Goal: Communication & Community: Answer question/provide support

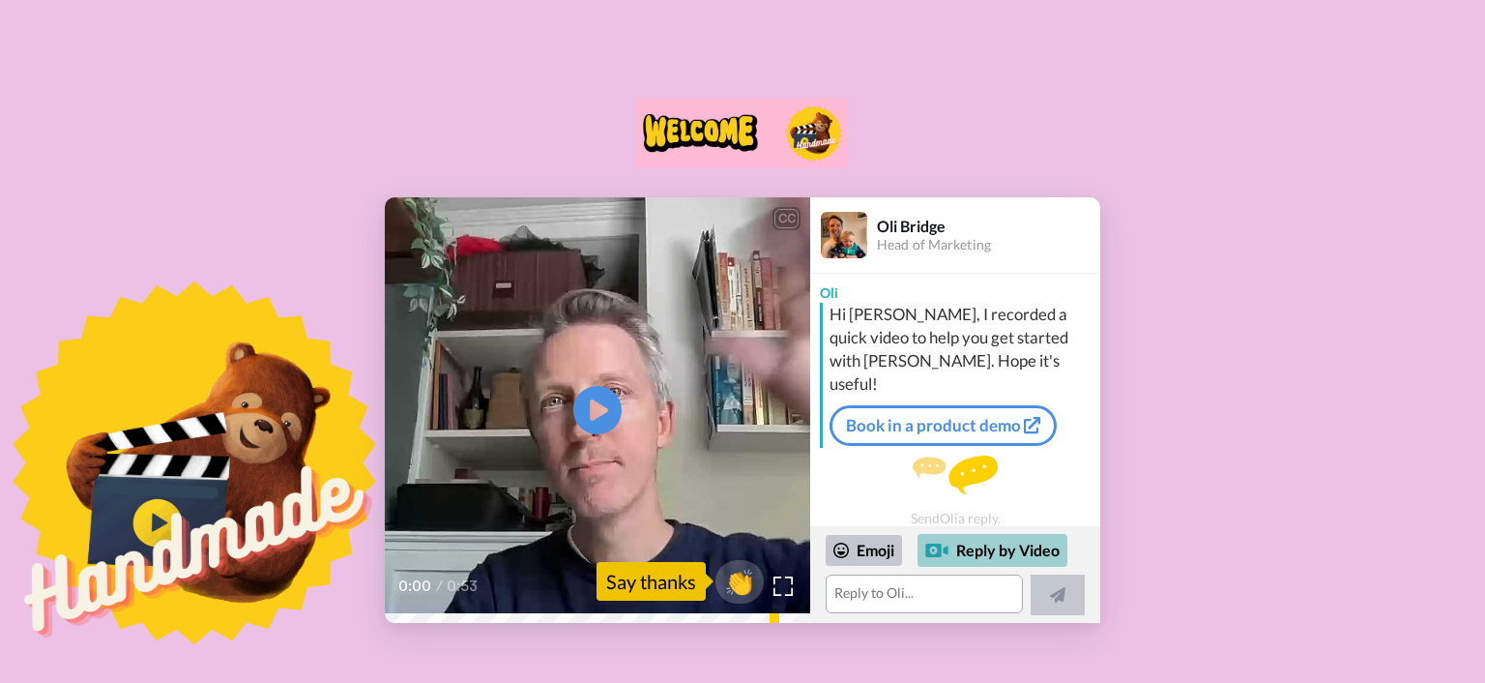
click at [994, 551] on div "Reply by Video" at bounding box center [993, 550] width 150 height 33
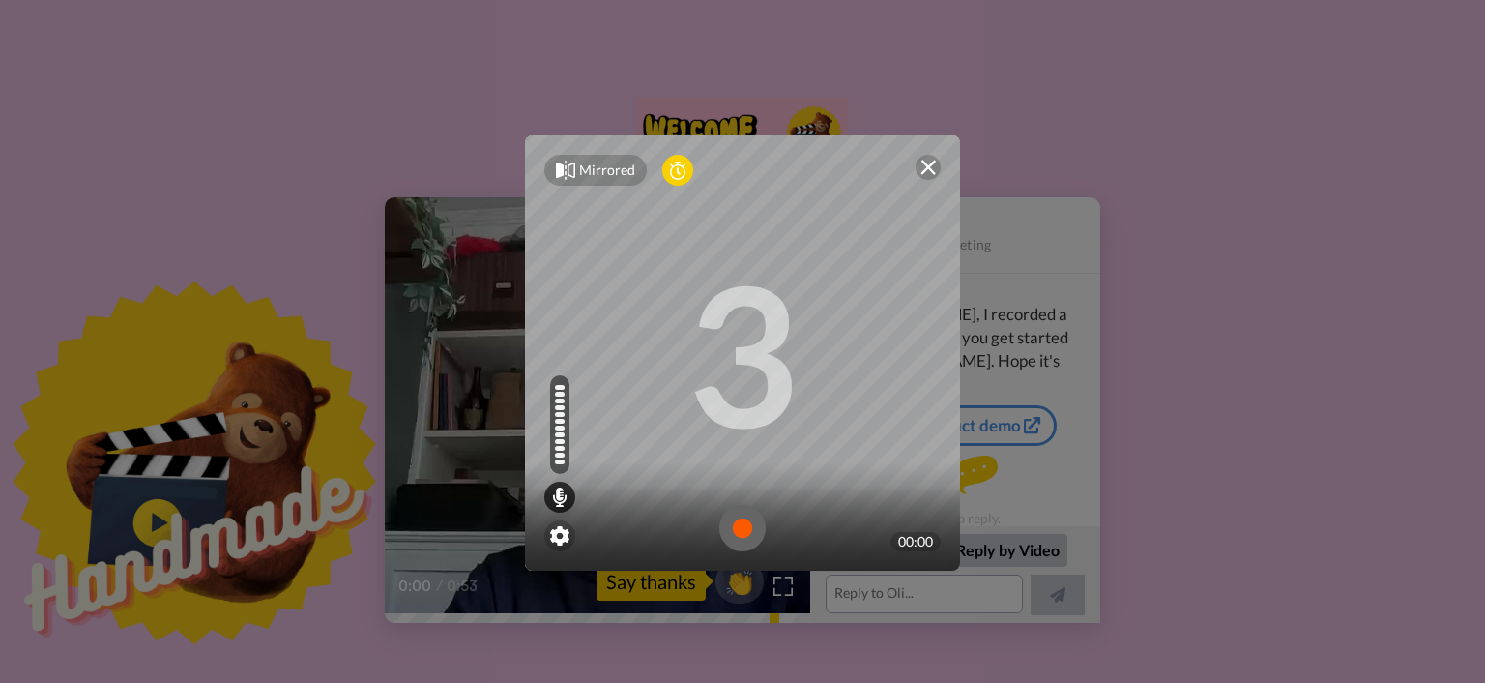
click at [641, 588] on div "Mirrored Redo 3 00:00" at bounding box center [743, 362] width 474 height 493
click at [656, 496] on div at bounding box center [742, 527] width 435 height 85
drag, startPoint x: 843, startPoint y: 160, endPoint x: 778, endPoint y: 129, distance: 71.8
click at [778, 129] on div "Mirrored Redo 3 00:00" at bounding box center [743, 362] width 474 height 493
click at [601, 172] on div "Mirrored" at bounding box center [607, 170] width 56 height 19
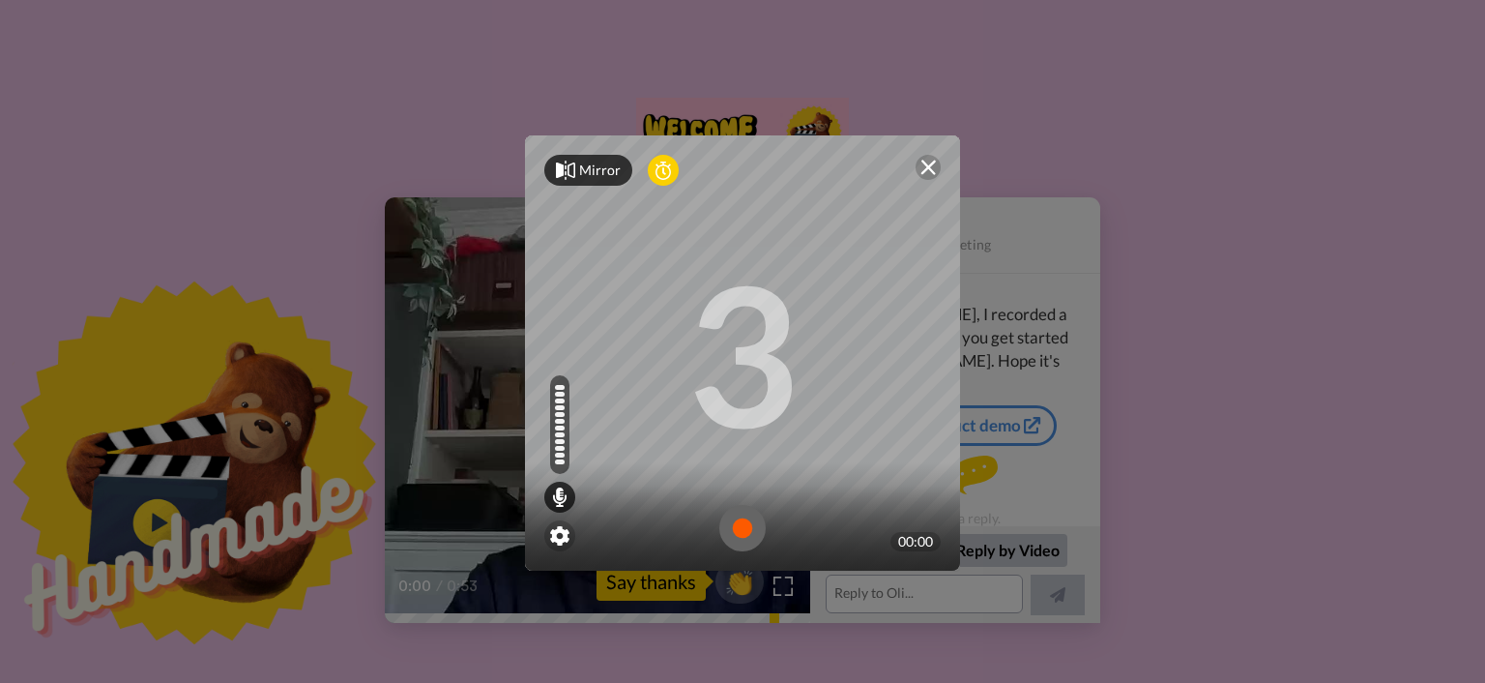
click at [534, 174] on div "Mirror Redo" at bounding box center [742, 170] width 435 height 70
click at [659, 172] on icon at bounding box center [663, 170] width 15 height 19
click at [833, 495] on div at bounding box center [742, 527] width 435 height 85
click at [1010, 550] on div "Mirror Redo 00:00" at bounding box center [742, 341] width 1485 height 683
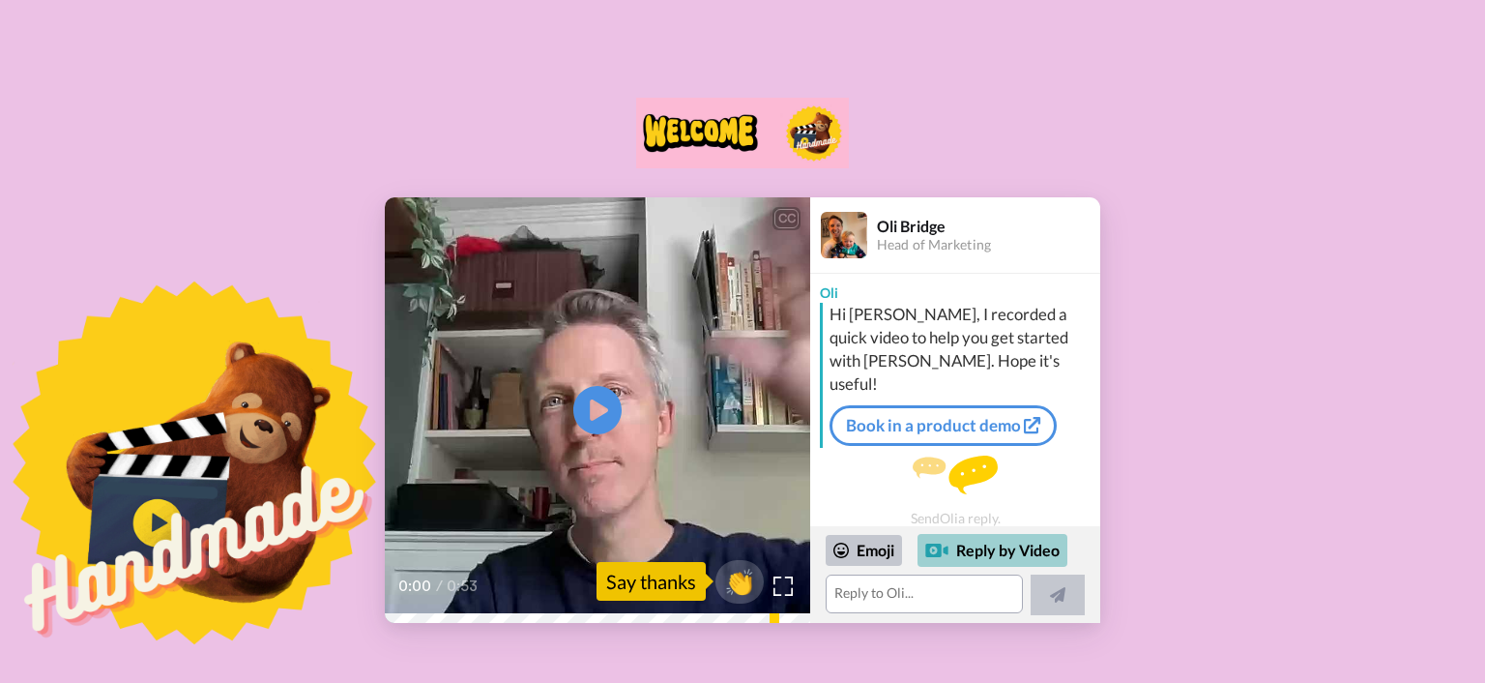
click at [992, 550] on div "Reply by Video" at bounding box center [993, 550] width 150 height 33
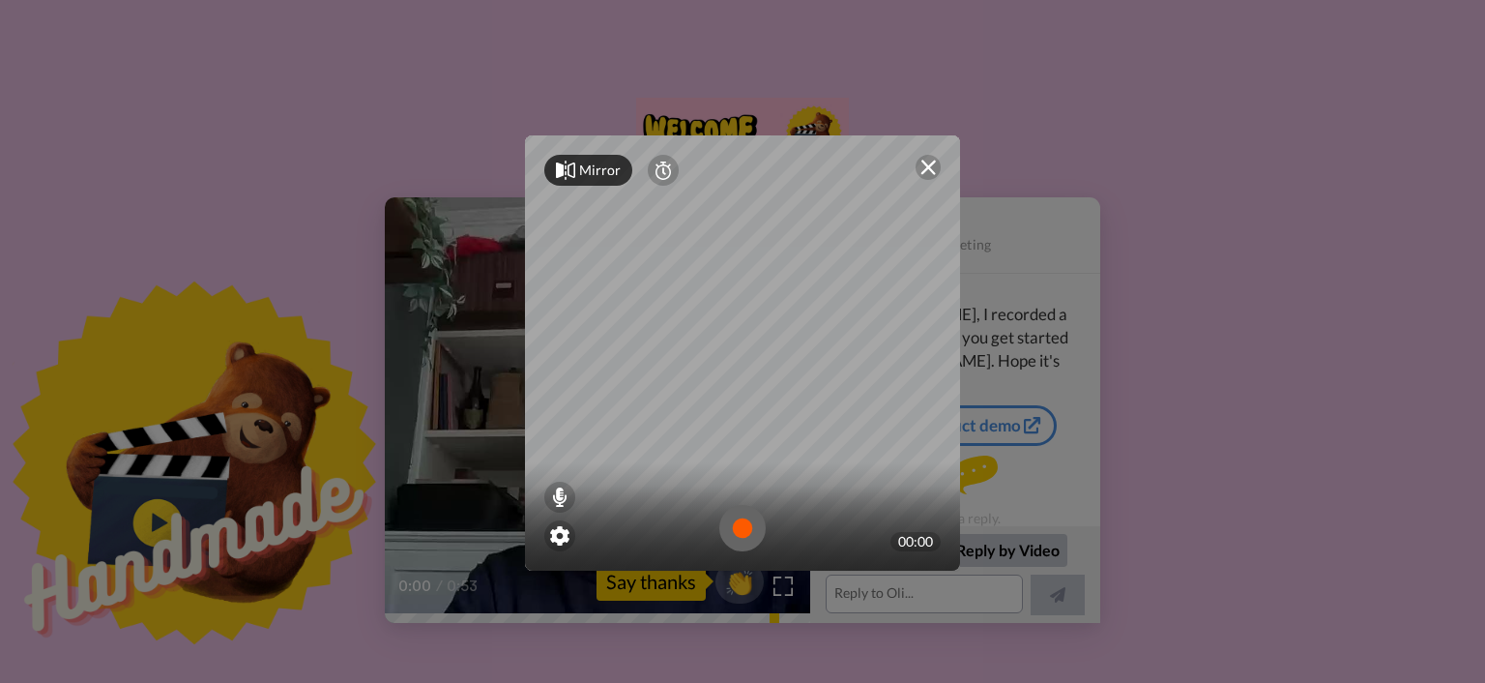
click at [810, 465] on div "00:00" at bounding box center [742, 516] width 435 height 108
click at [550, 543] on img at bounding box center [559, 535] width 19 height 19
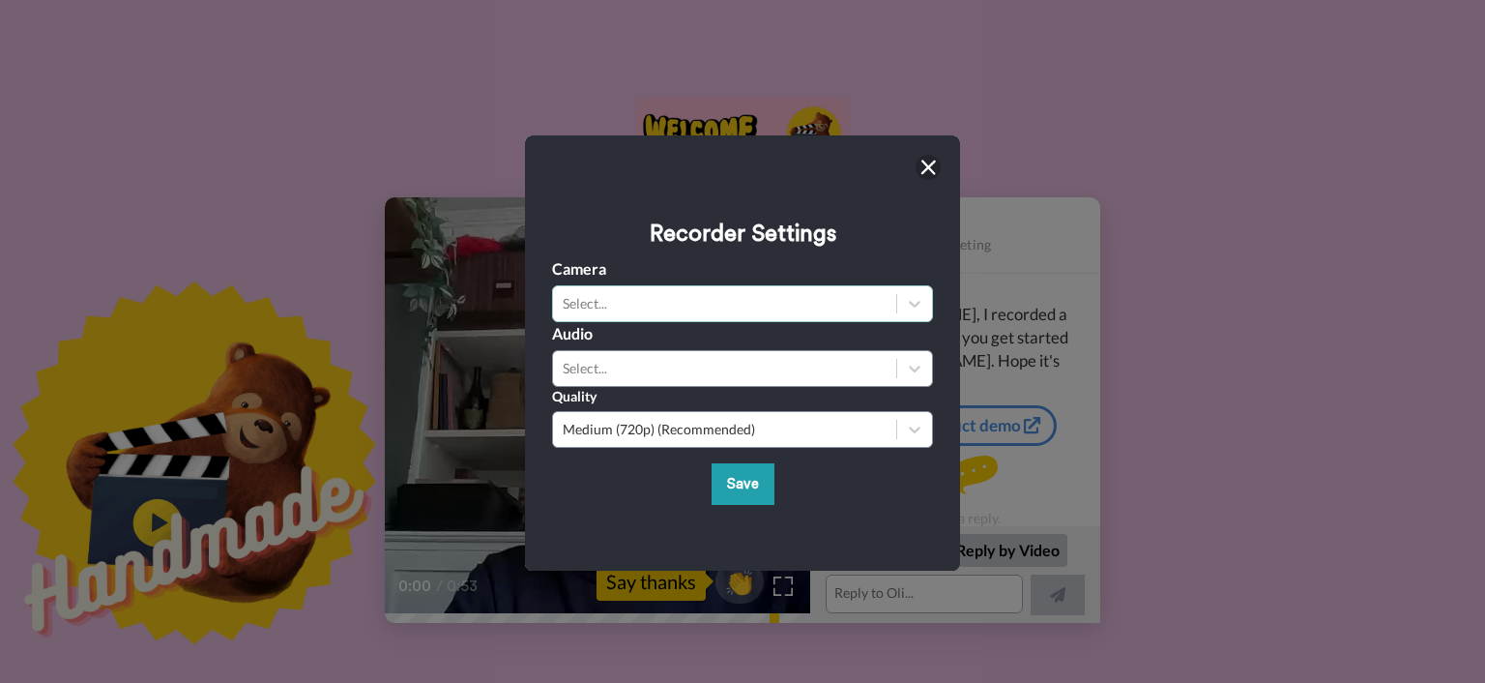
click at [684, 298] on div "Select..." at bounding box center [725, 303] width 324 height 19
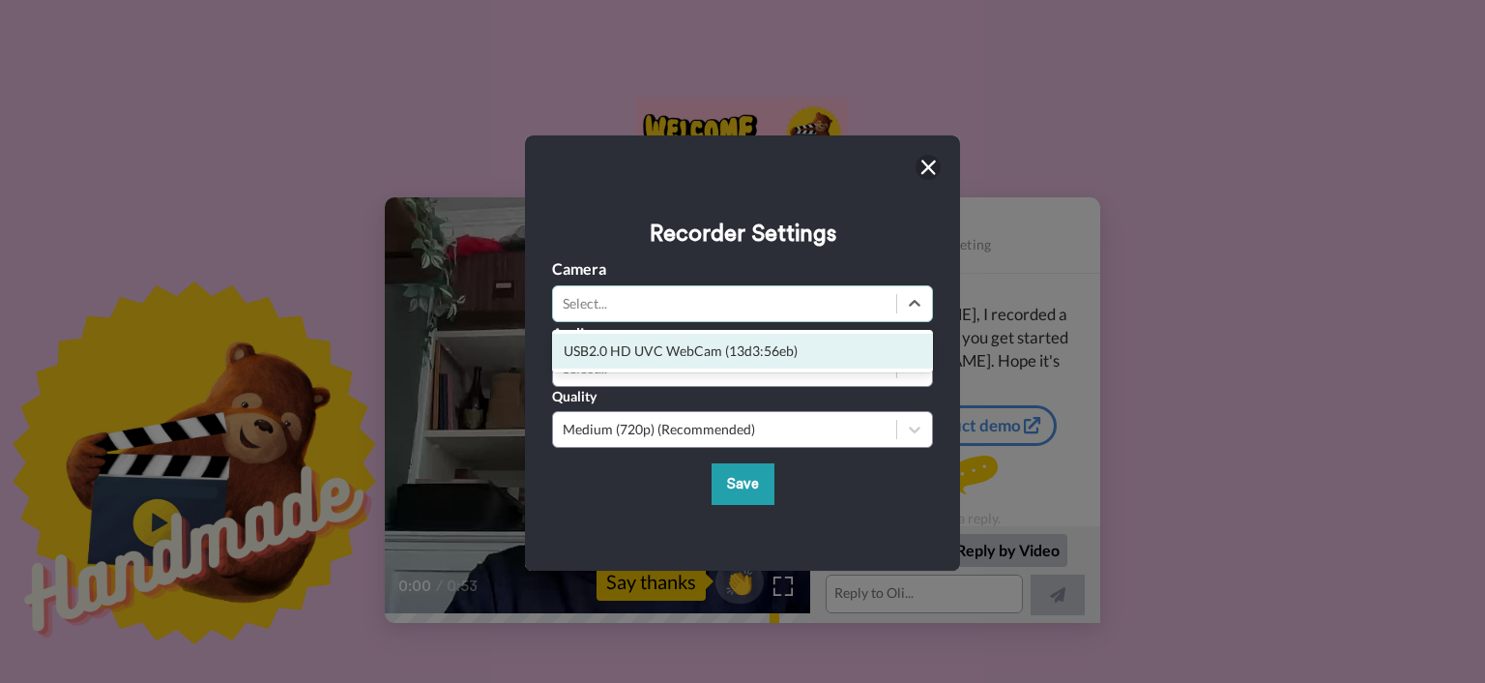
click at [694, 353] on div "USB2.0 HD UVC WebCam (13d3:56eb)" at bounding box center [742, 351] width 381 height 35
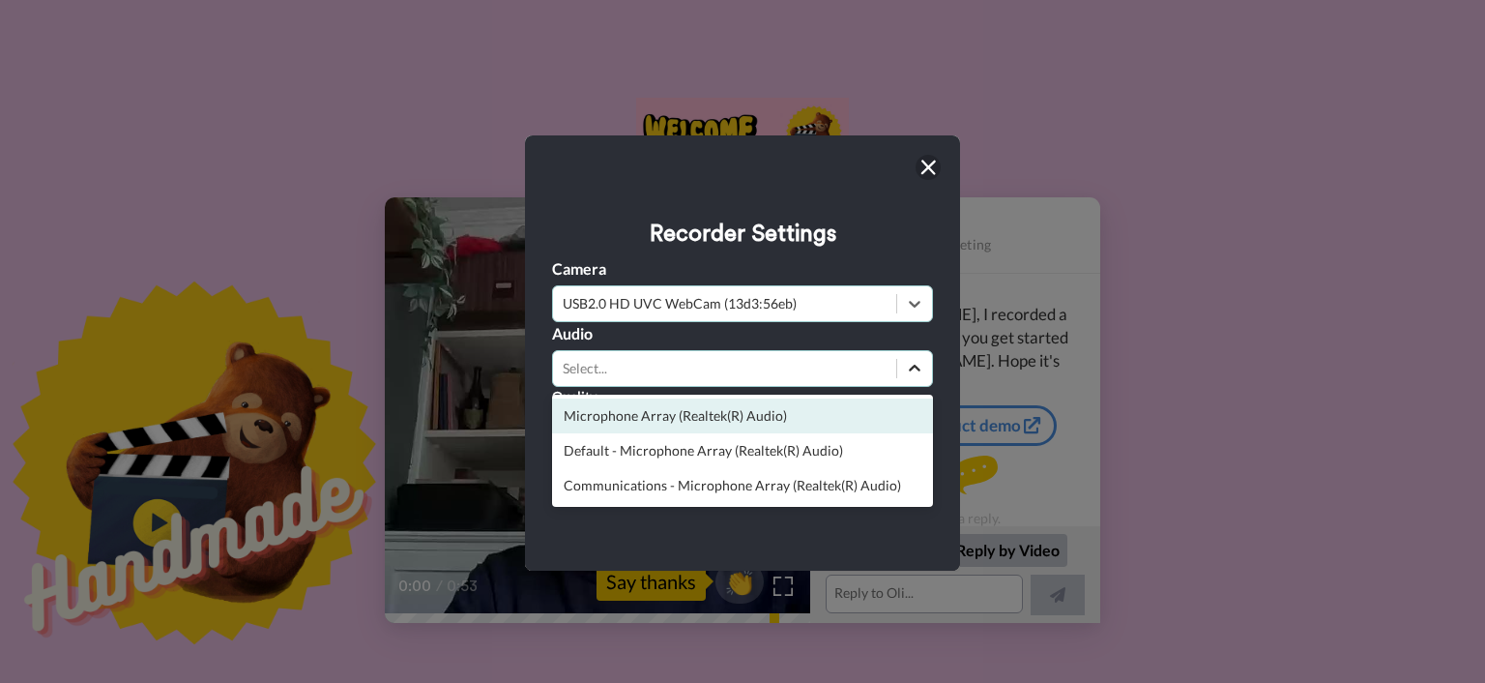
click at [911, 365] on icon at bounding box center [914, 368] width 19 height 19
click at [863, 420] on div "Microphone Array (Realtek(R) Audio)" at bounding box center [742, 415] width 381 height 35
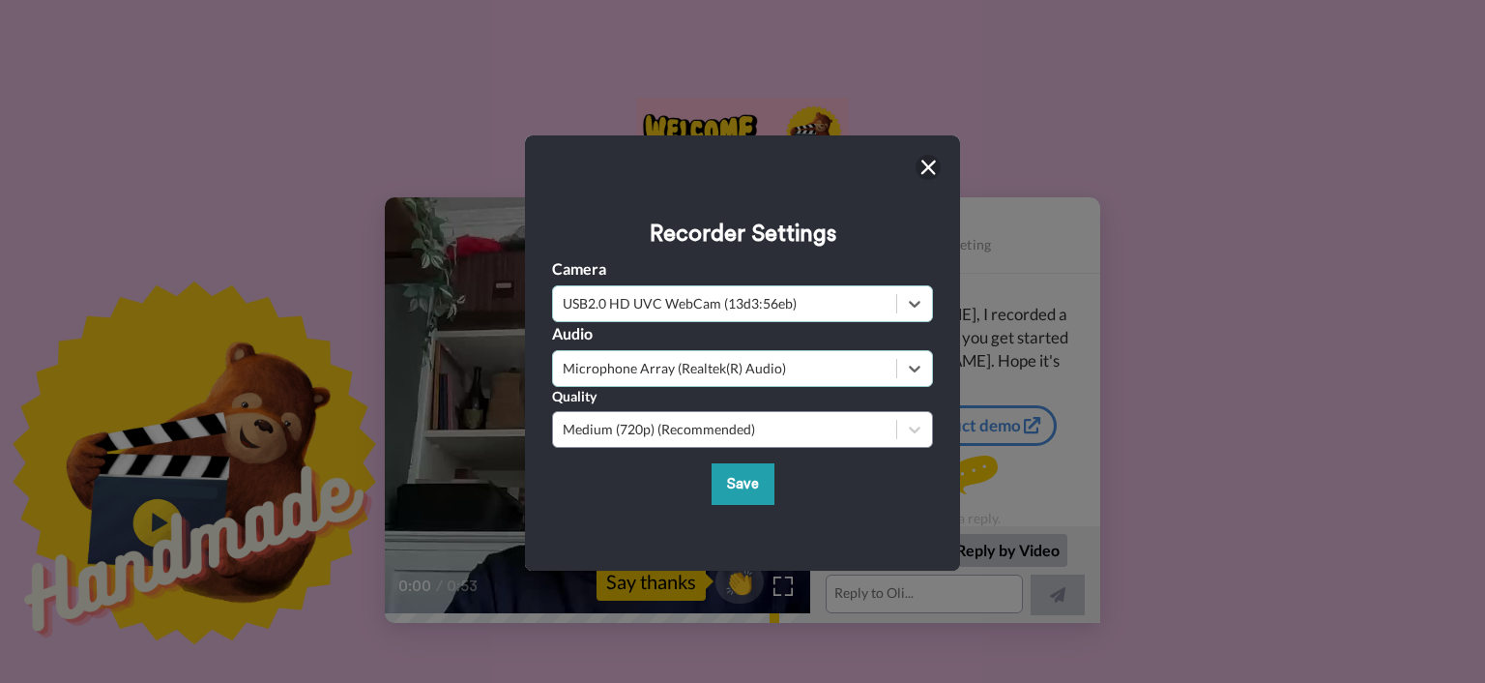
click at [909, 435] on icon at bounding box center [914, 429] width 19 height 19
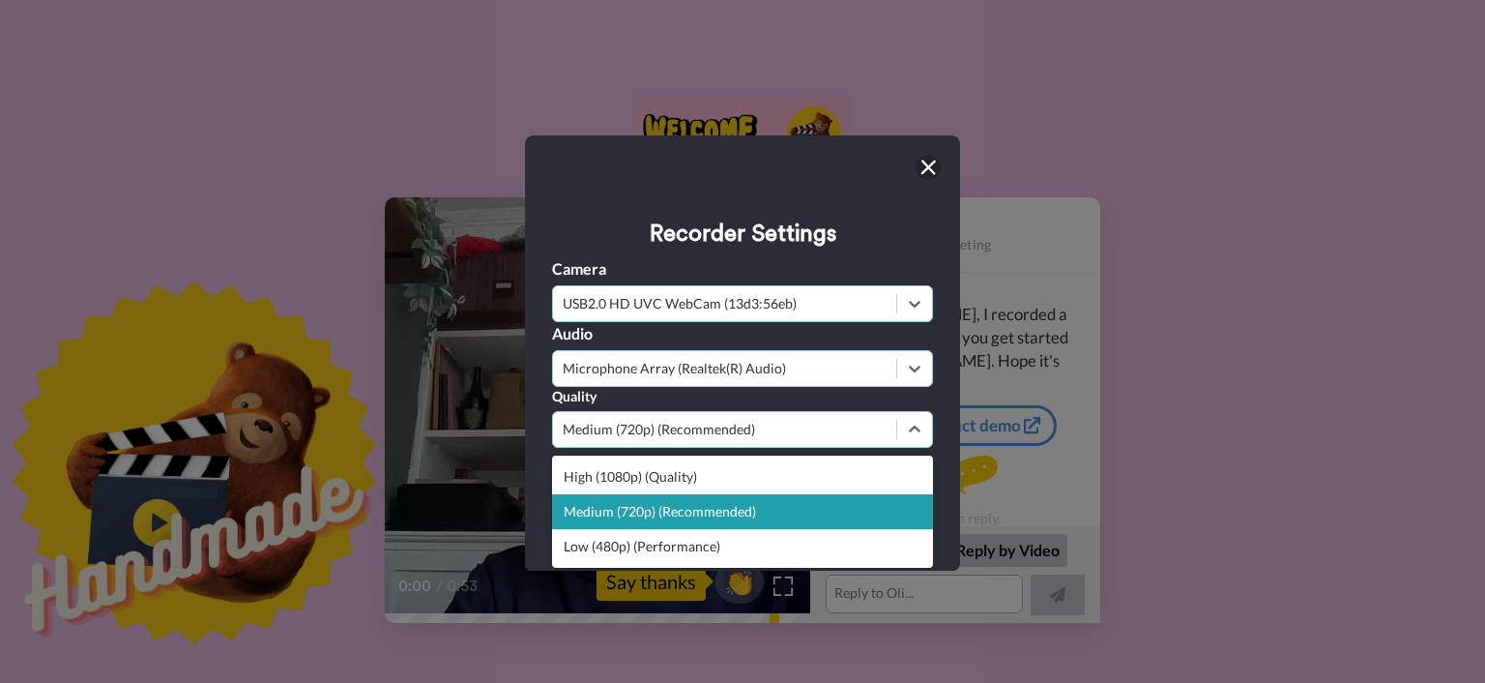
click at [871, 517] on div "Medium (720p) (Recommended)" at bounding box center [742, 511] width 381 height 35
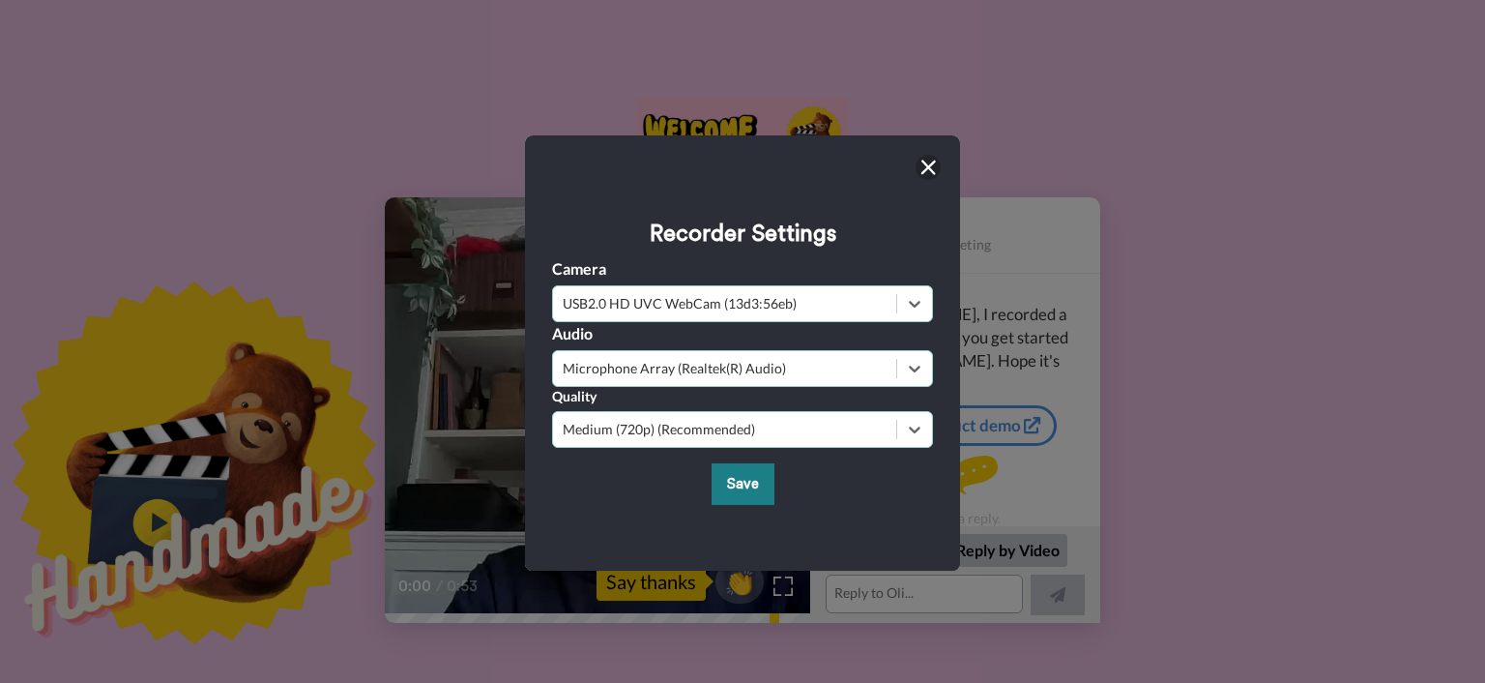
click at [743, 481] on button "Save" at bounding box center [743, 484] width 63 height 42
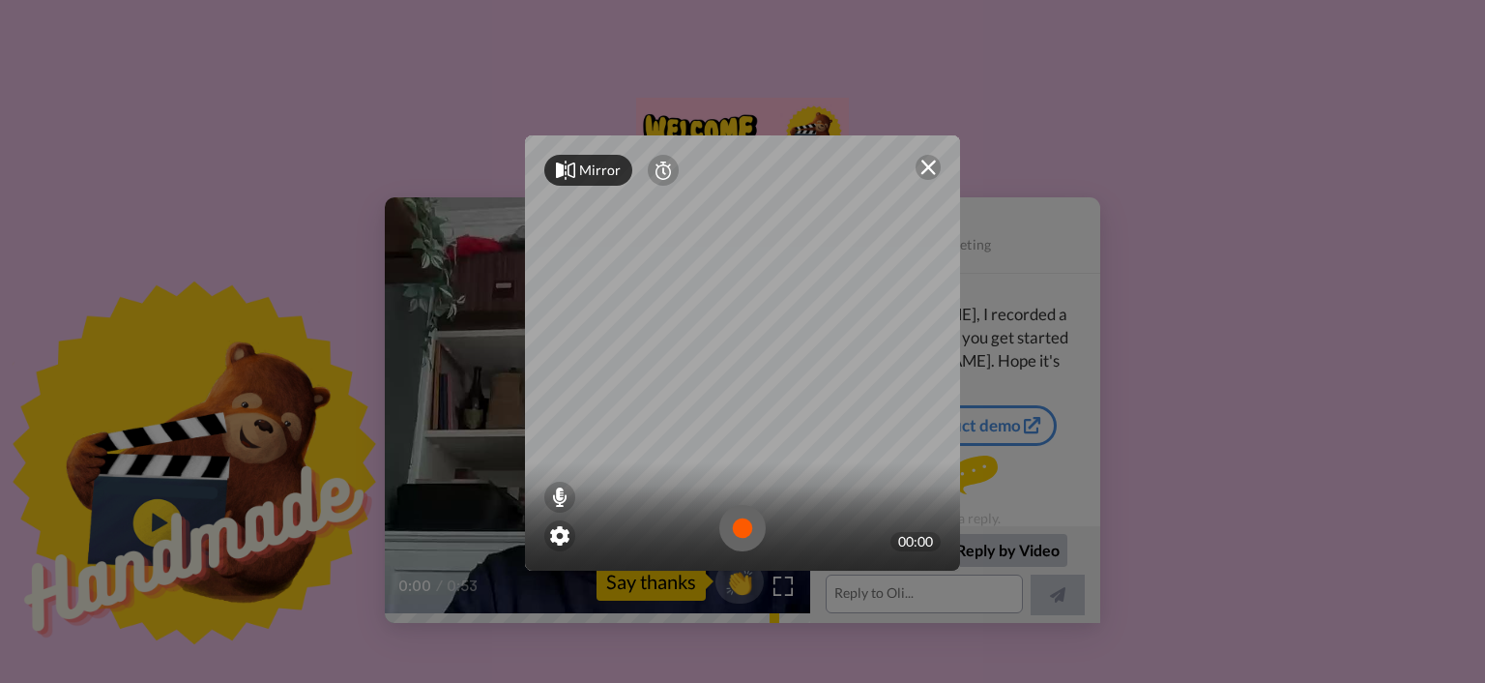
click at [911, 535] on div "00:00" at bounding box center [916, 541] width 50 height 19
click at [921, 171] on img at bounding box center [928, 167] width 15 height 15
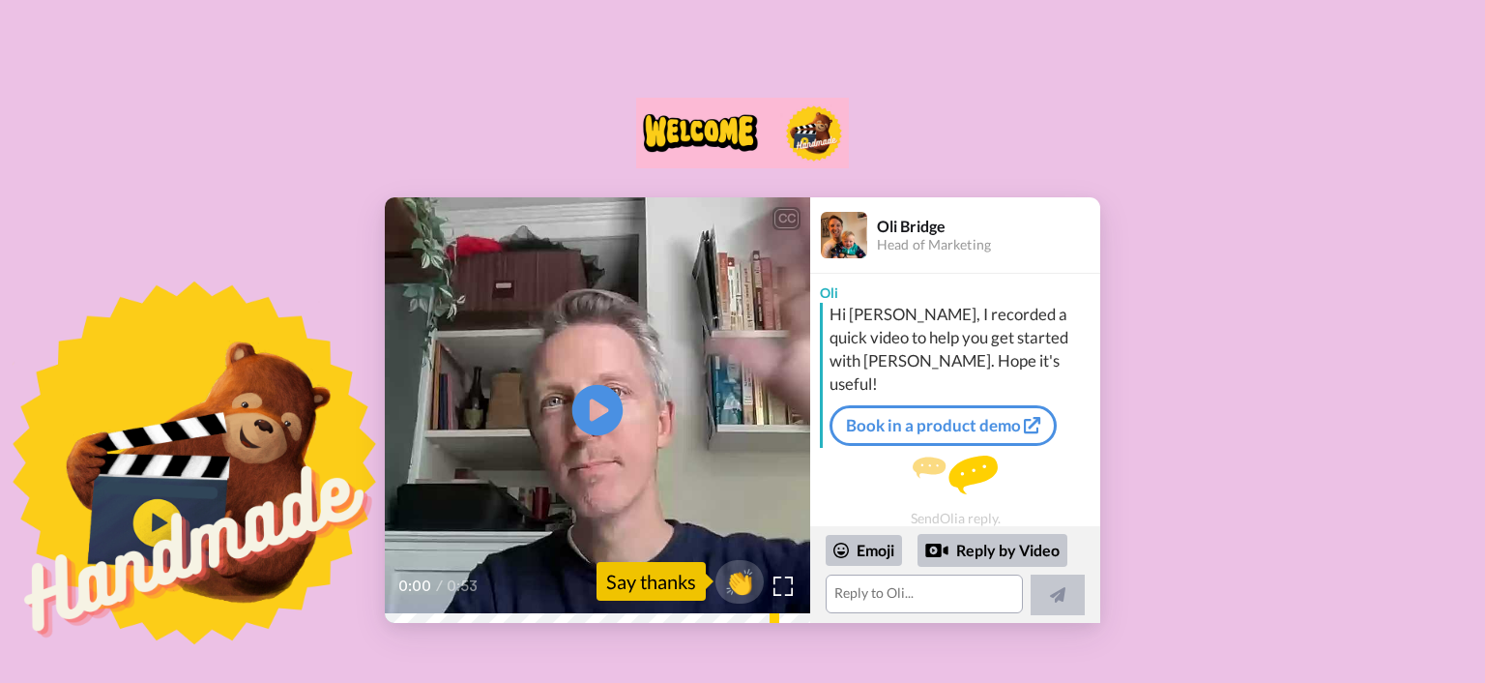
click at [598, 399] on icon at bounding box center [597, 410] width 51 height 51
click at [957, 405] on link "Book in a product demo" at bounding box center [943, 425] width 227 height 41
click at [1280, 189] on div "CC Play/Pause 0:53 / 0:53 👏 Say thanks Oli Bridge Head of Marketing Oli Hi Cynt…" at bounding box center [742, 346] width 1485 height 554
click at [957, 470] on img at bounding box center [955, 474] width 85 height 39
click at [947, 598] on textarea at bounding box center [924, 593] width 197 height 39
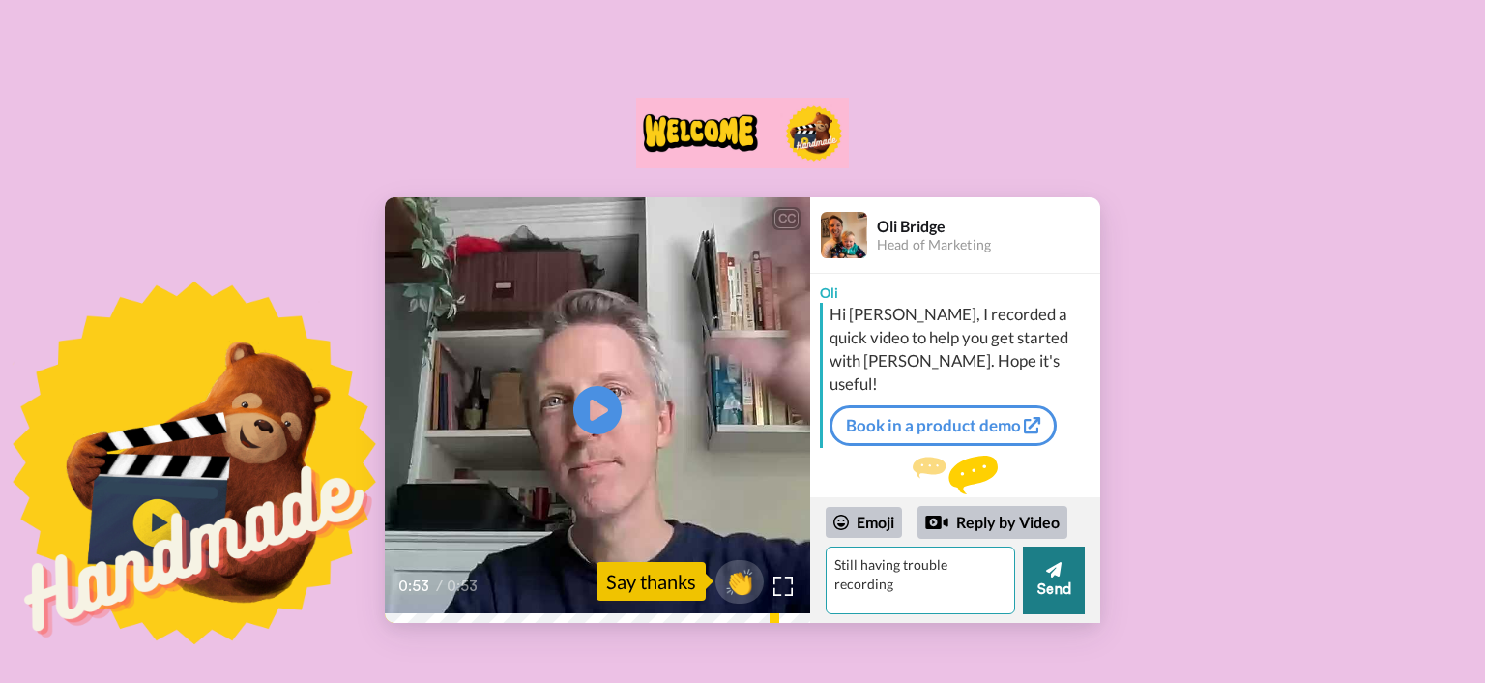
type textarea "Still having trouble recording"
click at [1066, 572] on button "Send" at bounding box center [1054, 580] width 62 height 68
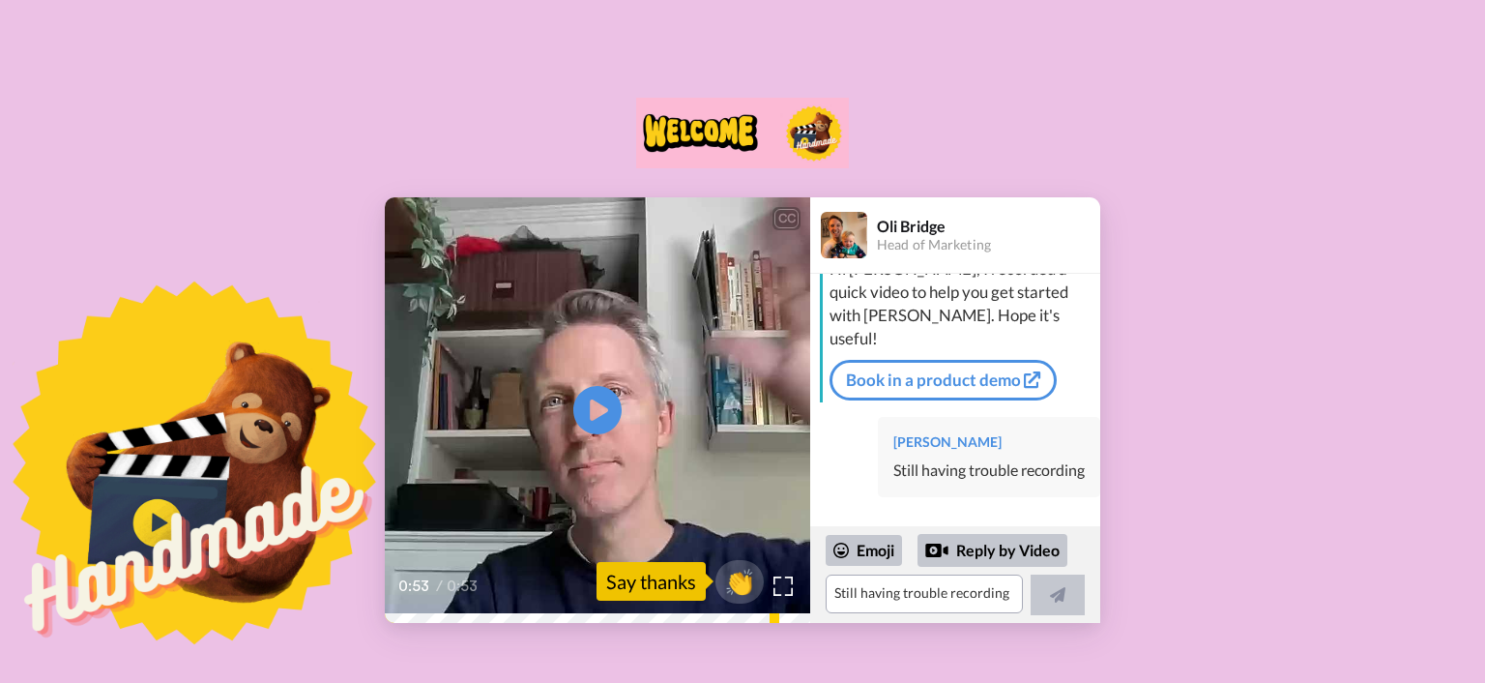
scroll to position [22, 0]
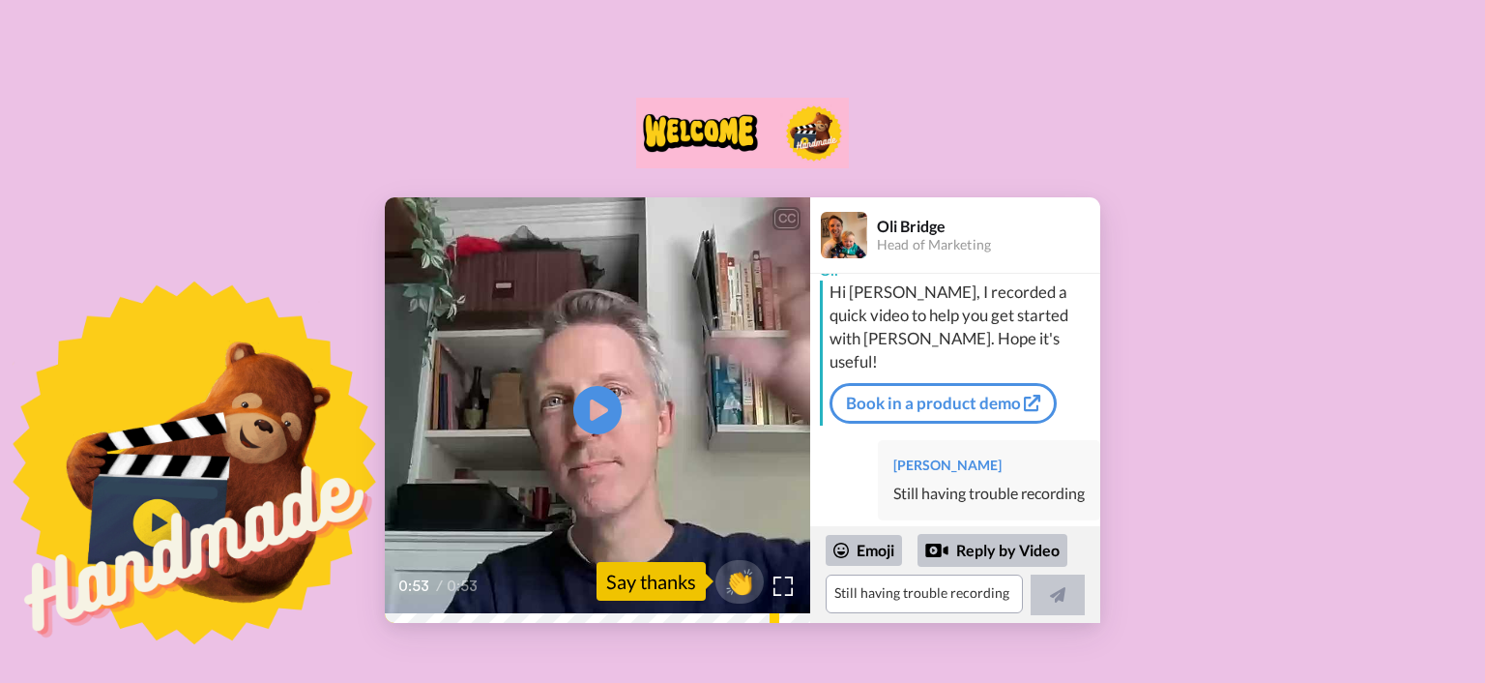
click at [685, 136] on img at bounding box center [742, 133] width 213 height 71
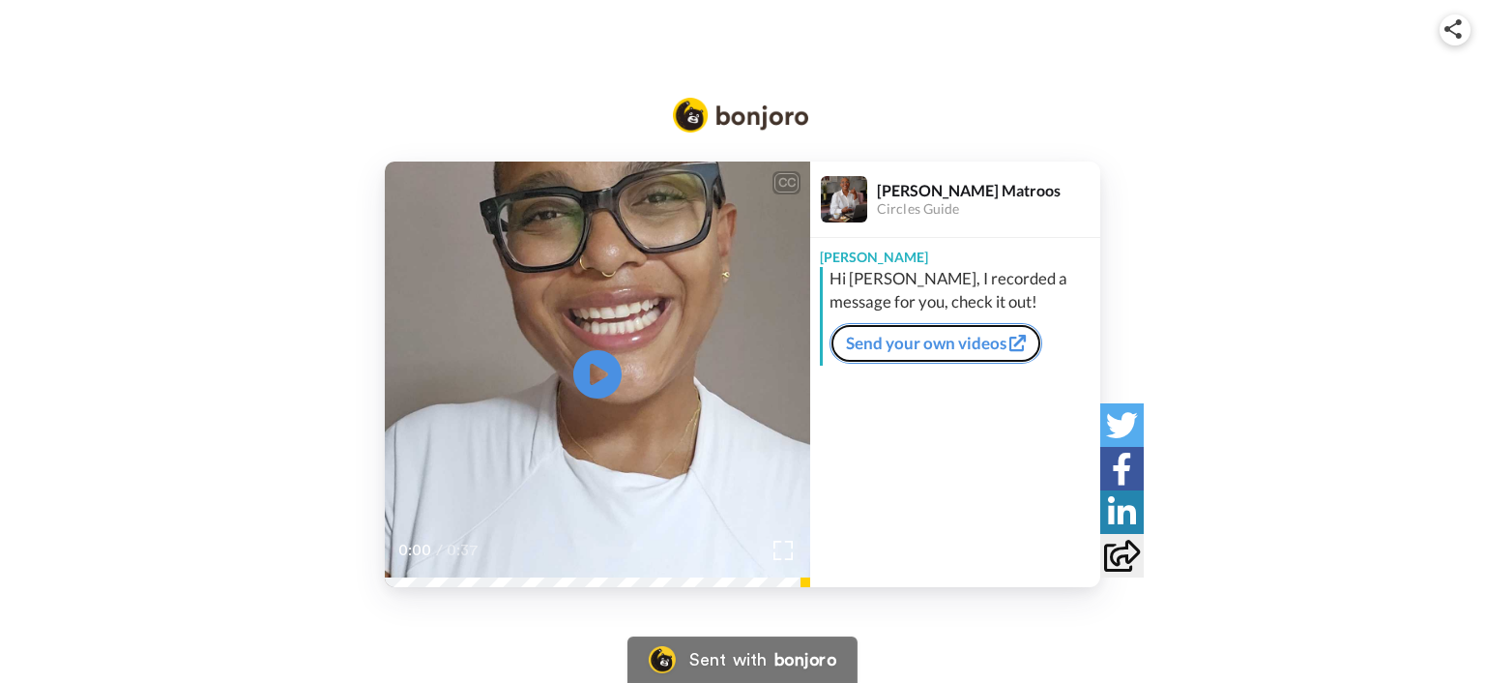
click at [924, 350] on link "Send your own videos" at bounding box center [936, 343] width 213 height 41
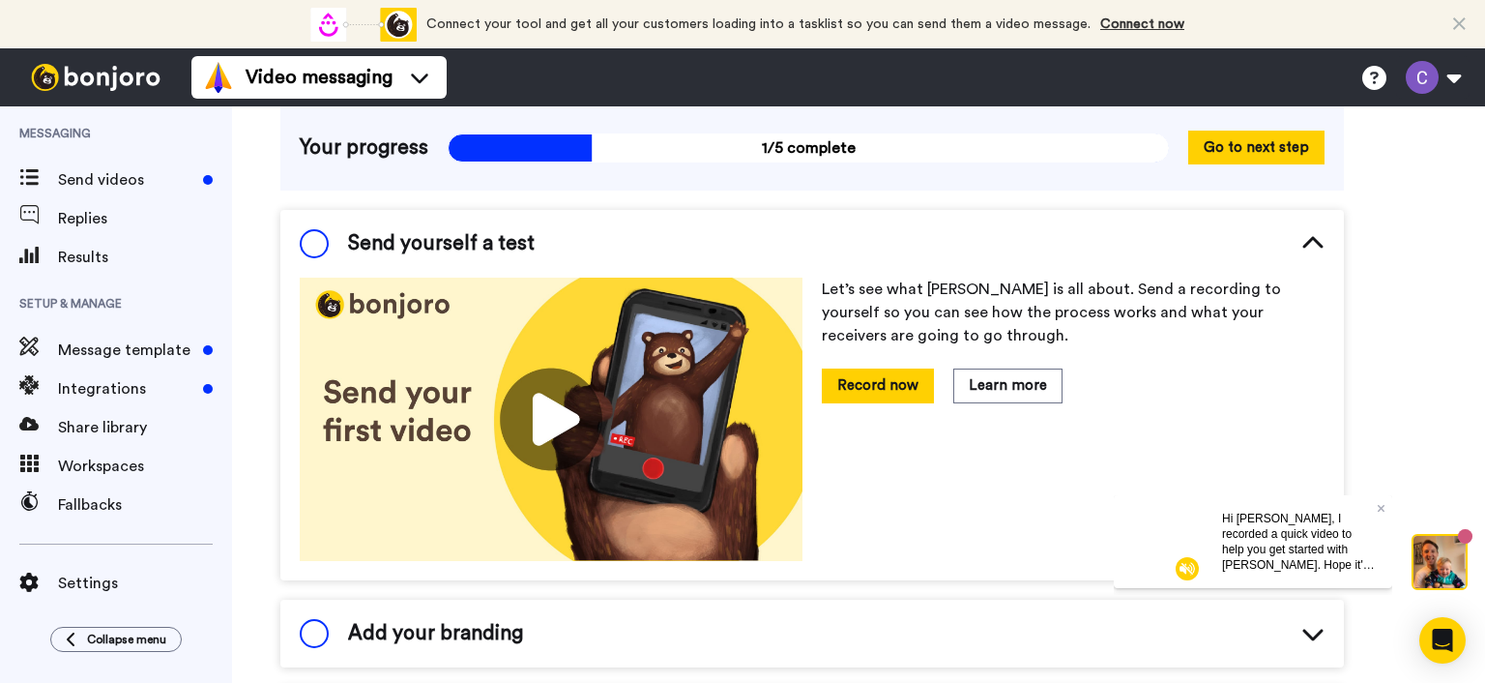
click at [321, 248] on span at bounding box center [314, 243] width 29 height 29
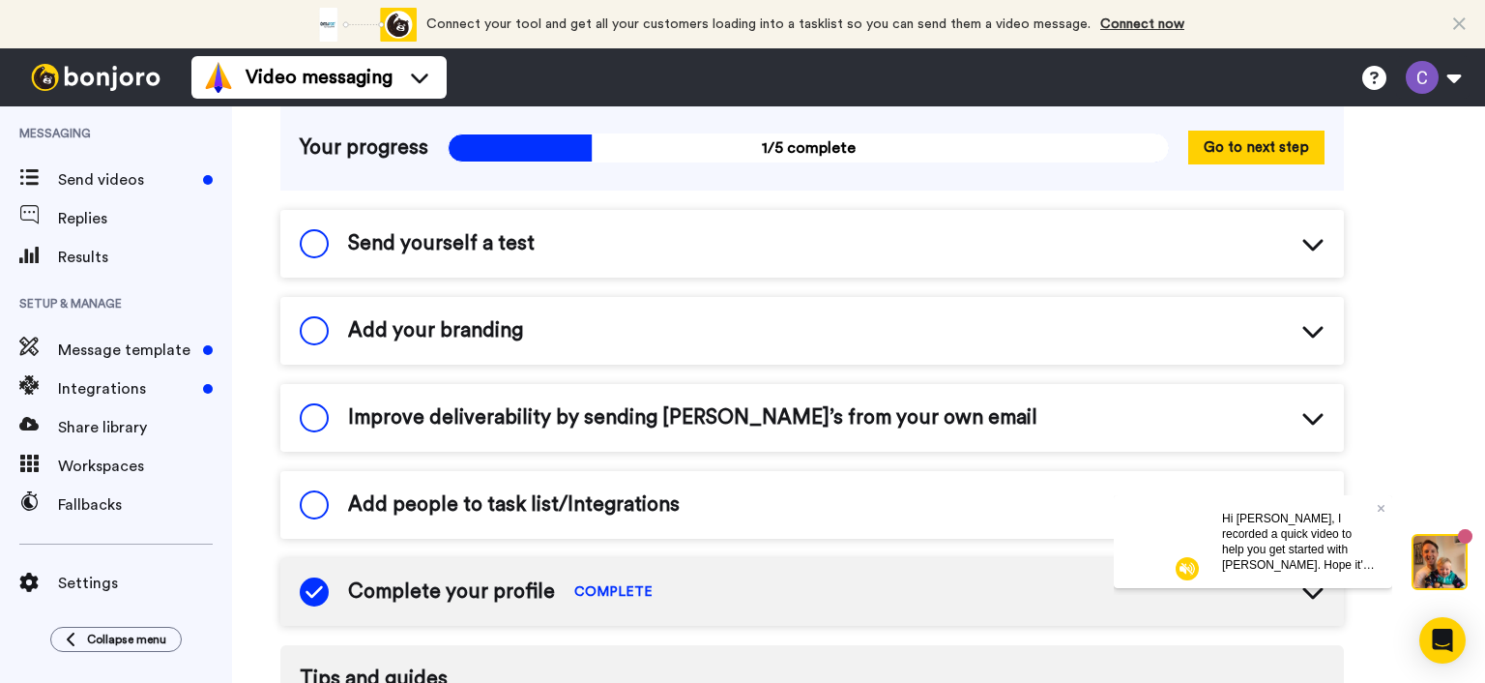
click at [321, 248] on span at bounding box center [314, 243] width 29 height 29
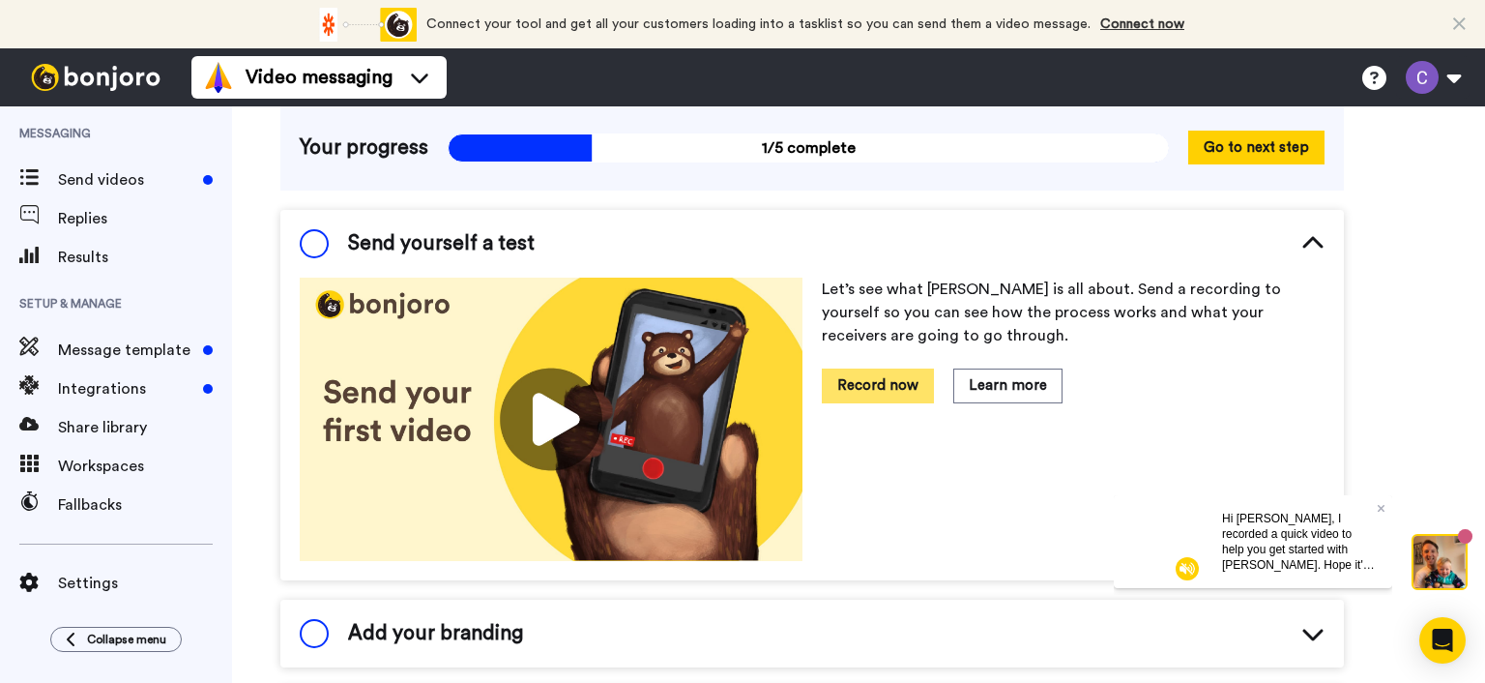
click at [866, 380] on button "Record now" at bounding box center [878, 385] width 112 height 34
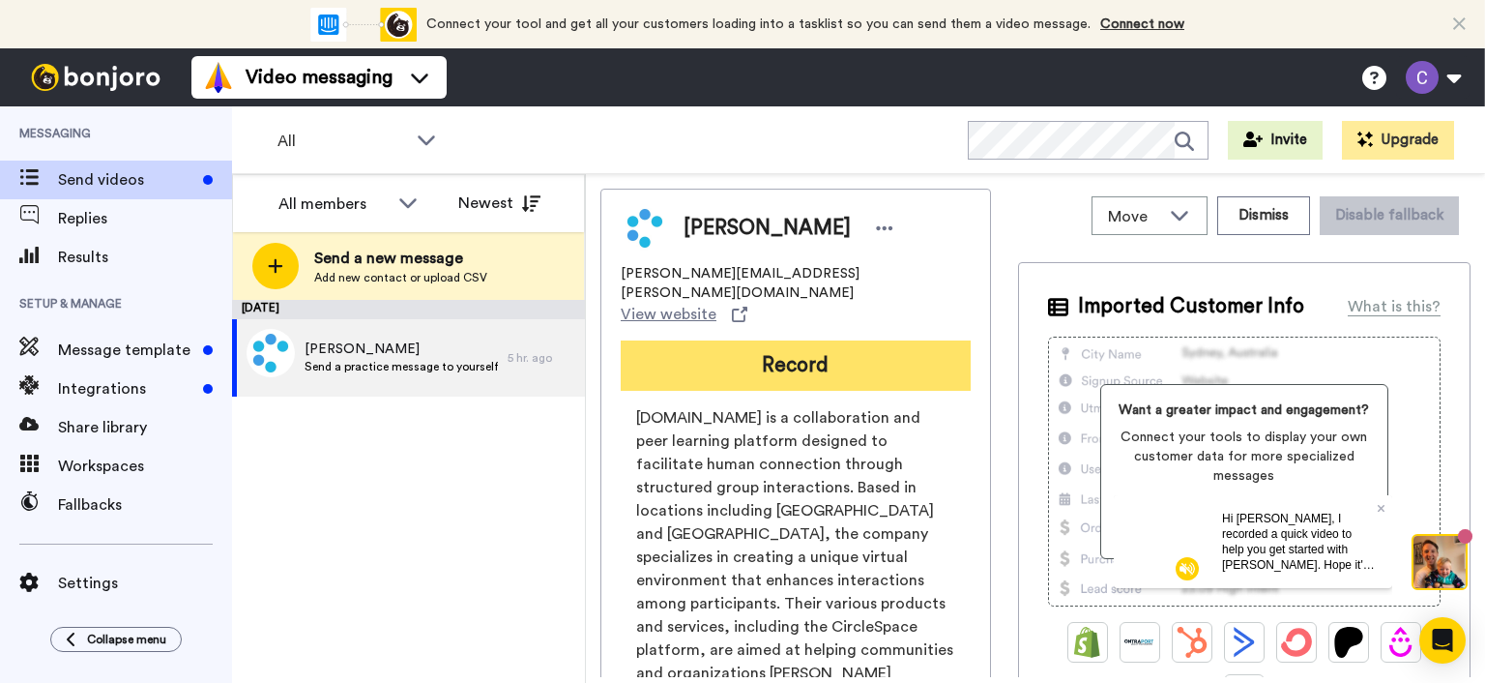
click at [819, 340] on button "Record" at bounding box center [796, 365] width 350 height 50
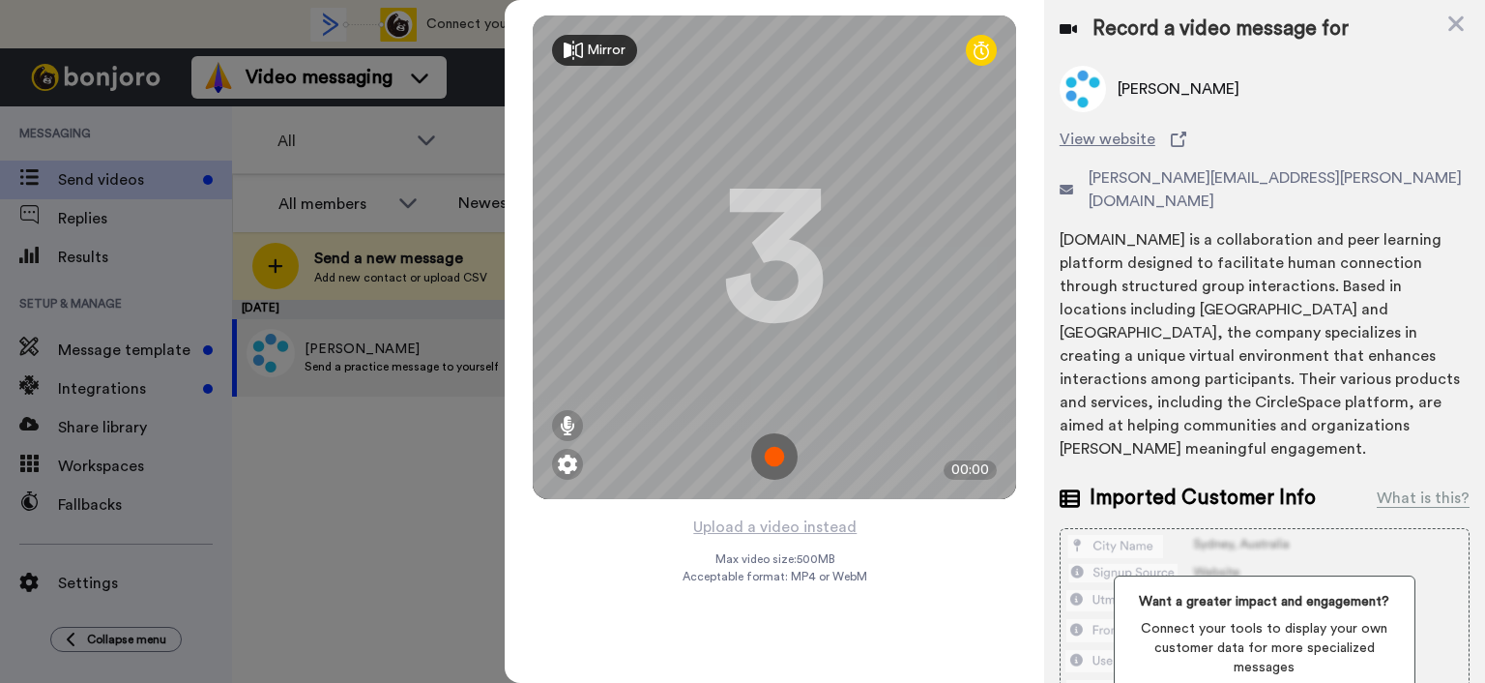
click at [981, 55] on icon at bounding box center [981, 50] width 15 height 19
click at [779, 458] on img at bounding box center [774, 456] width 46 height 46
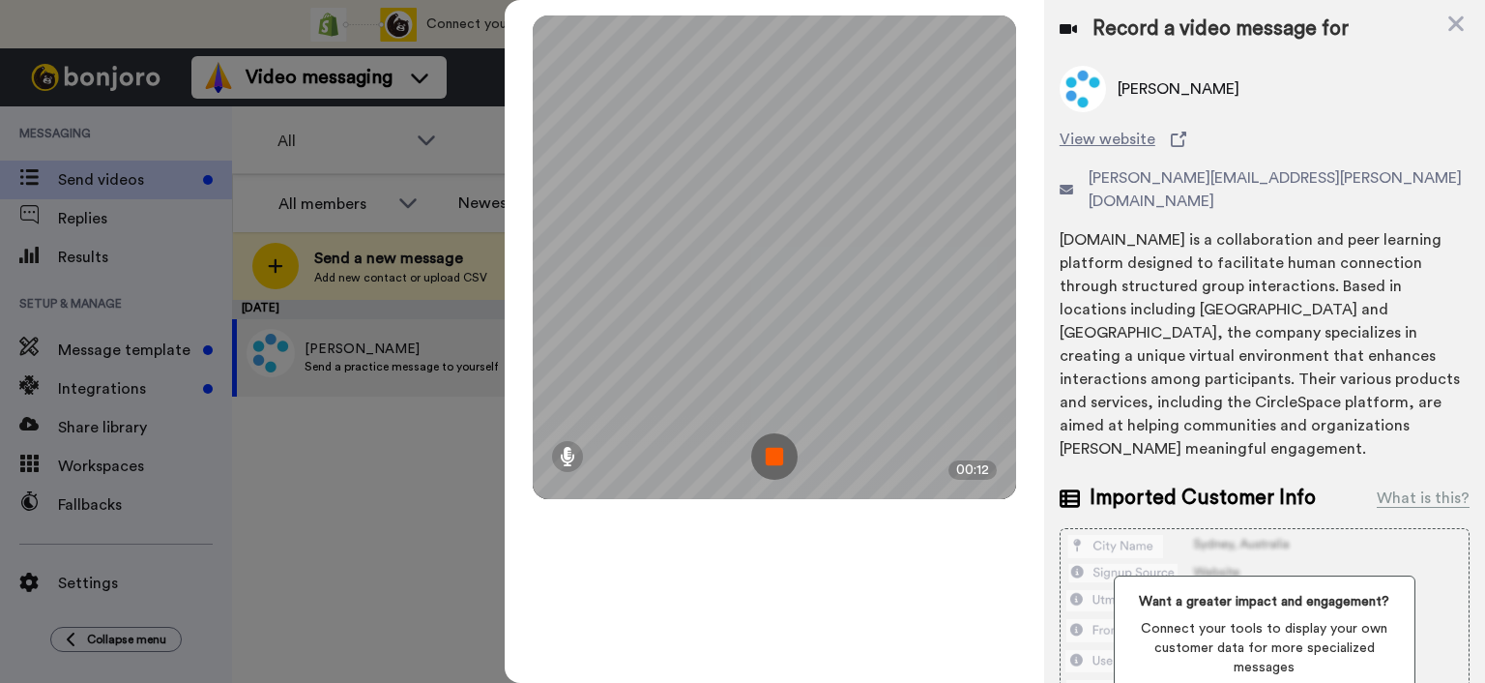
click at [774, 462] on img at bounding box center [774, 456] width 46 height 46
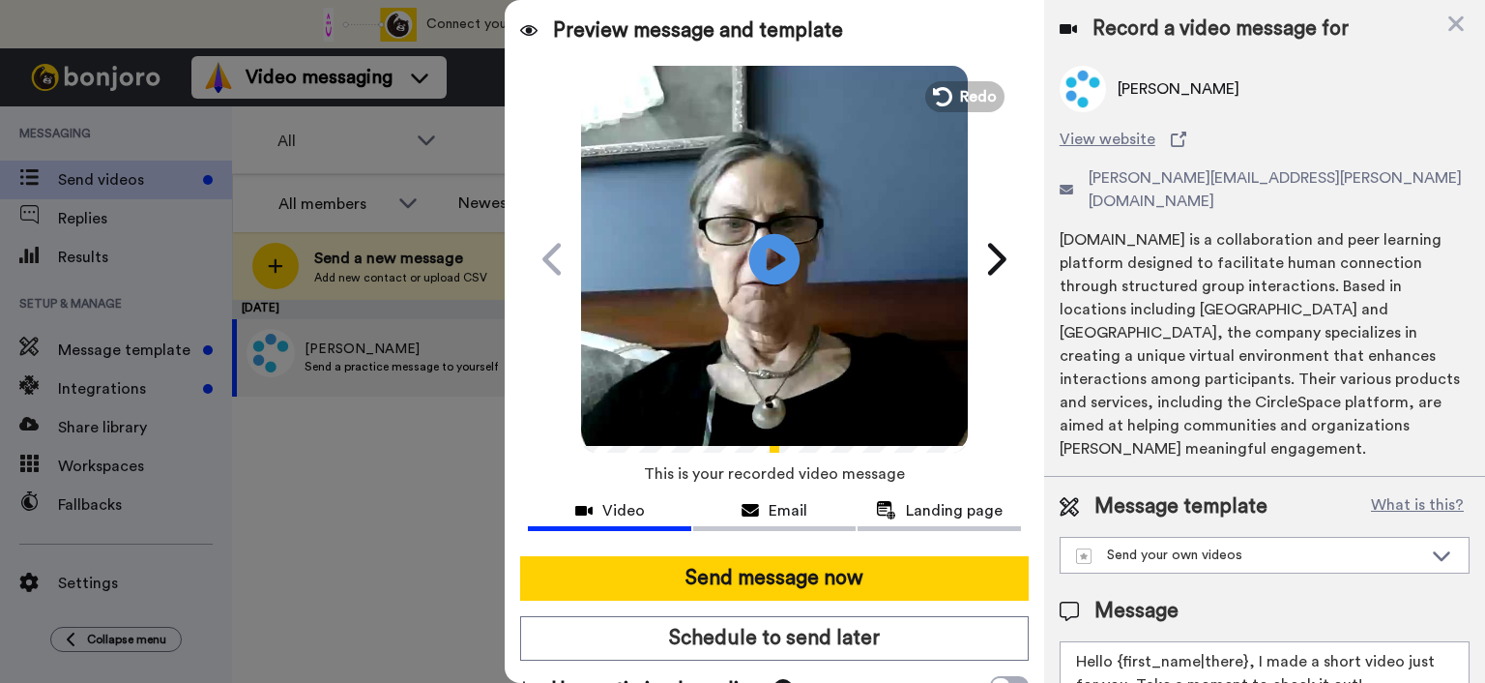
click at [772, 249] on icon at bounding box center [774, 258] width 51 height 51
click at [696, 16] on span "Preview message and template" at bounding box center [698, 30] width 290 height 31
click at [929, 510] on span "Landing page" at bounding box center [954, 510] width 97 height 23
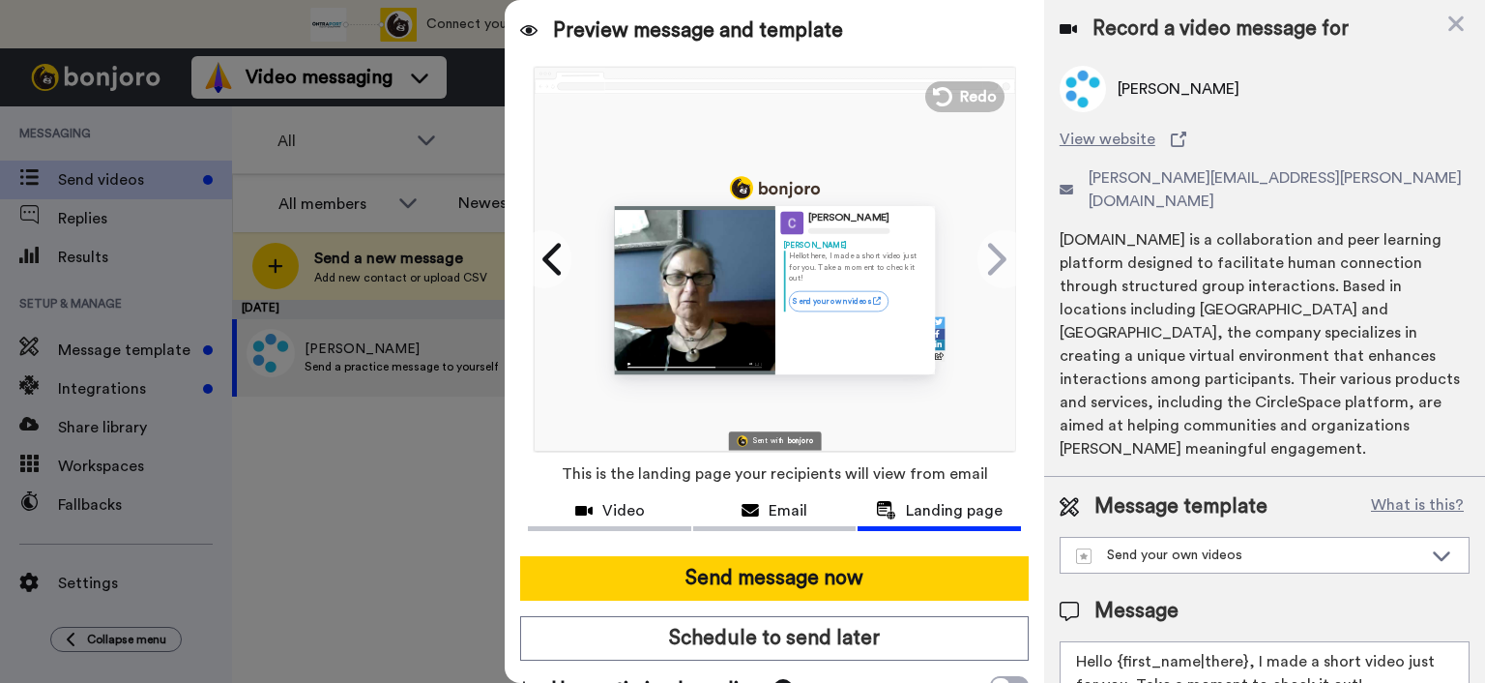
click at [830, 291] on link "Send your own videos" at bounding box center [838, 300] width 100 height 20
click at [779, 504] on span "Email" at bounding box center [788, 510] width 39 height 23
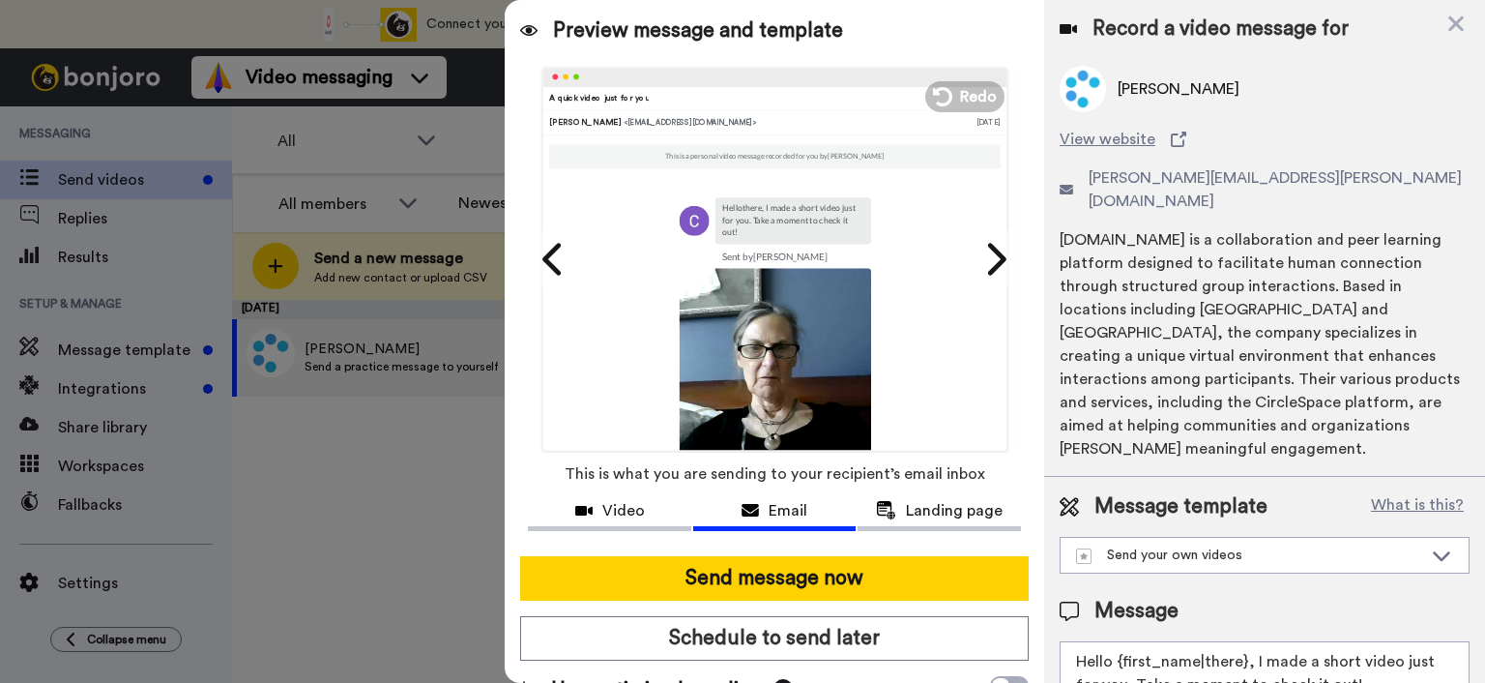
click at [920, 360] on td at bounding box center [912, 363] width 84 height 191
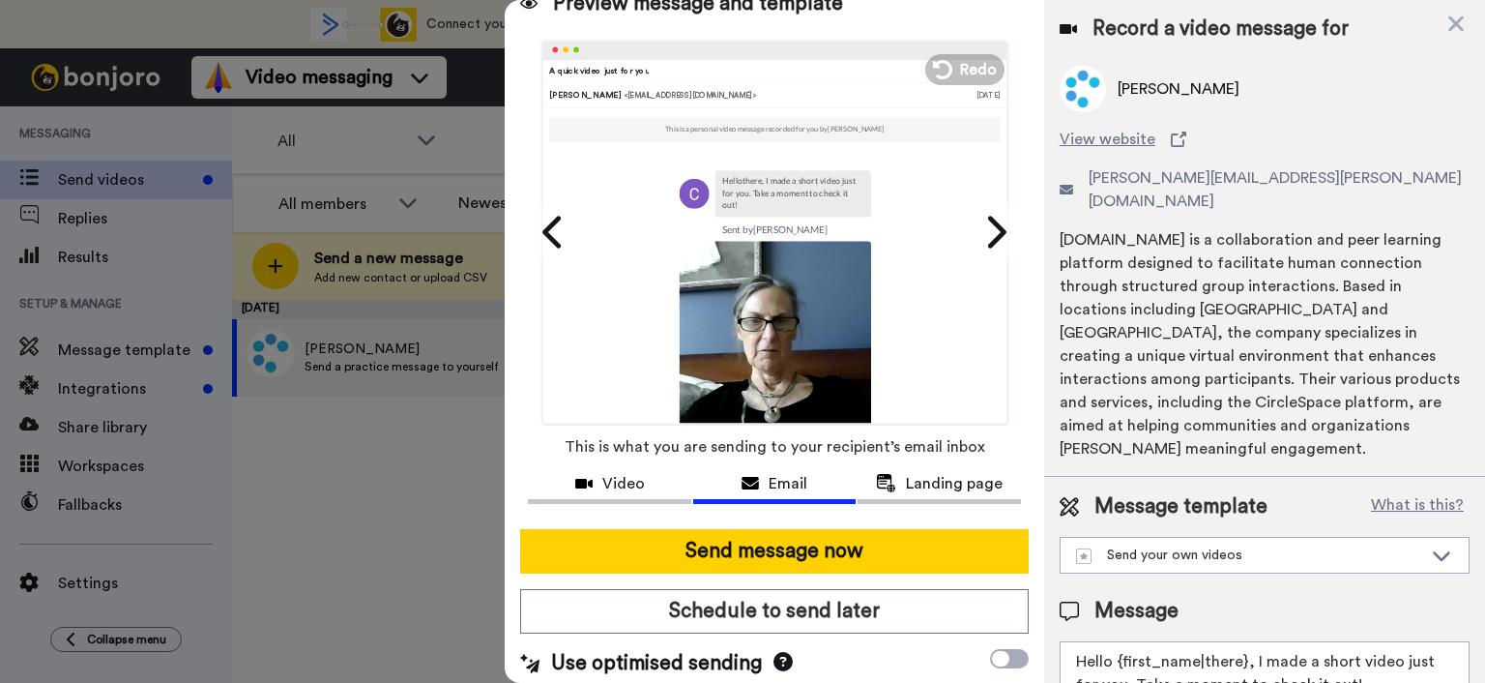
scroll to position [36, 0]
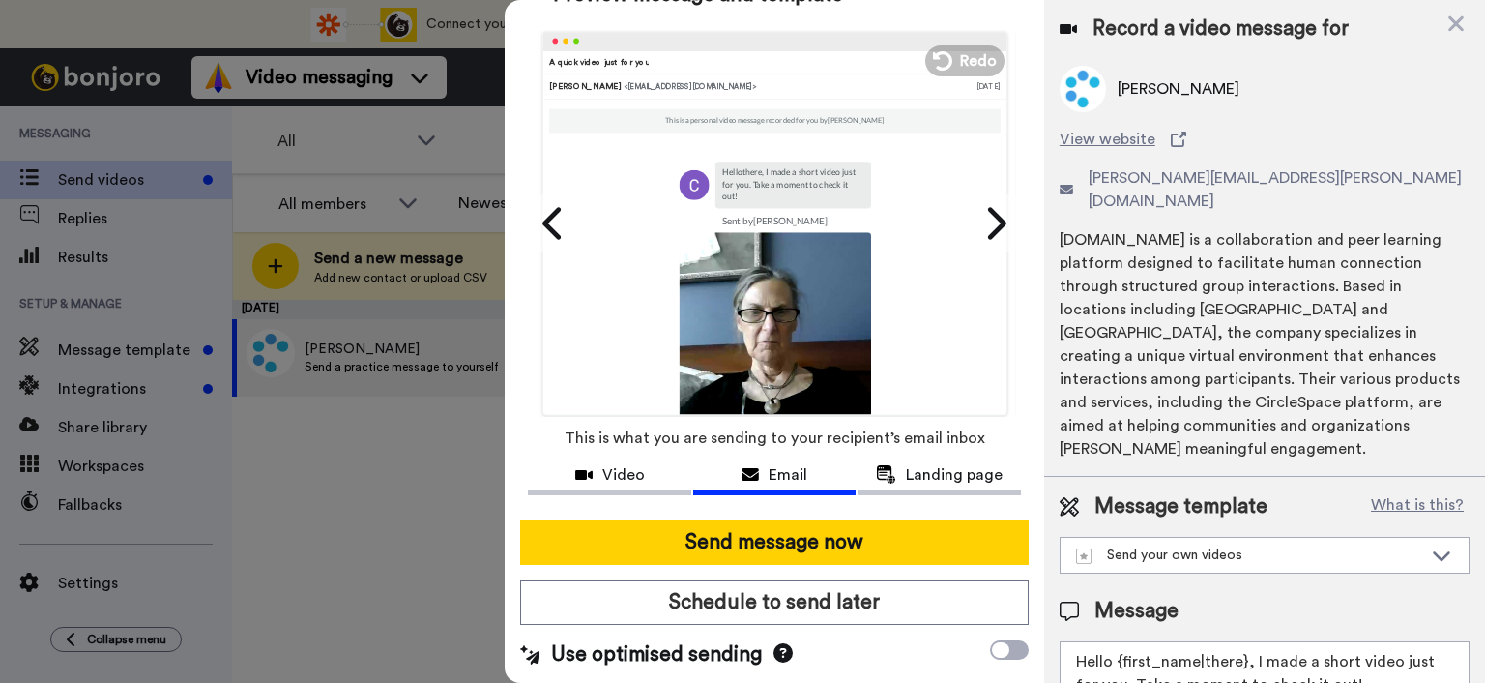
click at [796, 472] on span "Email" at bounding box center [788, 474] width 39 height 23
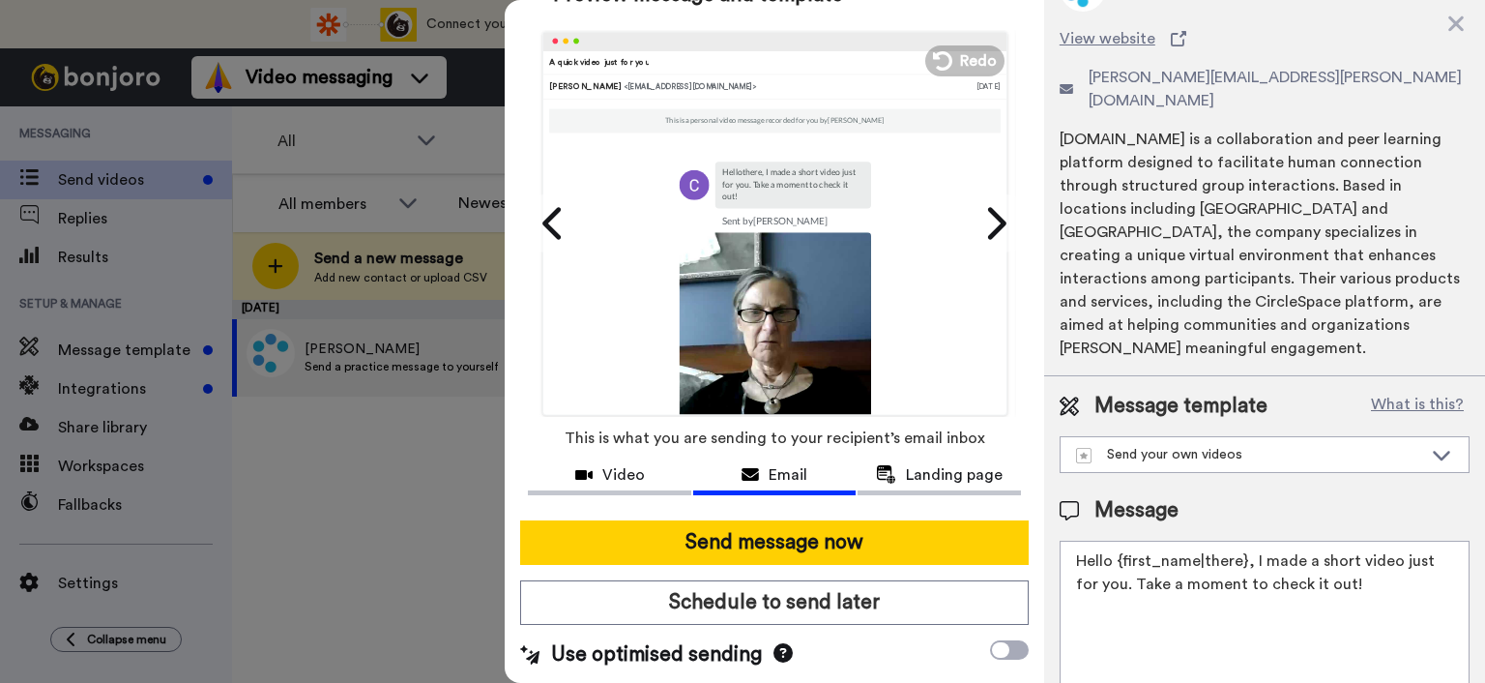
click at [773, 474] on span "Email" at bounding box center [788, 474] width 39 height 23
click at [777, 651] on icon at bounding box center [783, 652] width 19 height 19
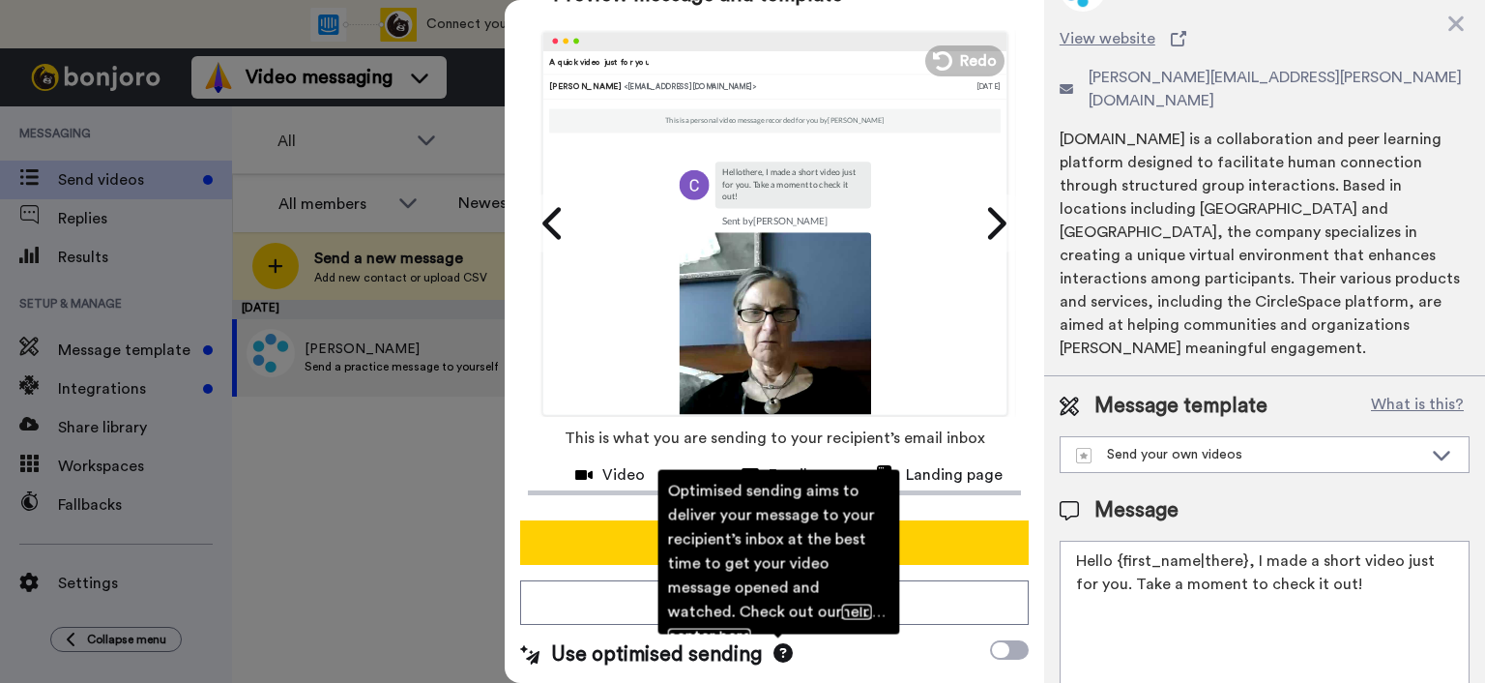
click at [772, 615] on link "help center here" at bounding box center [769, 623] width 204 height 40
click at [361, 264] on div at bounding box center [742, 341] width 1485 height 683
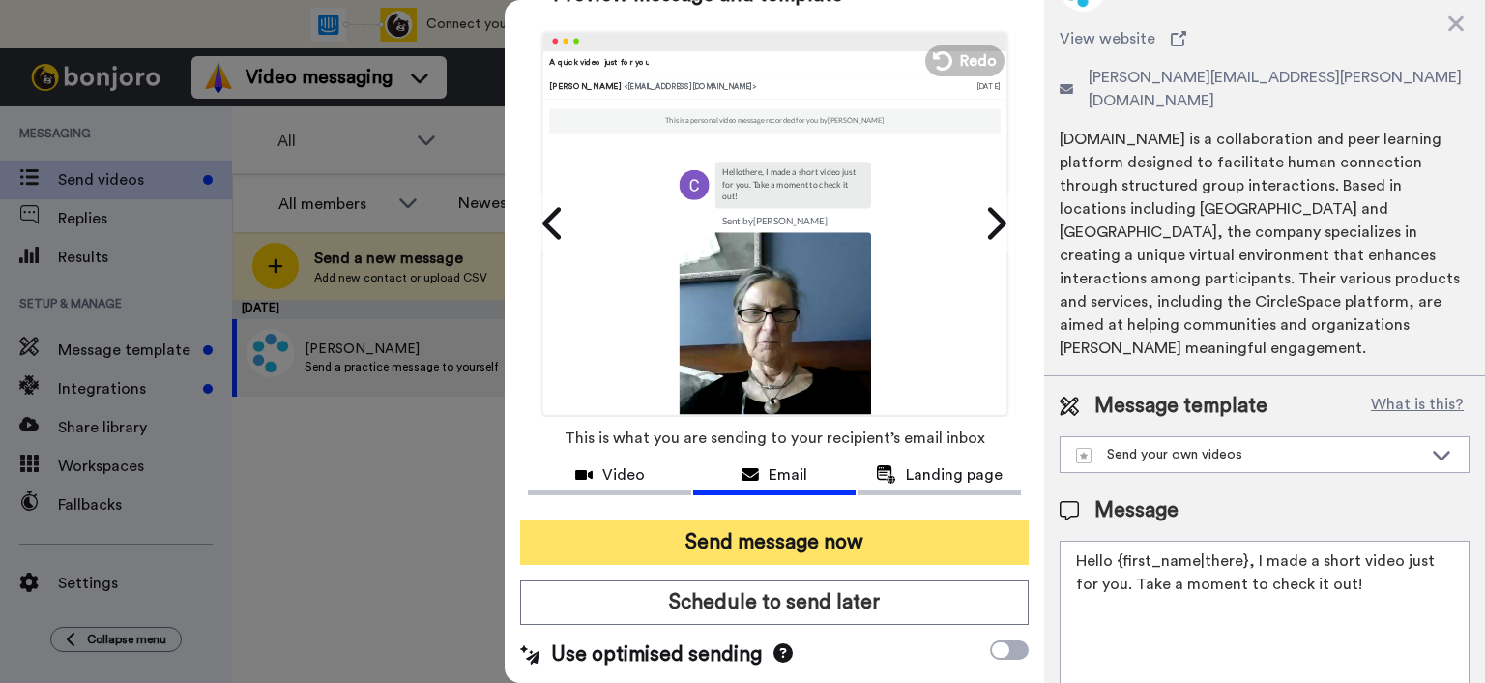
click at [829, 533] on button "Send message now" at bounding box center [774, 542] width 509 height 44
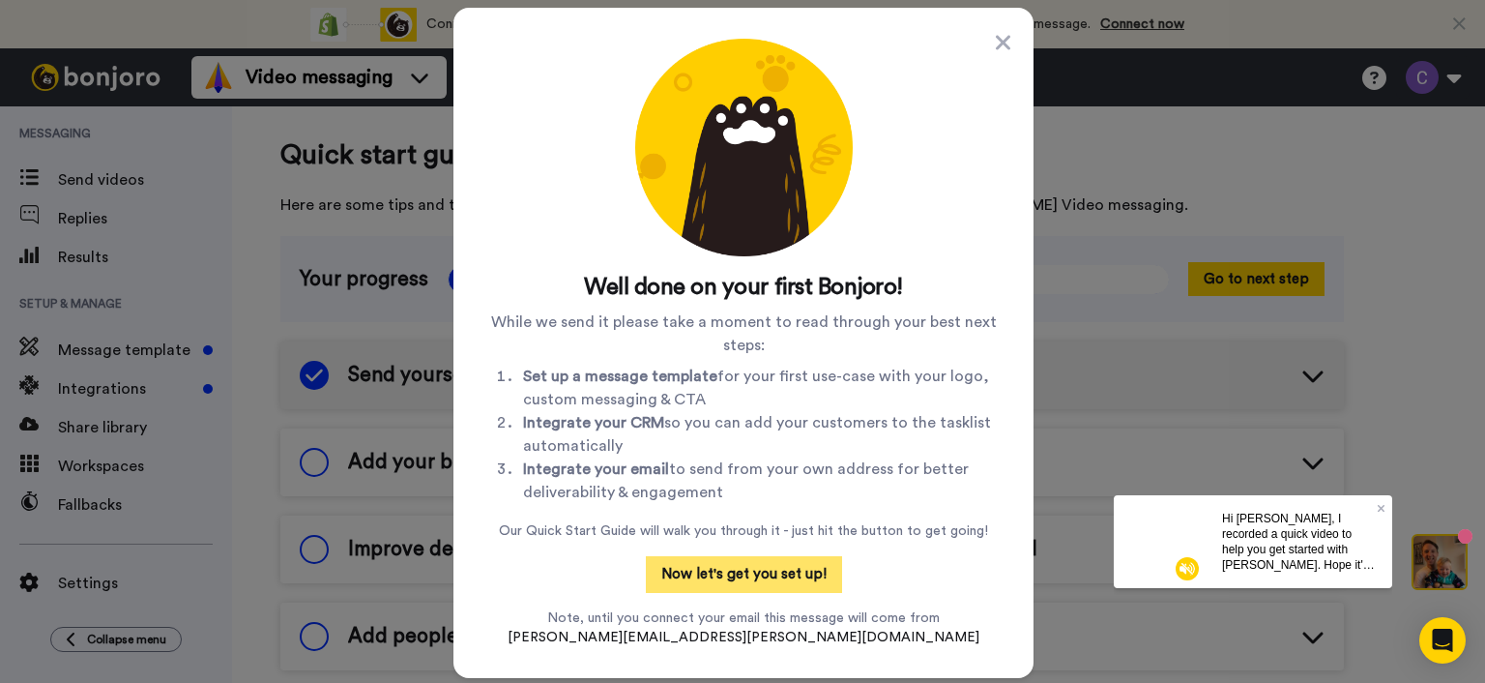
click at [695, 570] on button "Now let's get you set up!" at bounding box center [744, 574] width 196 height 37
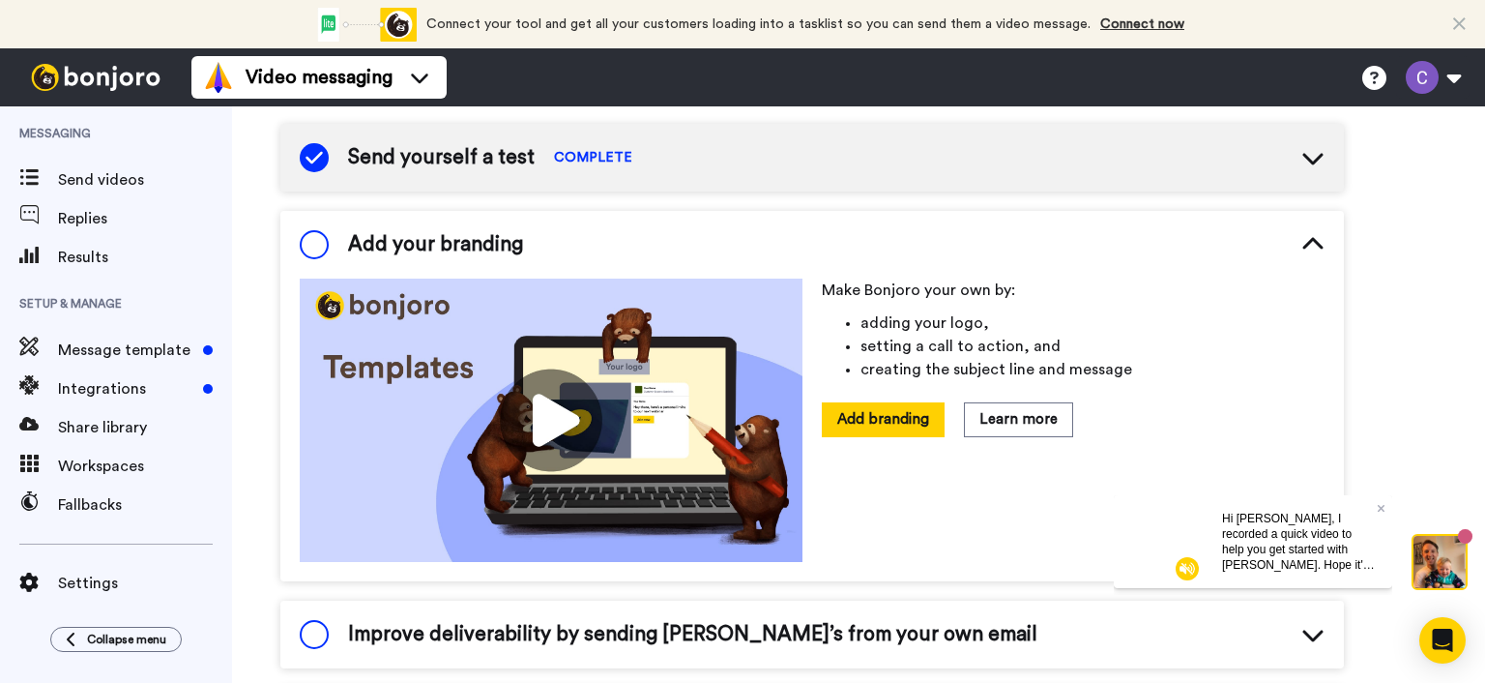
scroll to position [214, 0]
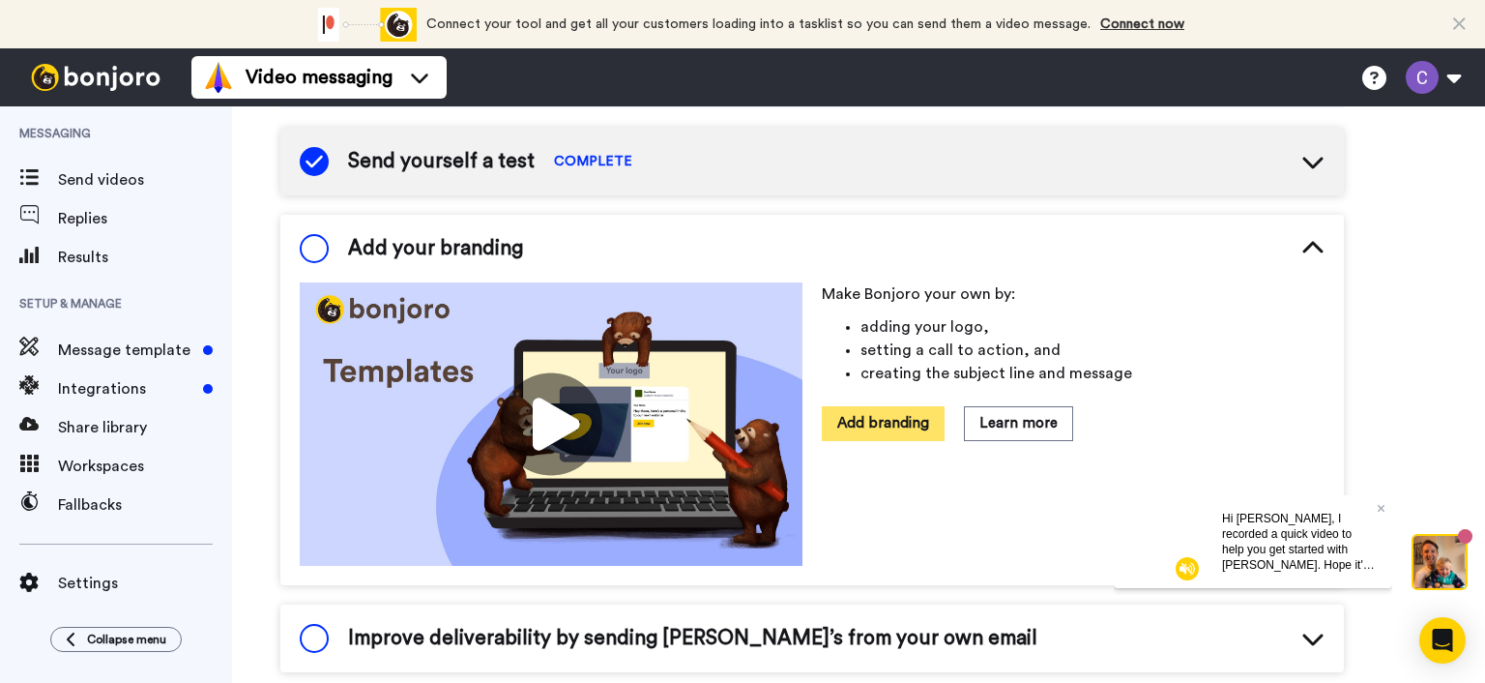
click at [873, 426] on button "Add branding" at bounding box center [883, 423] width 123 height 34
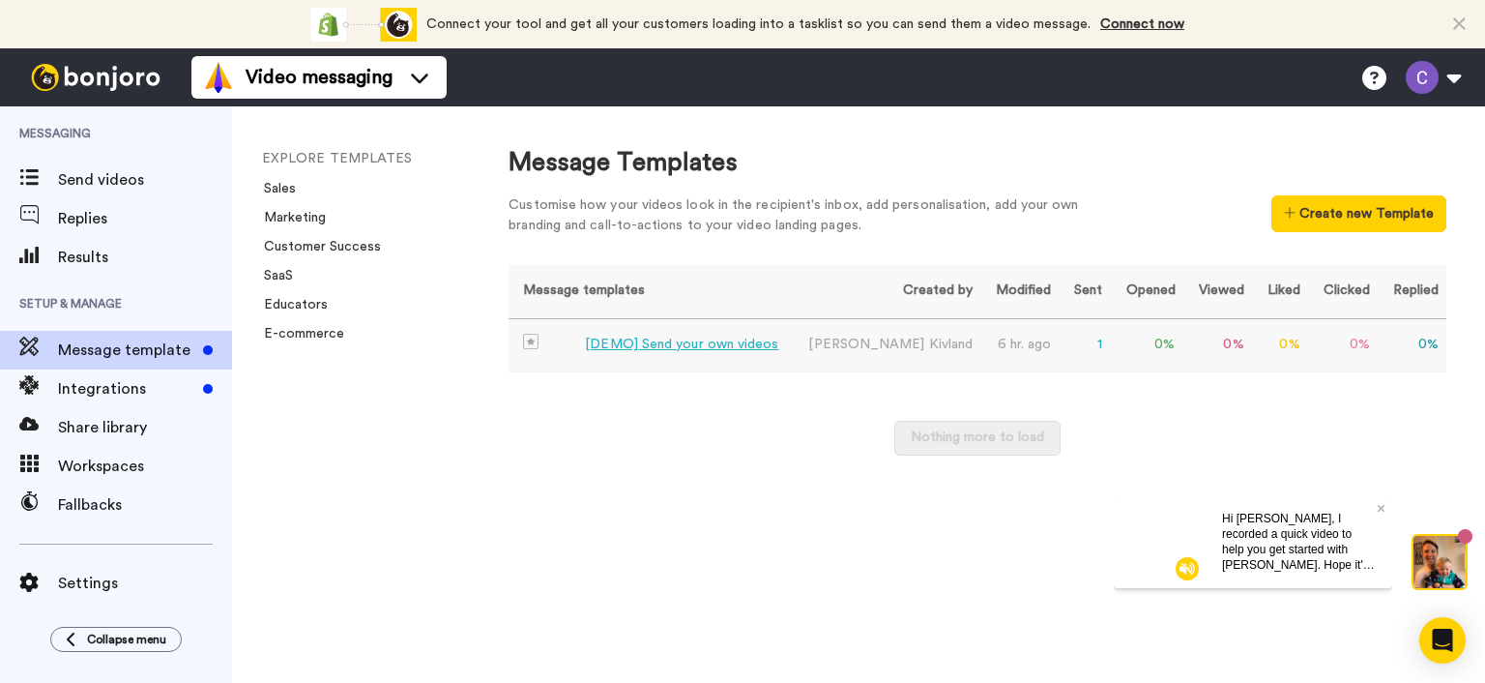
click at [705, 355] on td "[DEMO] Send your own videos" at bounding box center [650, 345] width 282 height 53
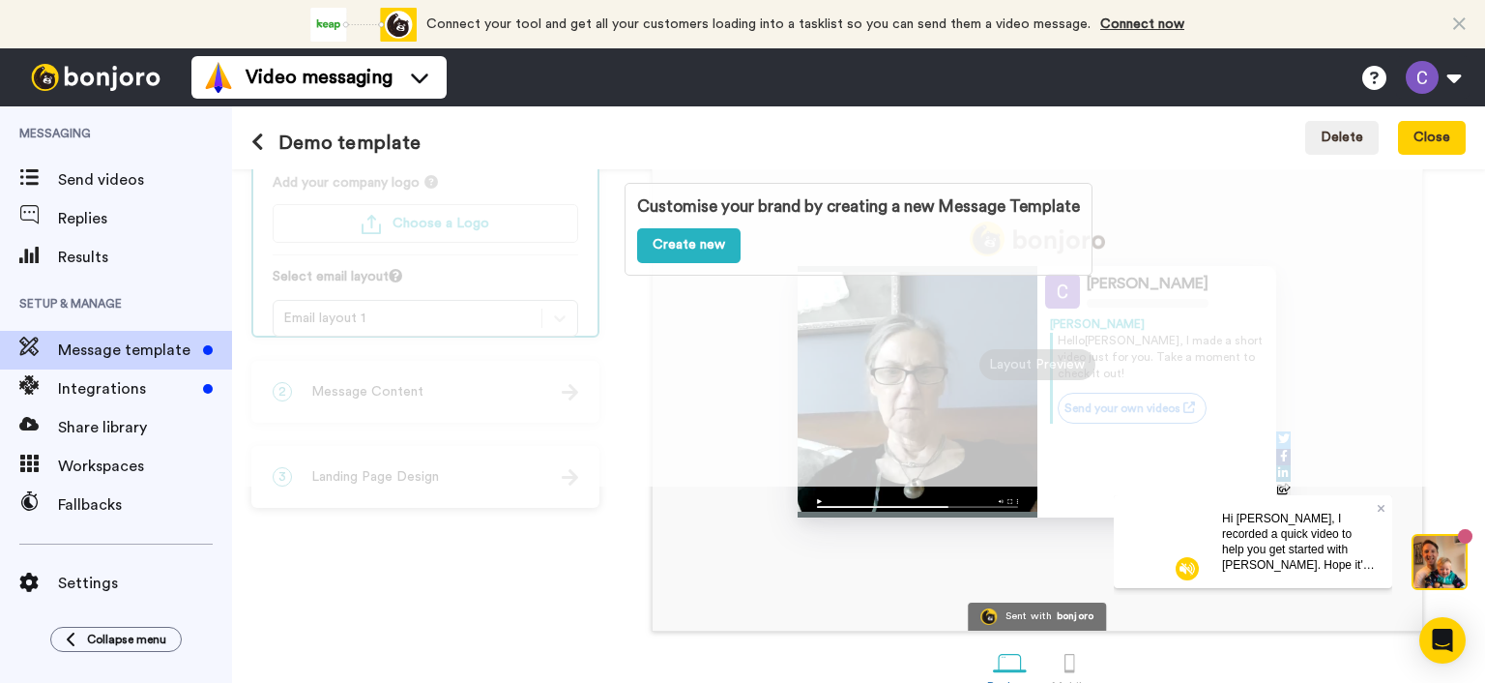
scroll to position [232, 0]
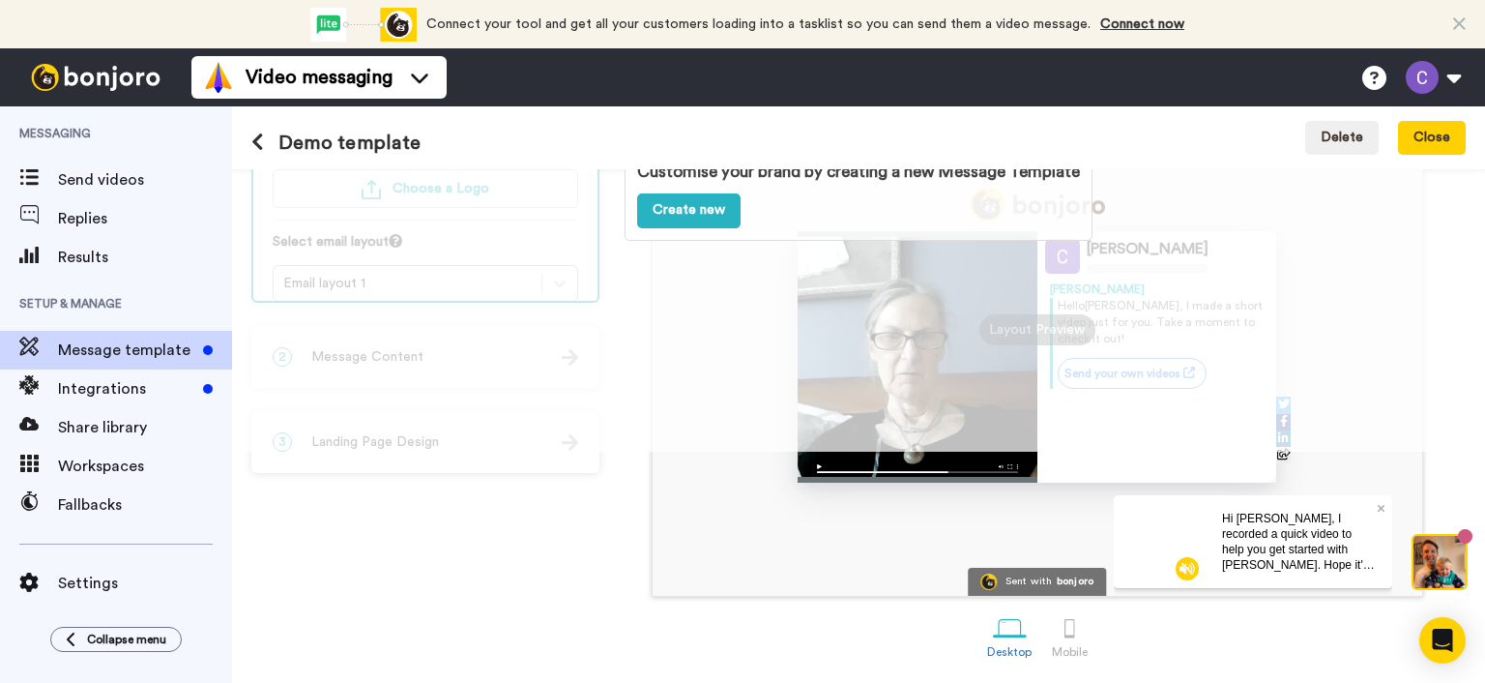
click at [1045, 322] on div "Customise your brand by creating a new Message Template Create new" at bounding box center [858, 194] width 1253 height 513
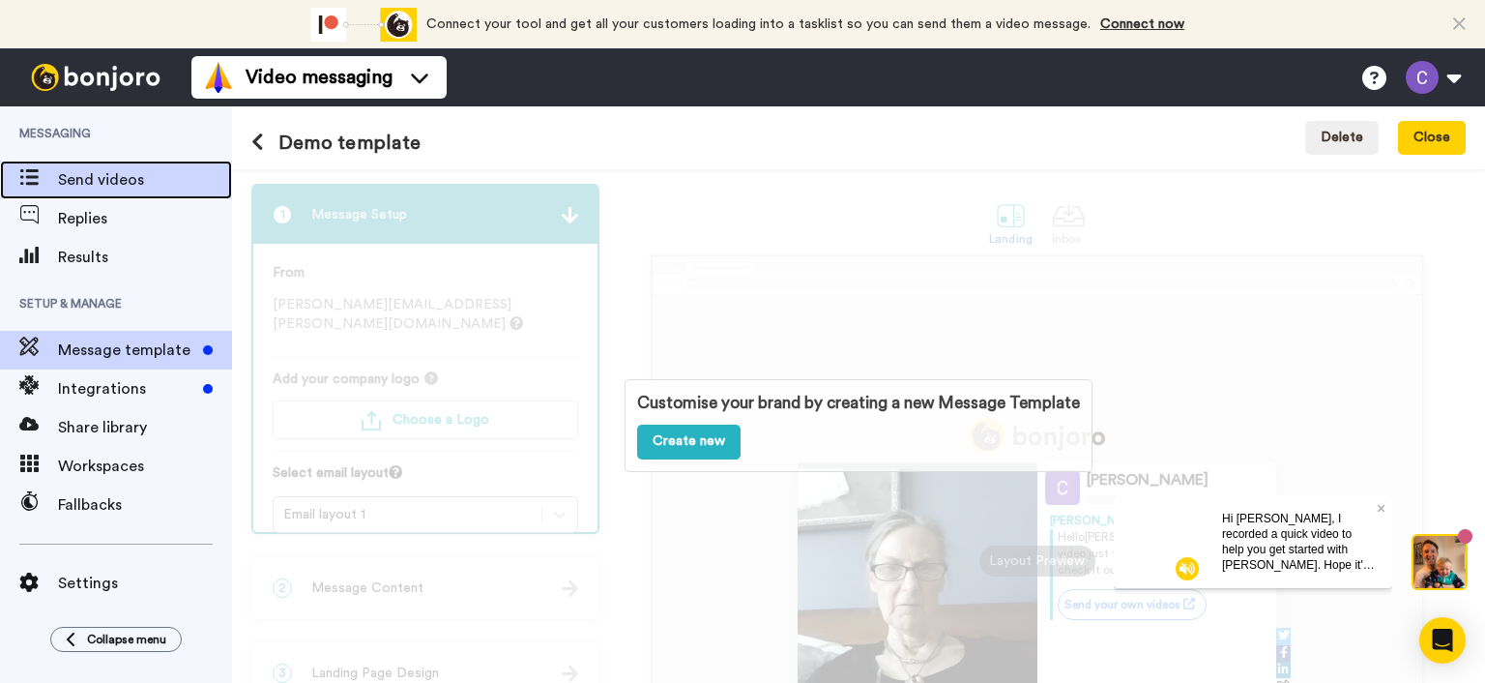
click at [121, 176] on span "Send videos" at bounding box center [145, 179] width 174 height 23
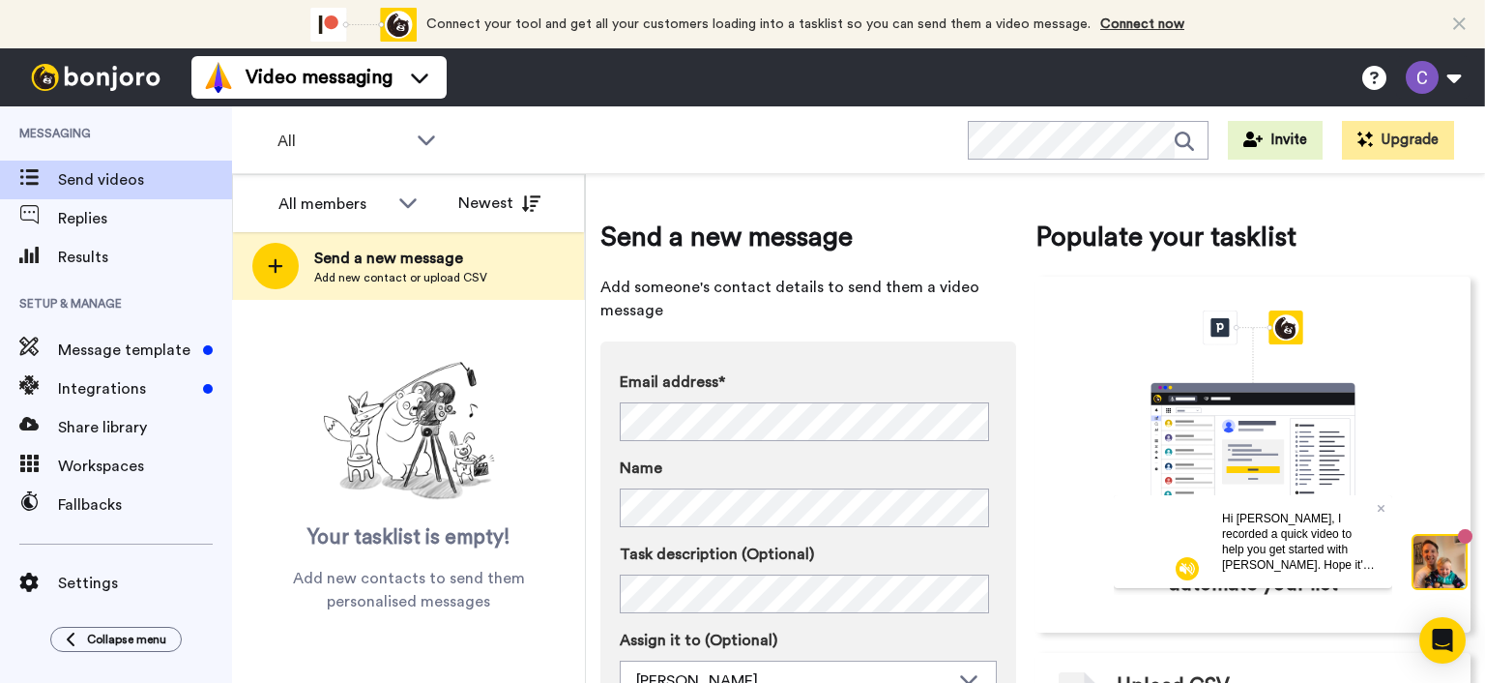
click at [1389, 214] on div "Send a new message Add someone's contact details to send them a video message E…" at bounding box center [1035, 502] width 870 height 627
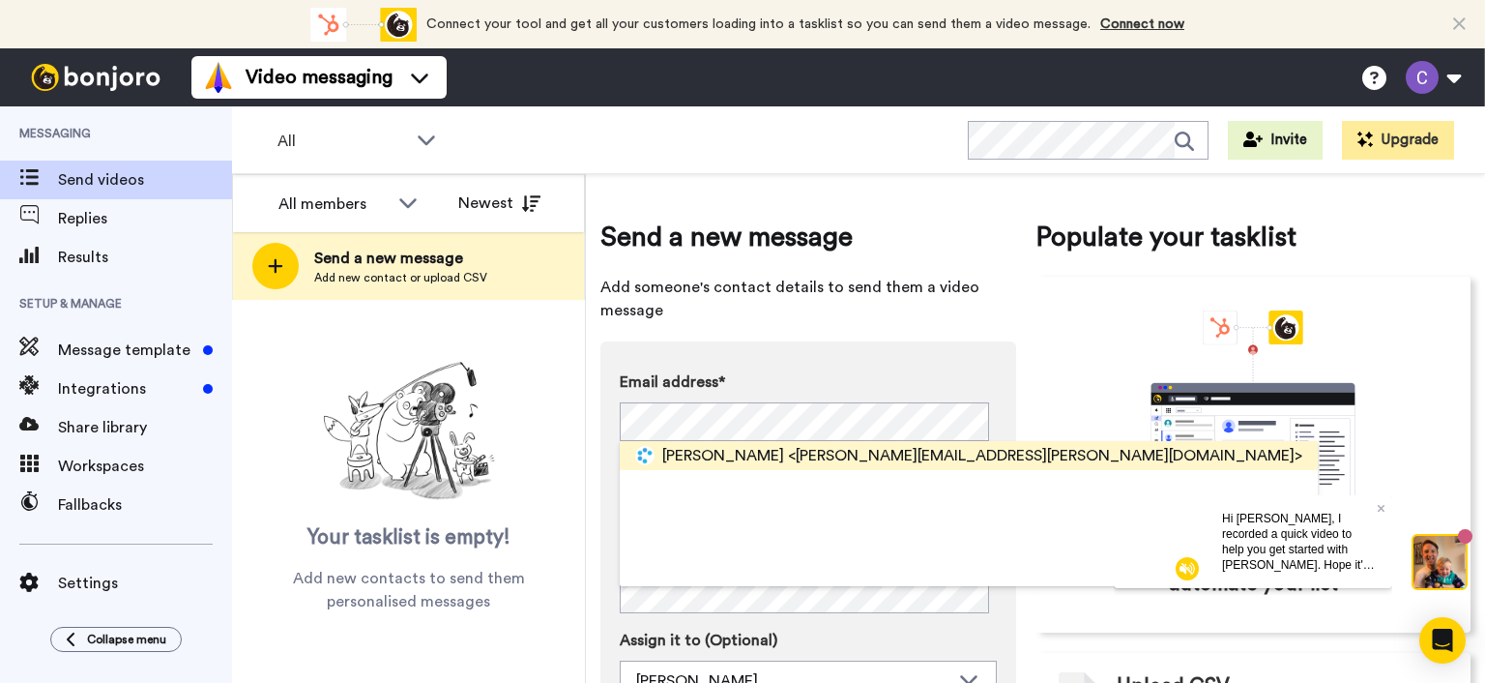
click at [897, 450] on span "<[PERSON_NAME][EMAIL_ADDRESS][PERSON_NAME][DOMAIN_NAME]>" at bounding box center [1045, 455] width 514 height 23
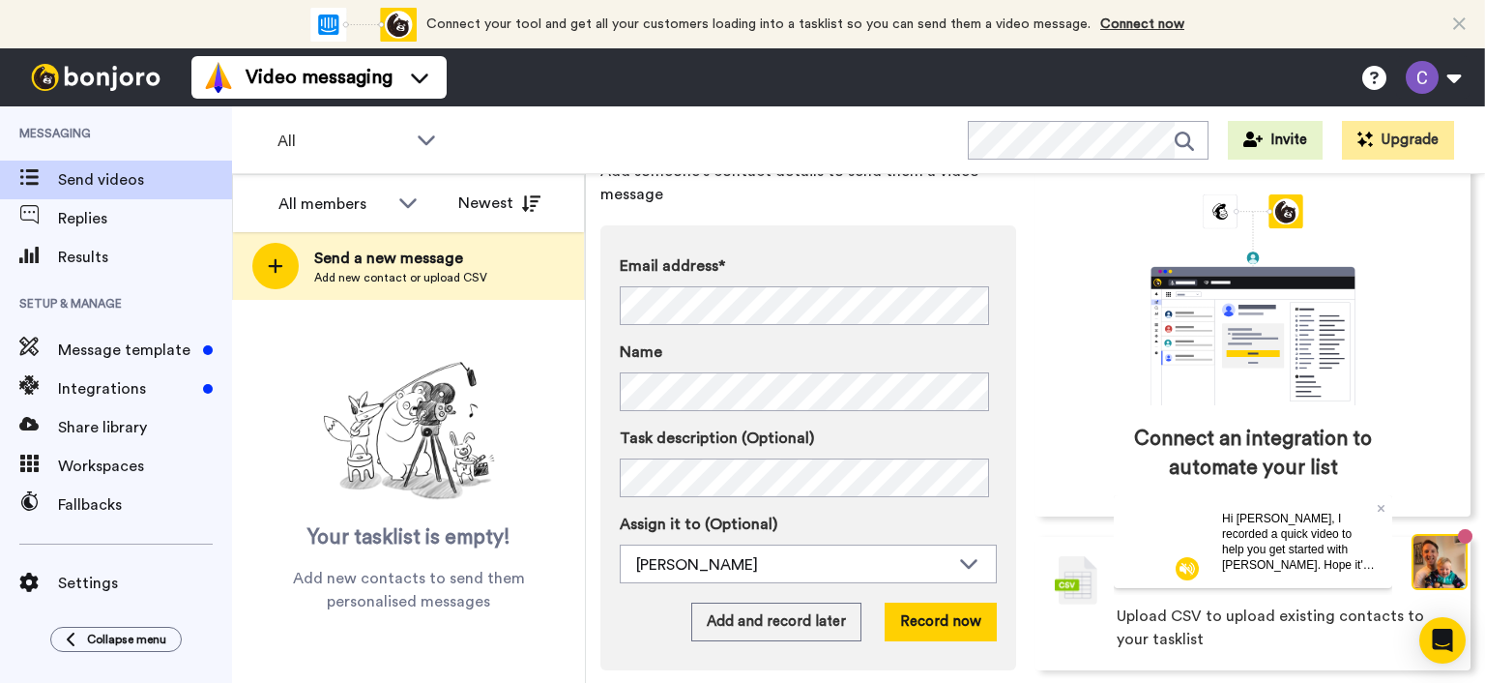
scroll to position [138, 0]
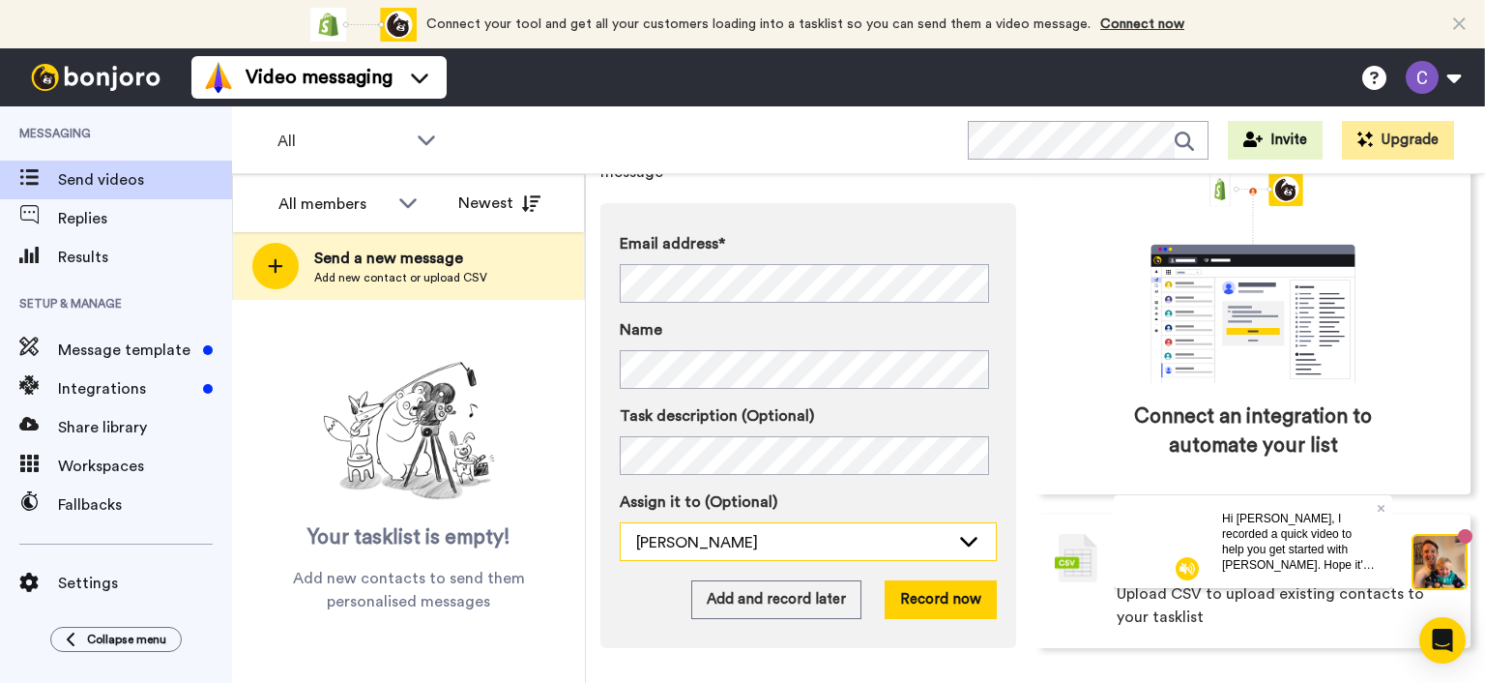
click at [963, 538] on icon at bounding box center [968, 540] width 23 height 19
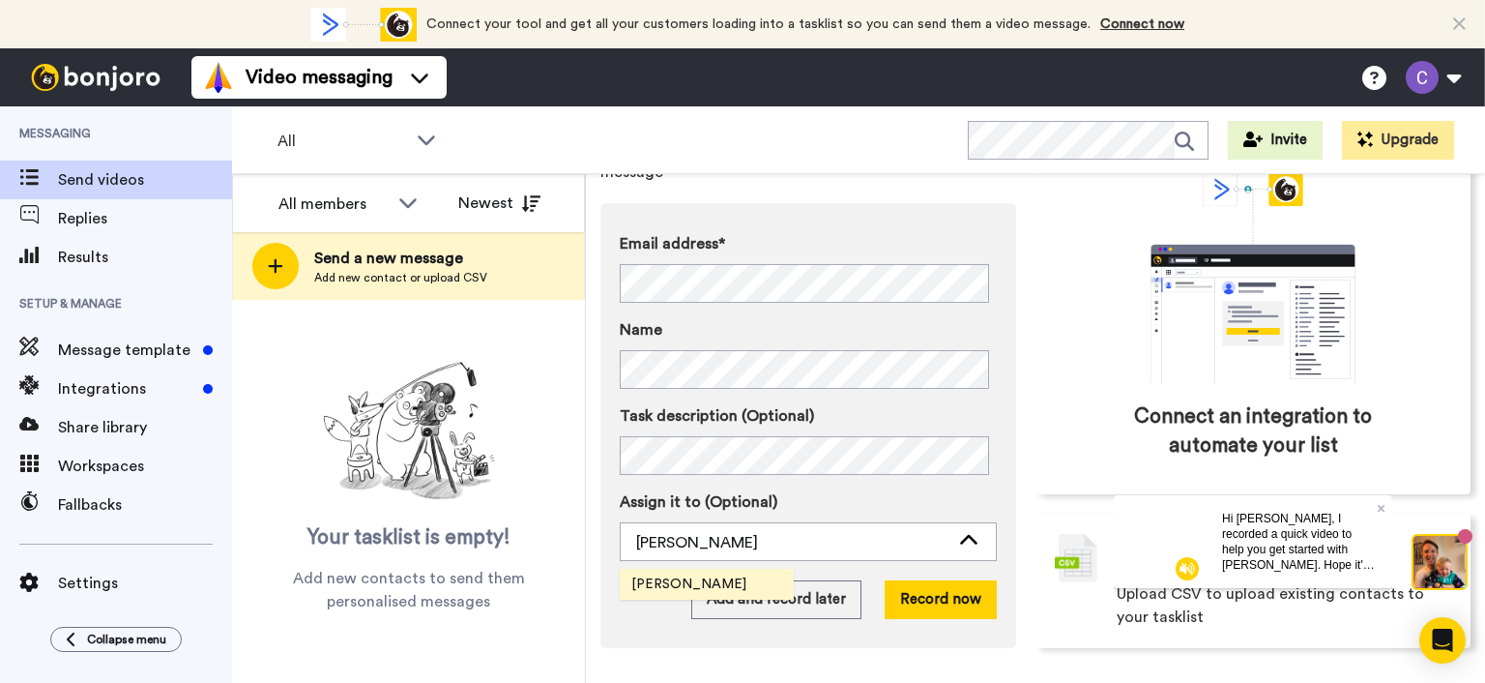
click at [716, 578] on span "[PERSON_NAME]" at bounding box center [689, 583] width 138 height 19
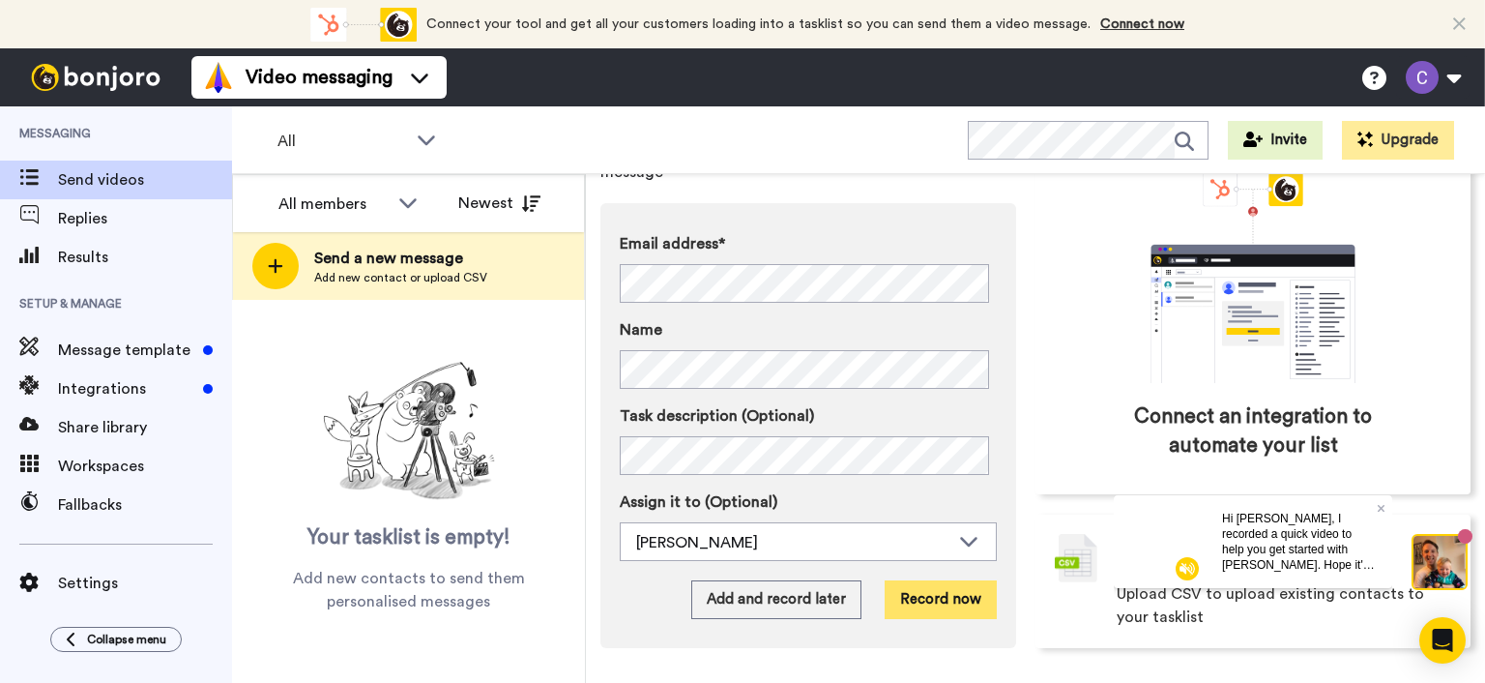
click at [937, 602] on button "Record now" at bounding box center [941, 599] width 112 height 39
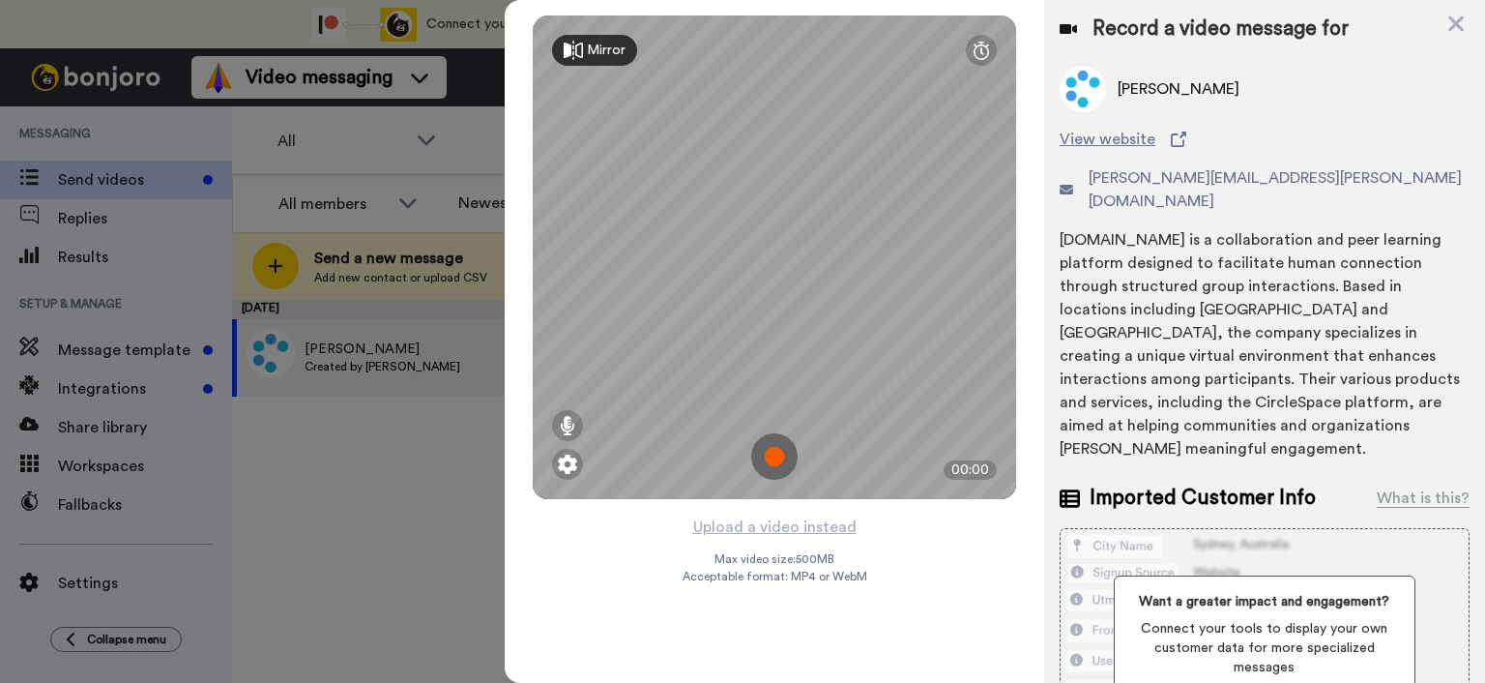
click at [776, 457] on img at bounding box center [774, 456] width 46 height 46
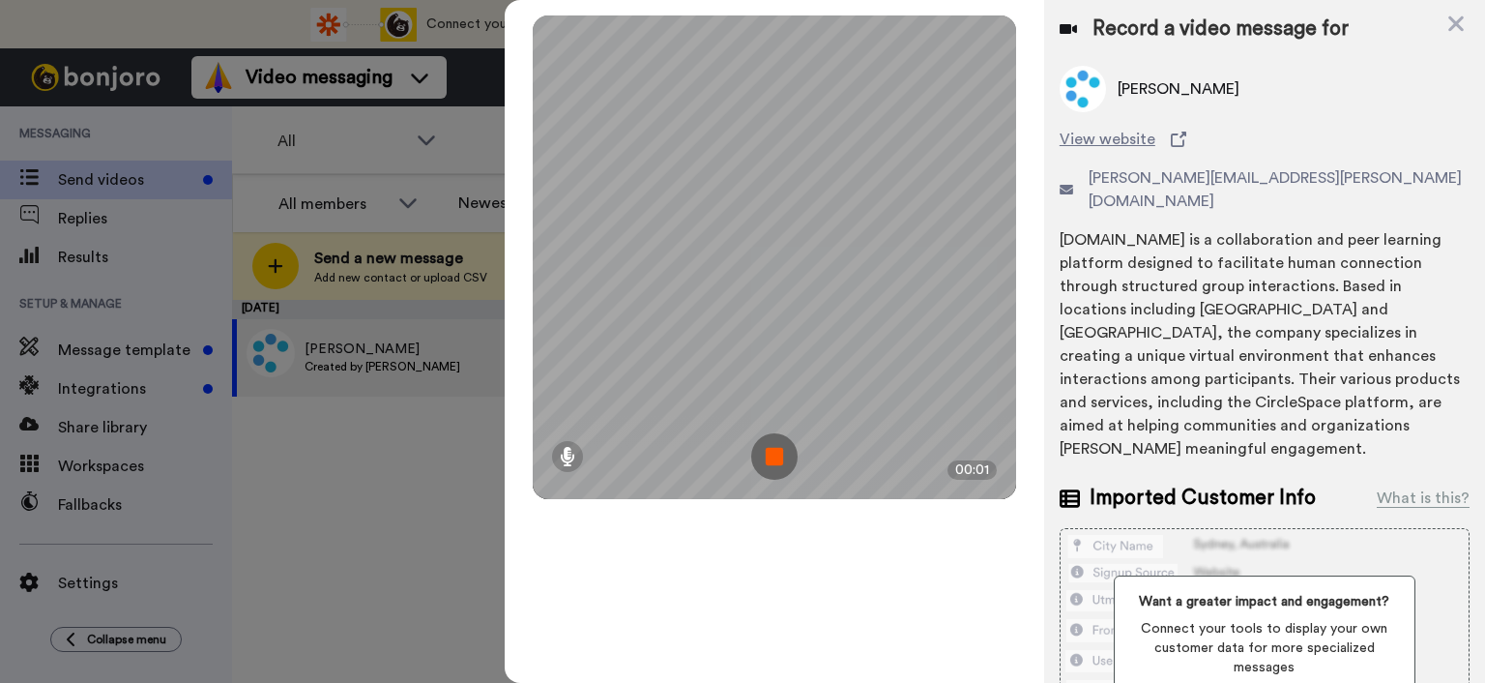
click at [776, 457] on img at bounding box center [774, 456] width 46 height 46
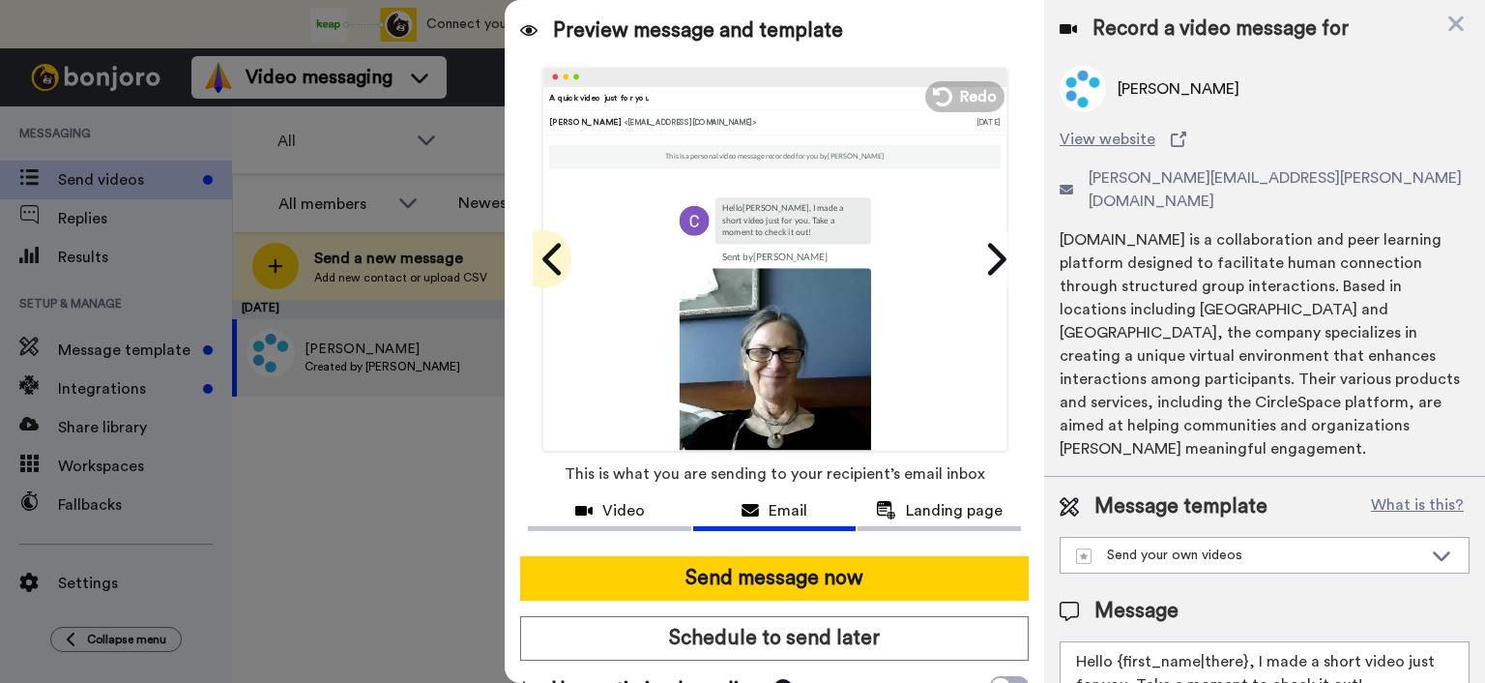
click at [539, 245] on icon at bounding box center [554, 259] width 31 height 37
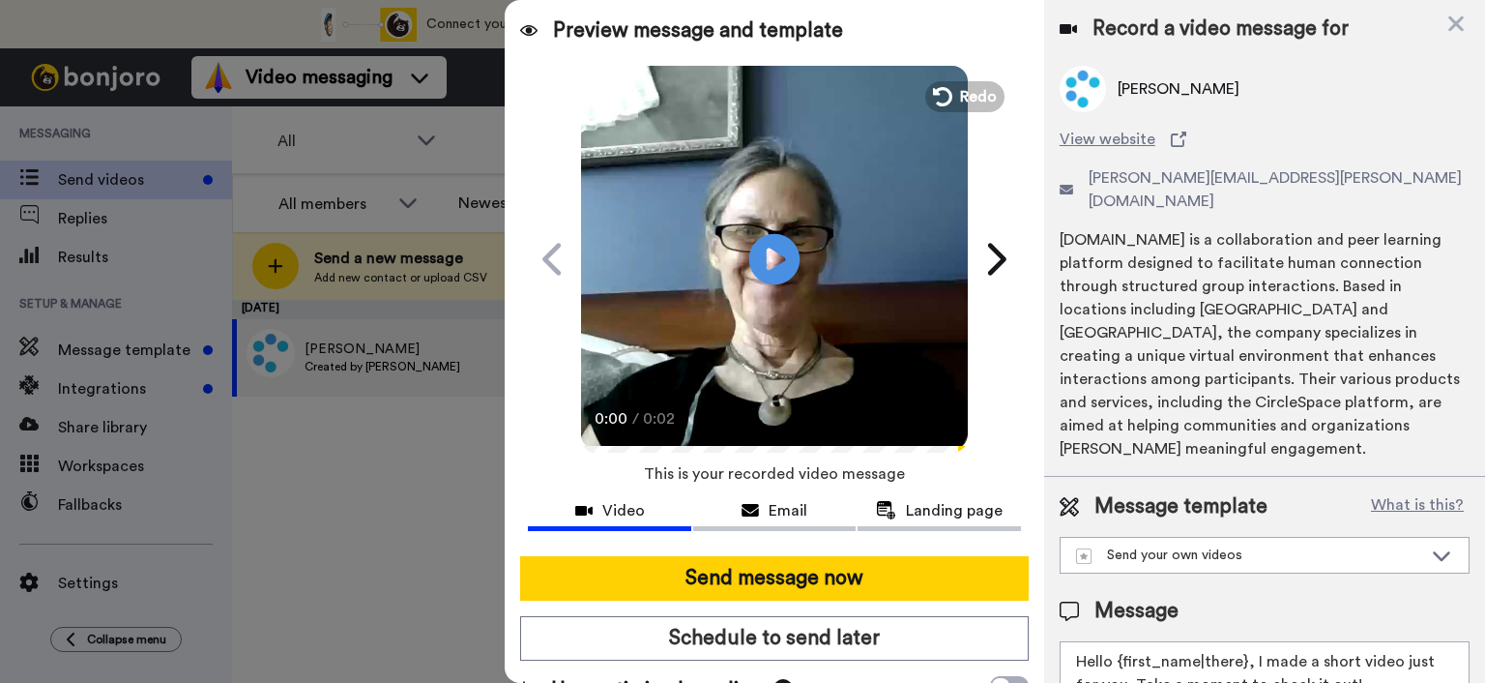
click at [773, 264] on icon at bounding box center [774, 258] width 51 height 51
click at [998, 369] on div "Play/Pause 0:02 / 0:02" at bounding box center [774, 259] width 483 height 387
click at [922, 510] on span "Landing page" at bounding box center [954, 510] width 97 height 23
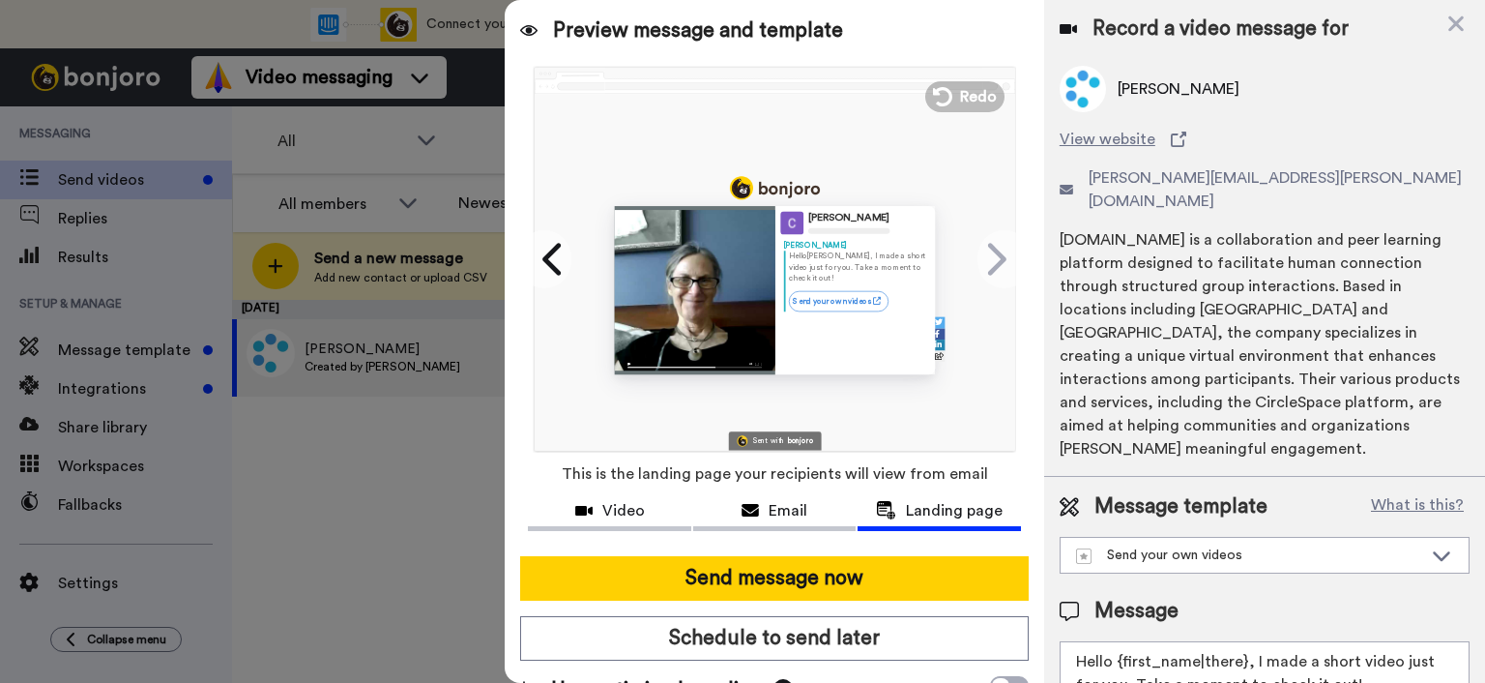
click at [844, 298] on link "Send your own videos" at bounding box center [838, 300] width 100 height 20
click at [952, 398] on div "Cynthia Kivland Cynthia Hello Cynthia , I made a short video just for you. Take…" at bounding box center [775, 272] width 480 height 357
click at [629, 508] on span "Video" at bounding box center [623, 510] width 43 height 23
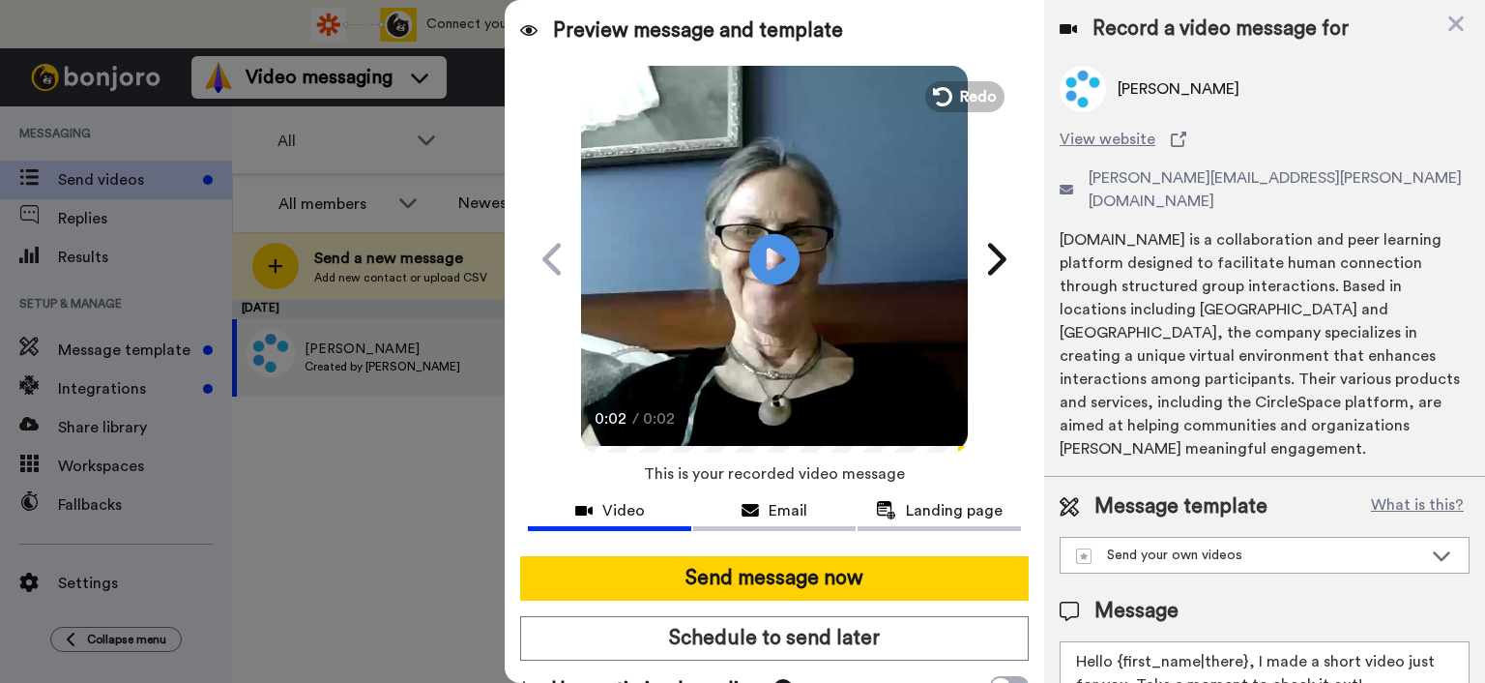
click at [767, 255] on icon "Play/Pause" at bounding box center [774, 259] width 51 height 92
click at [542, 253] on icon at bounding box center [551, 259] width 18 height 32
click at [542, 269] on icon at bounding box center [554, 259] width 31 height 37
click at [1430, 545] on icon at bounding box center [1441, 554] width 23 height 19
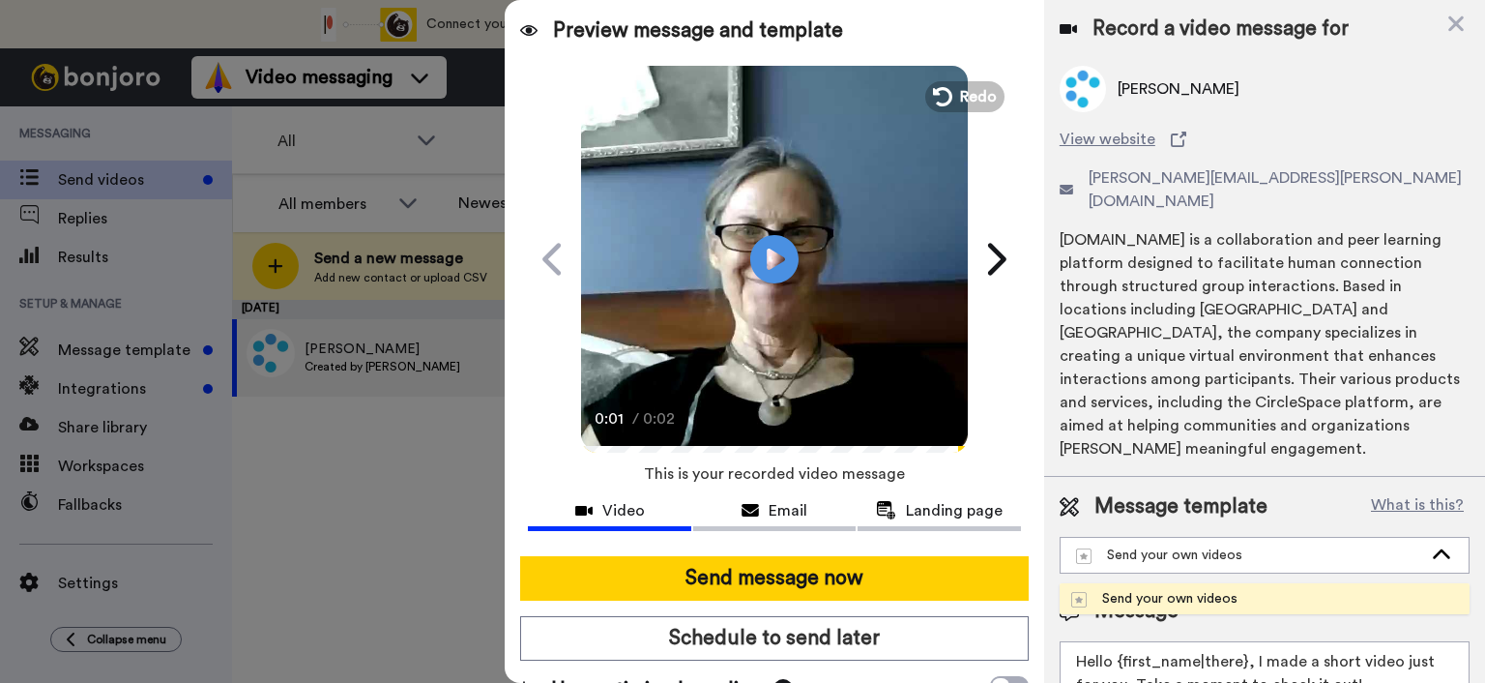
click at [1412, 583] on li "Send your own videos" at bounding box center [1265, 598] width 410 height 31
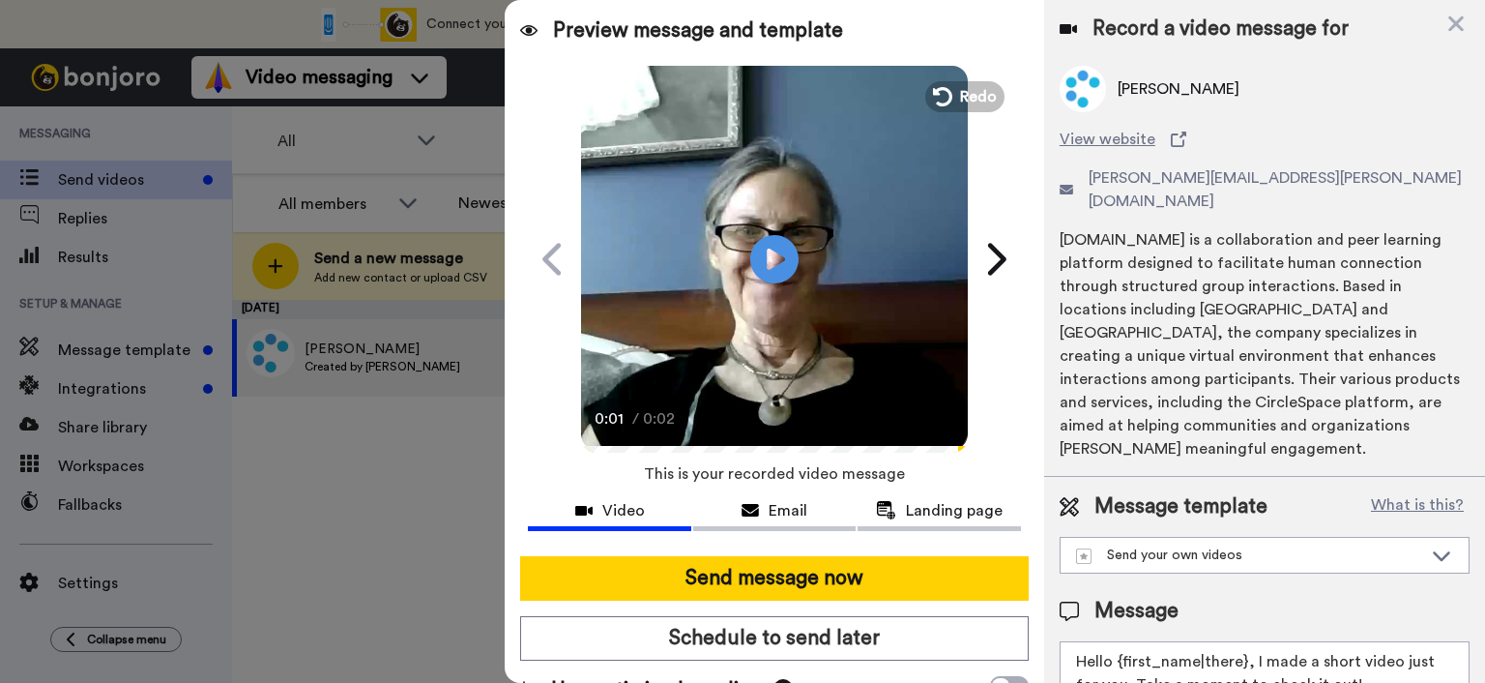
scroll to position [101, 0]
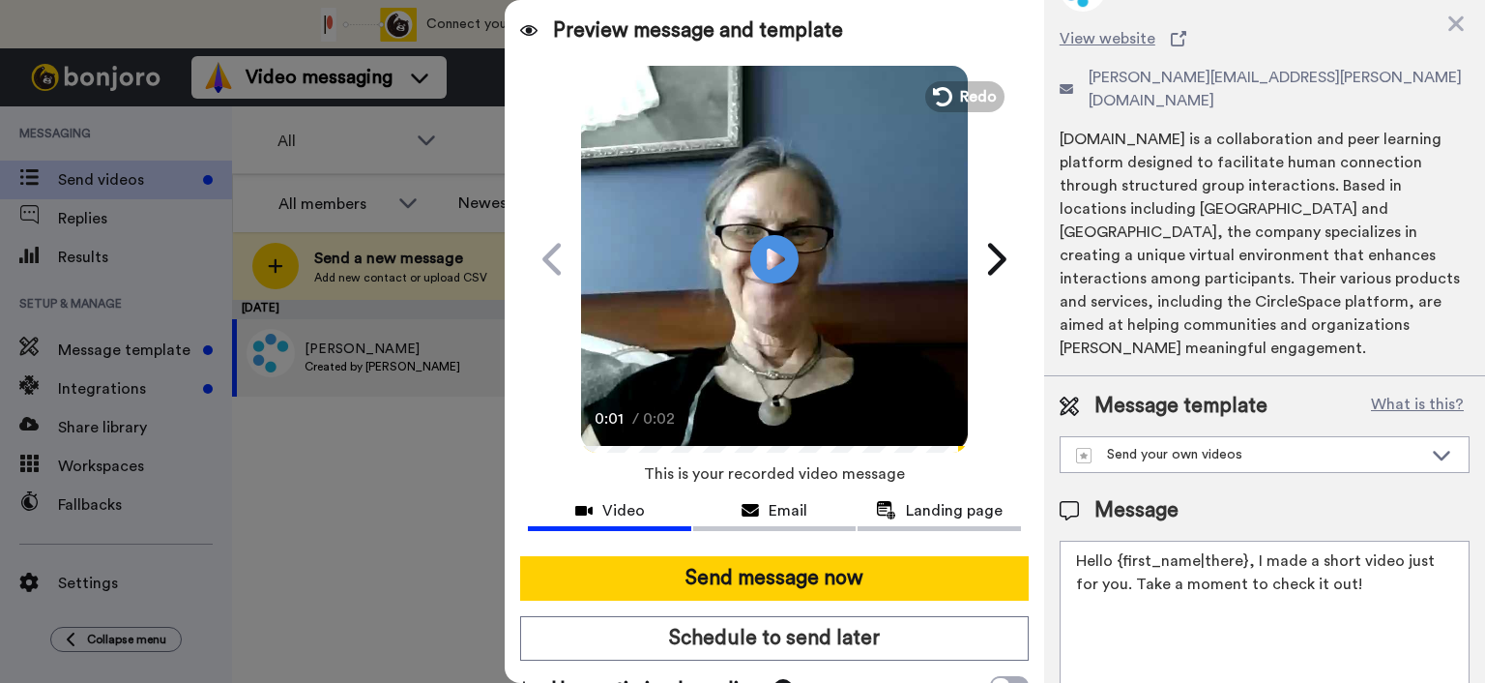
click at [367, 260] on div at bounding box center [742, 341] width 1485 height 683
click at [769, 512] on span "Email" at bounding box center [788, 510] width 39 height 23
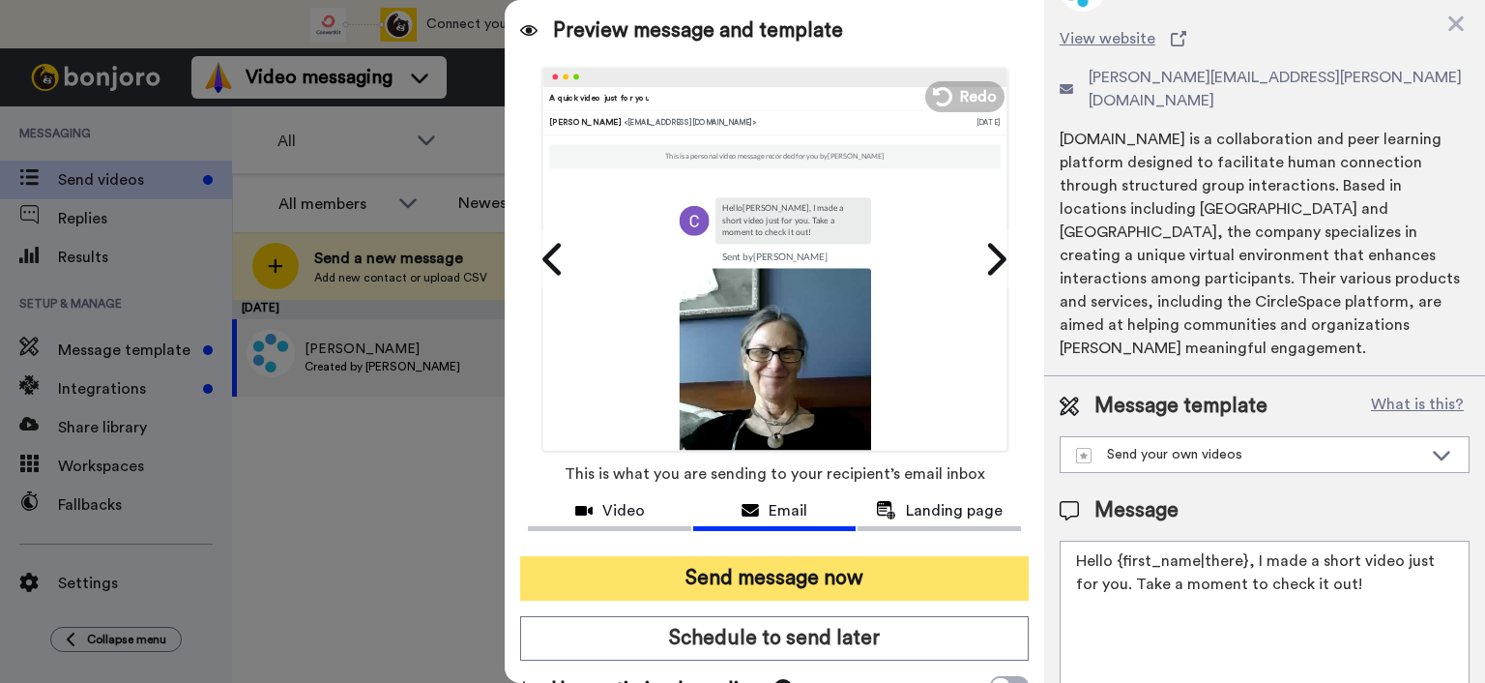
click at [775, 581] on button "Send message now" at bounding box center [774, 578] width 509 height 44
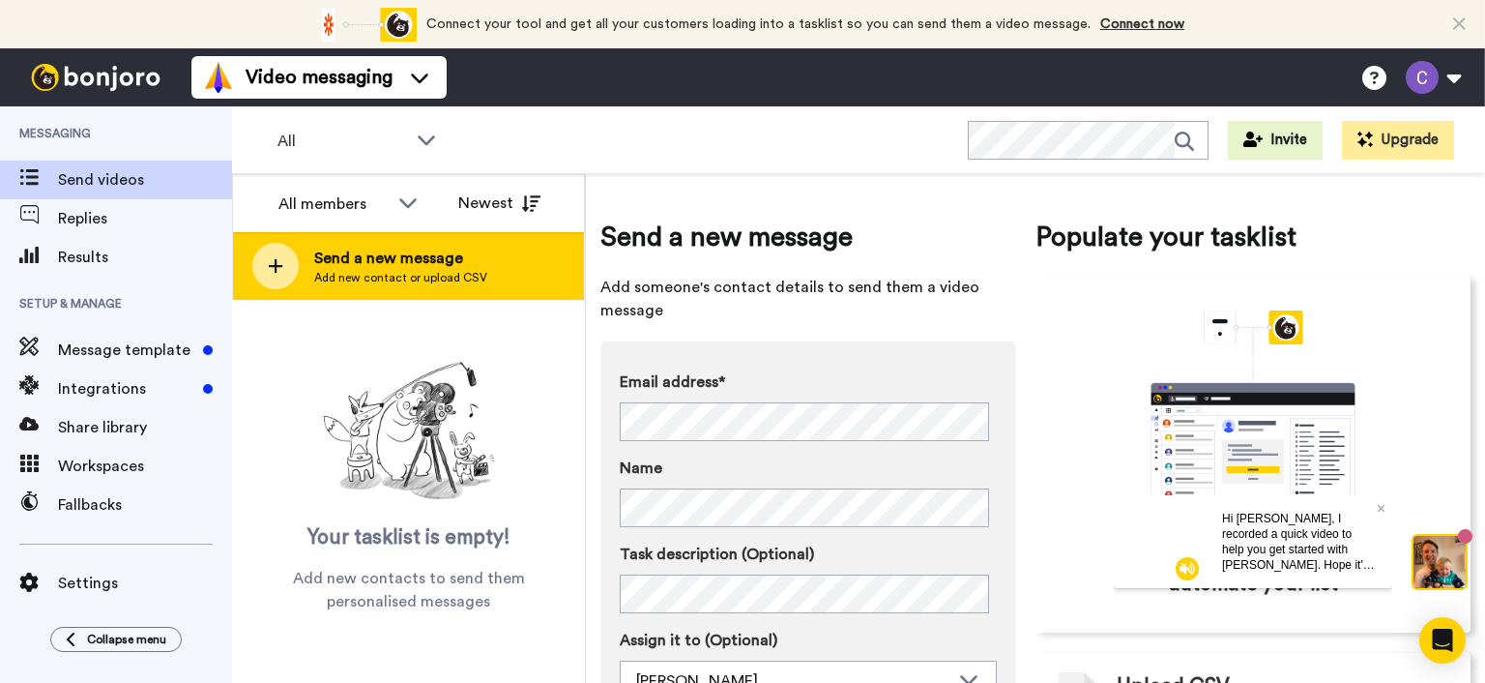
click at [413, 262] on span "Send a new message" at bounding box center [400, 258] width 173 height 23
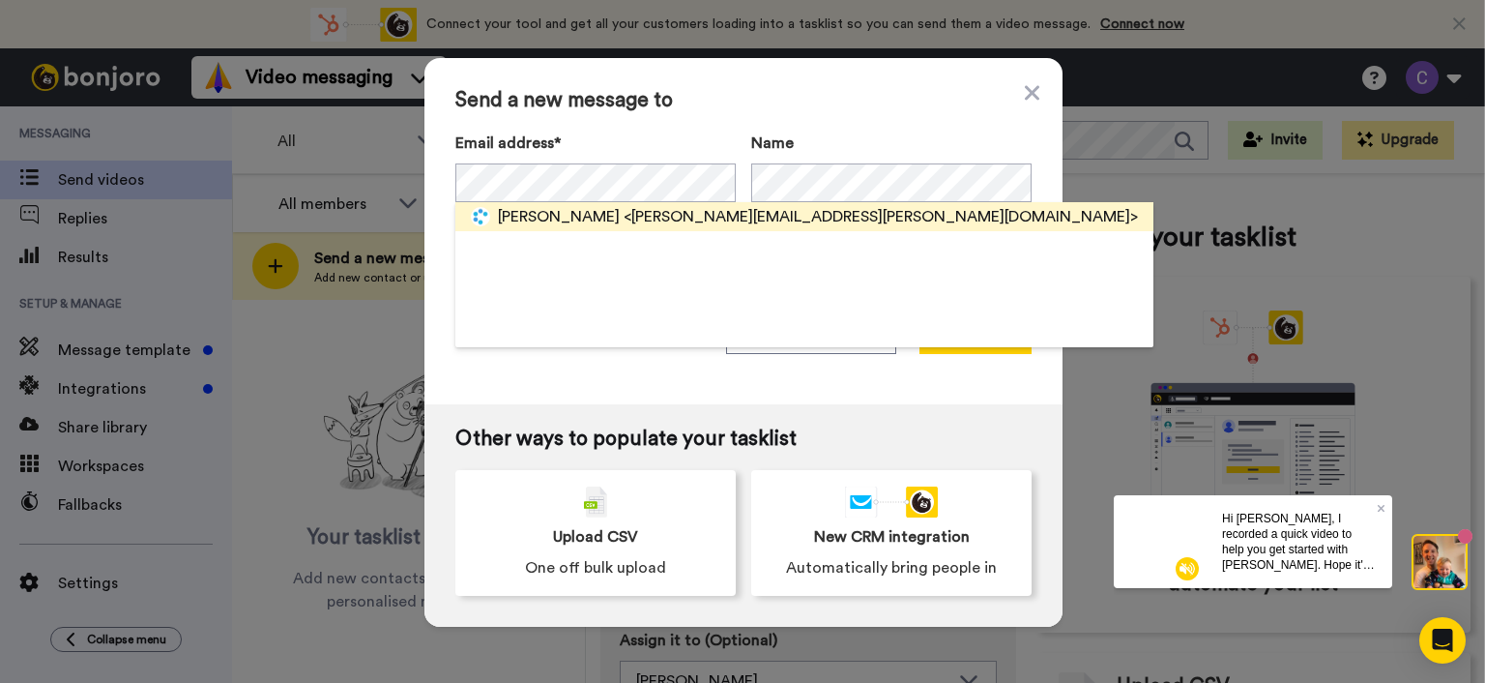
click at [568, 214] on span "Cynthia Kivland" at bounding box center [559, 216] width 122 height 23
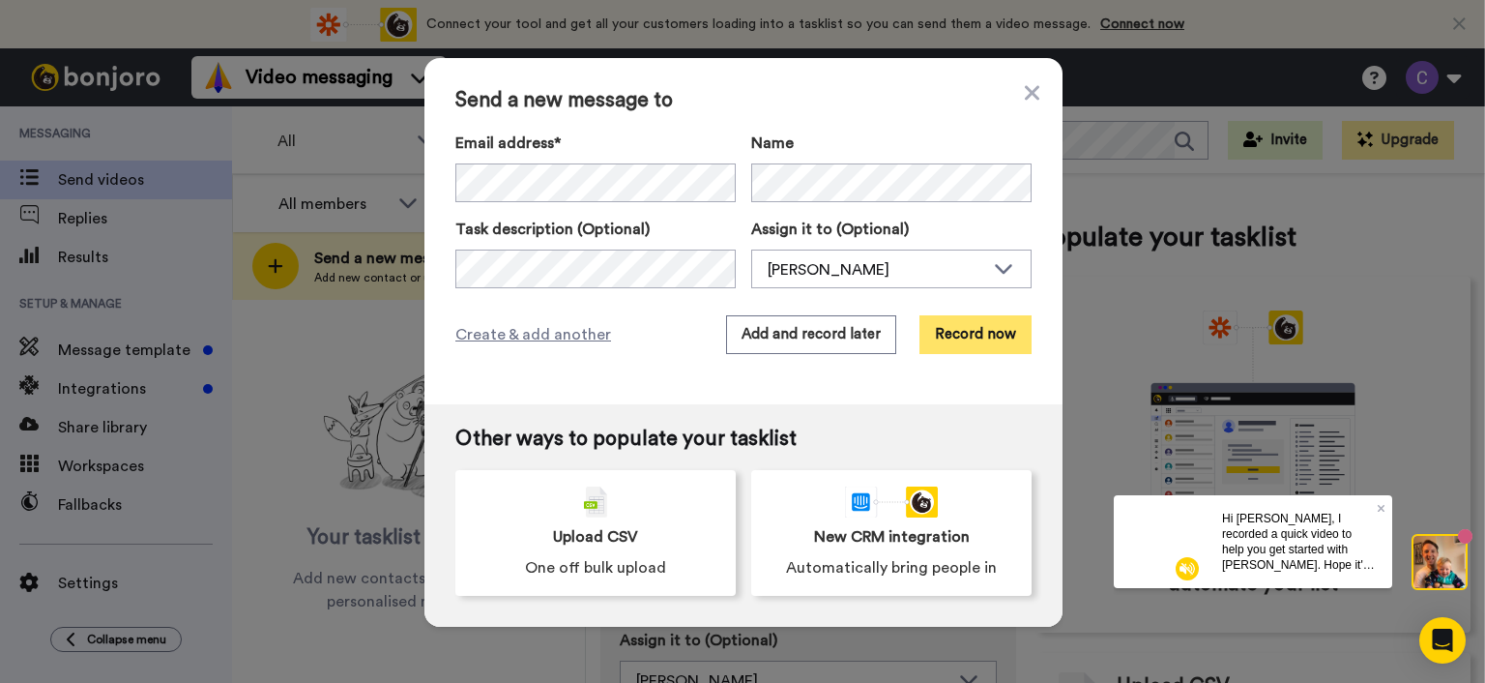
click at [963, 330] on button "Record now" at bounding box center [976, 334] width 112 height 39
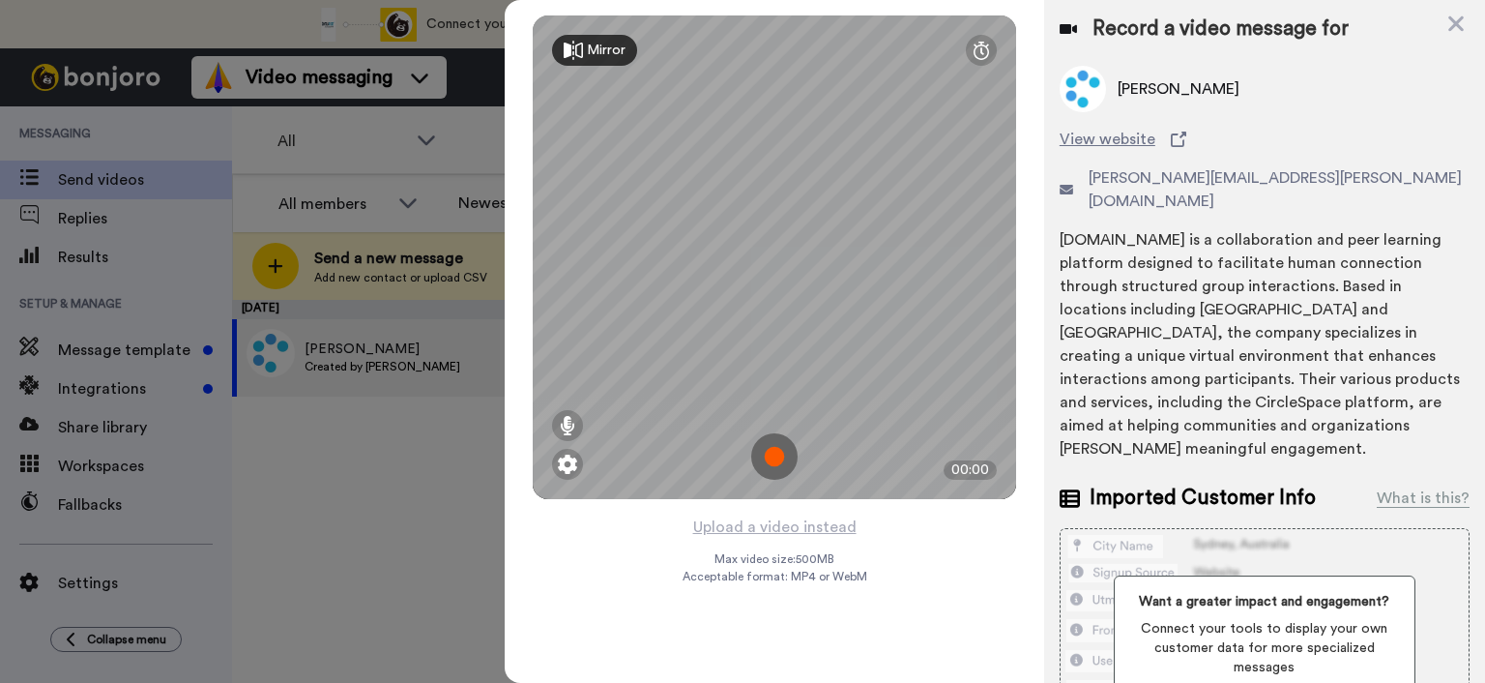
click at [779, 448] on img at bounding box center [774, 456] width 46 height 46
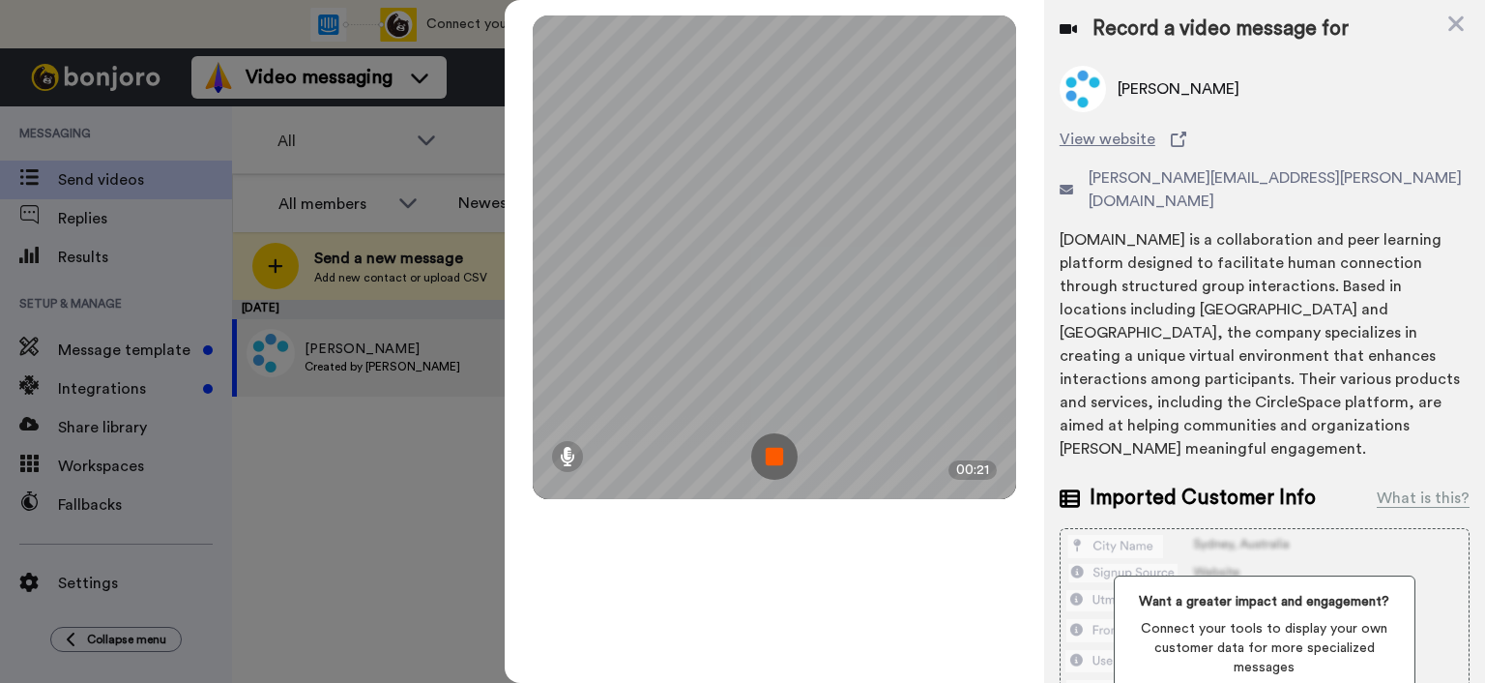
click at [765, 450] on img at bounding box center [774, 456] width 46 height 46
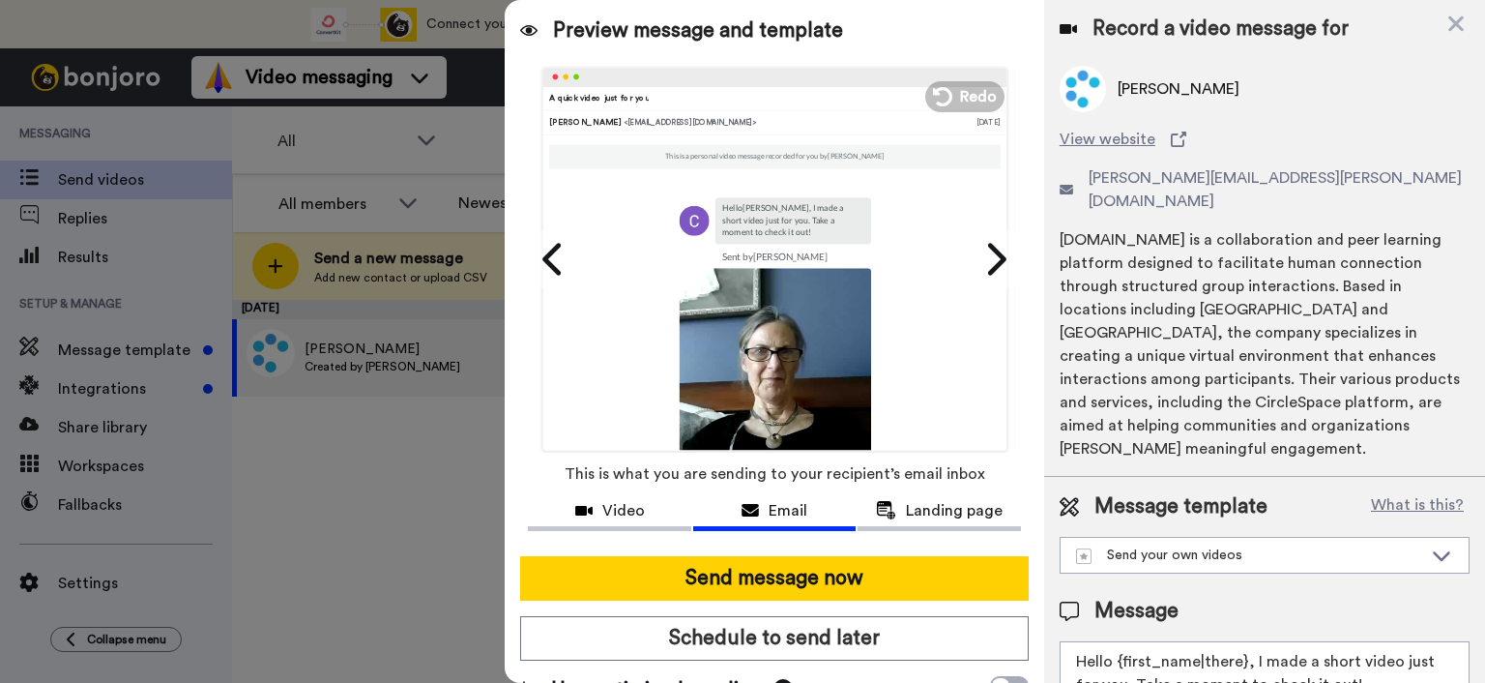
click at [388, 523] on div at bounding box center [742, 341] width 1485 height 683
click at [393, 260] on div at bounding box center [742, 341] width 1485 height 683
click at [551, 268] on icon at bounding box center [554, 259] width 31 height 37
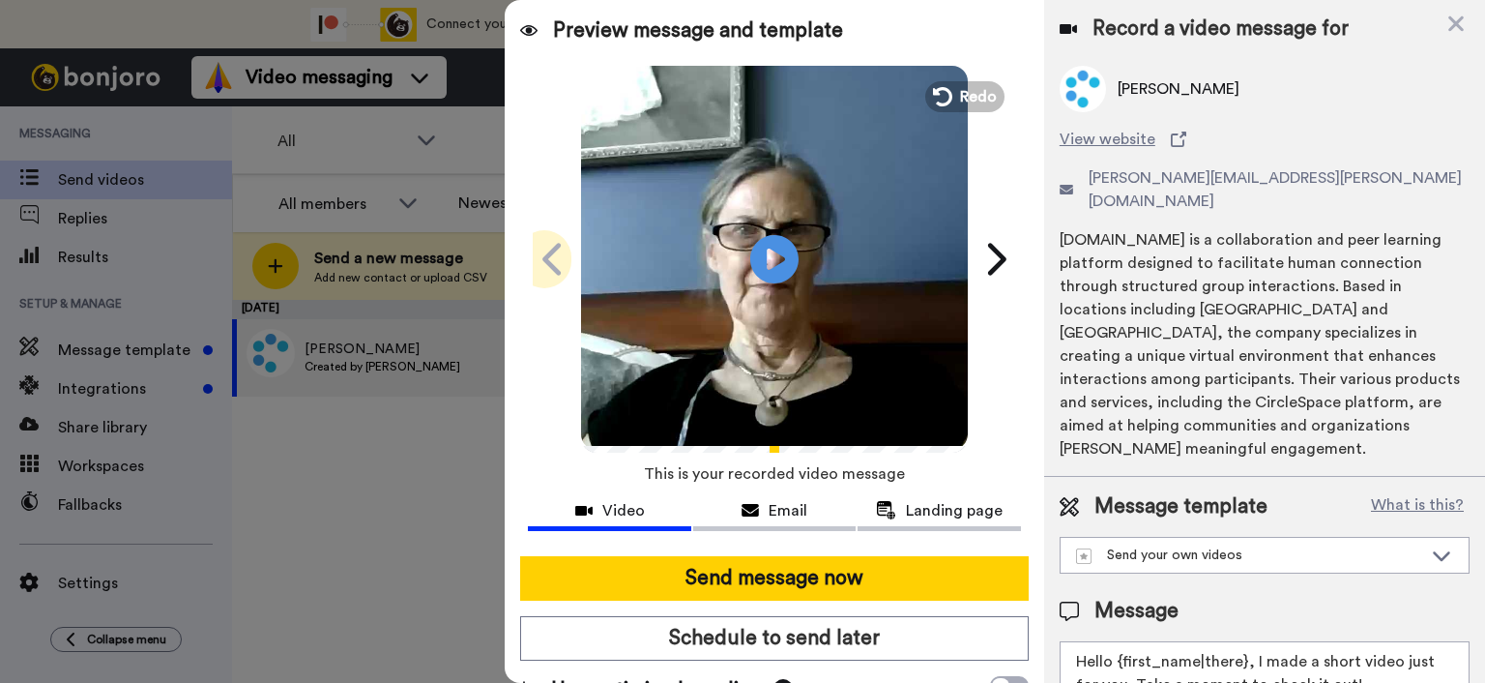
click at [551, 268] on icon at bounding box center [554, 259] width 31 height 37
click at [950, 90] on button "Redo" at bounding box center [965, 96] width 87 height 34
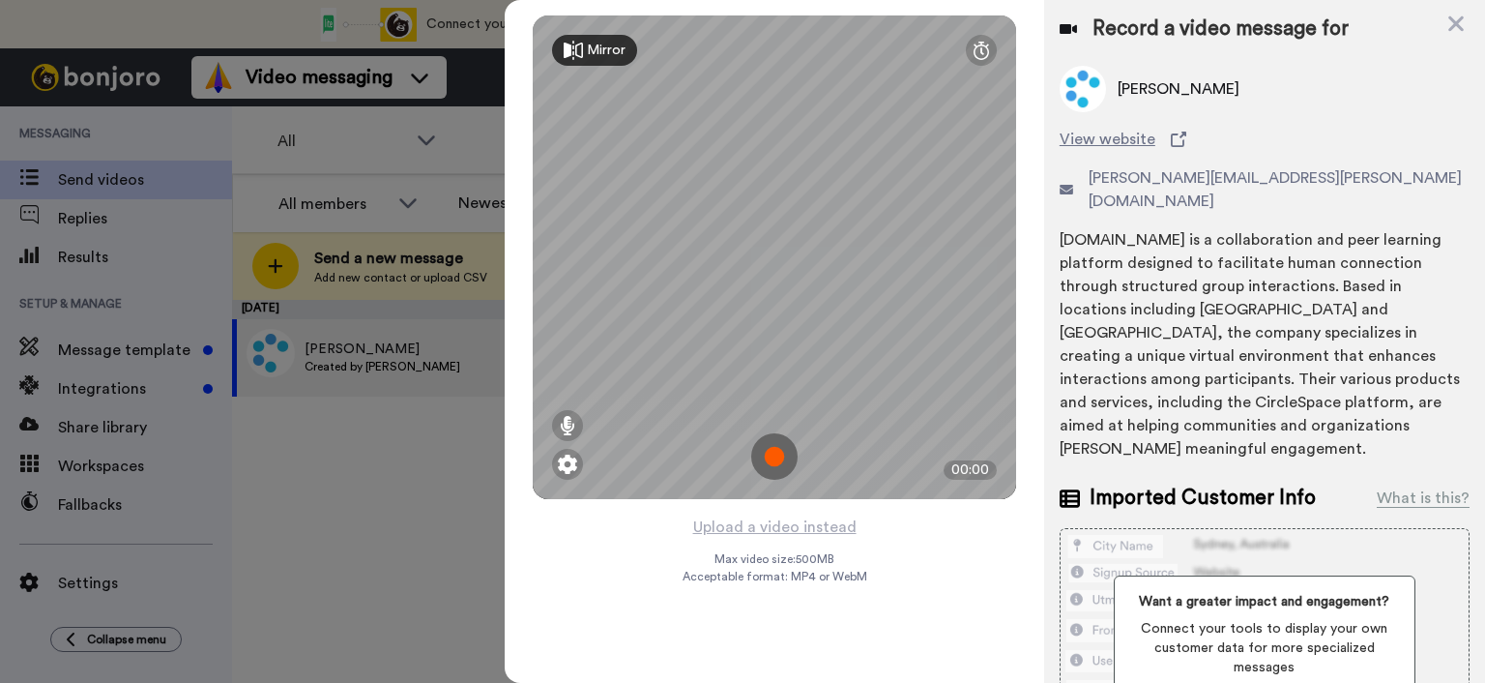
click at [330, 256] on div at bounding box center [742, 341] width 1485 height 683
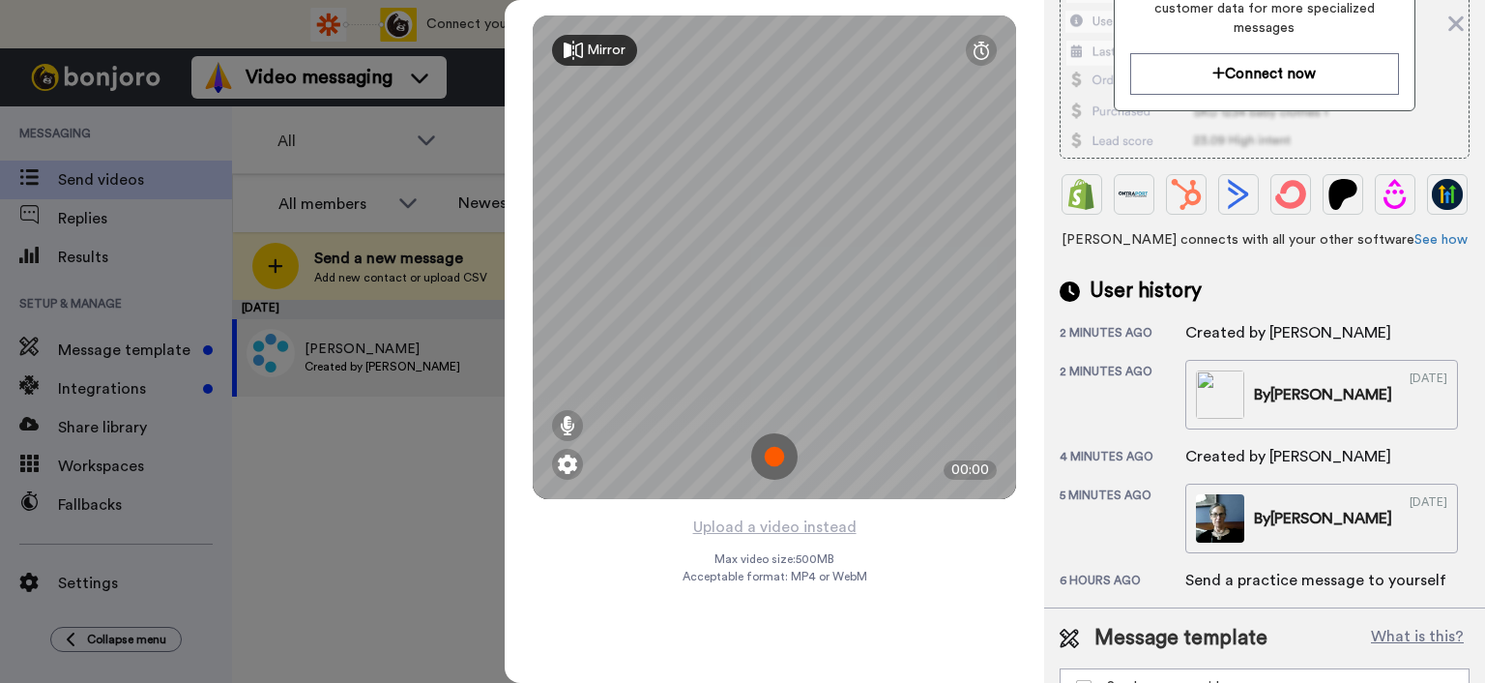
scroll to position [681, 0]
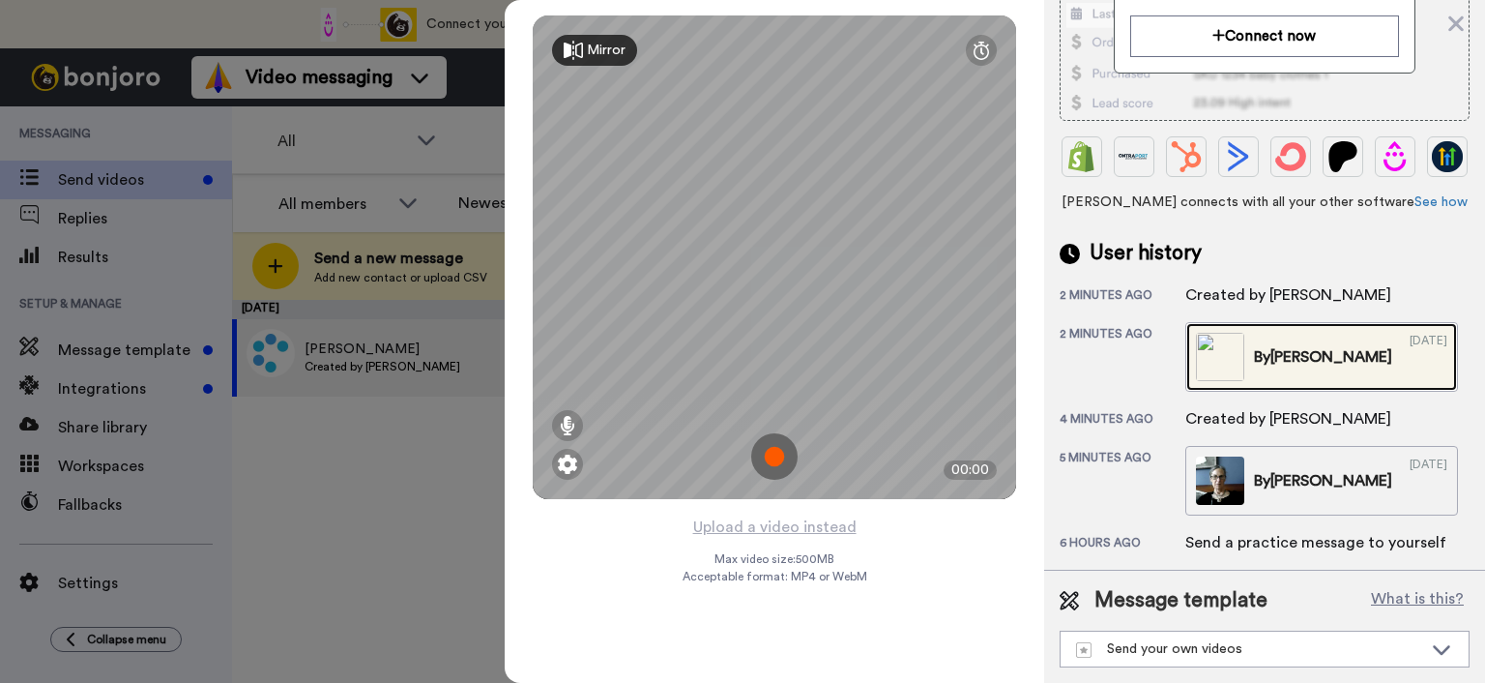
click at [1342, 334] on link "By Cynthia 09/16/2025" at bounding box center [1321, 357] width 273 height 70
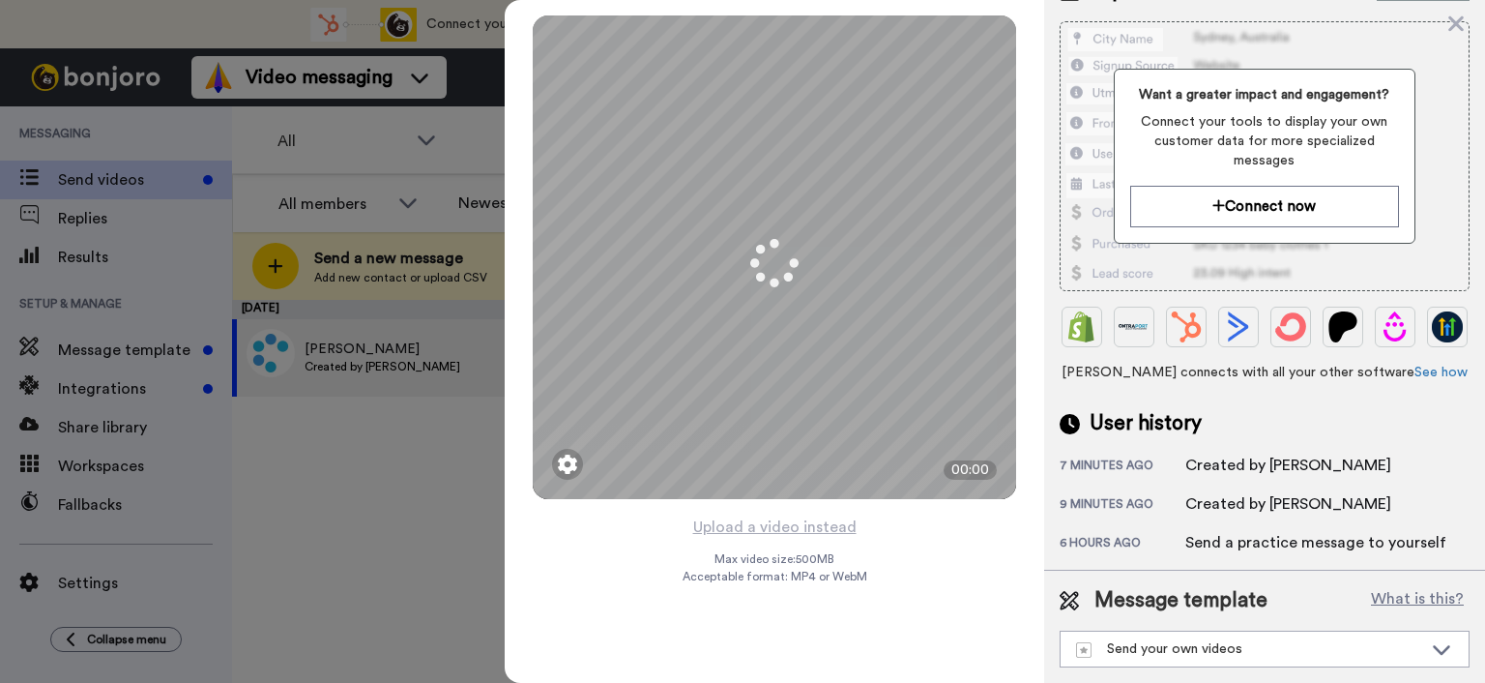
scroll to position [511, 0]
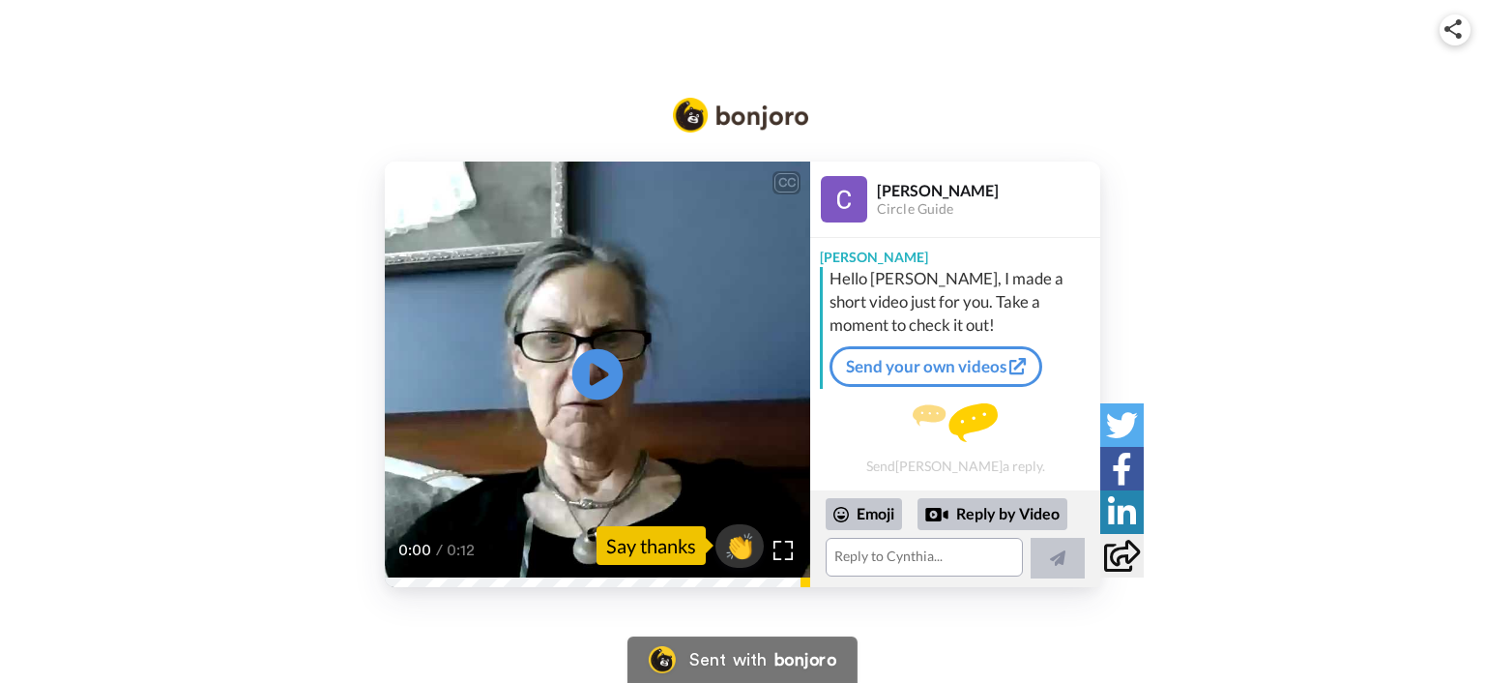
click at [591, 382] on icon "Play/Pause" at bounding box center [597, 374] width 51 height 92
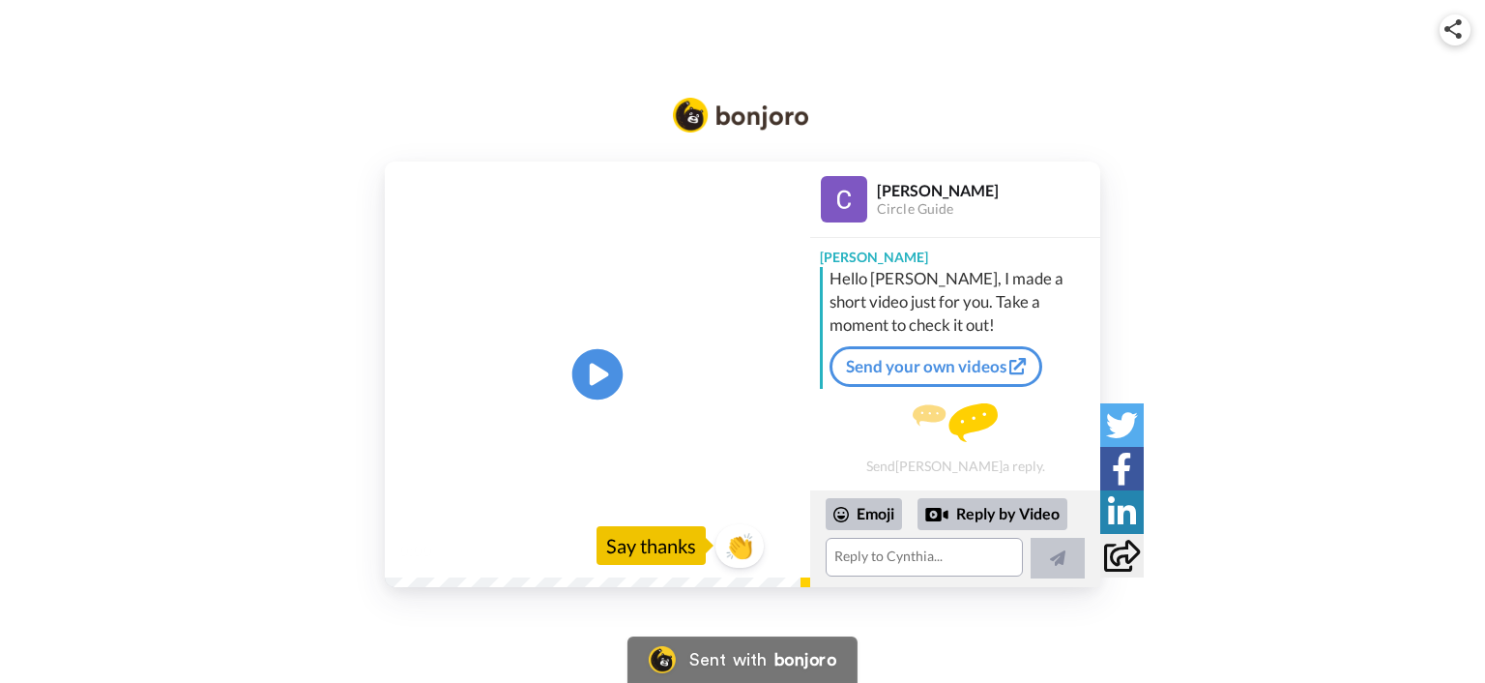
click at [605, 370] on icon "Play/Pause" at bounding box center [597, 374] width 51 height 92
click at [607, 370] on icon at bounding box center [597, 373] width 51 height 51
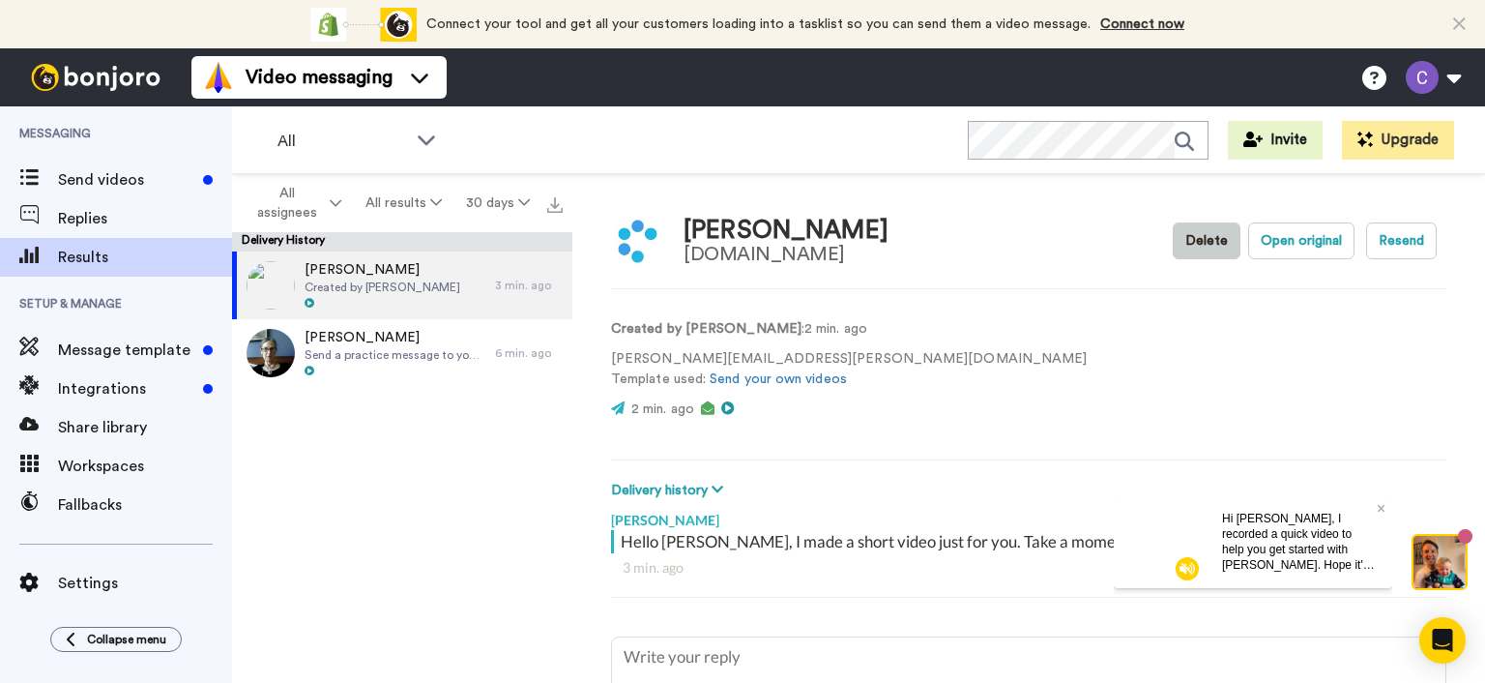
click at [1185, 249] on button "Delete" at bounding box center [1207, 240] width 68 height 37
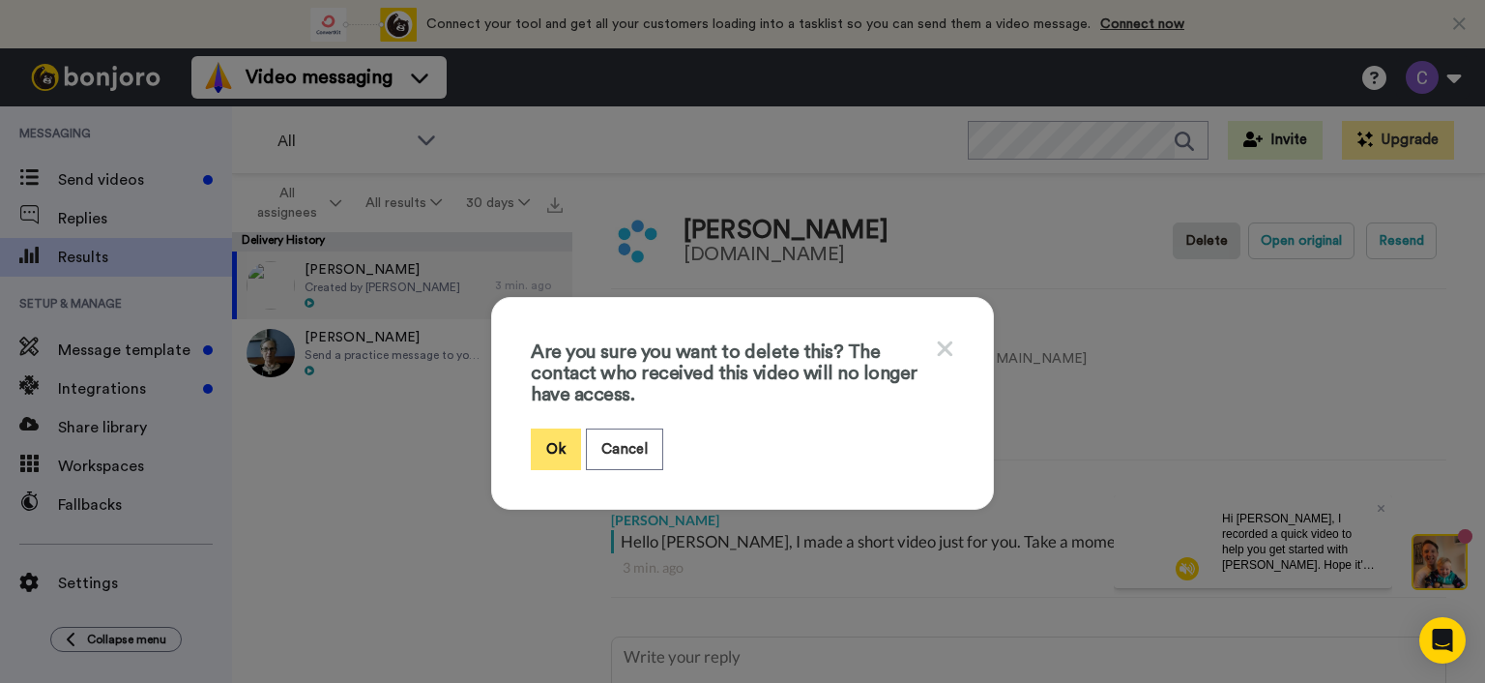
click at [534, 442] on button "Ok" at bounding box center [556, 449] width 50 height 42
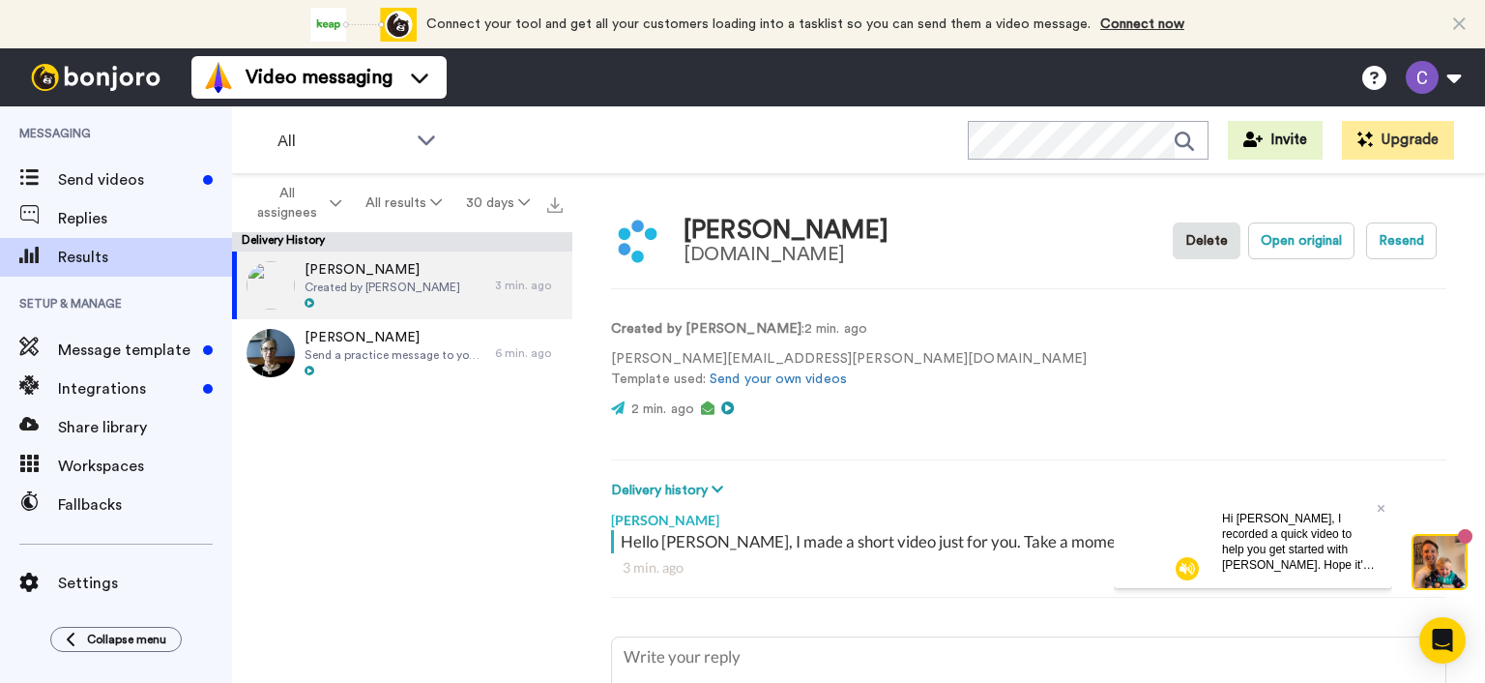
type textarea "x"
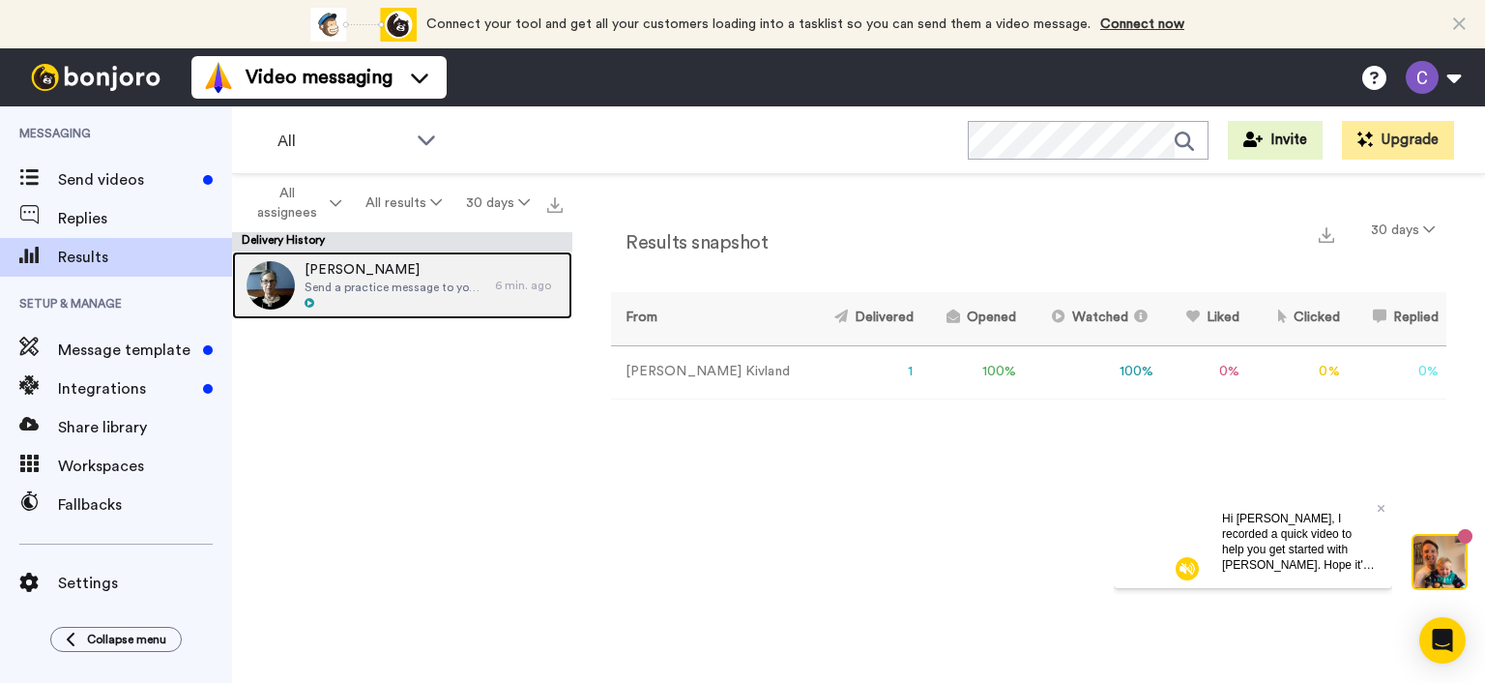
click at [377, 284] on span "Send a practice message to yourself" at bounding box center [395, 286] width 181 height 15
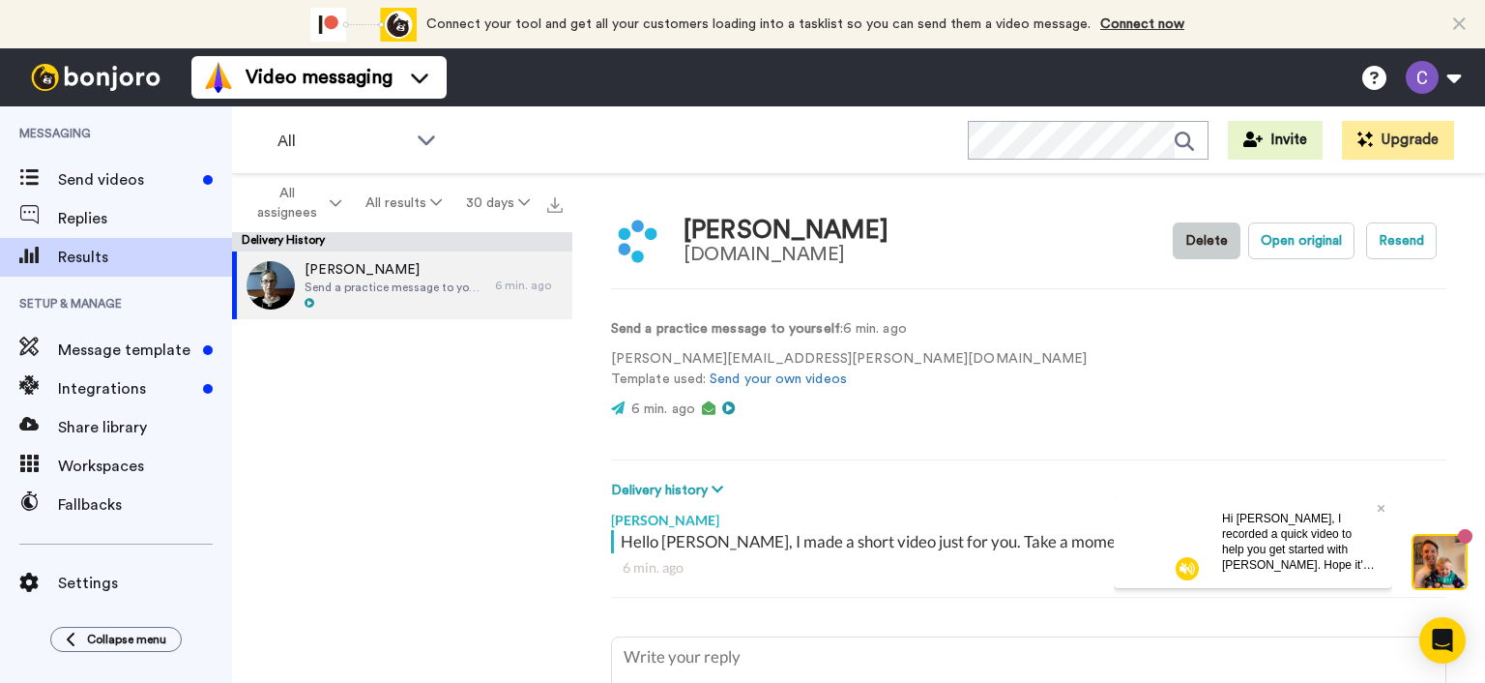
click at [1193, 237] on button "Delete" at bounding box center [1207, 240] width 68 height 37
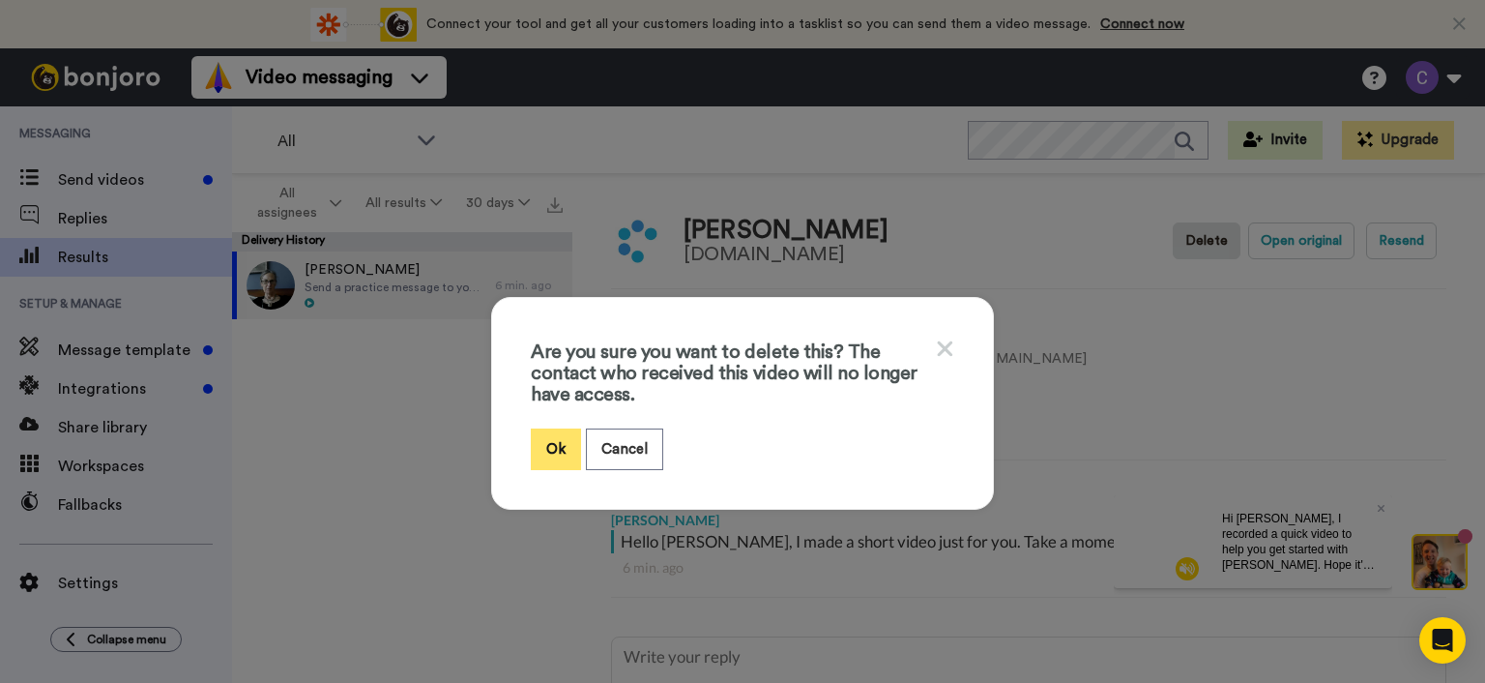
click at [543, 449] on button "Ok" at bounding box center [556, 449] width 50 height 42
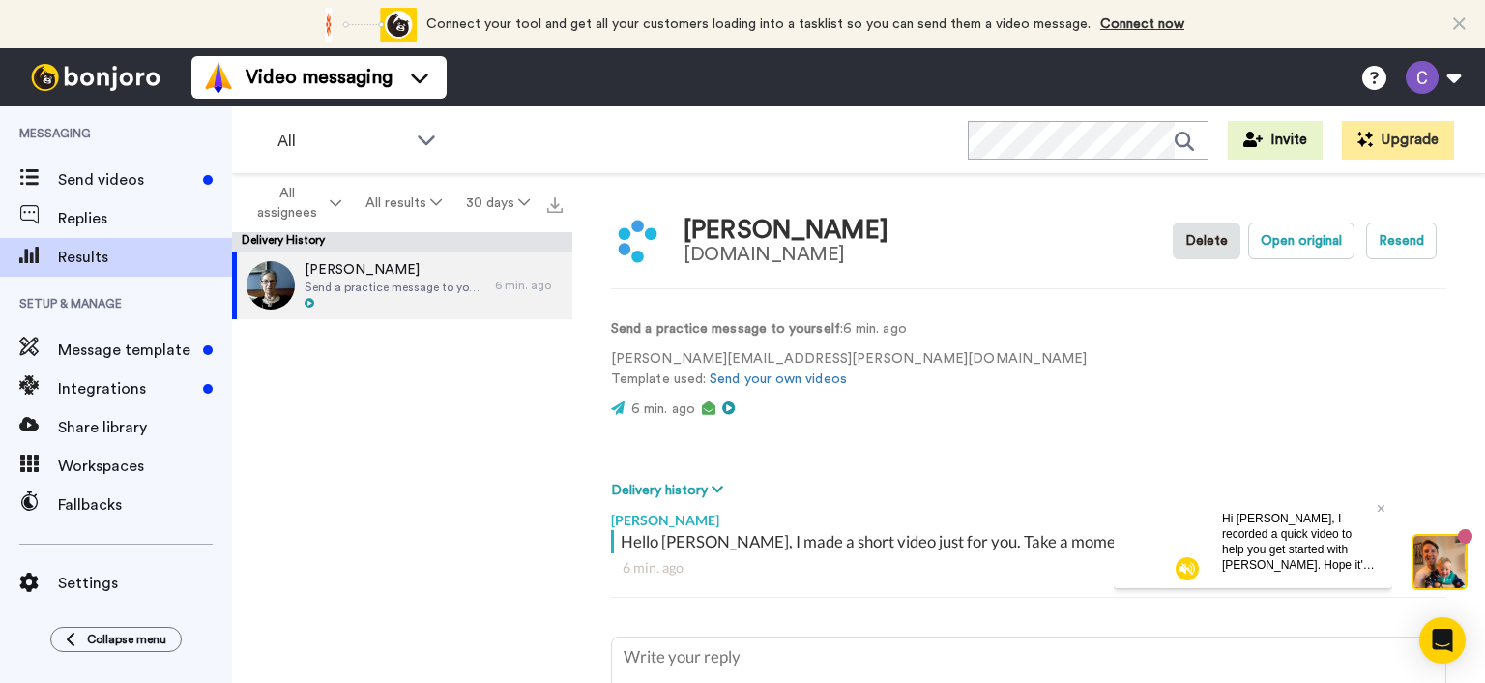
type textarea "x"
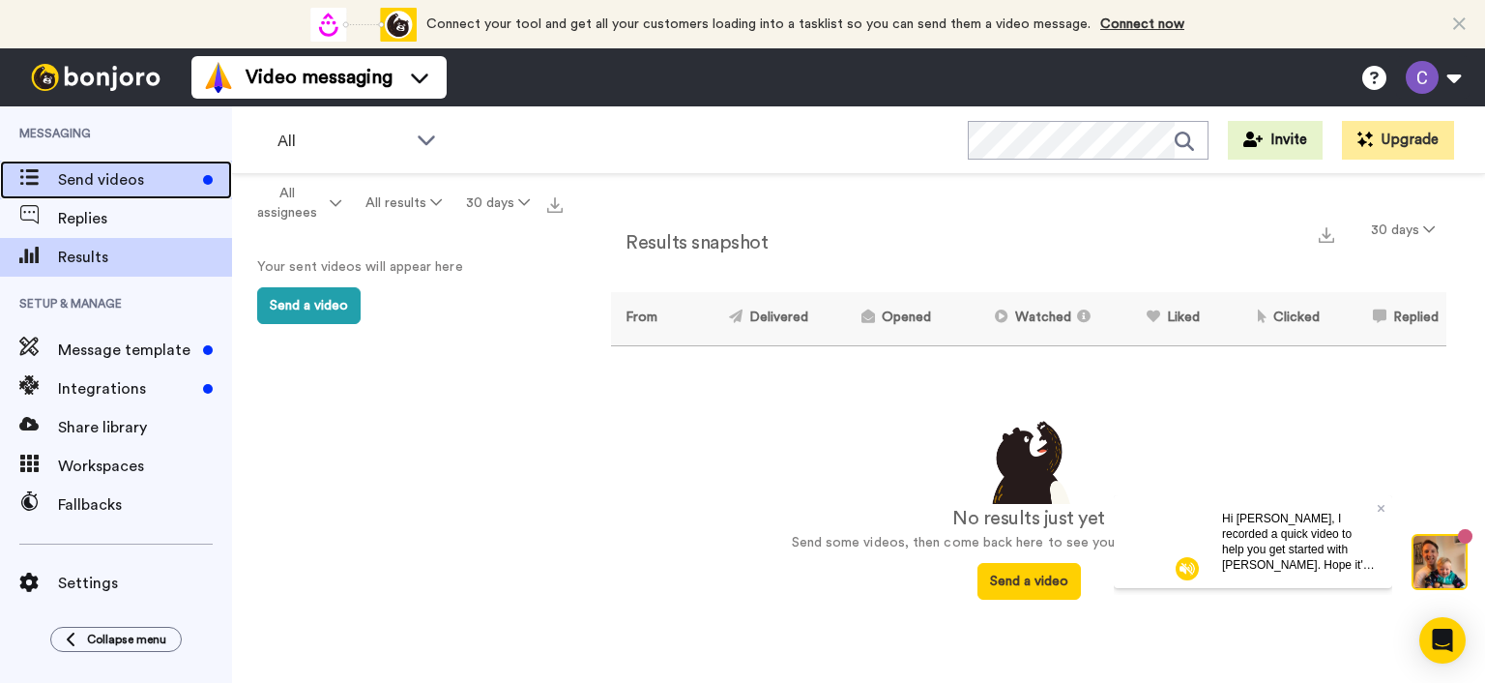
click at [118, 178] on span "Send videos" at bounding box center [126, 179] width 137 height 23
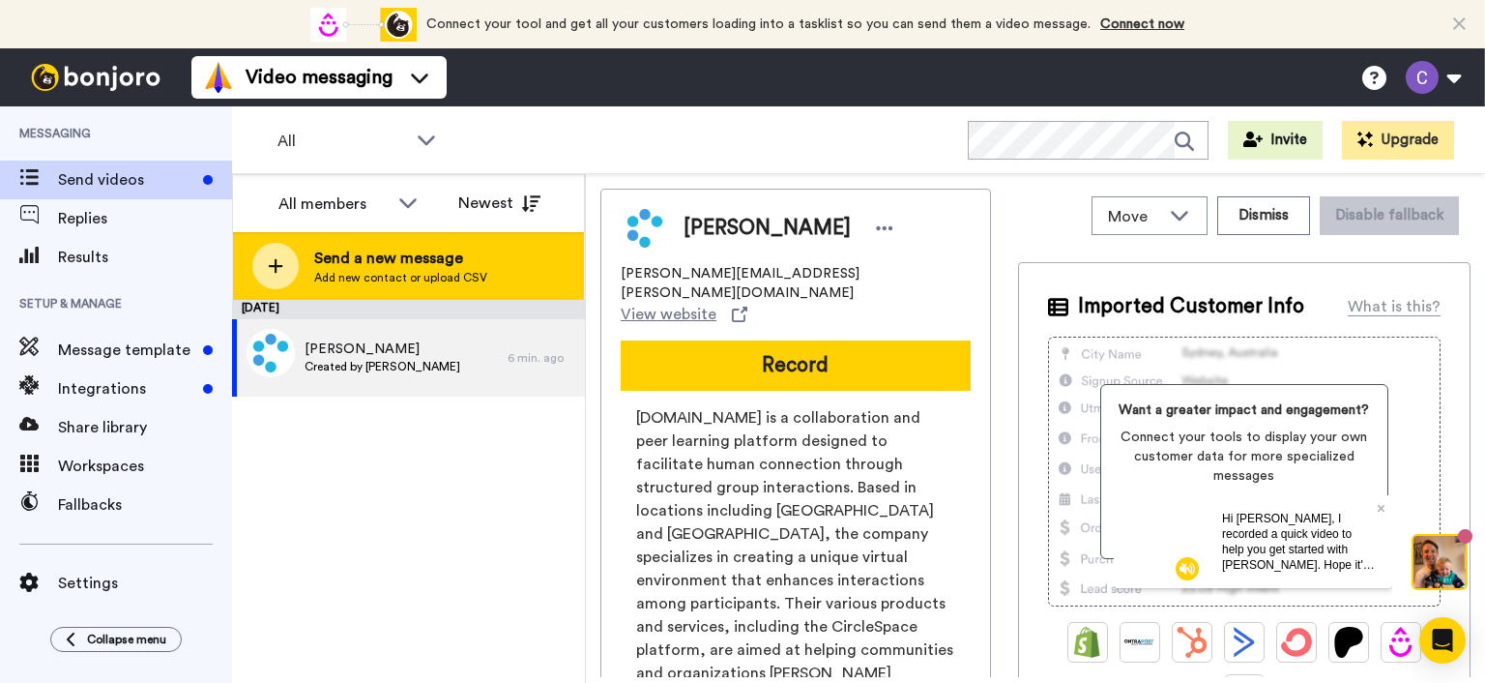
click at [363, 271] on span "Add new contact or upload CSV" at bounding box center [400, 277] width 173 height 15
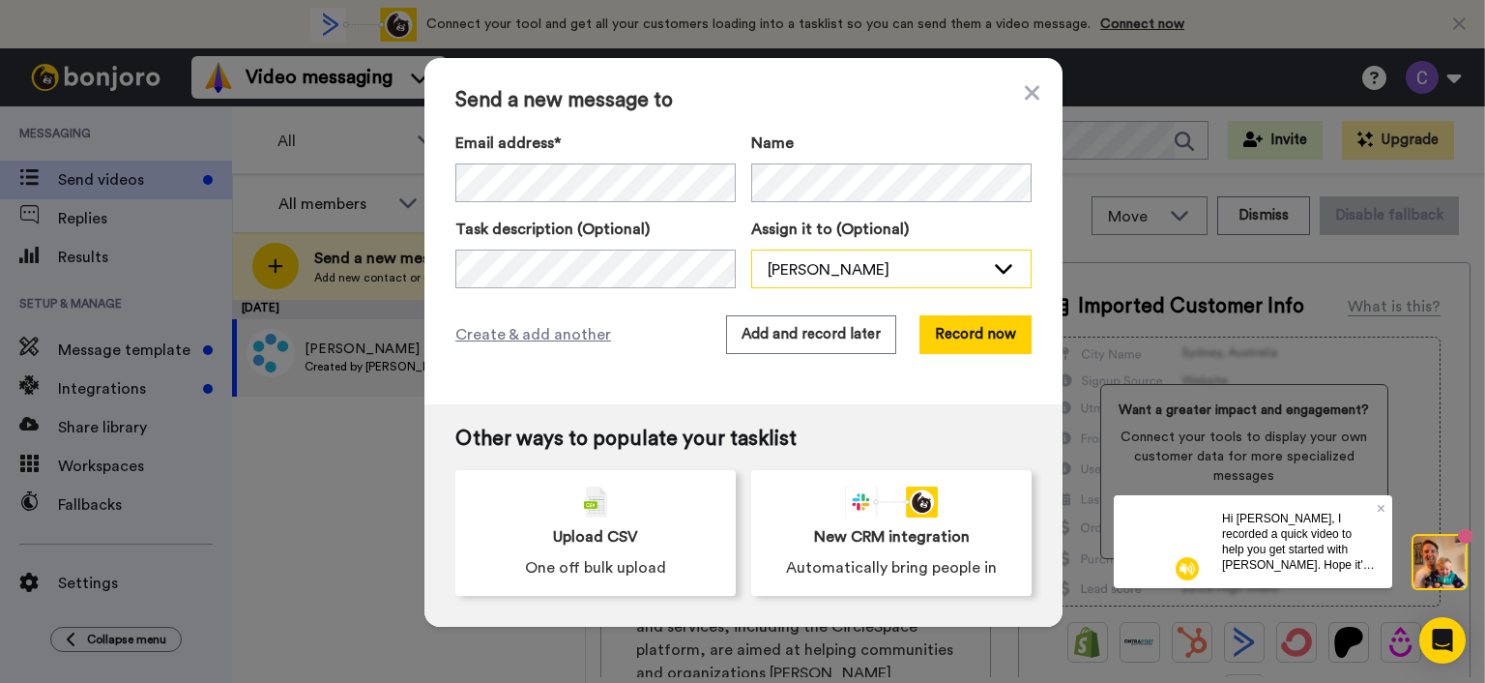
click at [992, 264] on icon at bounding box center [1003, 267] width 23 height 19
click at [521, 337] on span "Create & add another" at bounding box center [533, 334] width 156 height 23
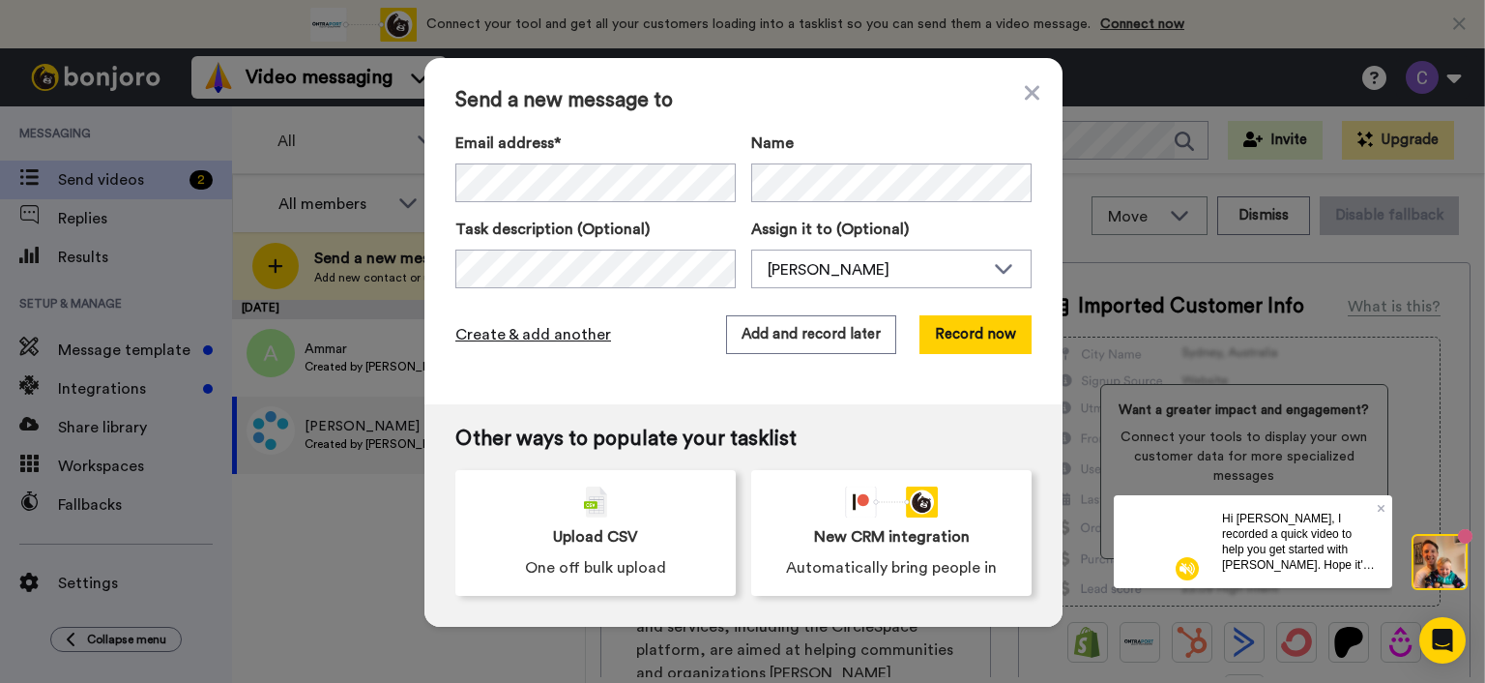
click at [548, 330] on span "Create & add another" at bounding box center [533, 334] width 156 height 23
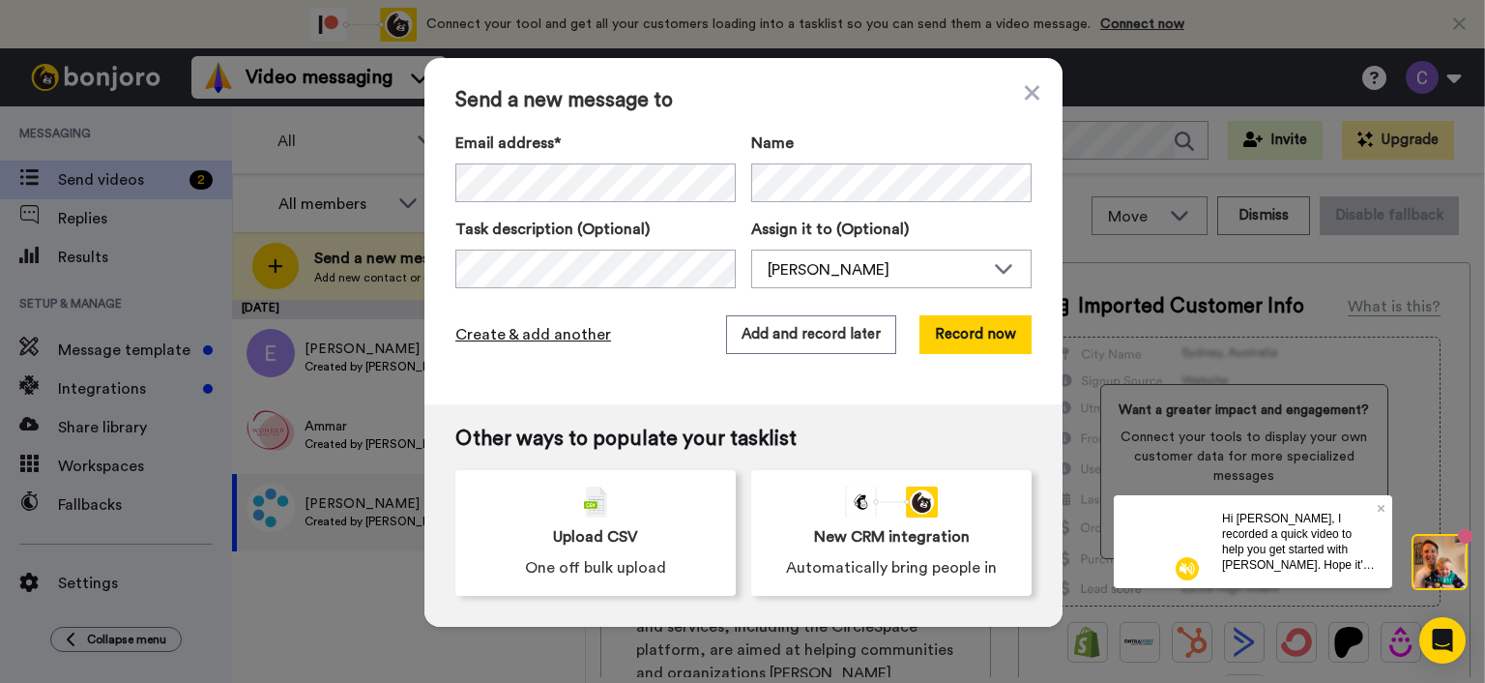
click at [555, 333] on span "Create & add another" at bounding box center [533, 334] width 156 height 23
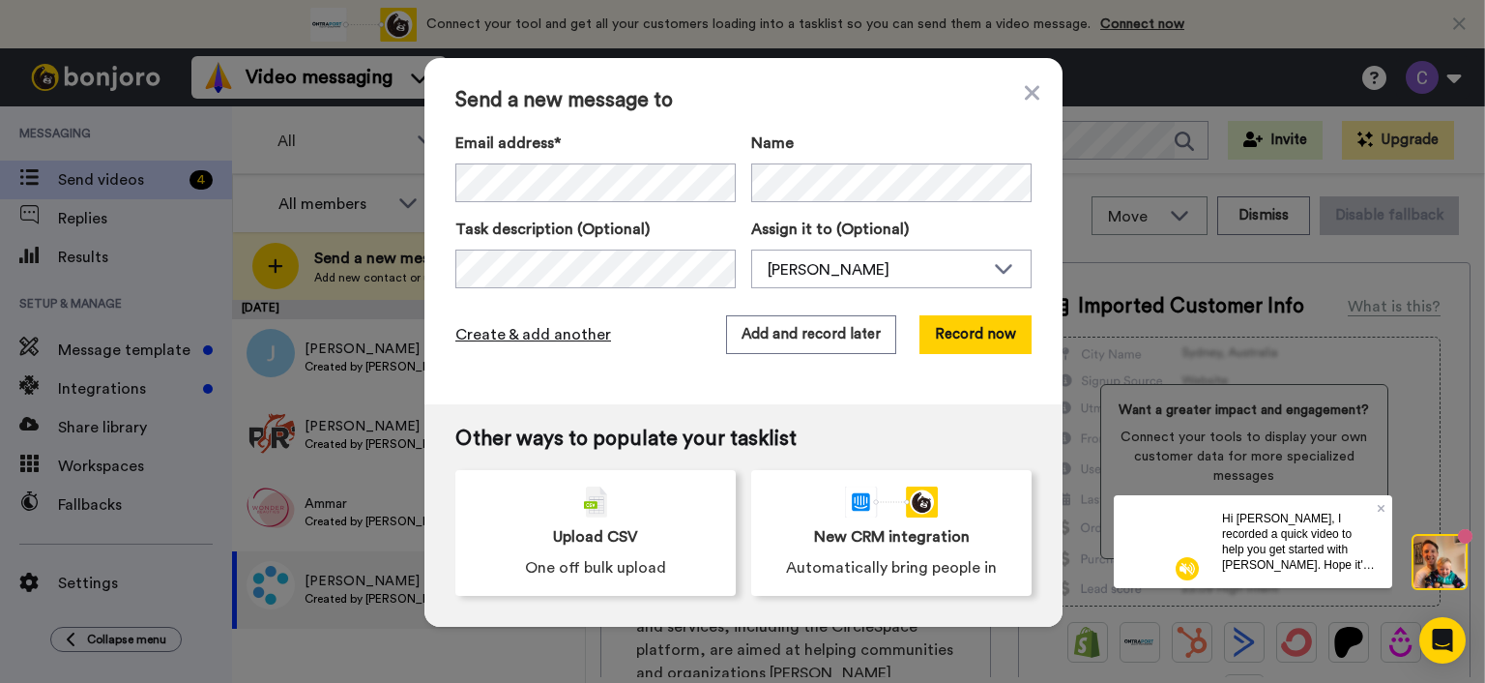
click at [523, 335] on span "Create & add another" at bounding box center [533, 334] width 156 height 23
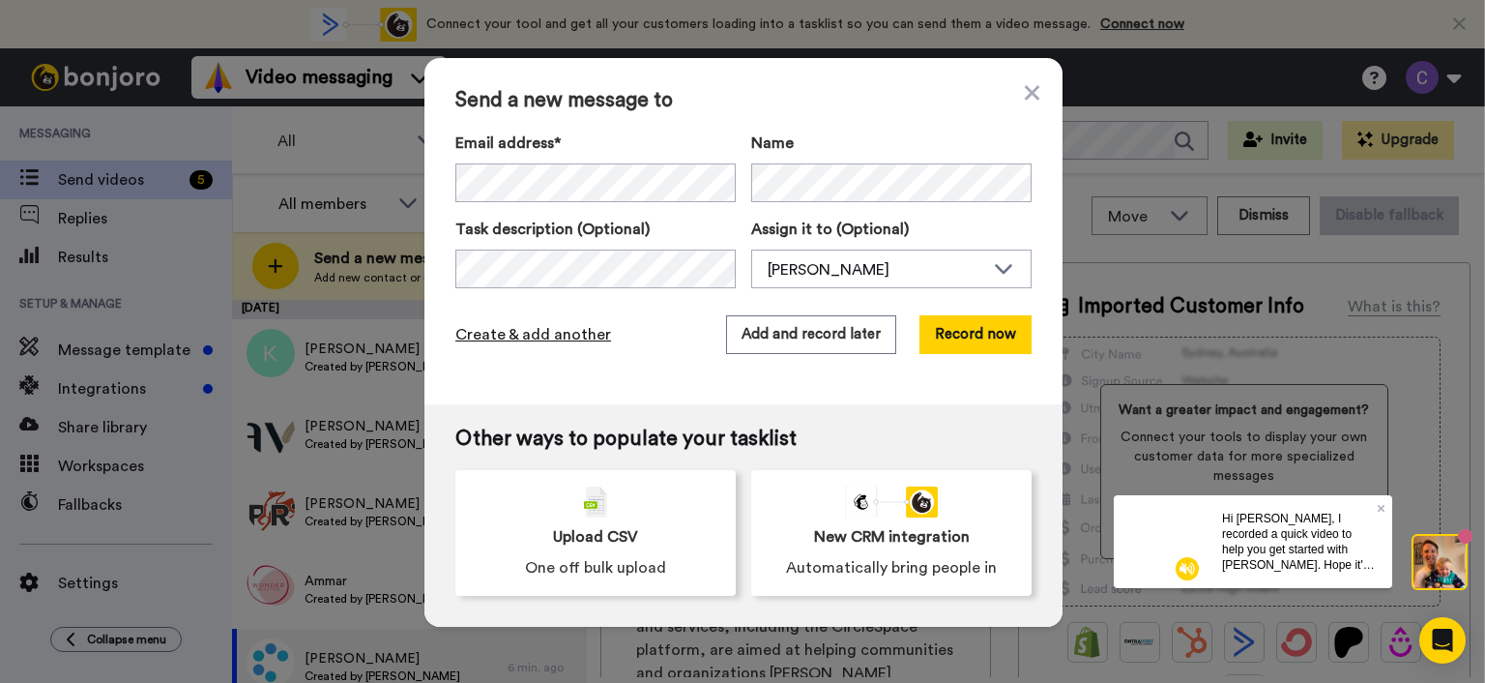
click at [561, 335] on span "Create & add another" at bounding box center [533, 334] width 156 height 23
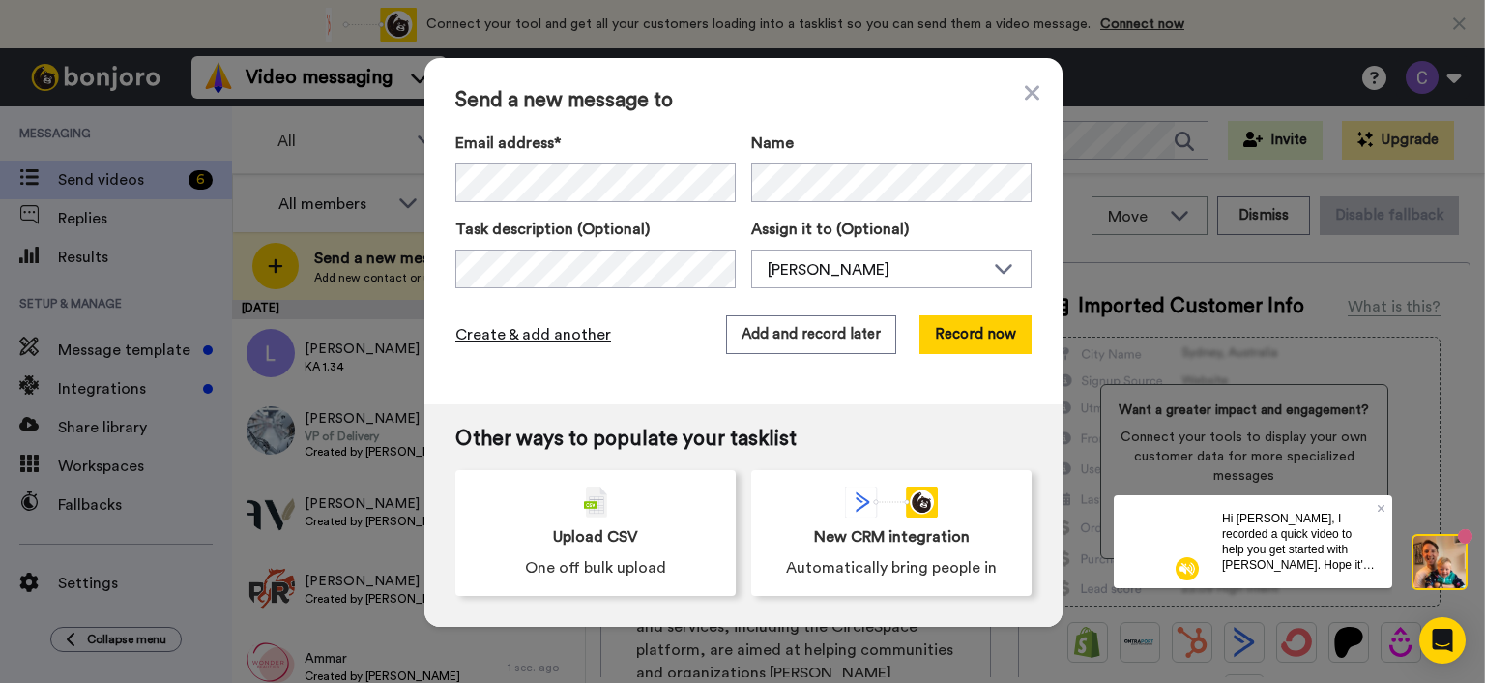
click at [512, 330] on span "Create & add another" at bounding box center [533, 334] width 156 height 23
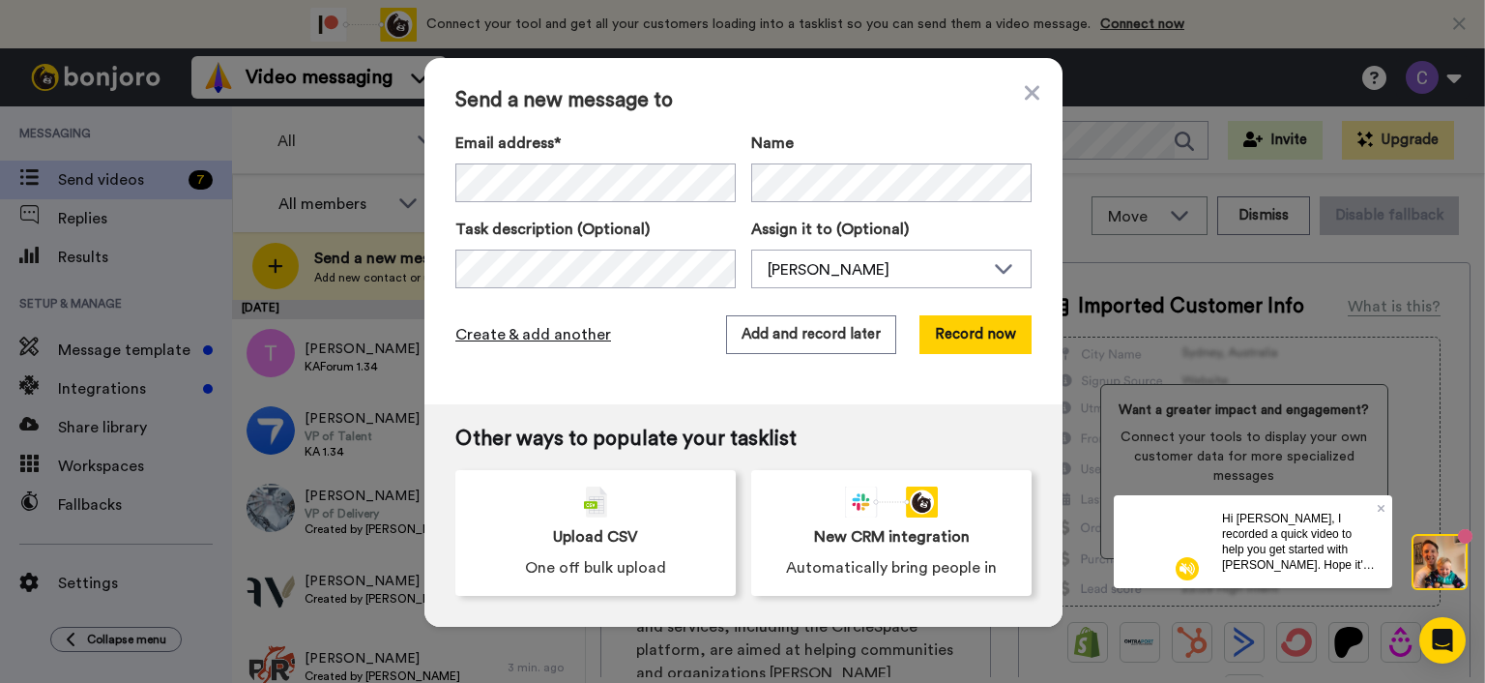
click at [524, 336] on span "Create & add another" at bounding box center [533, 334] width 156 height 23
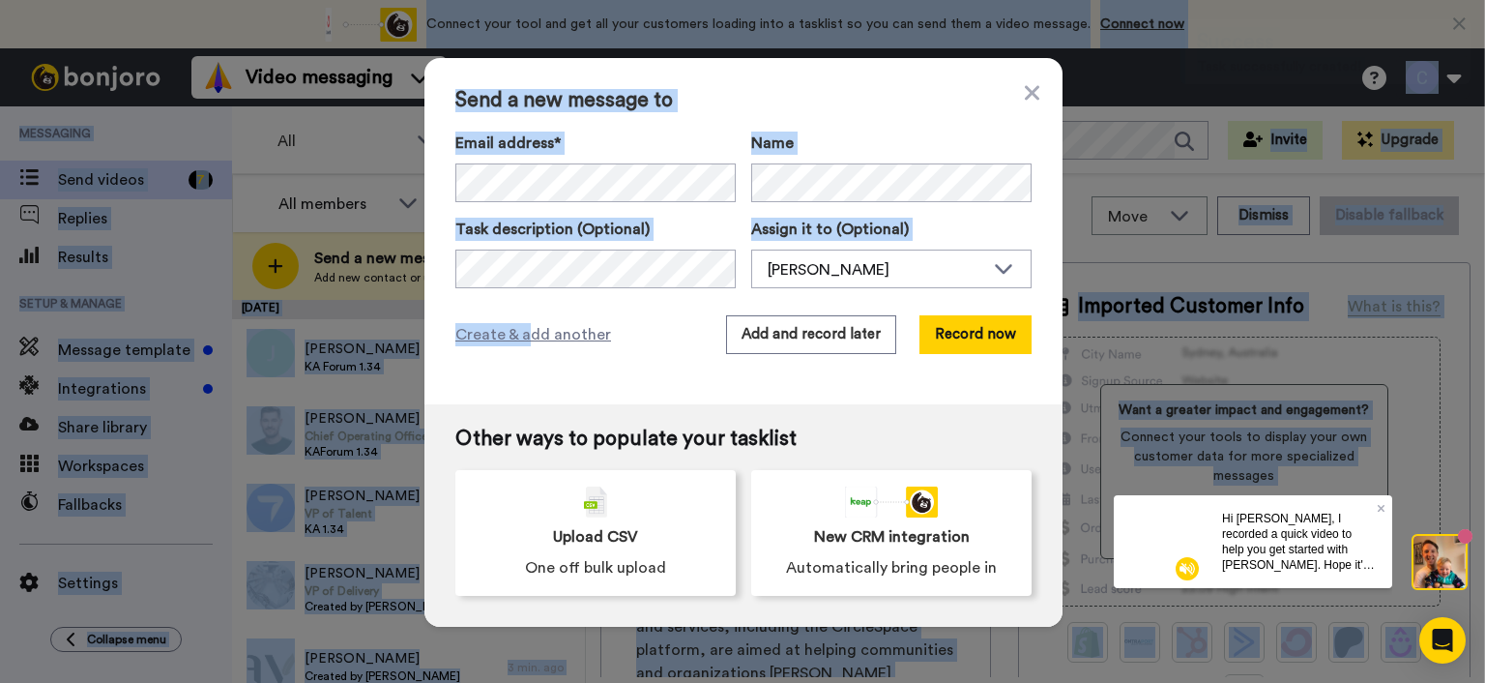
drag, startPoint x: 524, startPoint y: 336, endPoint x: 66, endPoint y: -69, distance: 611.1
click at [66, 0] on html "Connect your tool now! Connect your tool and get all your customers loading int…" at bounding box center [742, 341] width 1485 height 683
click at [875, 87] on div "Send a new message to Email address* [PERSON_NAME] <[EMAIL_ADDRESS][DOMAIN_NAME…" at bounding box center [743, 231] width 638 height 346
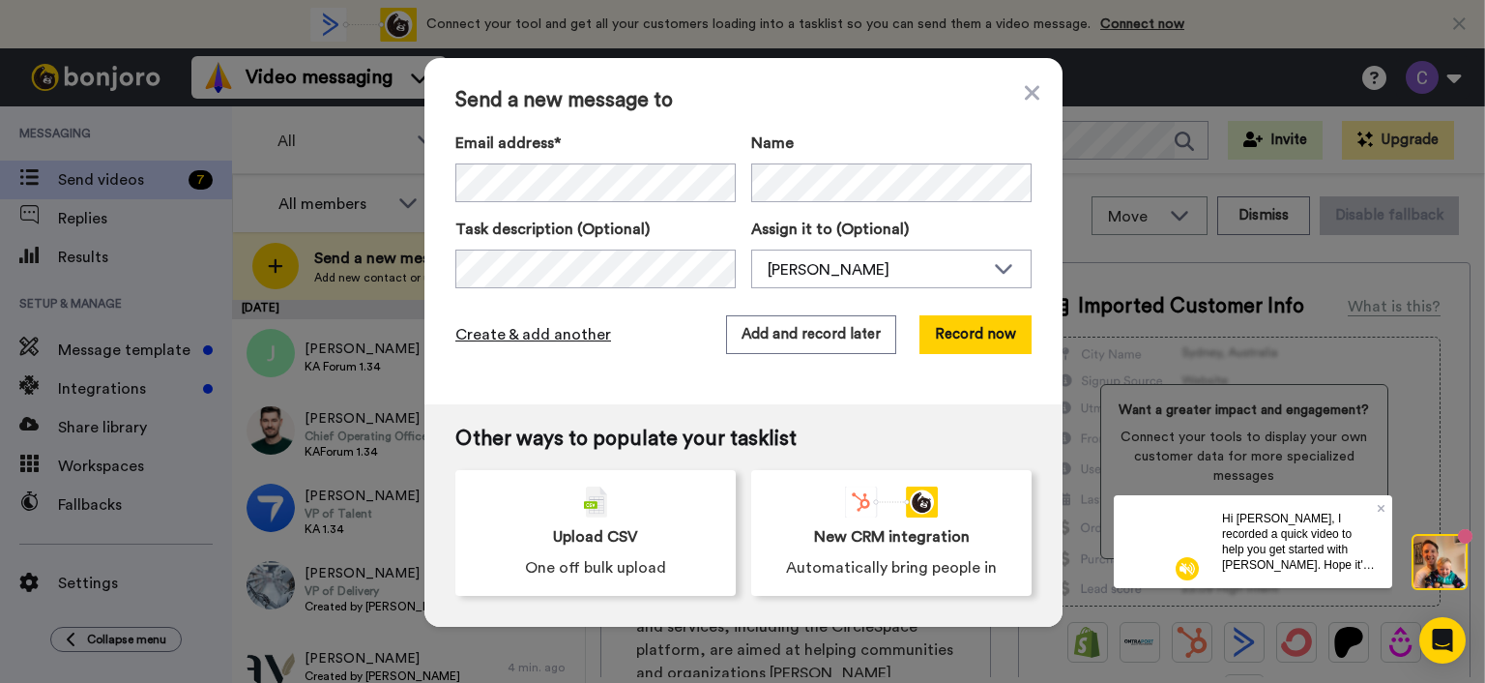
click at [571, 336] on span "Create & add another" at bounding box center [533, 334] width 156 height 23
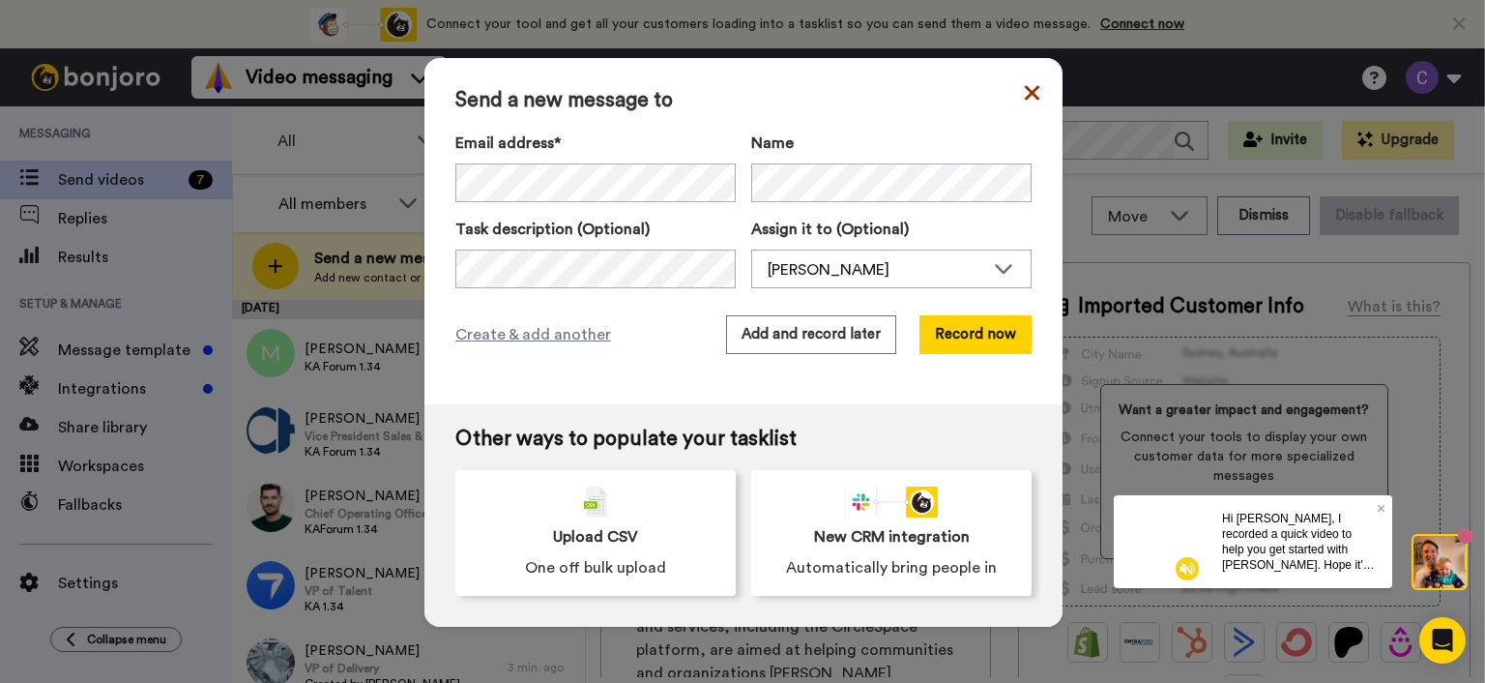
click at [1025, 90] on icon at bounding box center [1032, 92] width 15 height 15
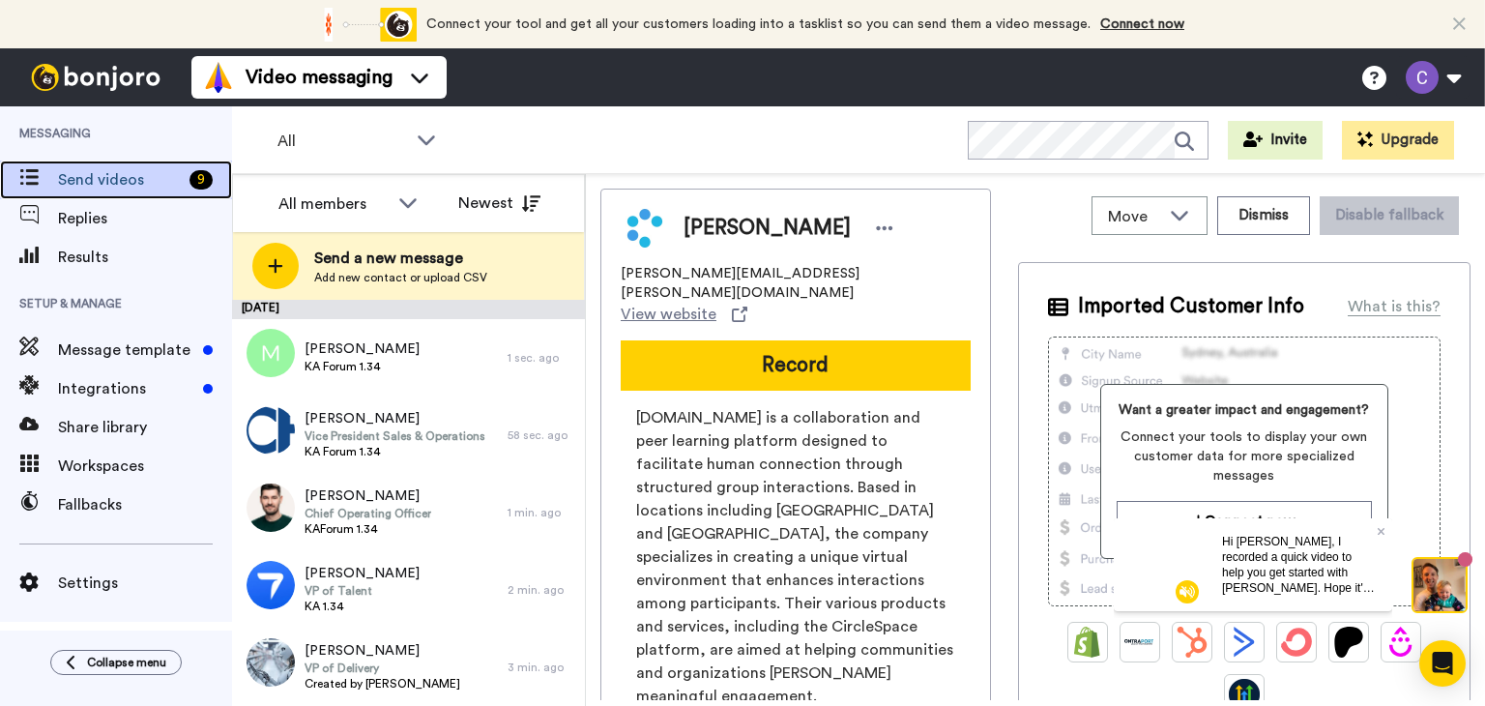
click at [4, 161] on div "Send videos 9" at bounding box center [116, 180] width 232 height 39
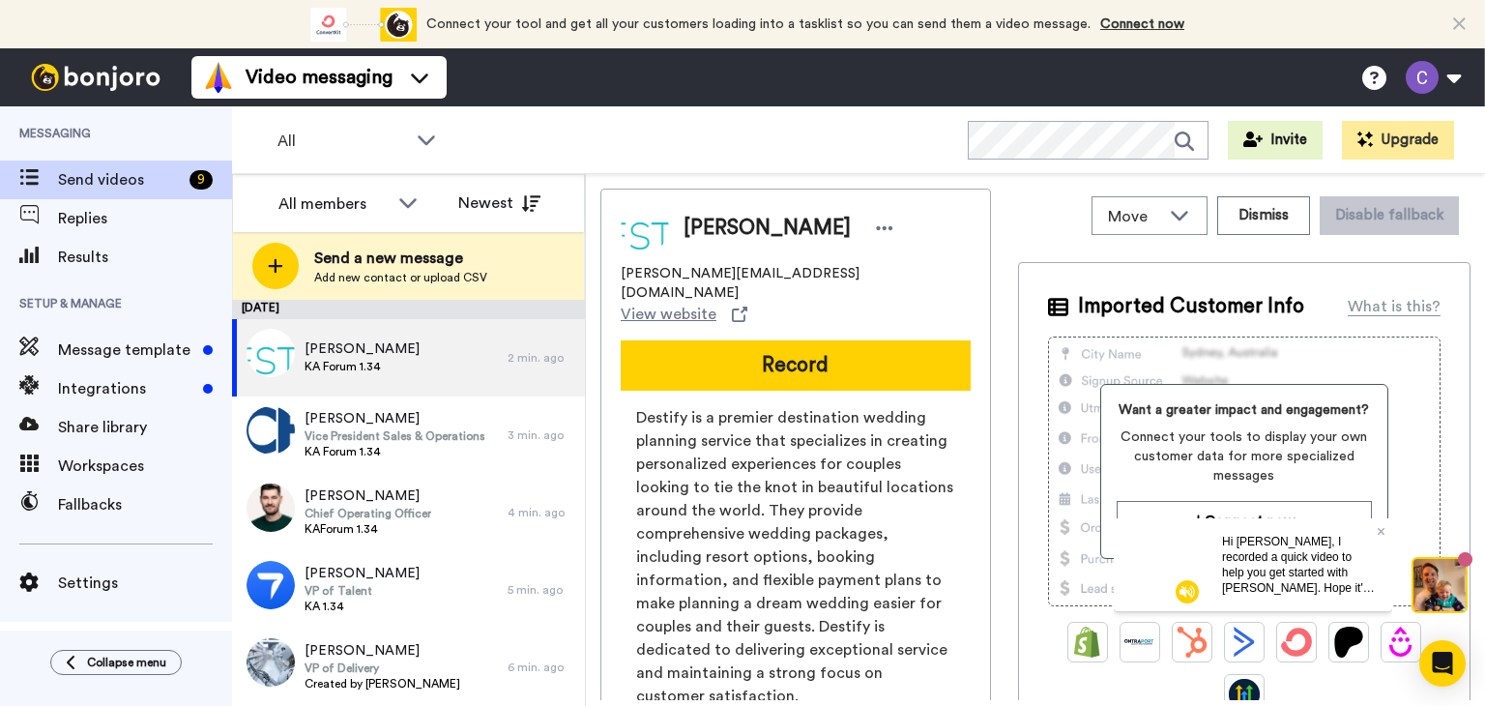
click at [332, 276] on span "Add new contact or upload CSV" at bounding box center [400, 277] width 173 height 15
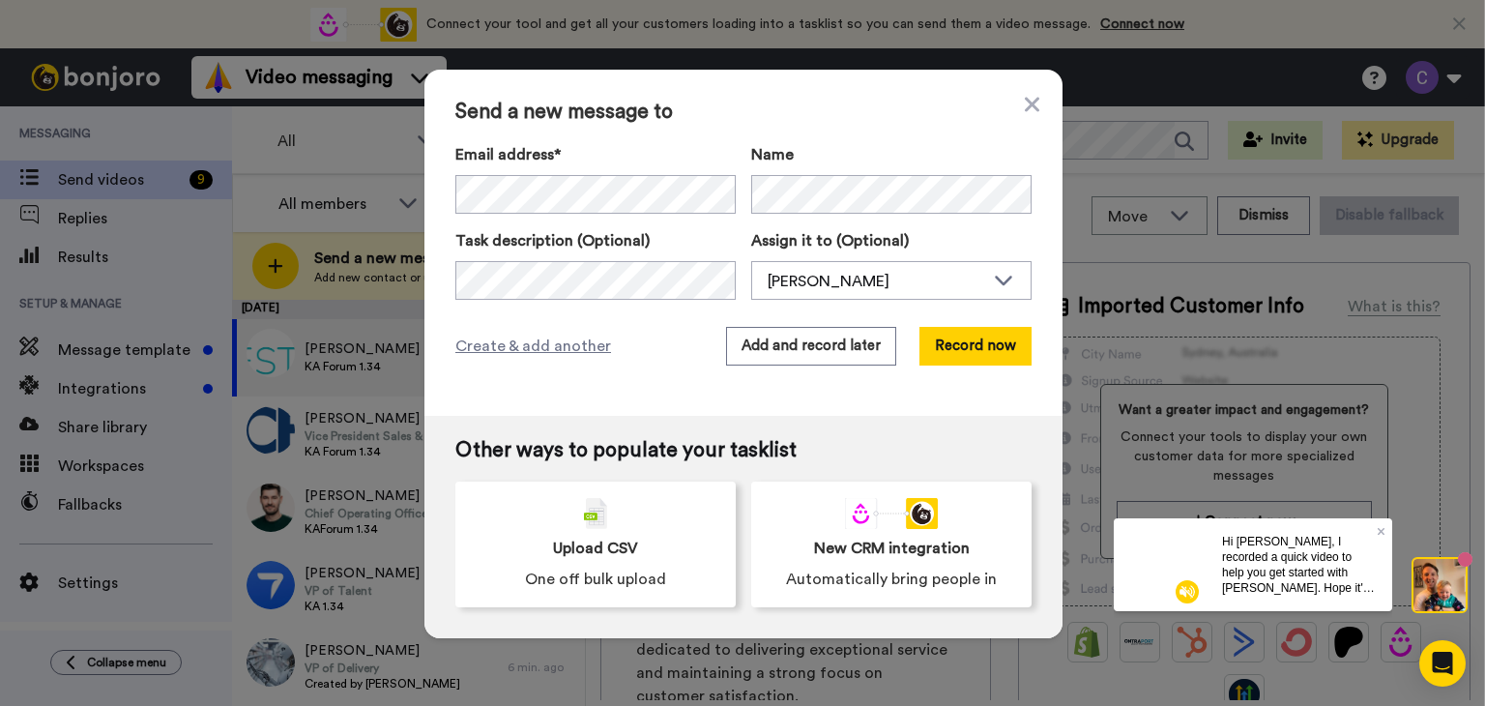
click at [1029, 105] on icon at bounding box center [1032, 104] width 15 height 23
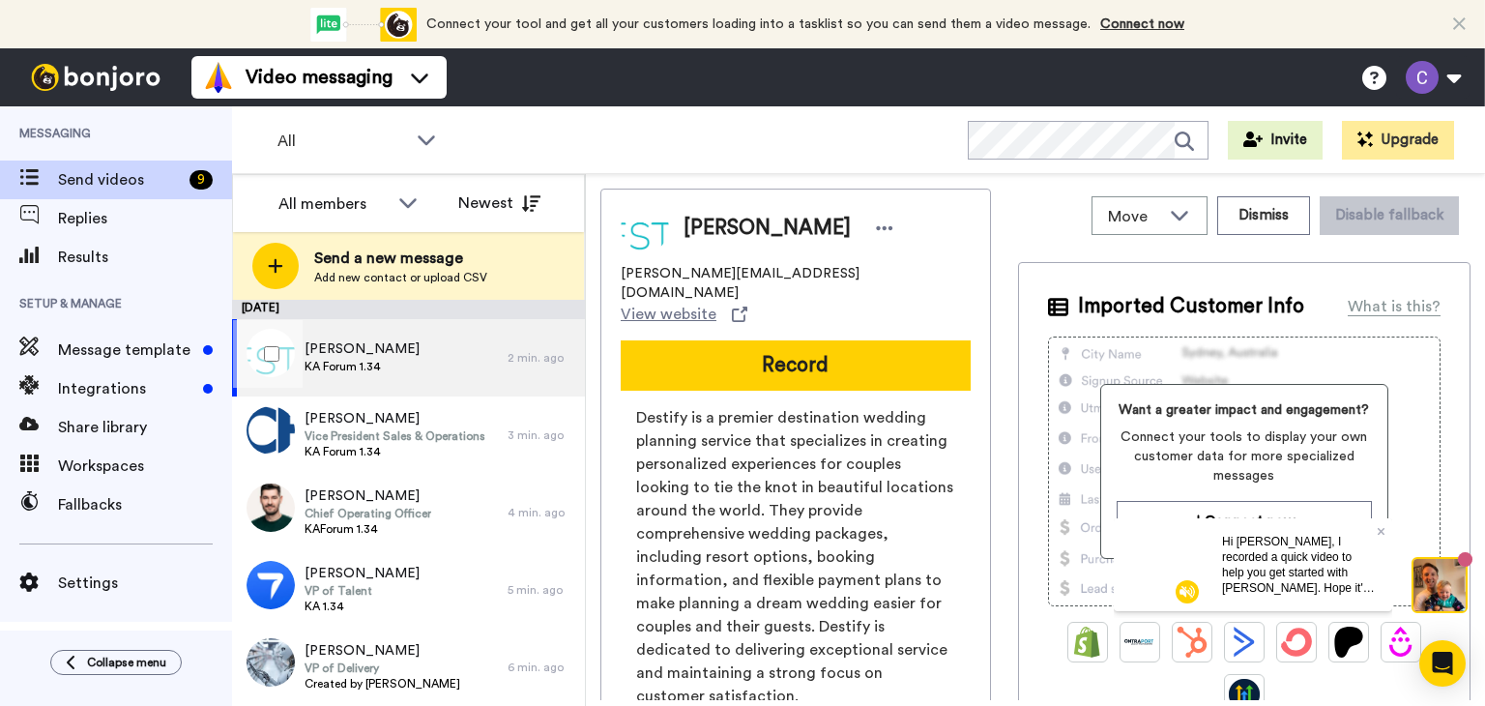
click at [344, 353] on span "[PERSON_NAME]" at bounding box center [362, 348] width 115 height 19
click at [355, 434] on span "Vice President Sales & Operations" at bounding box center [395, 435] width 181 height 15
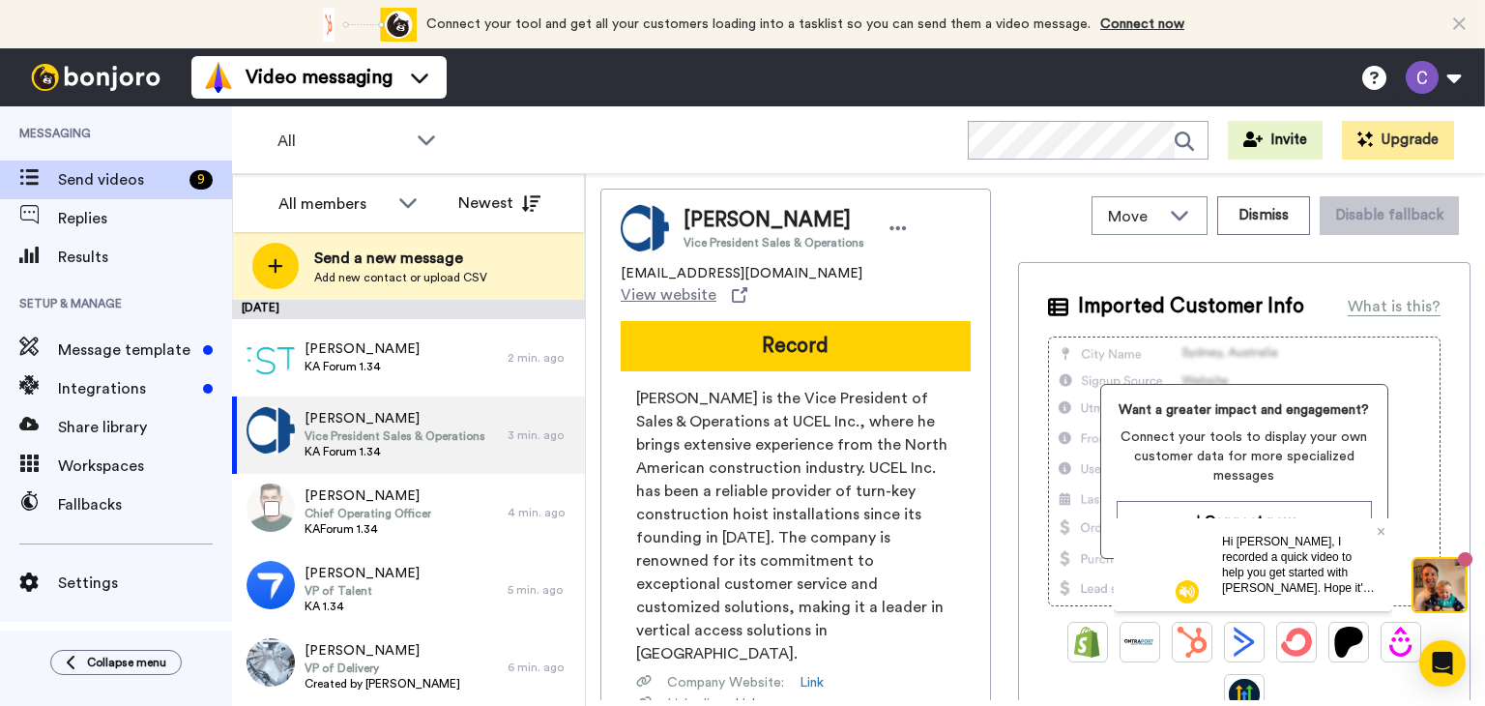
click at [361, 497] on span "[PERSON_NAME]" at bounding box center [368, 495] width 127 height 19
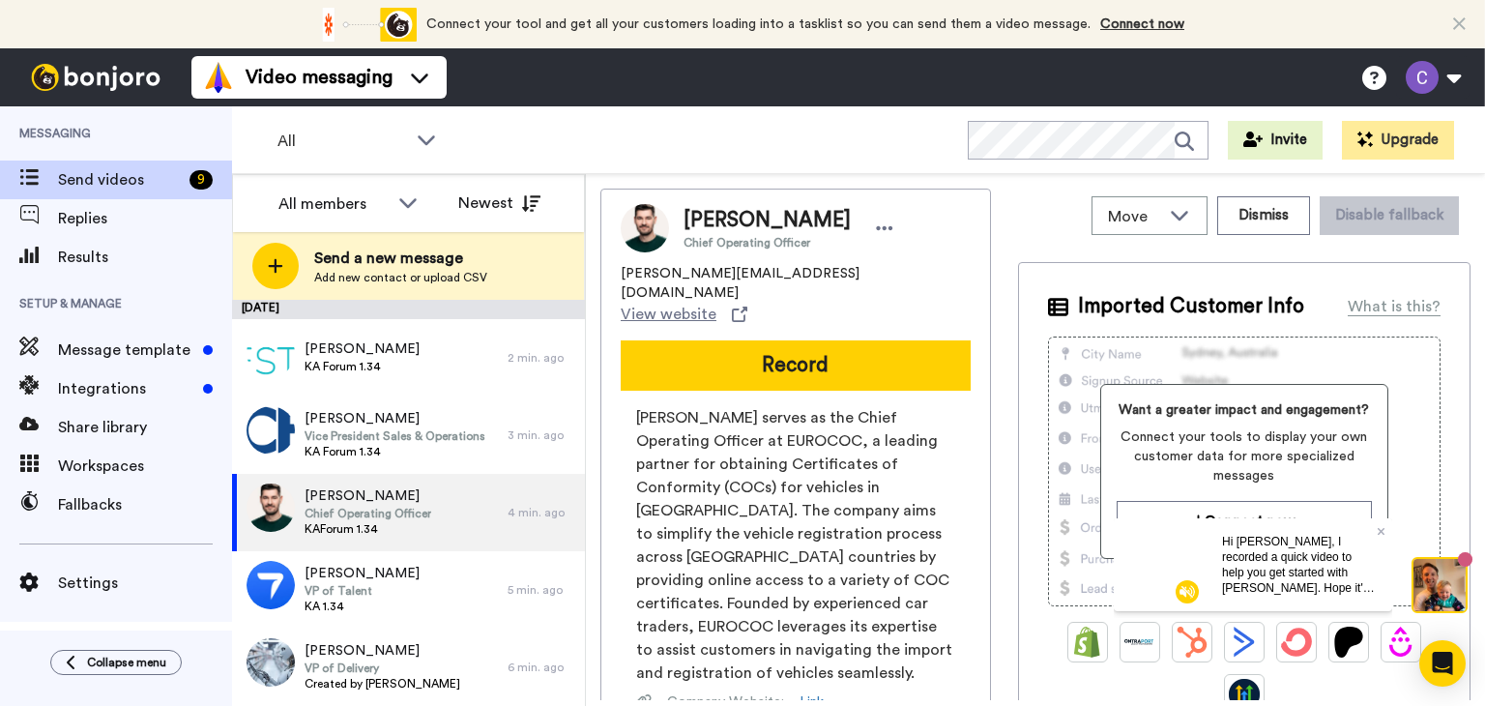
click at [1305, 413] on span "Want a greater impact and engagement?" at bounding box center [1244, 409] width 255 height 19
click at [1448, 415] on div "Imported Customer Info What is this? Want a greater impact and engagement? Conn…" at bounding box center [1244, 577] width 453 height 631
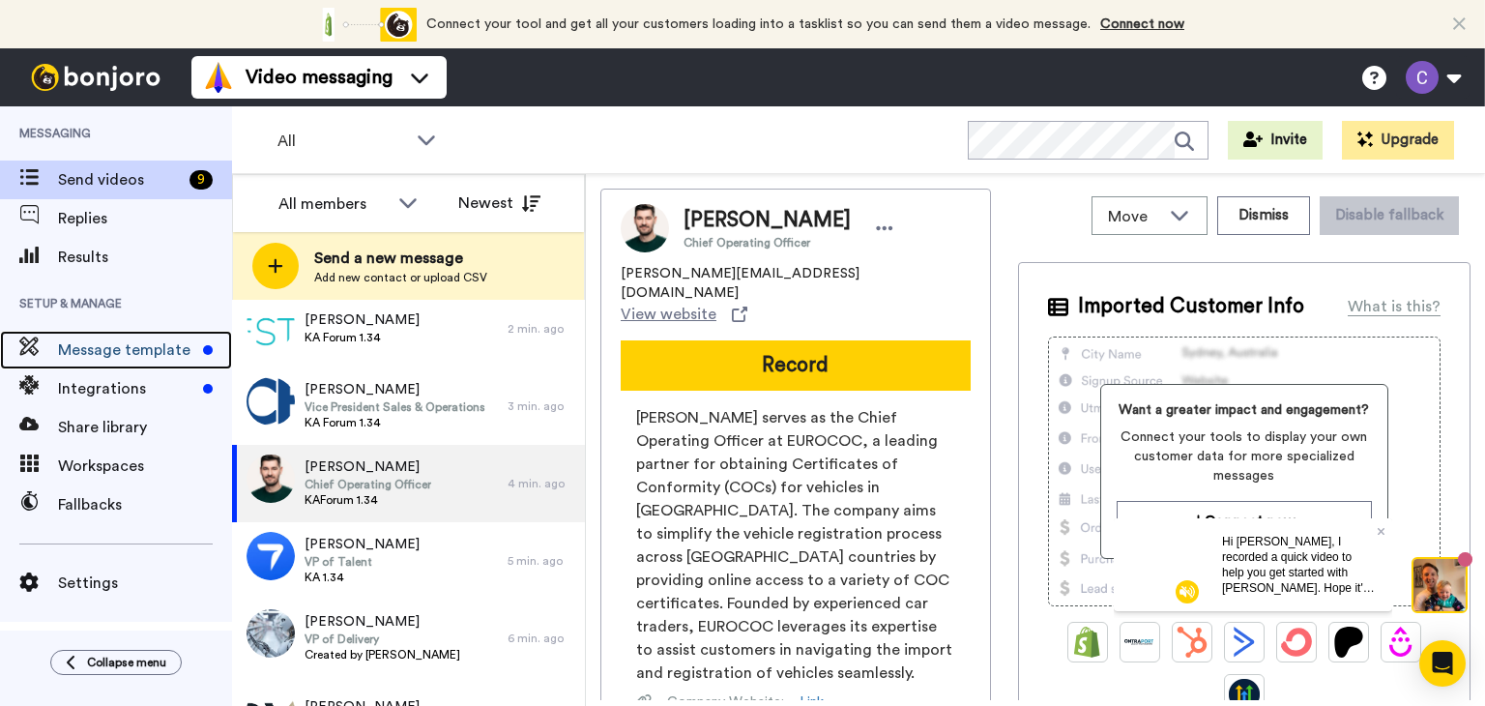
click at [105, 346] on span "Message template" at bounding box center [126, 349] width 137 height 23
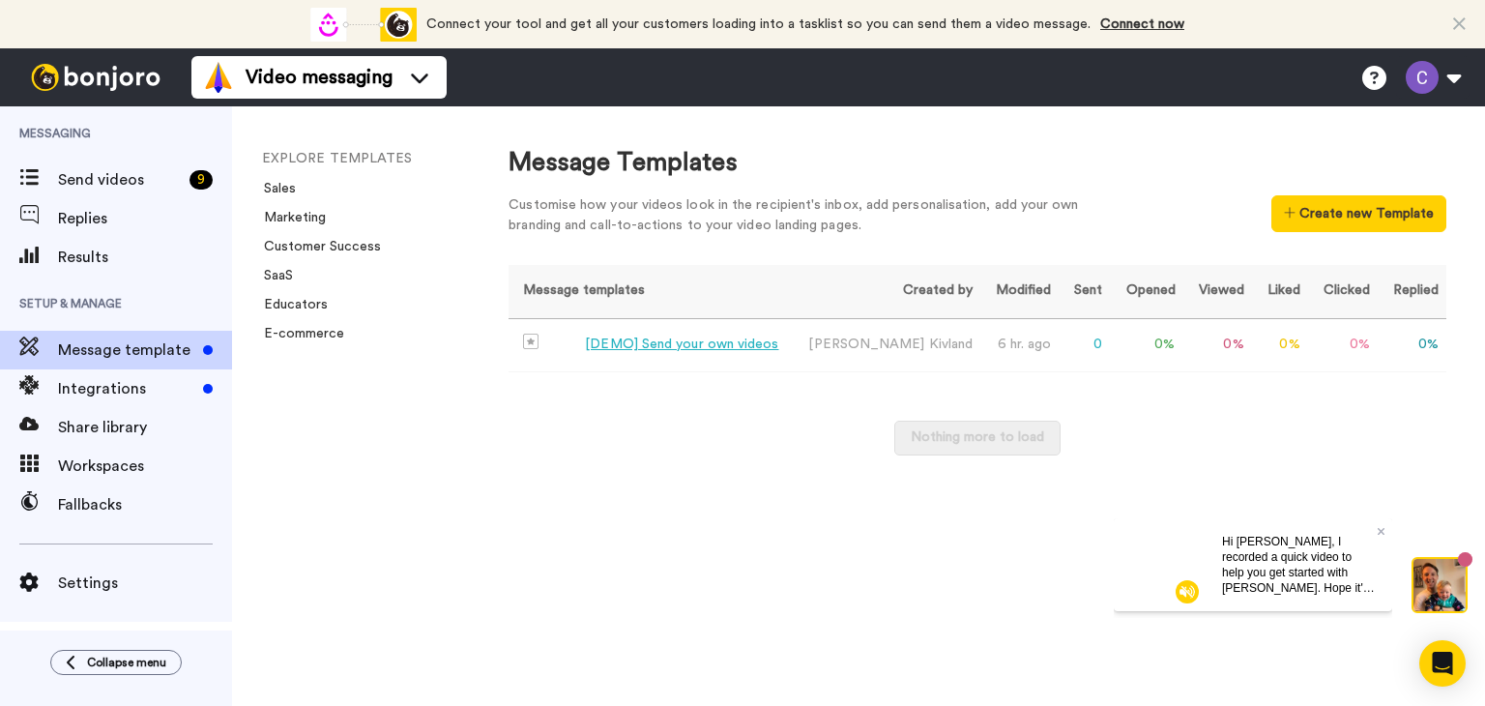
click at [634, 340] on div "[DEMO] Send your own videos" at bounding box center [681, 345] width 193 height 20
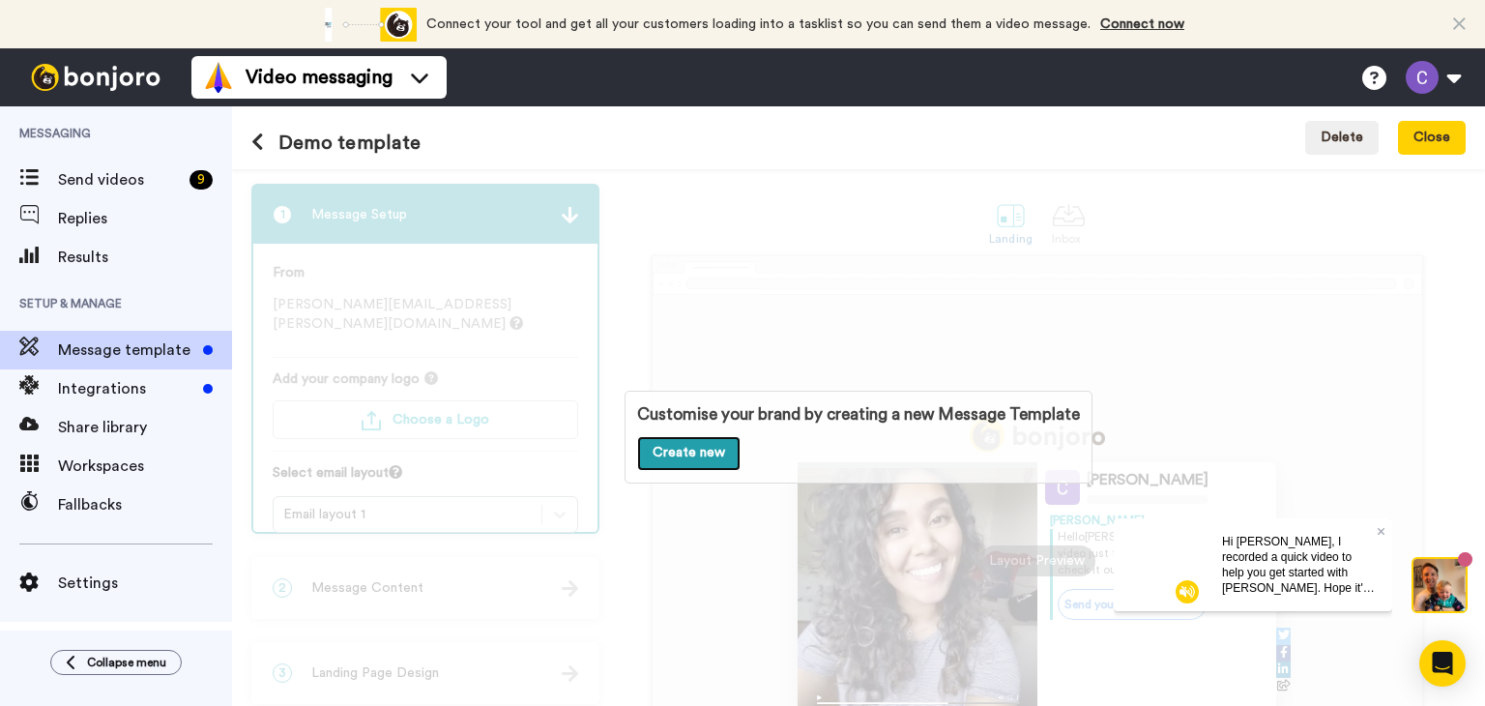
click at [673, 447] on link "Create new" at bounding box center [688, 453] width 103 height 35
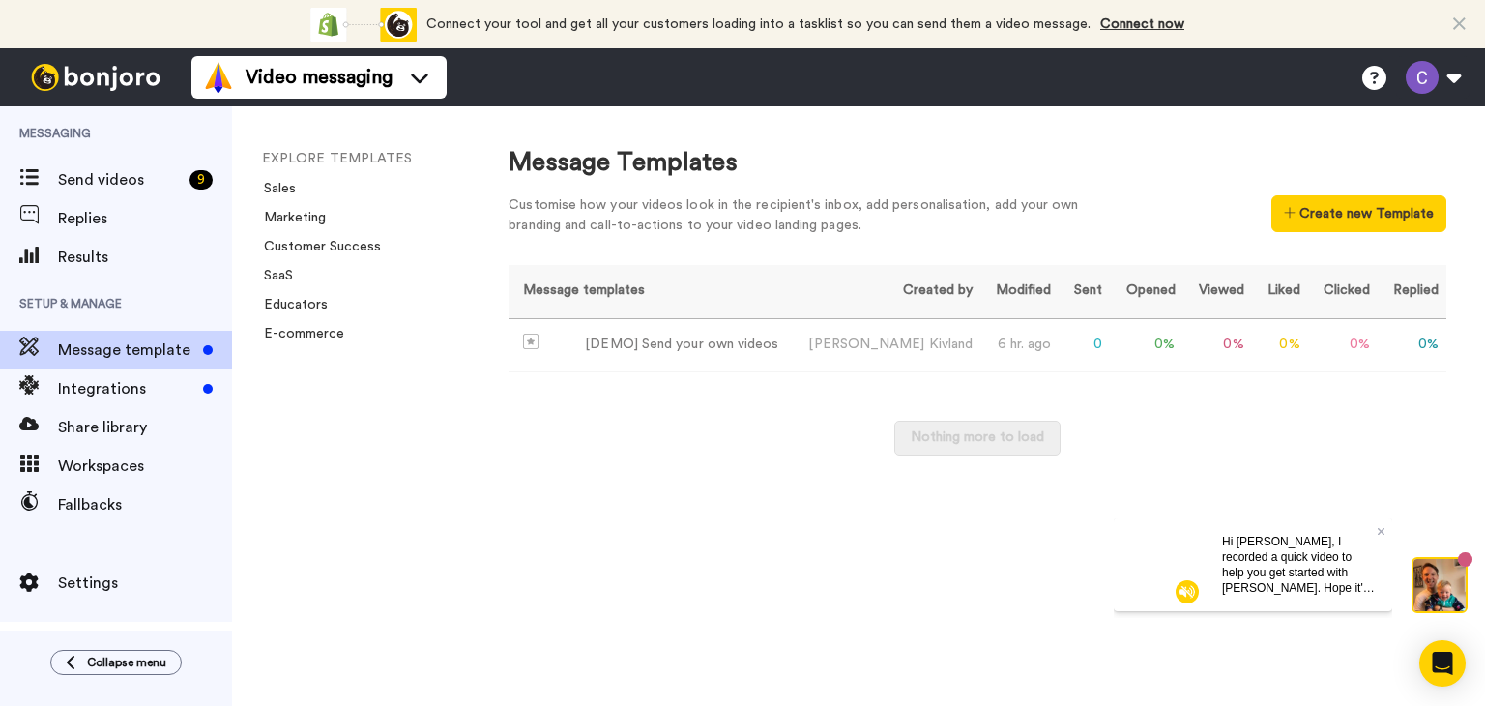
click at [1320, 218] on button "Create new Template" at bounding box center [1359, 213] width 175 height 37
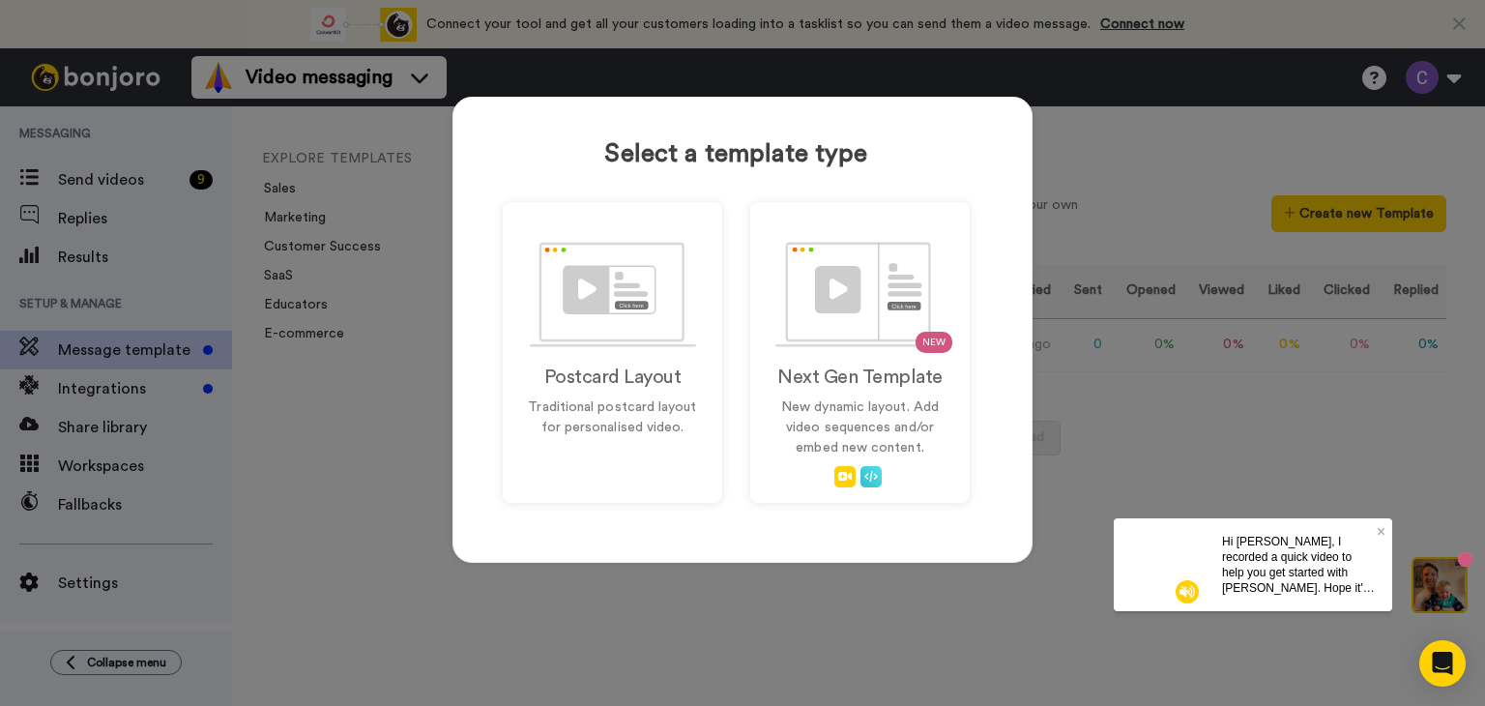
click at [1037, 581] on div "Select a template type Postcard Layout Traditional postcard layout for personal…" at bounding box center [742, 353] width 1485 height 706
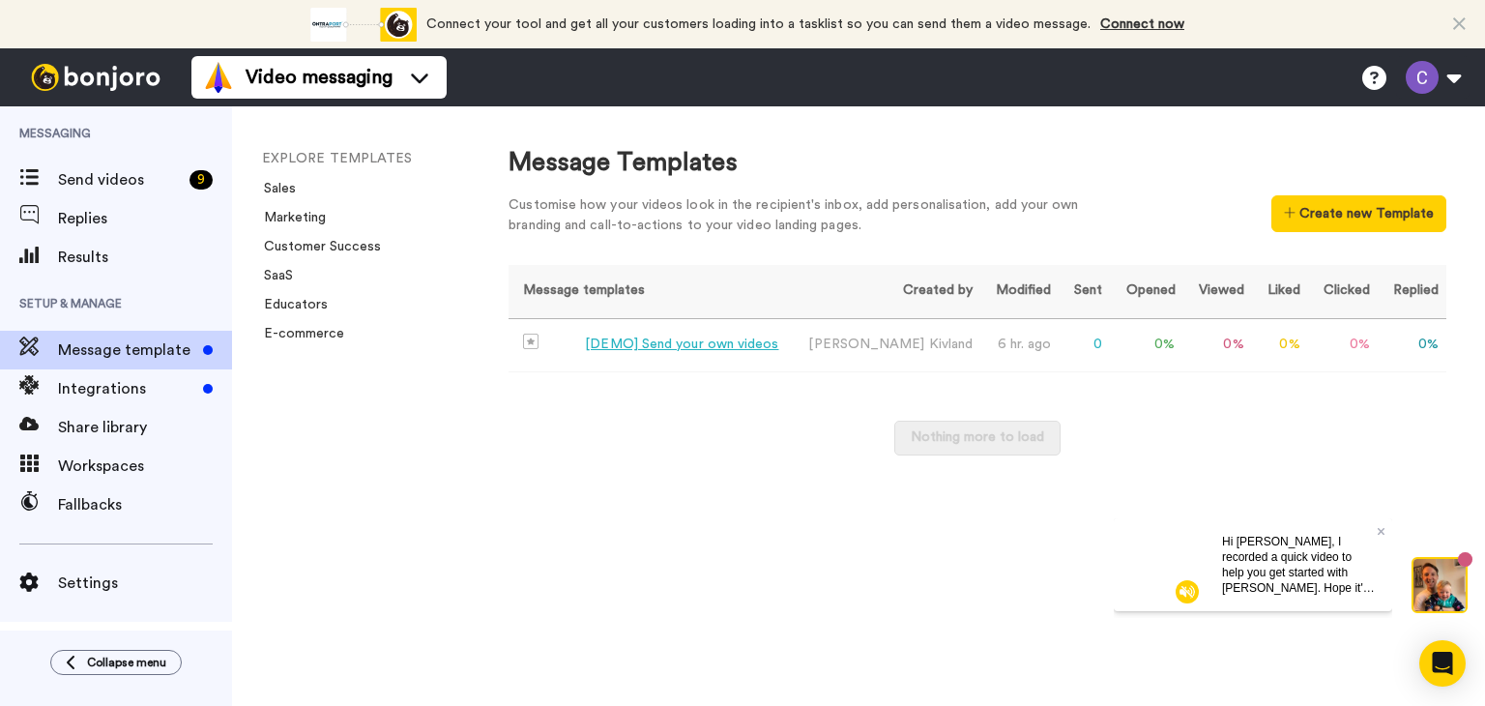
click at [727, 334] on td "[DEMO] Send your own videos" at bounding box center [650, 345] width 282 height 53
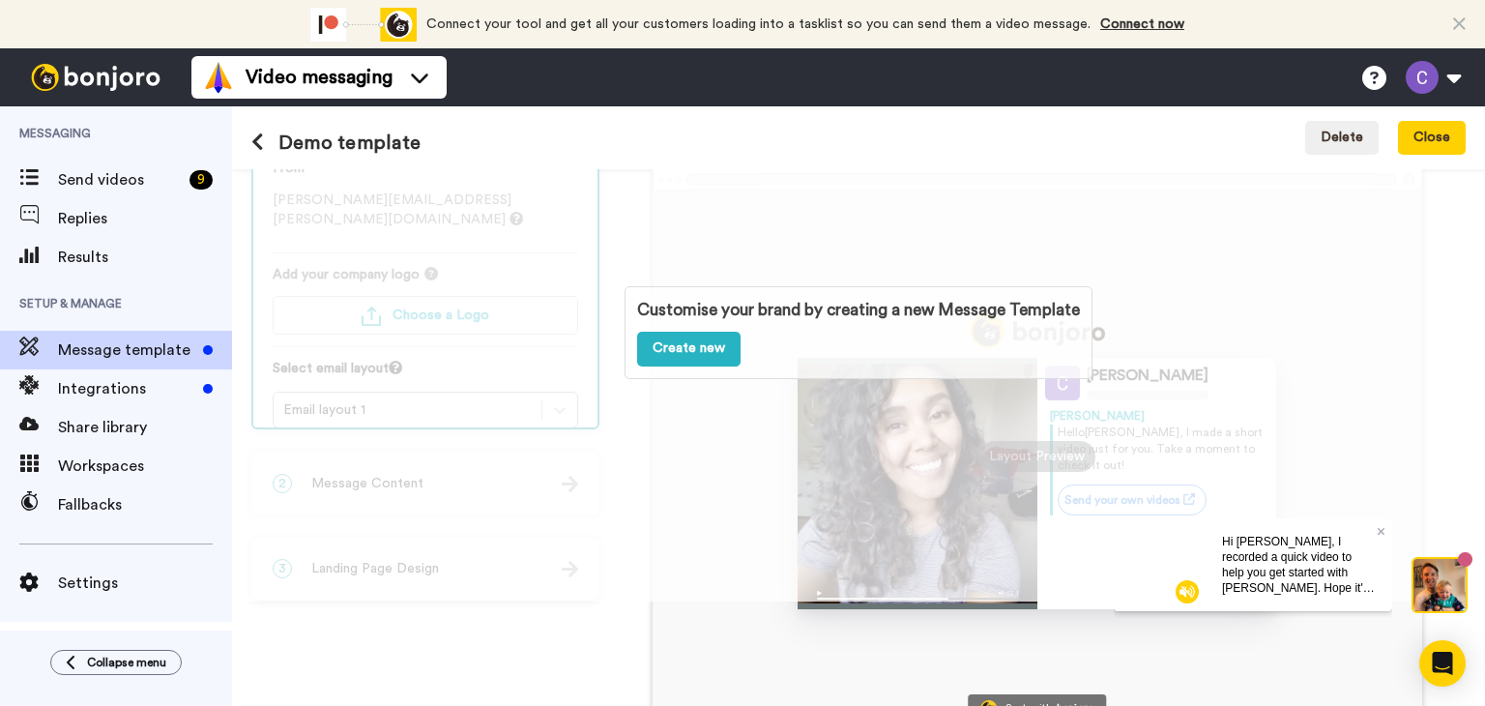
scroll to position [102, 0]
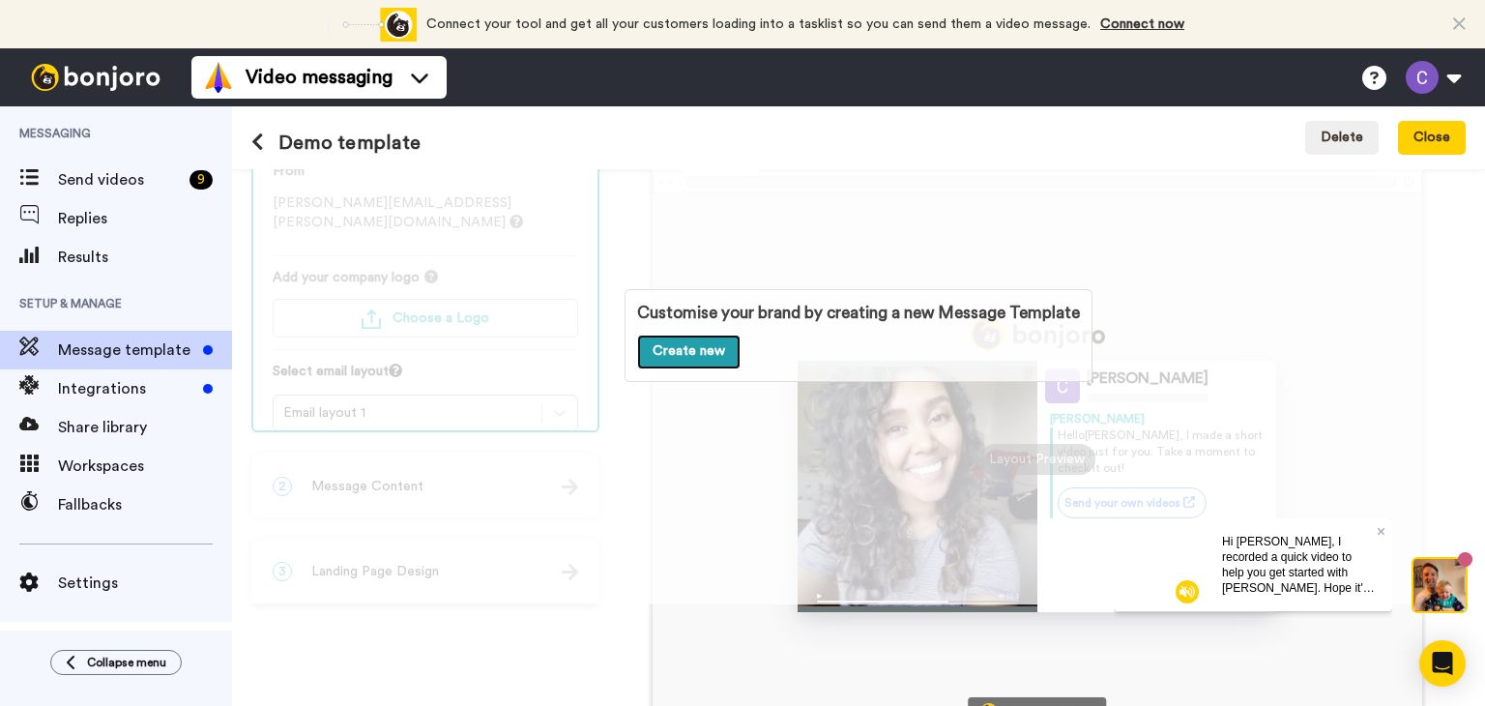
click at [676, 360] on link "Create new" at bounding box center [688, 352] width 103 height 35
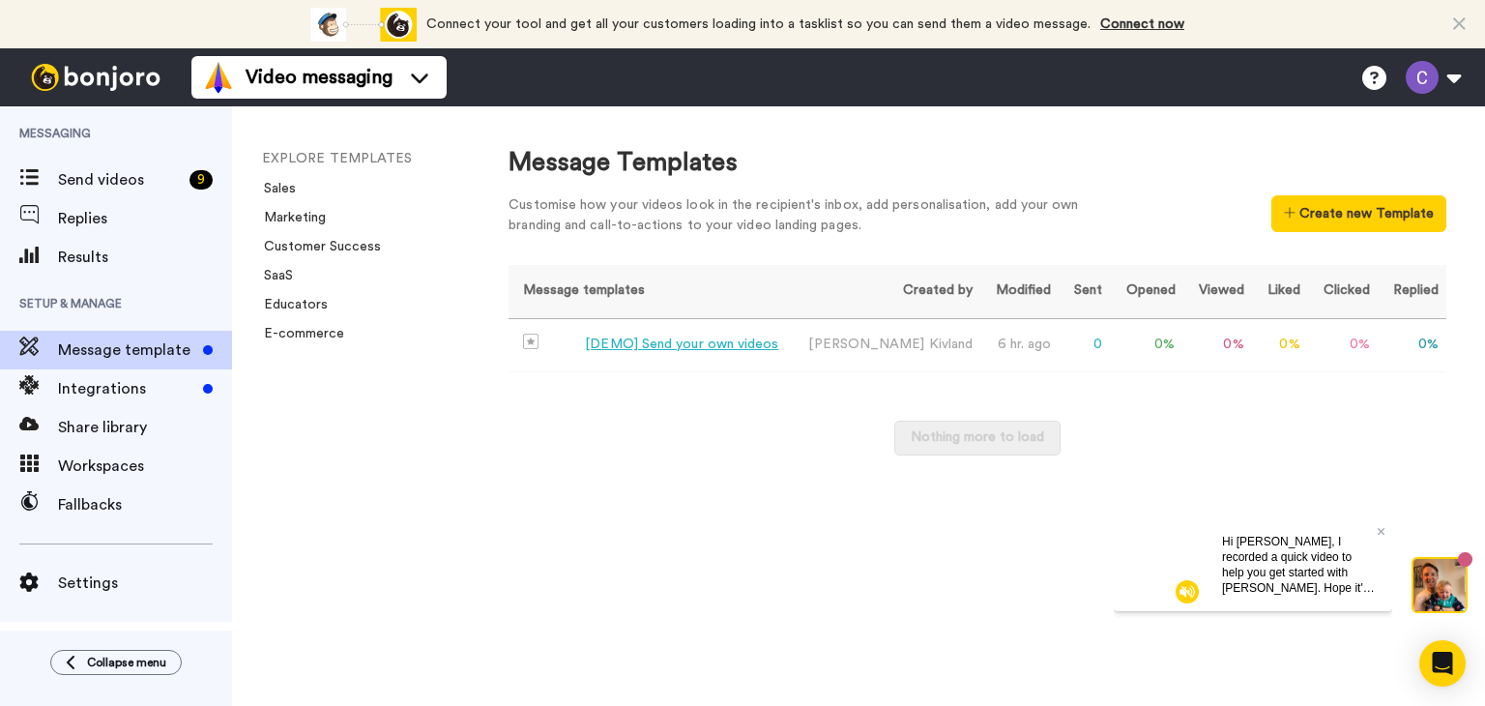
click at [675, 353] on div "[DEMO] Send your own videos" at bounding box center [681, 345] width 193 height 20
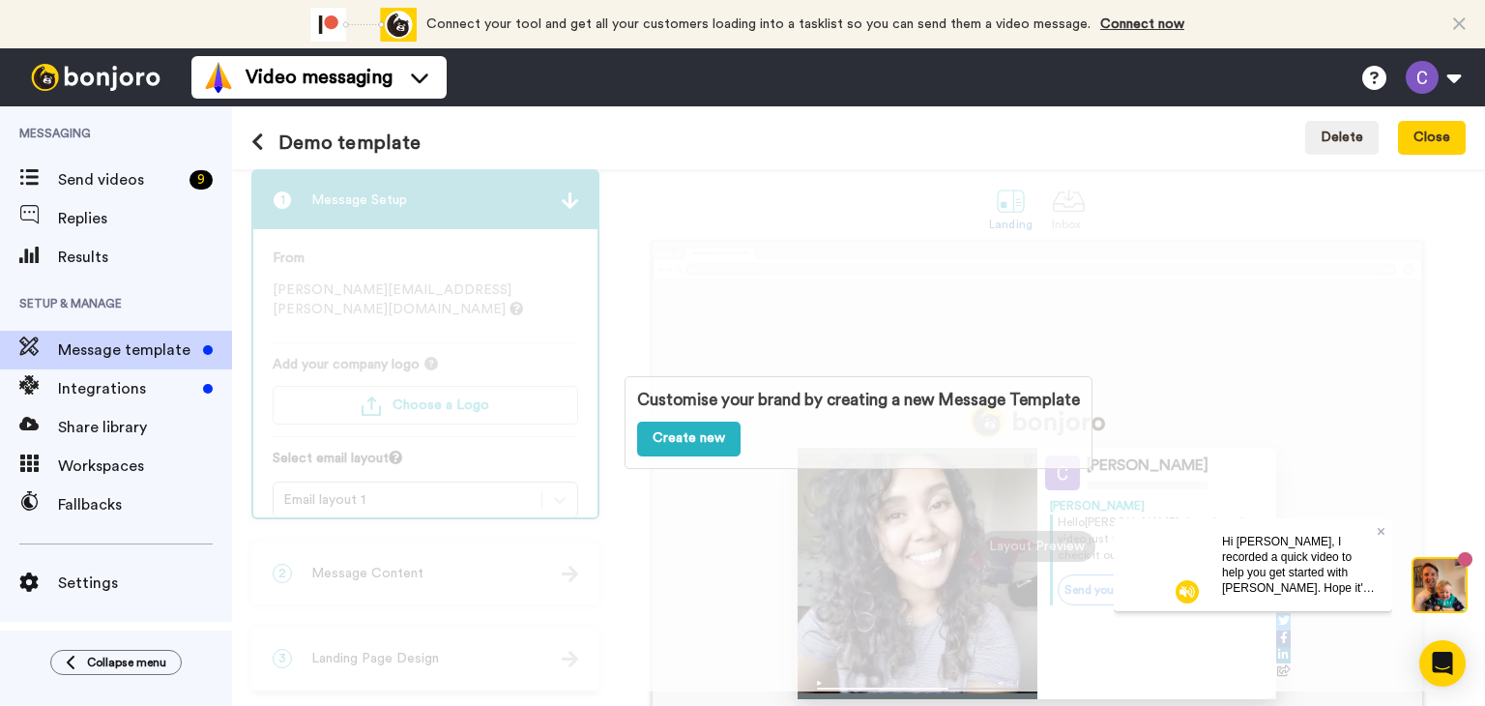
scroll to position [15, 0]
click at [259, 143] on icon at bounding box center [257, 141] width 13 height 19
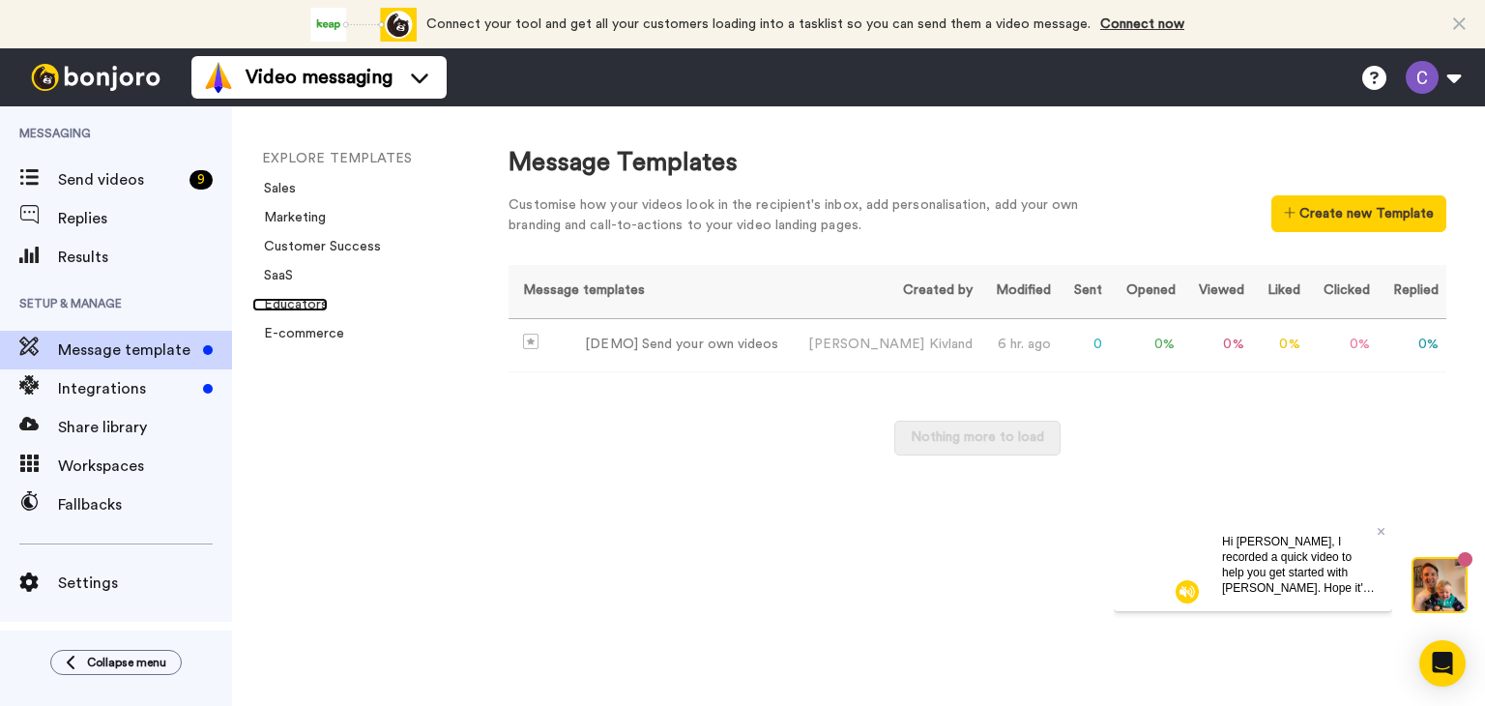
click at [302, 303] on link "Educators" at bounding box center [289, 305] width 75 height 14
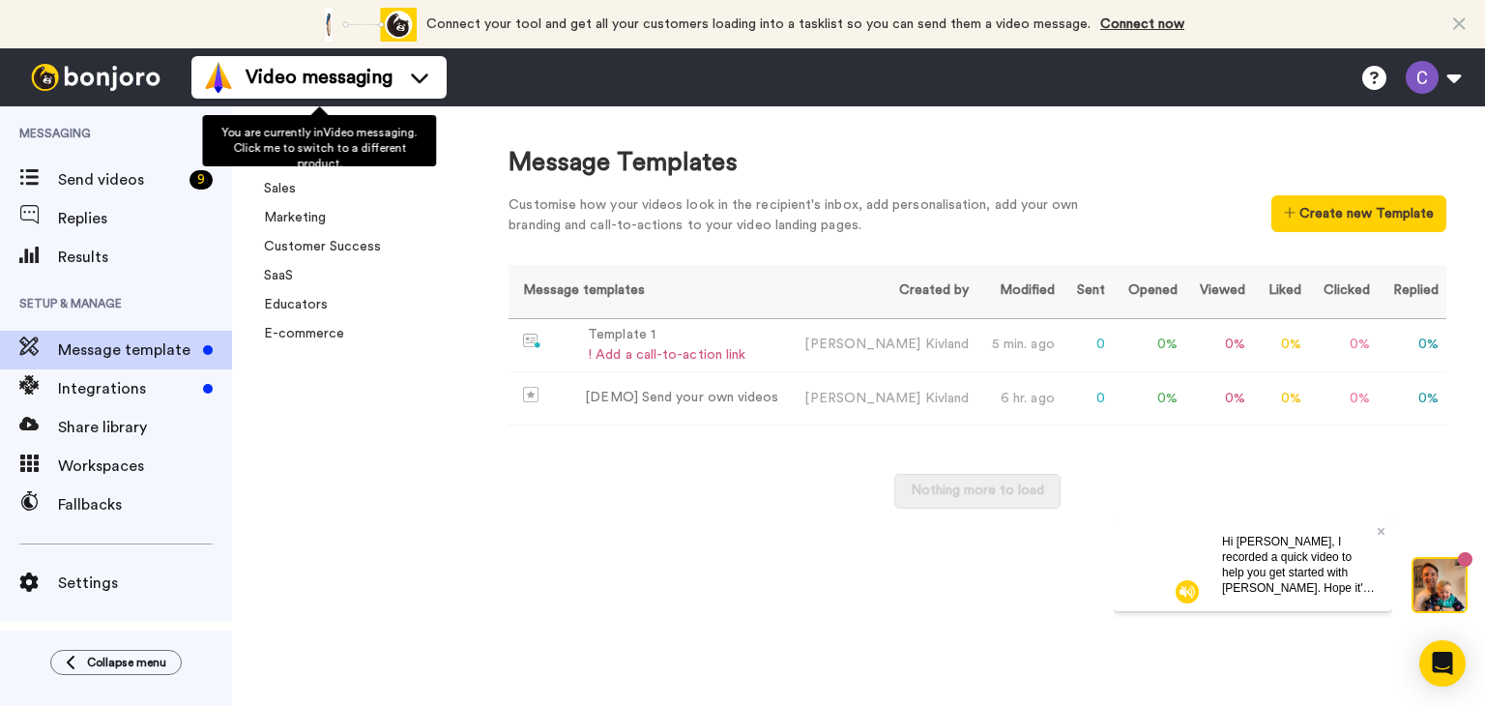
click at [302, 80] on span "Video messaging" at bounding box center [319, 77] width 147 height 27
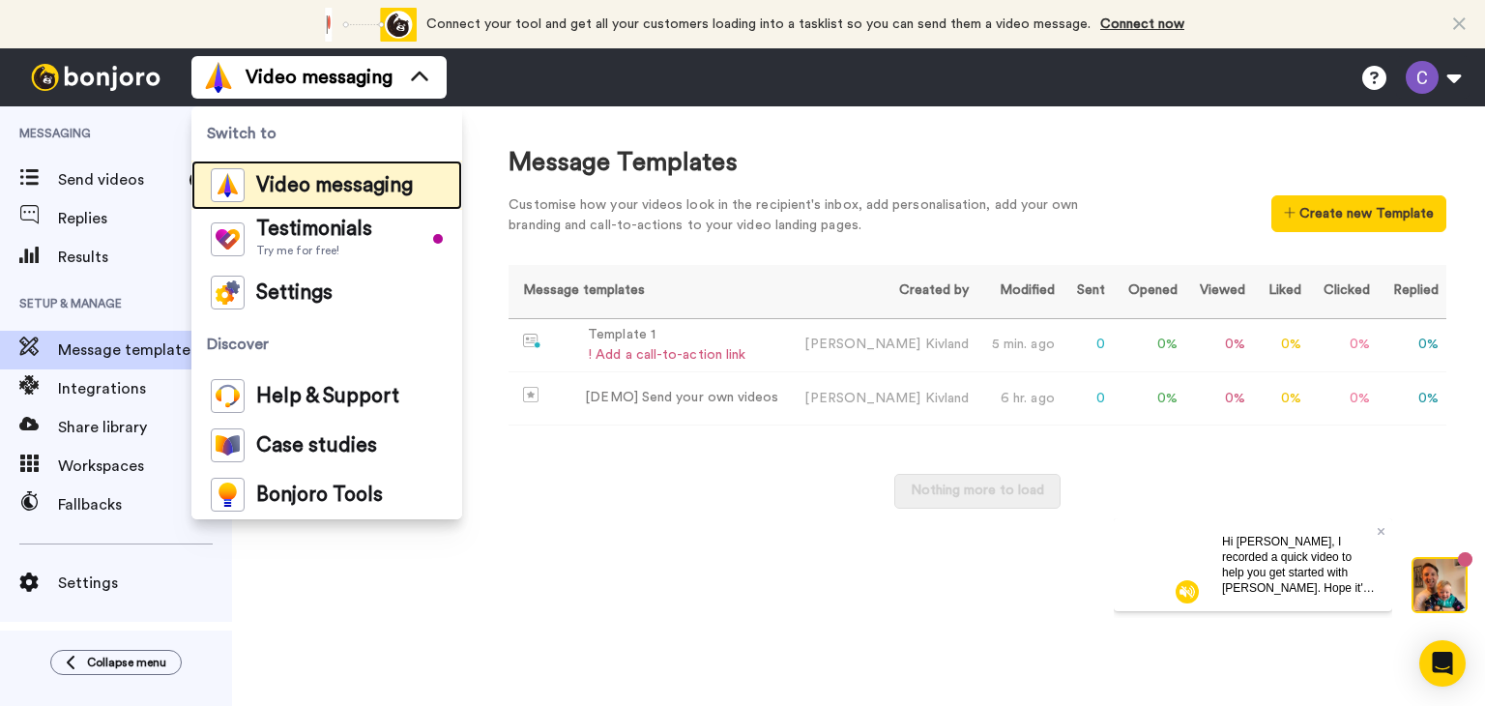
click at [330, 183] on span "Video messaging" at bounding box center [334, 185] width 157 height 19
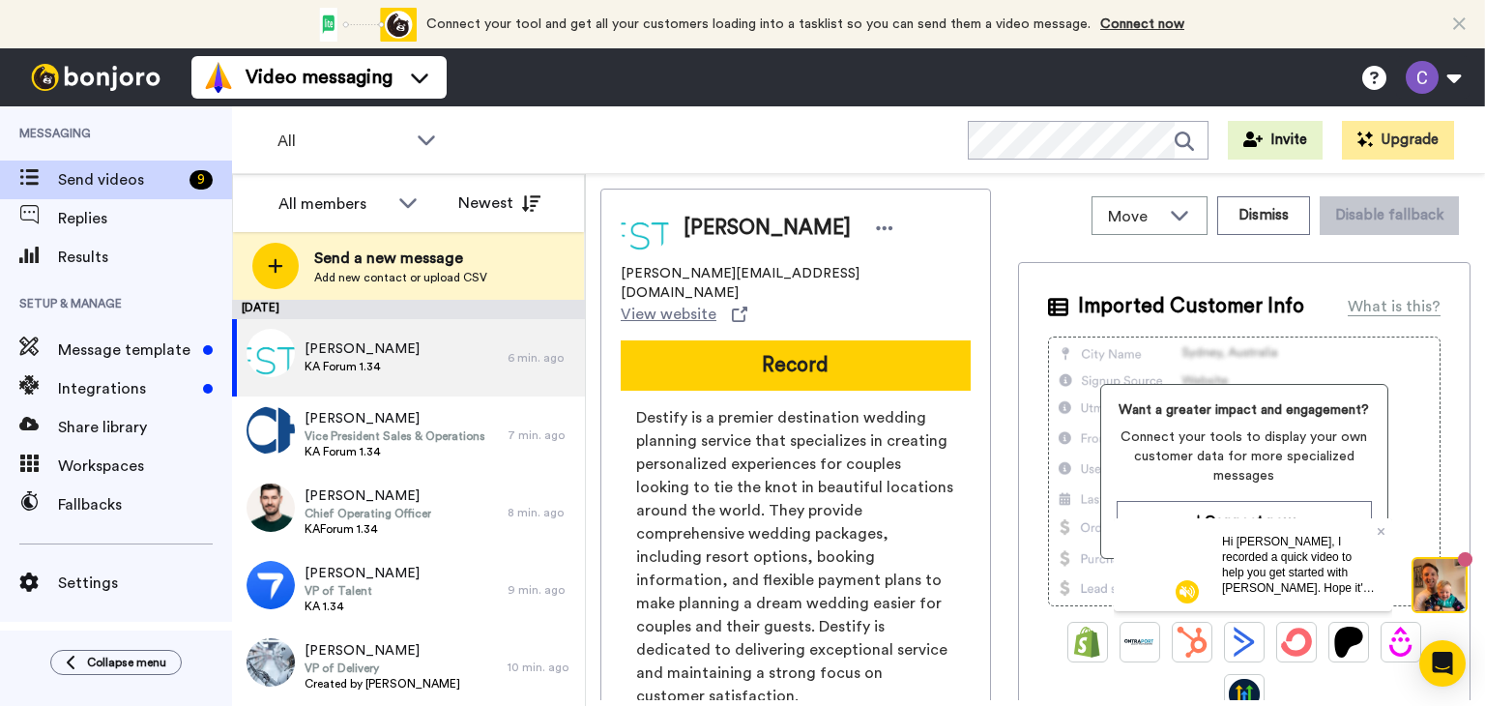
click at [783, 340] on button "Record" at bounding box center [796, 365] width 350 height 50
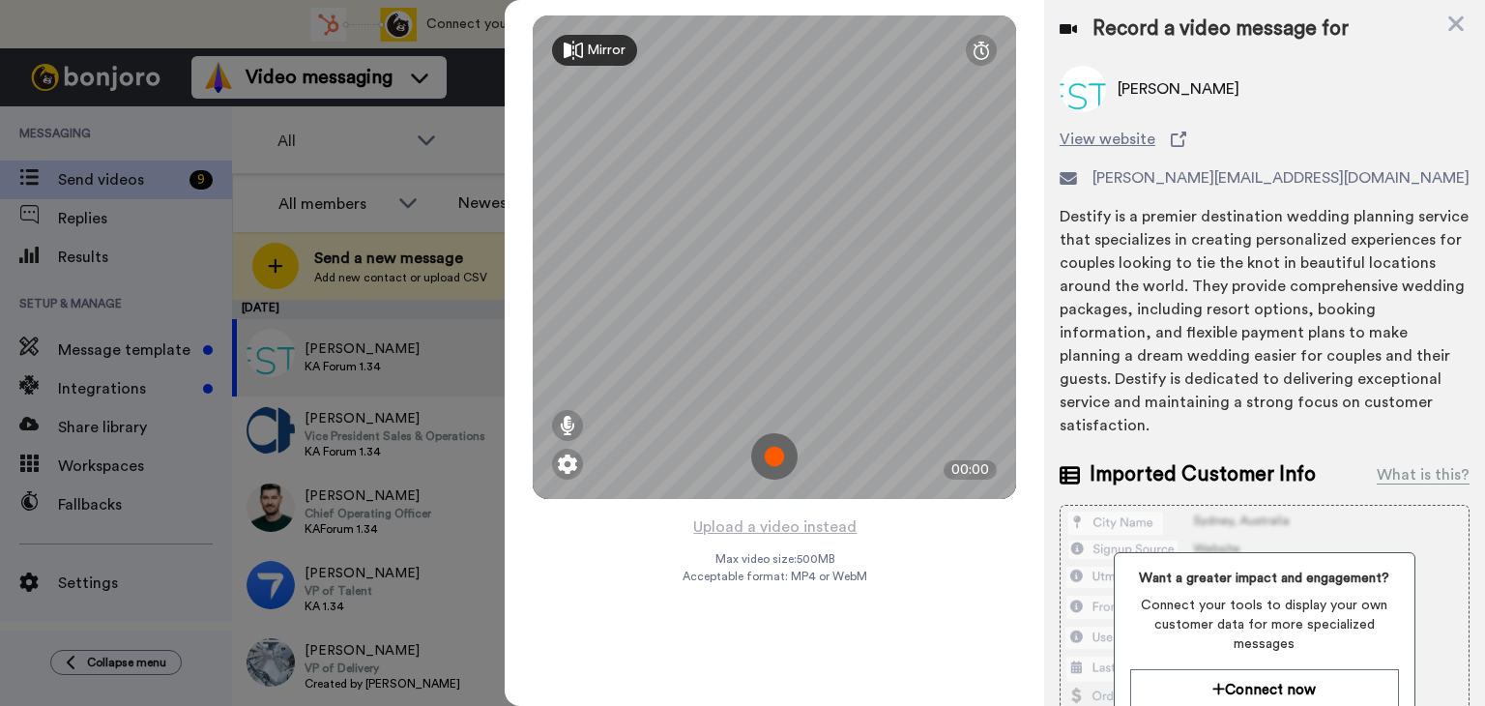
click at [1453, 20] on icon at bounding box center [1456, 23] width 15 height 15
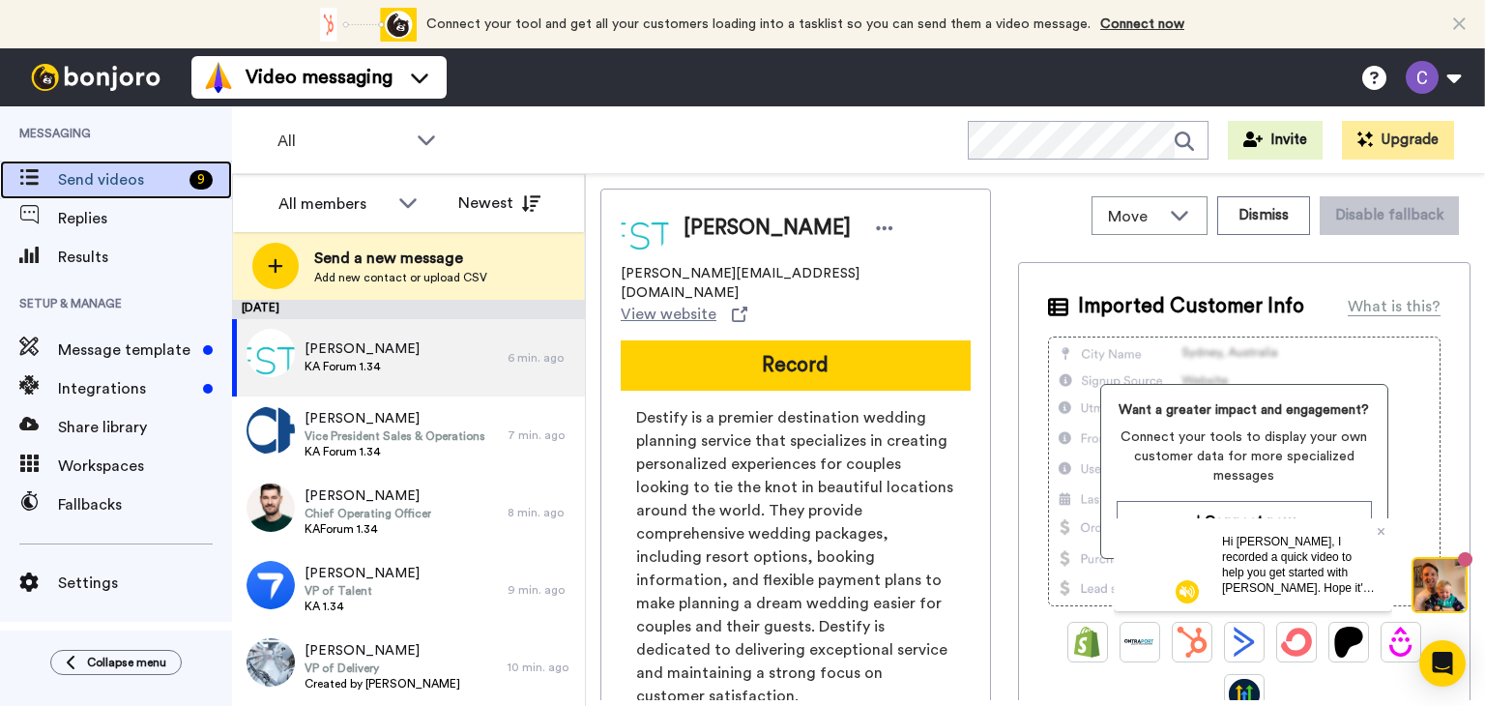
click at [84, 179] on span "Send videos" at bounding box center [120, 179] width 124 height 23
click at [1370, 307] on div "What is this?" at bounding box center [1394, 306] width 93 height 23
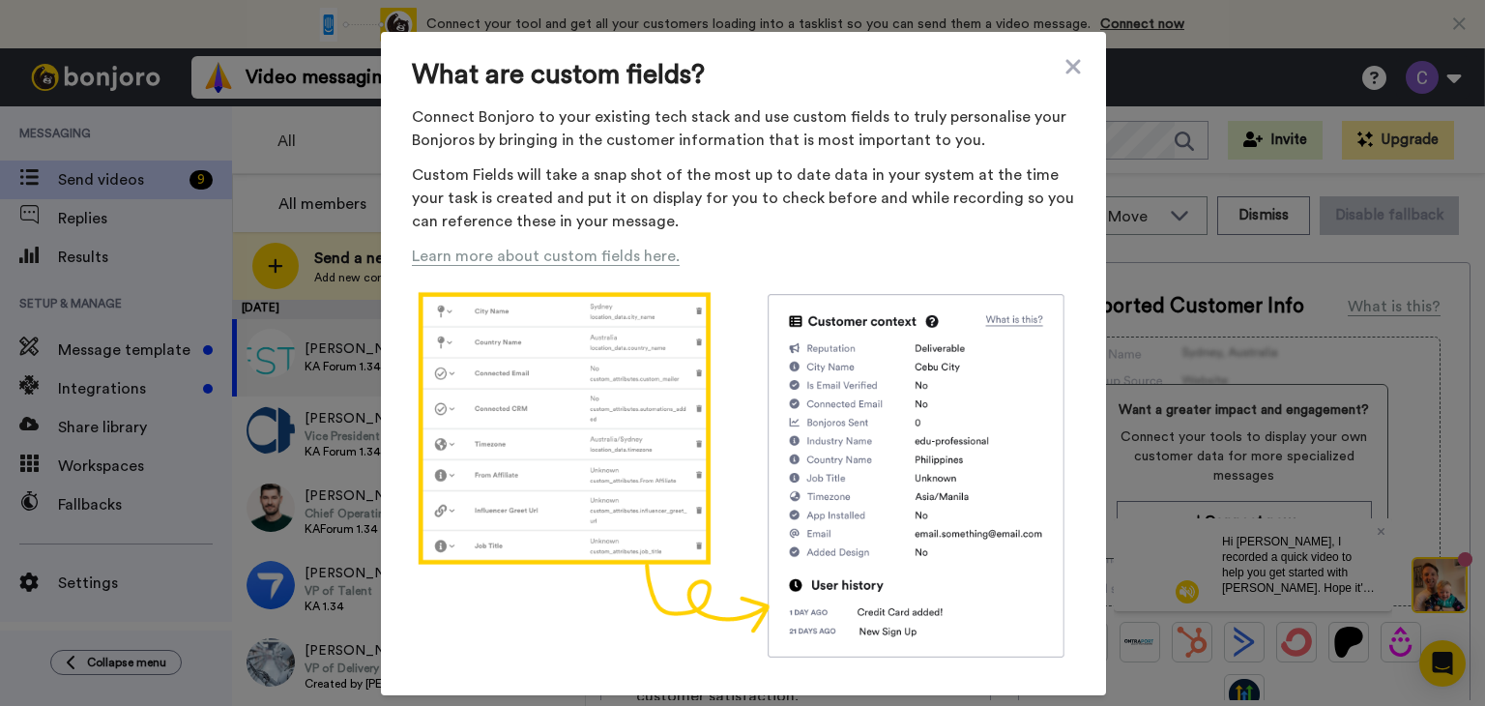
click at [1071, 62] on icon at bounding box center [1073, 66] width 15 height 15
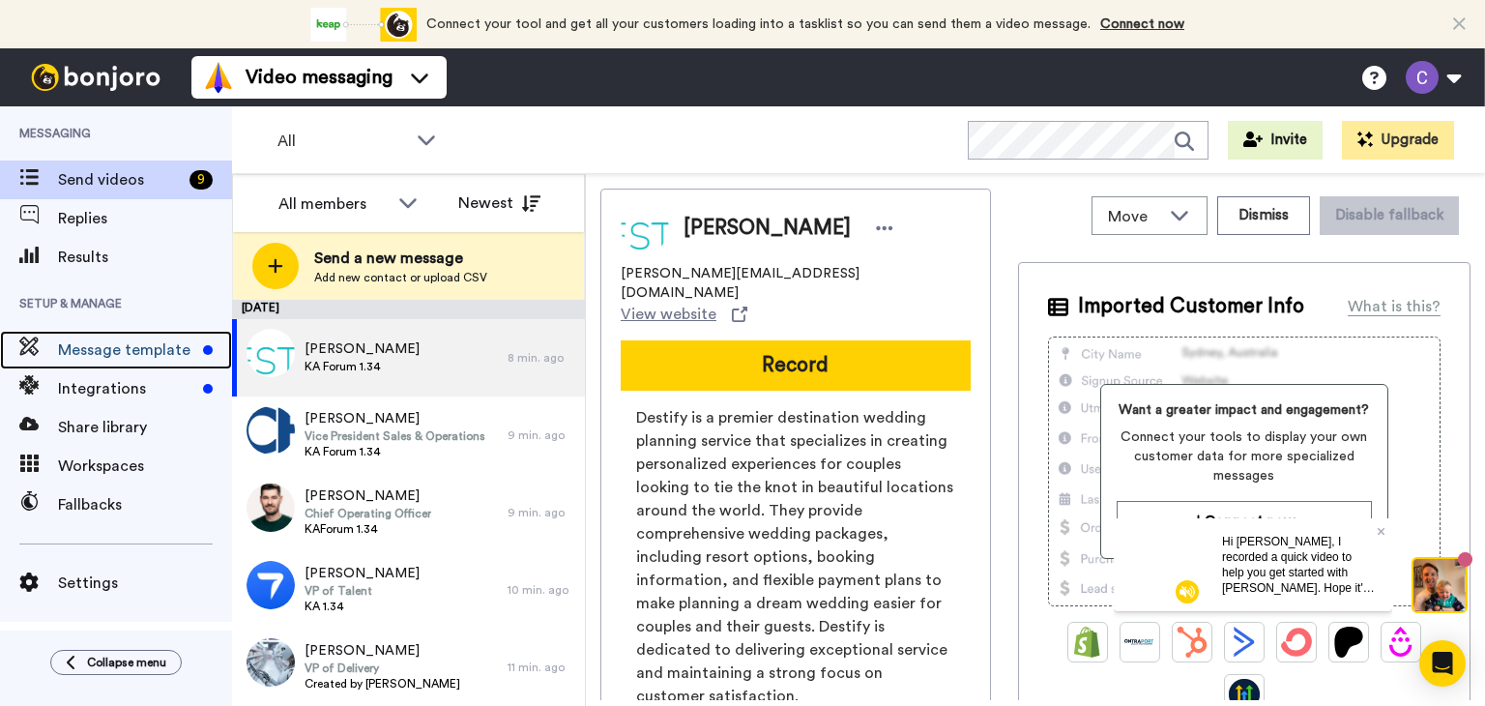
click at [59, 342] on span "Message template" at bounding box center [126, 349] width 137 height 23
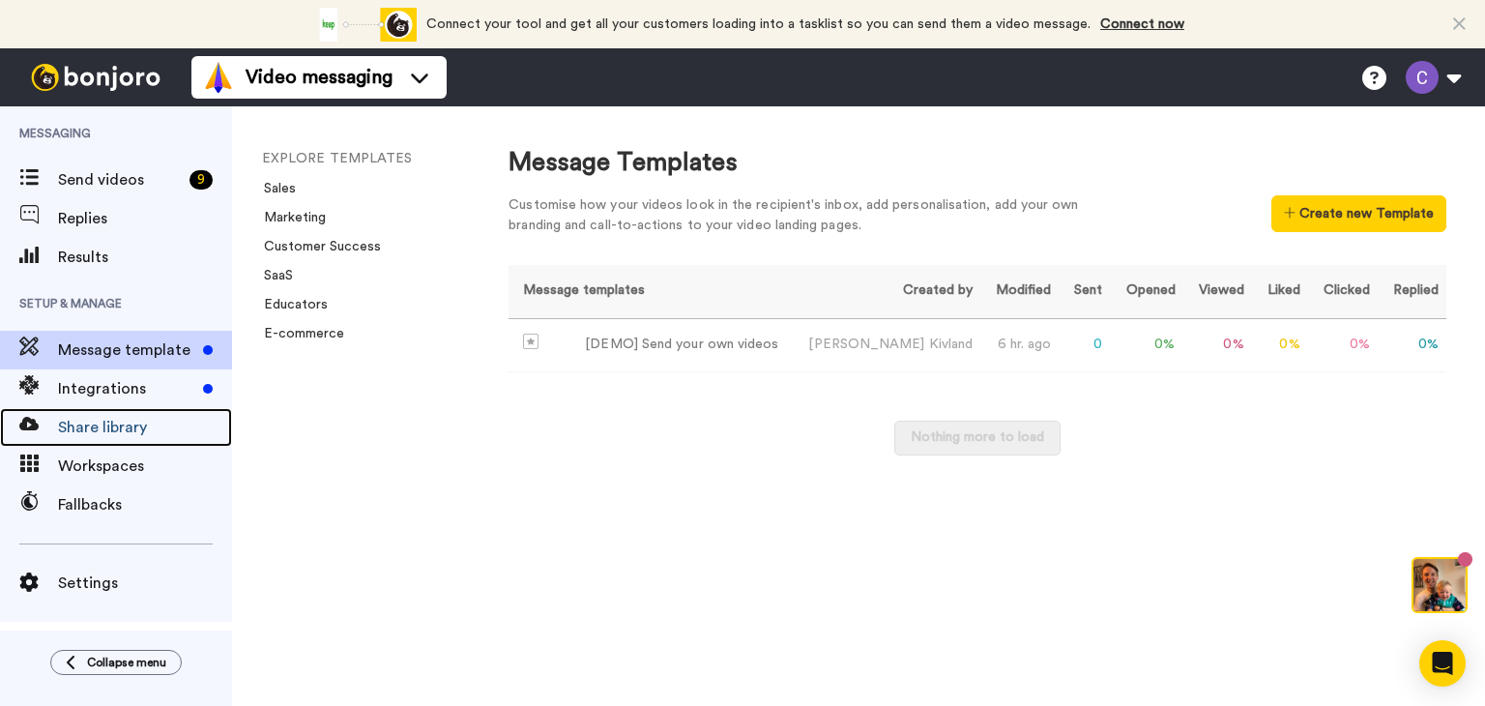
click at [90, 423] on span "Share library" at bounding box center [145, 427] width 174 height 23
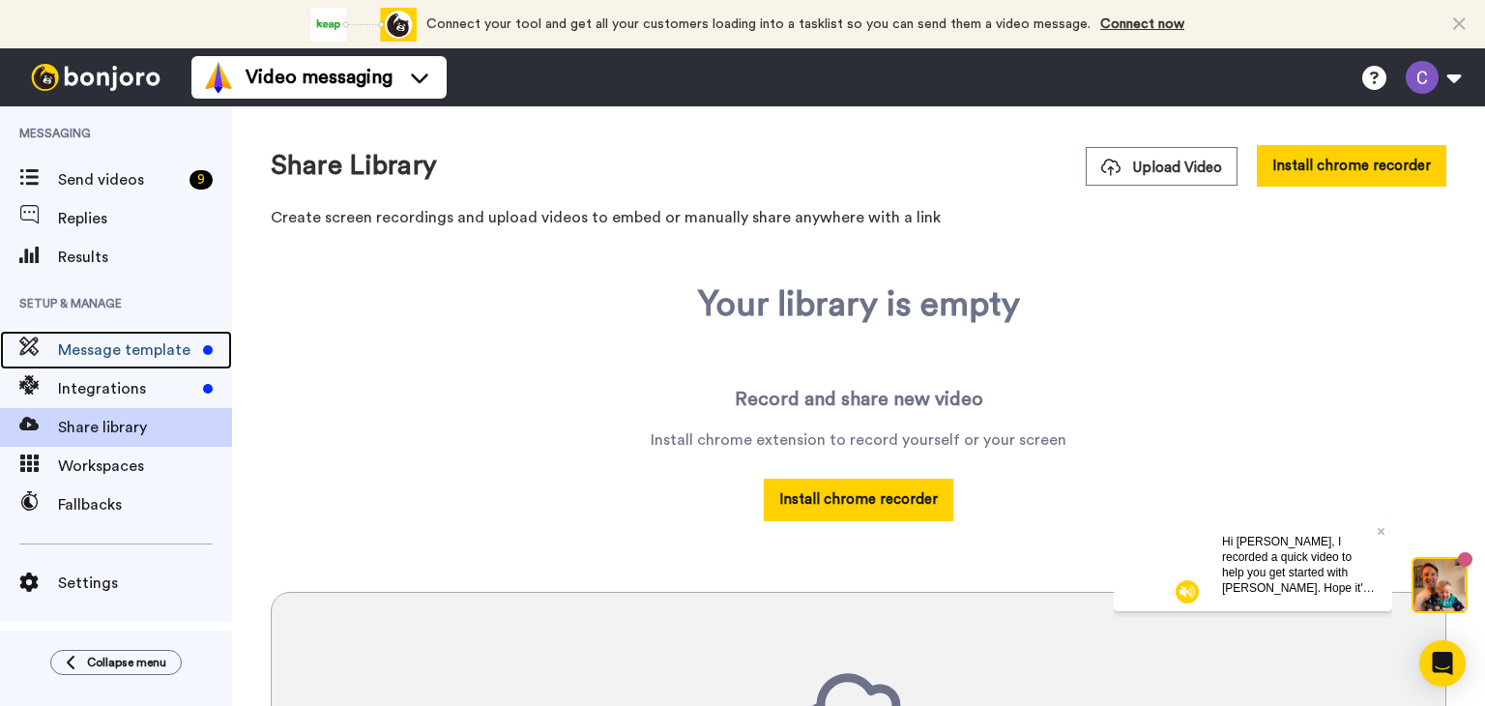
click at [77, 343] on span "Message template" at bounding box center [126, 349] width 137 height 23
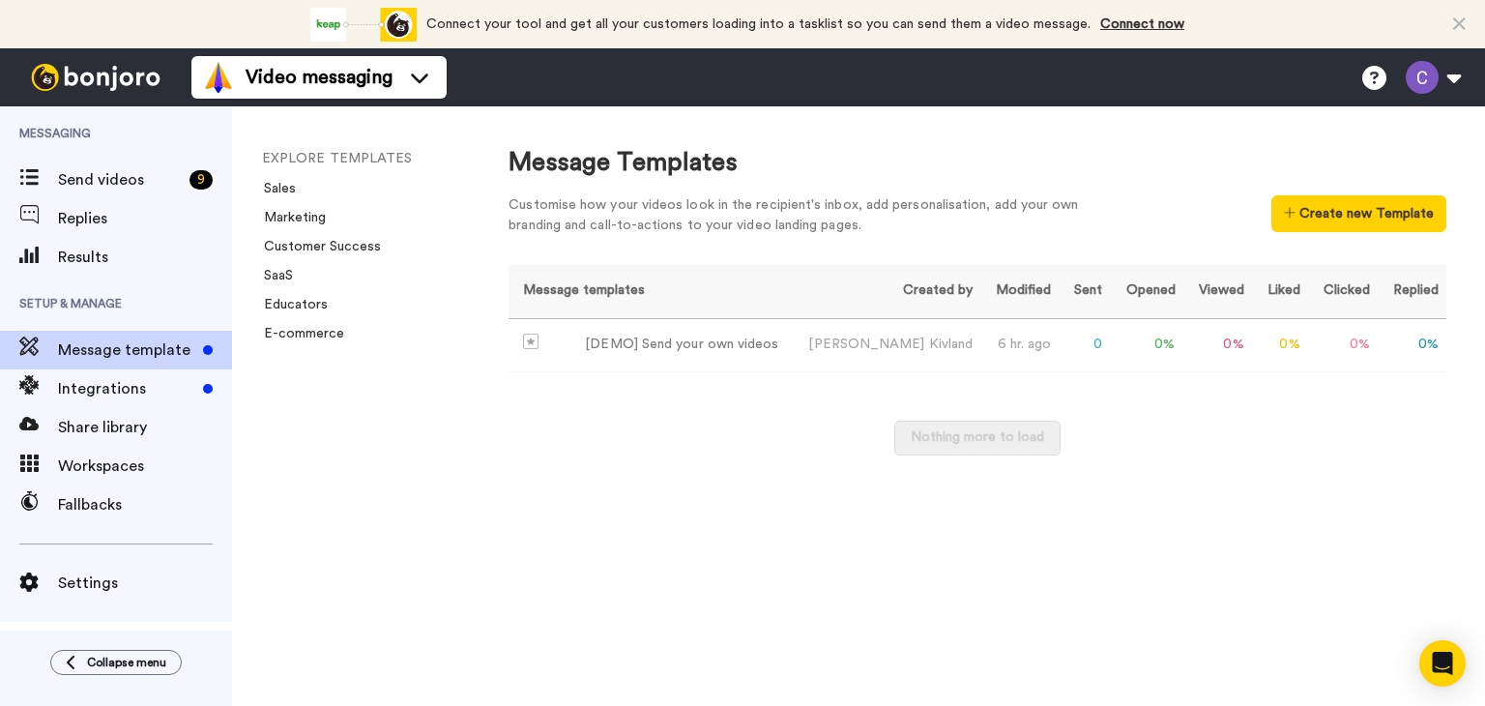
click at [1352, 217] on button "Create new Template" at bounding box center [1359, 213] width 175 height 37
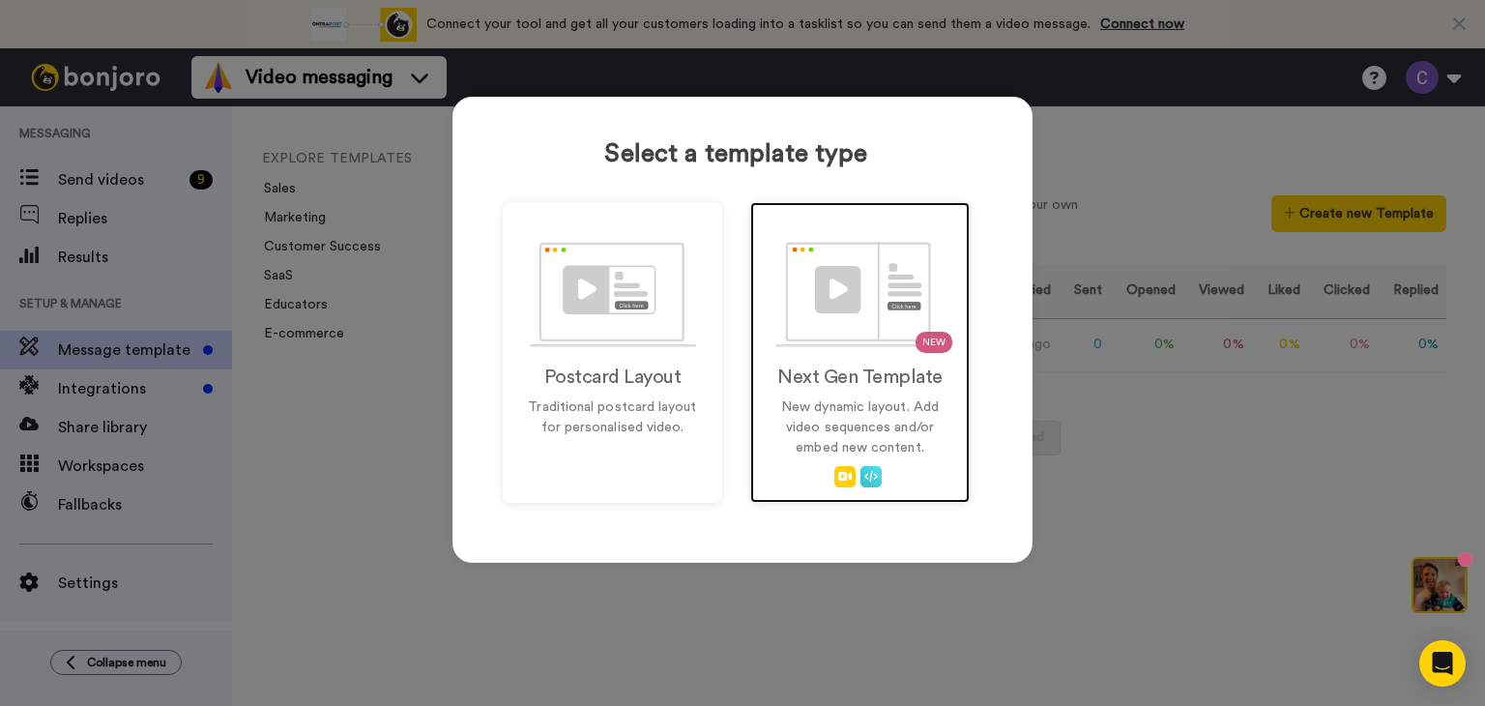
click at [871, 305] on img at bounding box center [861, 294] width 170 height 105
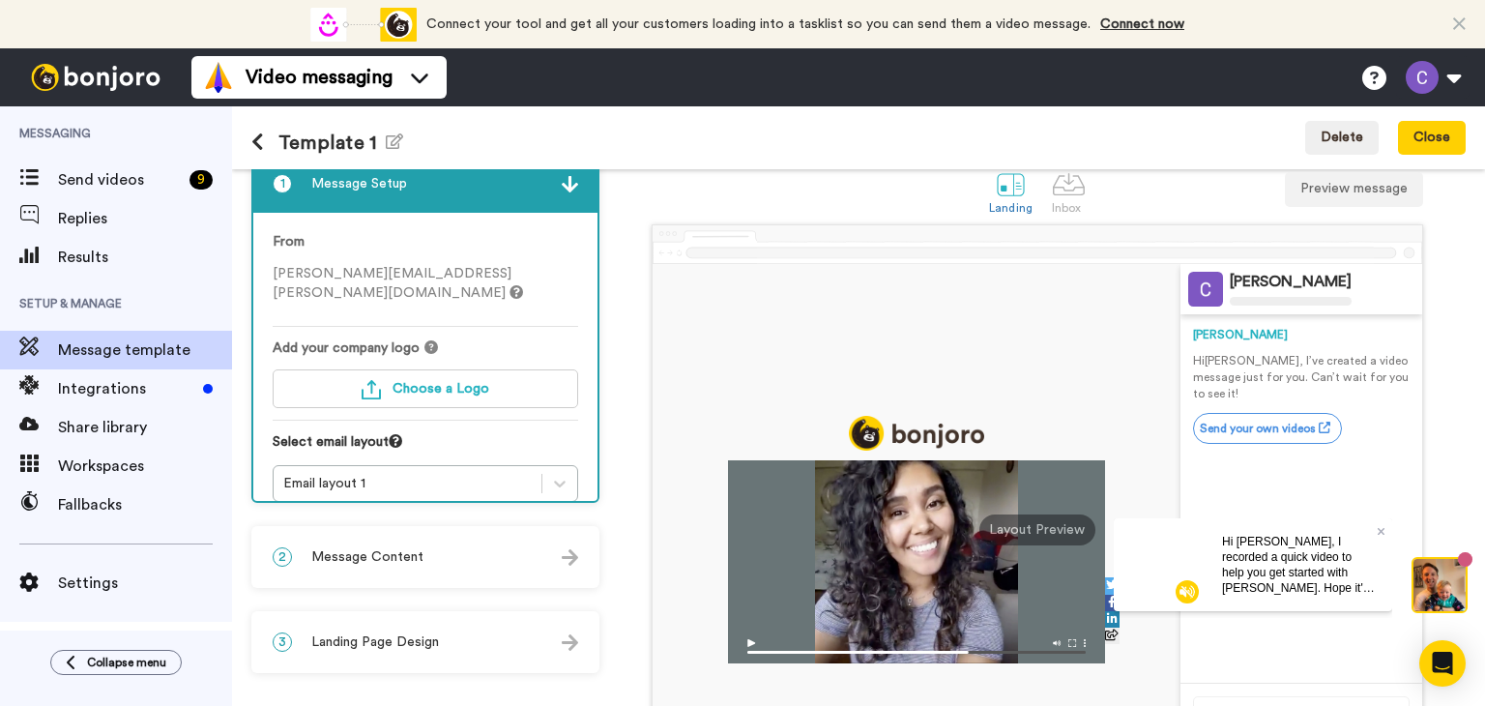
scroll to position [29, 0]
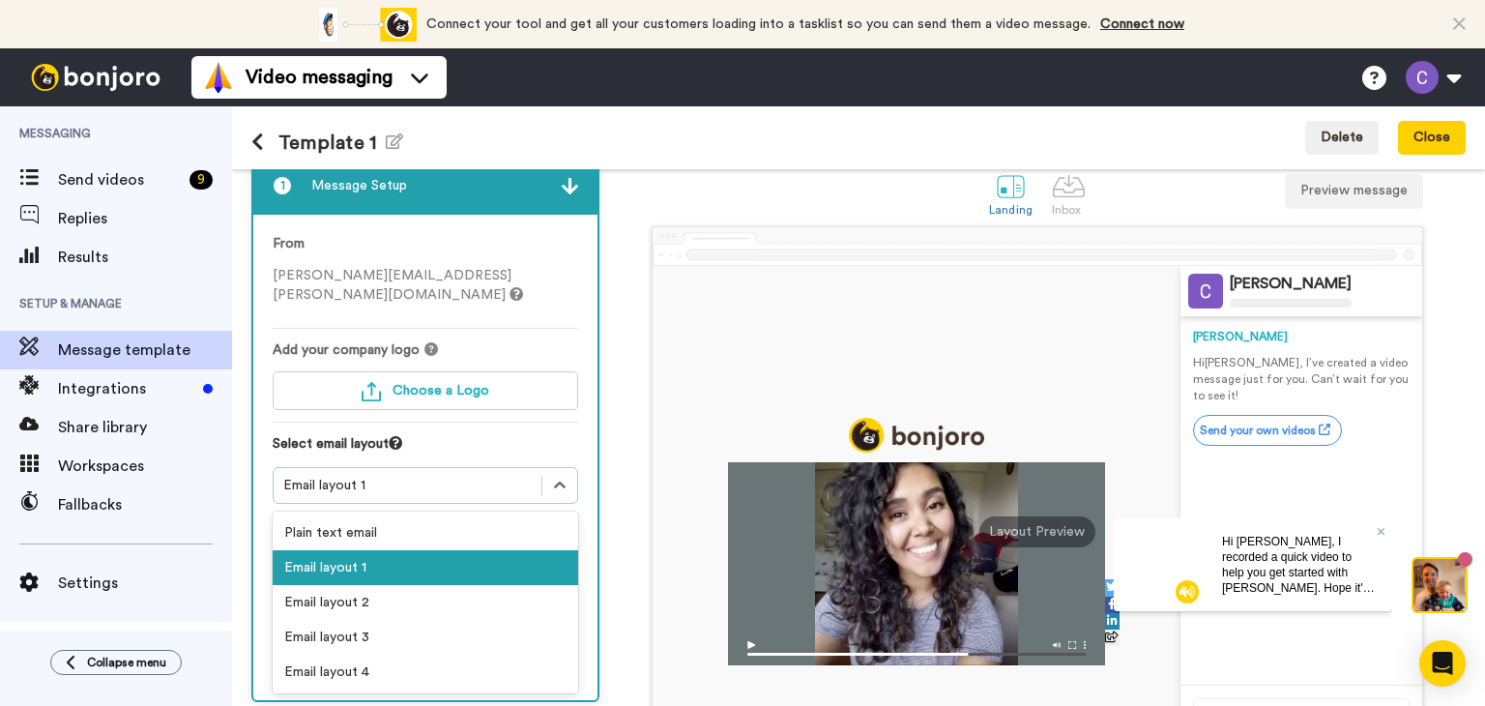
click at [380, 476] on div "Email layout 1" at bounding box center [407, 485] width 249 height 19
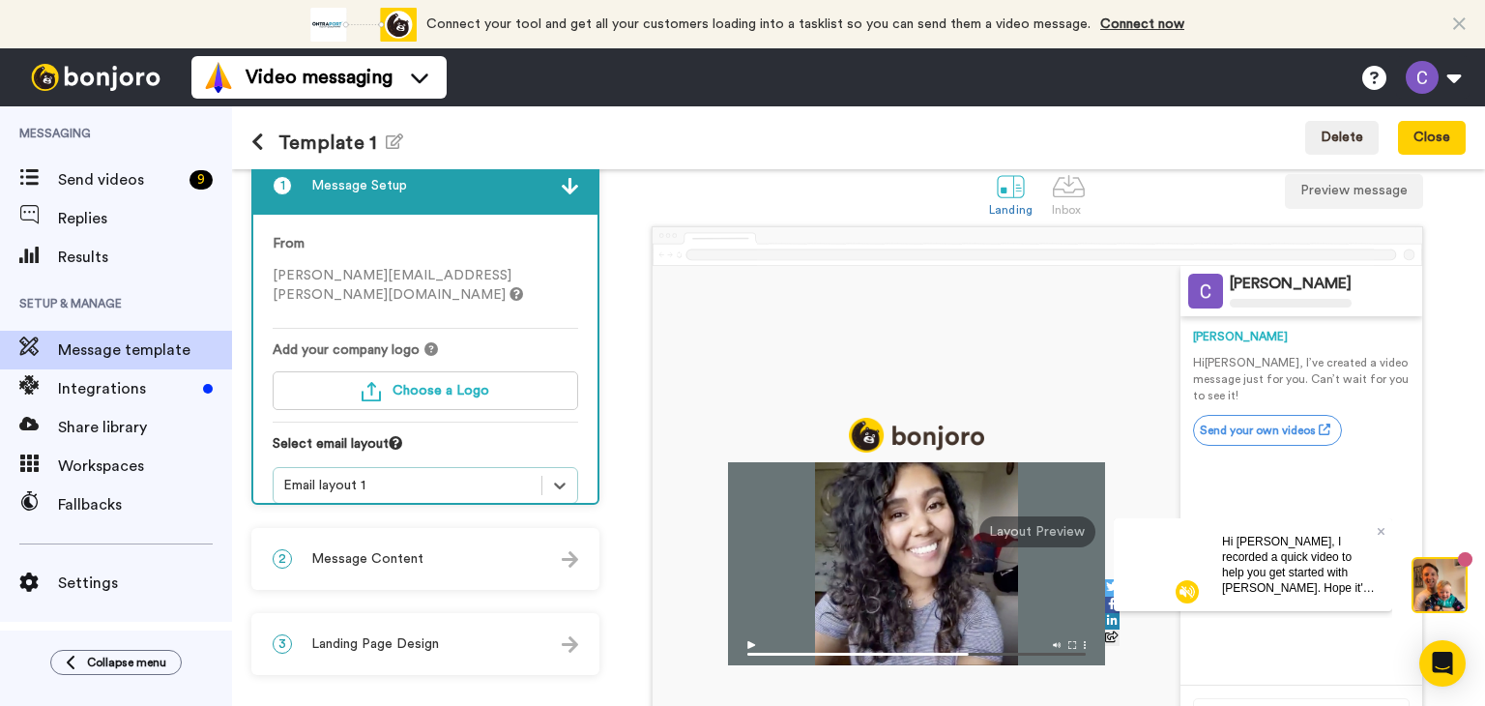
click at [380, 476] on div "Email layout 1" at bounding box center [407, 485] width 249 height 19
click at [408, 384] on span "Choose a Logo" at bounding box center [441, 391] width 97 height 14
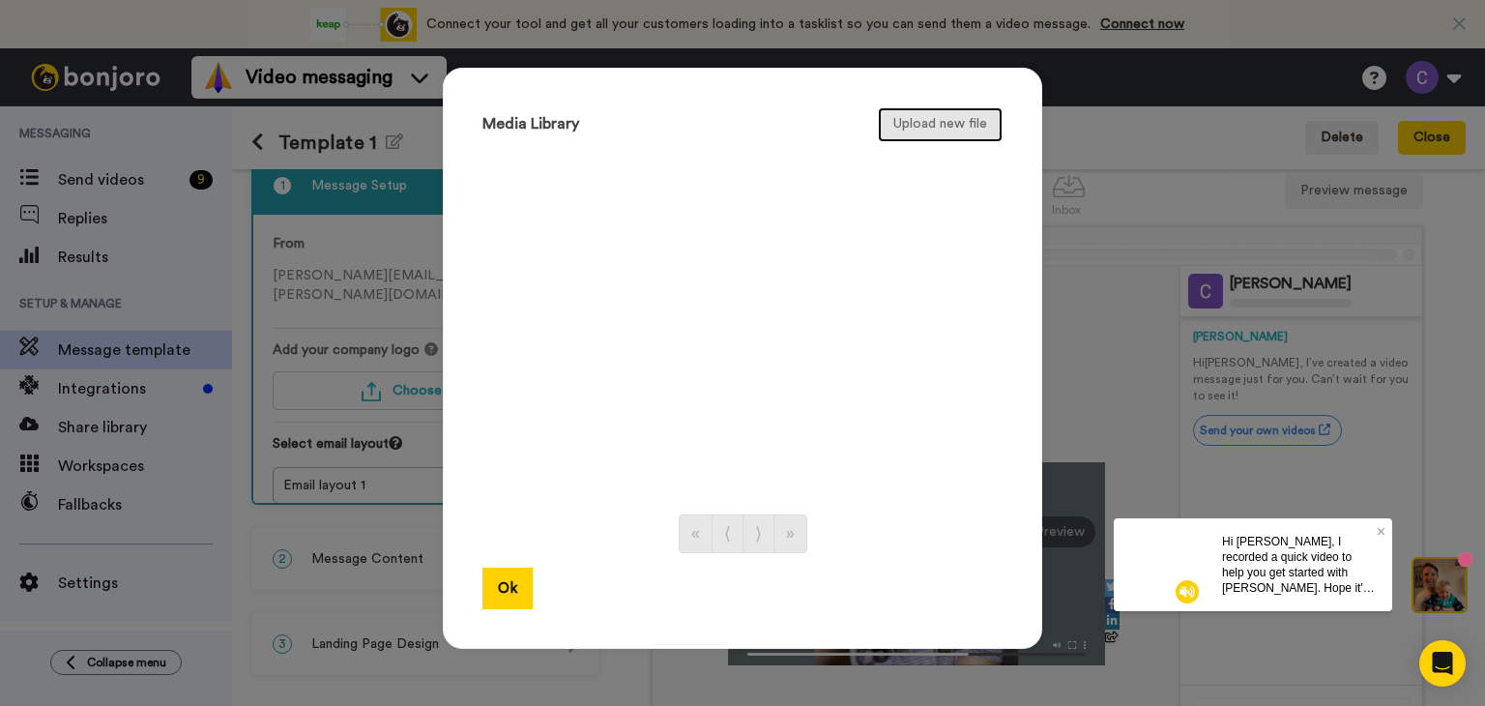
click at [940, 125] on button "Upload new file" at bounding box center [940, 124] width 125 height 35
click at [952, 130] on button "Upload new file" at bounding box center [940, 124] width 125 height 35
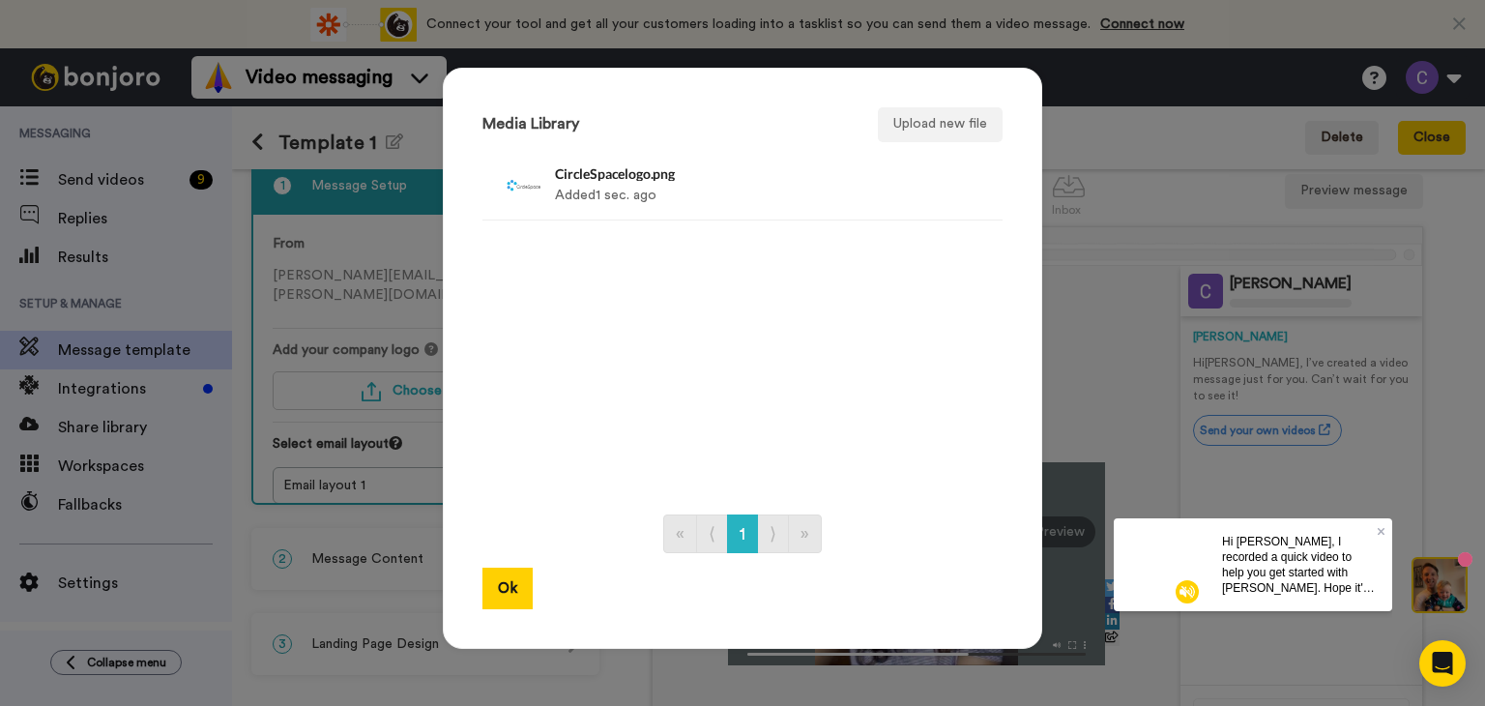
click at [495, 588] on button "Ok" at bounding box center [508, 589] width 50 height 42
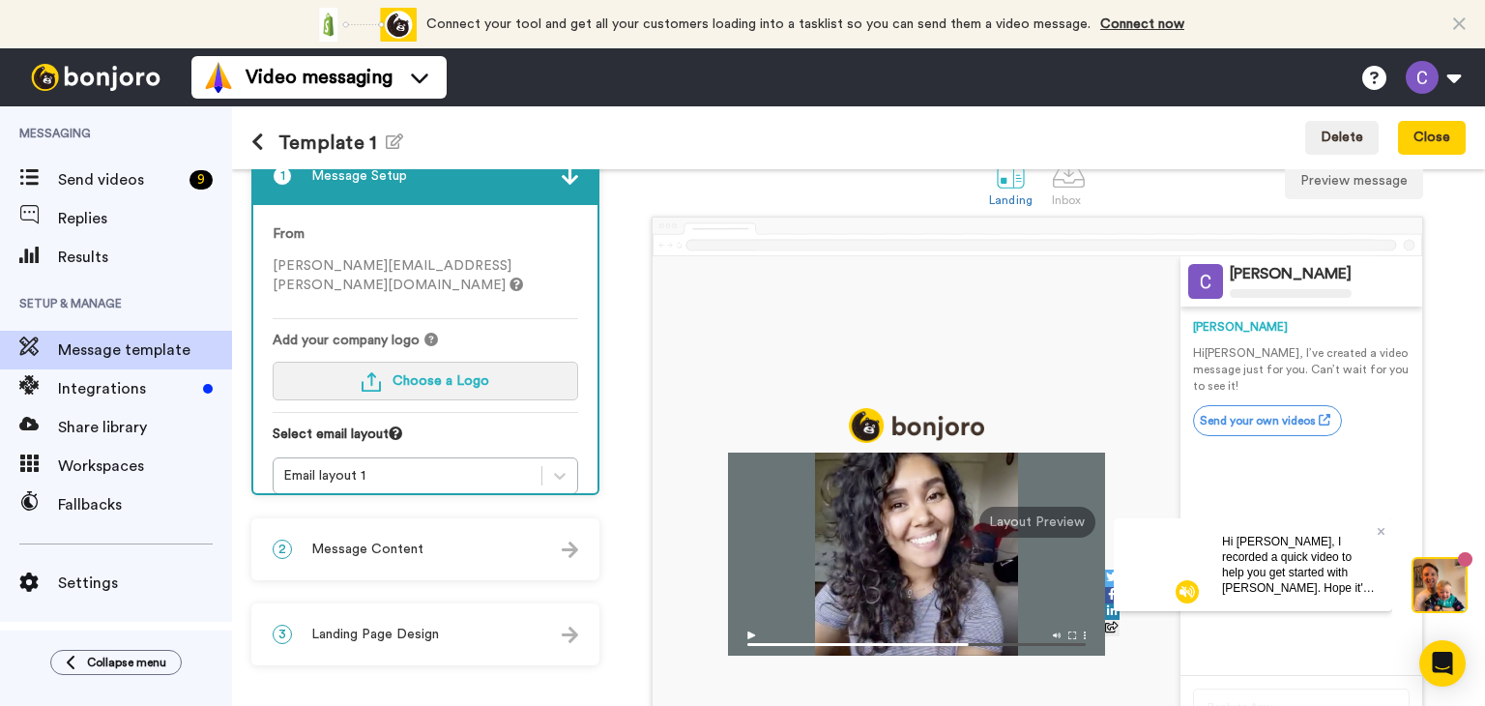
scroll to position [0, 0]
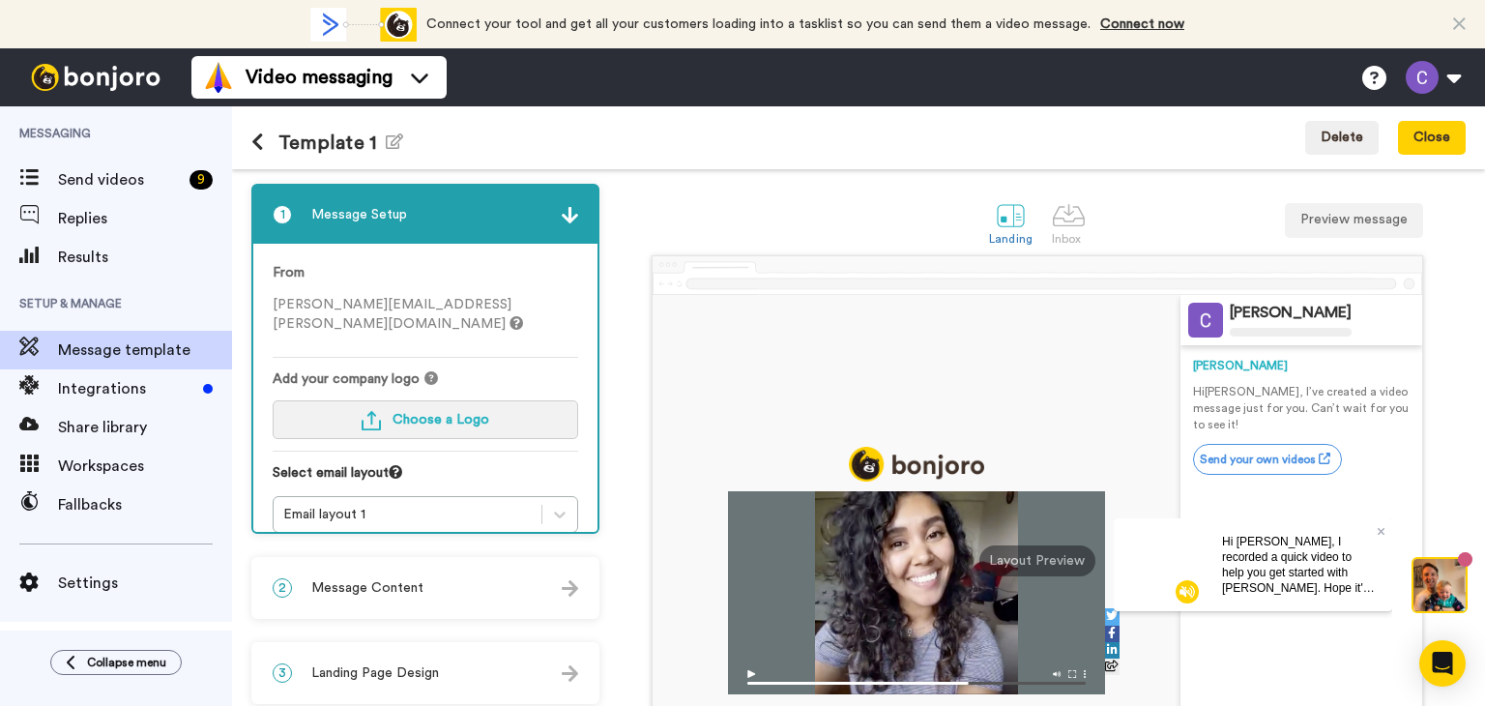
click at [480, 413] on span "Choose a Logo" at bounding box center [441, 420] width 97 height 14
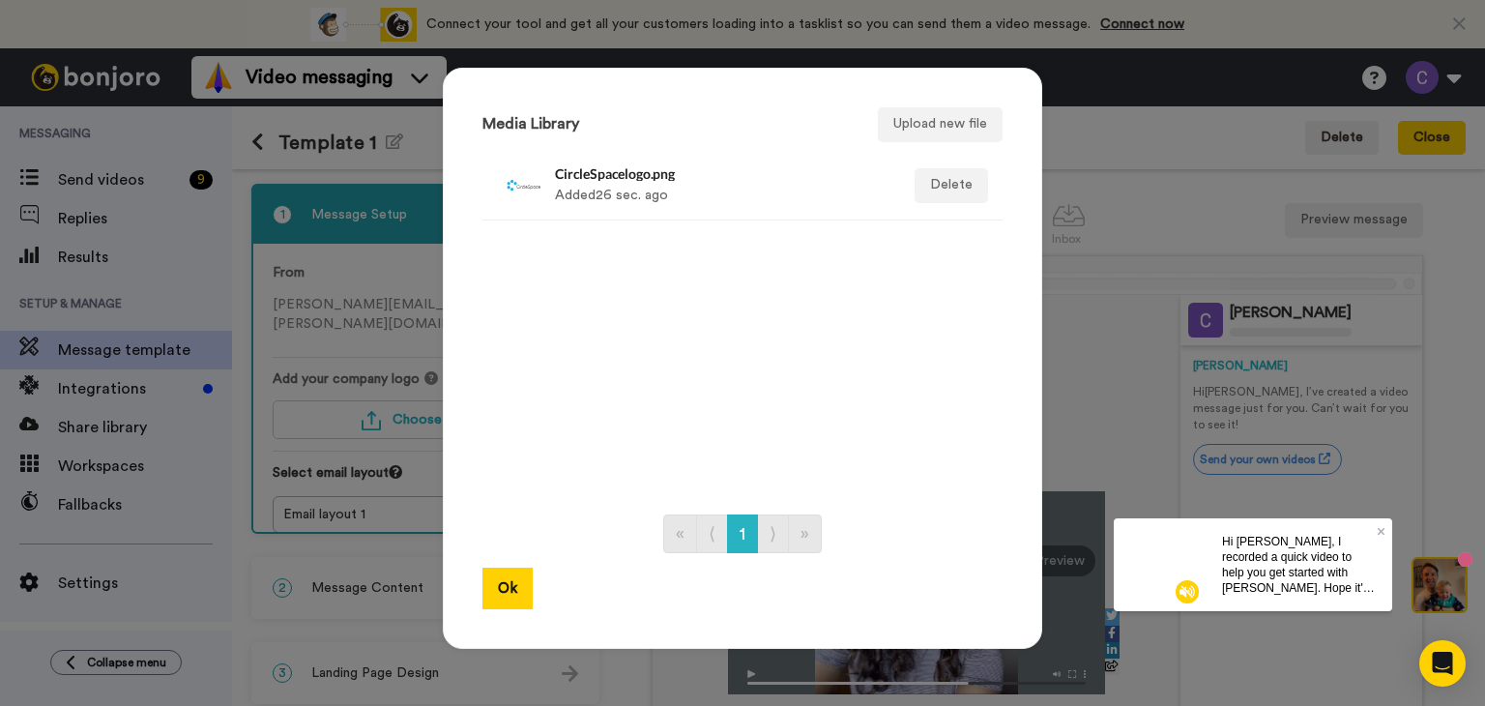
click at [568, 162] on div "CircleSpacelogo.png Added 26 sec. ago" at bounding box center [722, 185] width 334 height 48
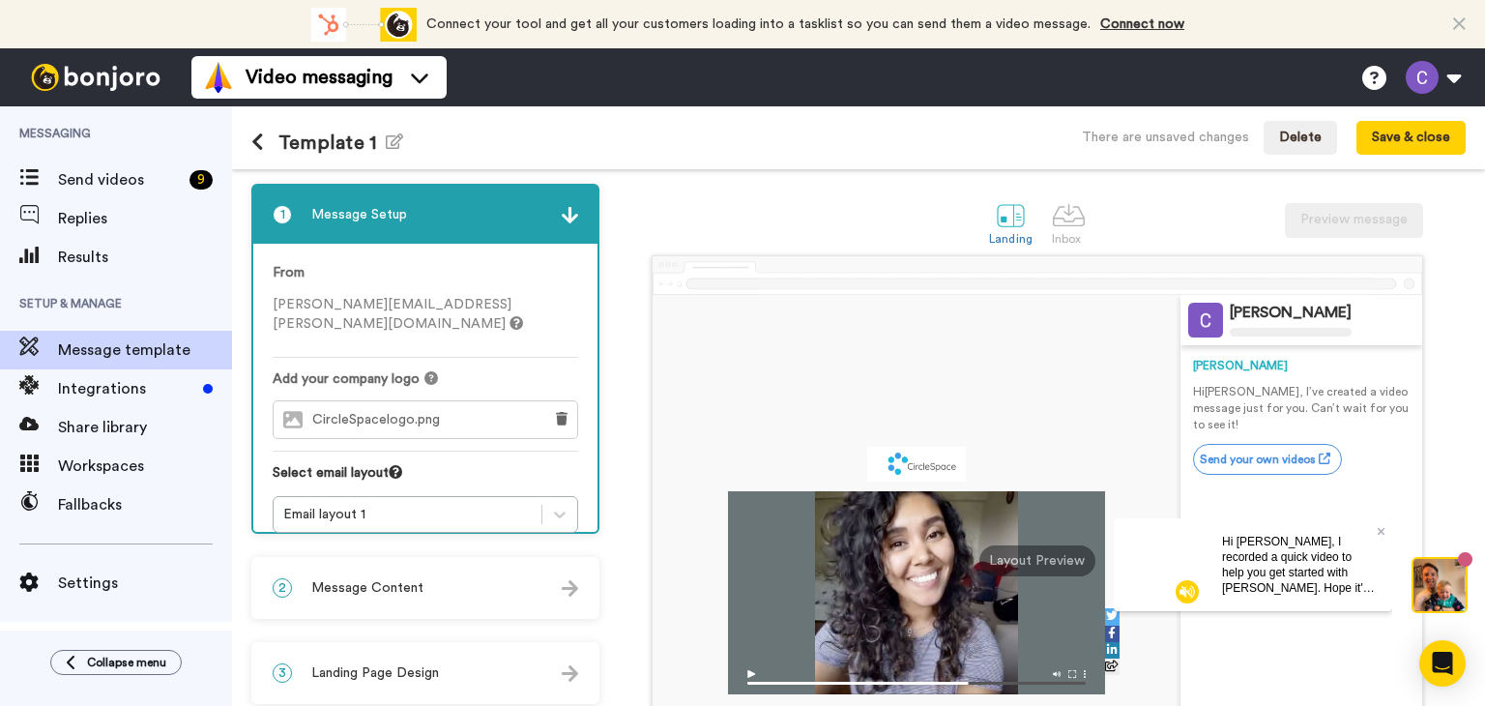
click at [569, 587] on img at bounding box center [570, 588] width 16 height 16
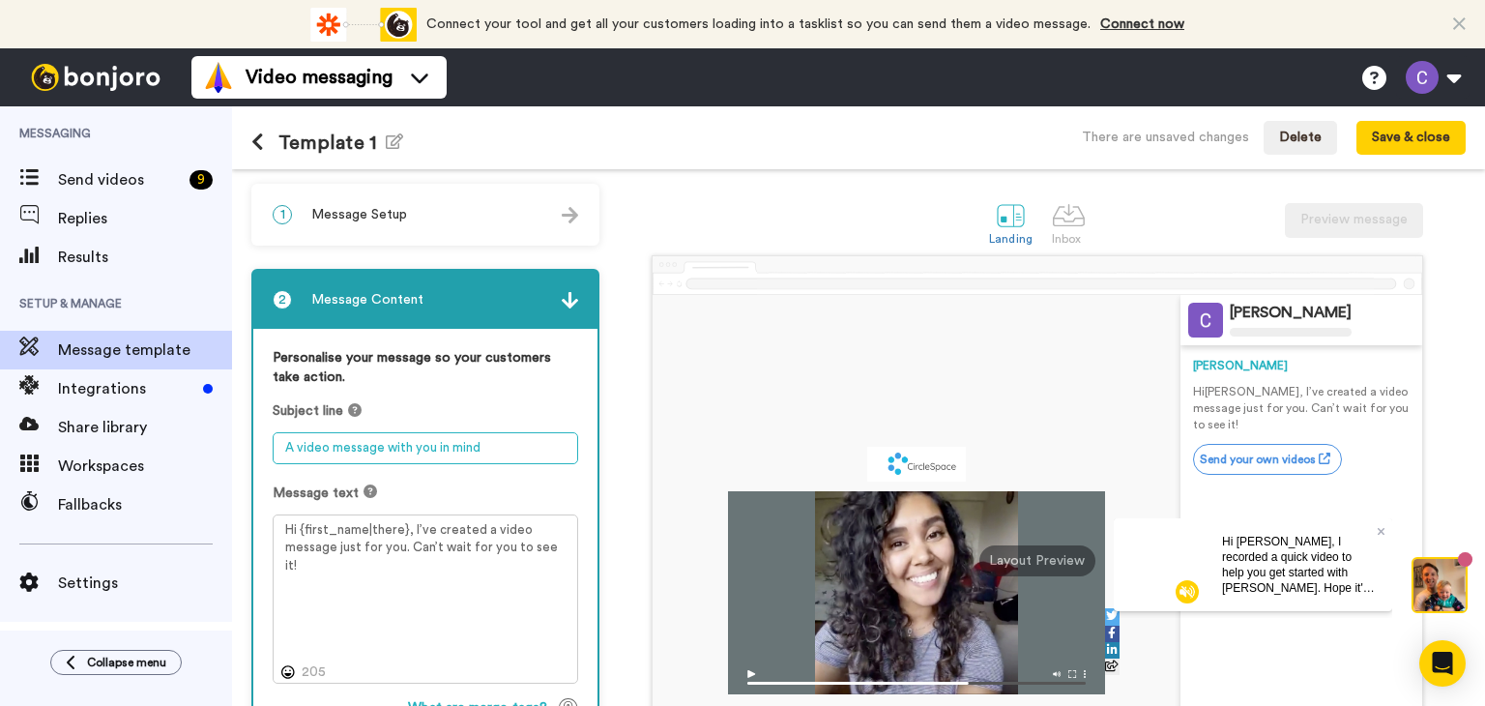
click at [282, 451] on textarea "A video message with you in mind" at bounding box center [426, 448] width 306 height 32
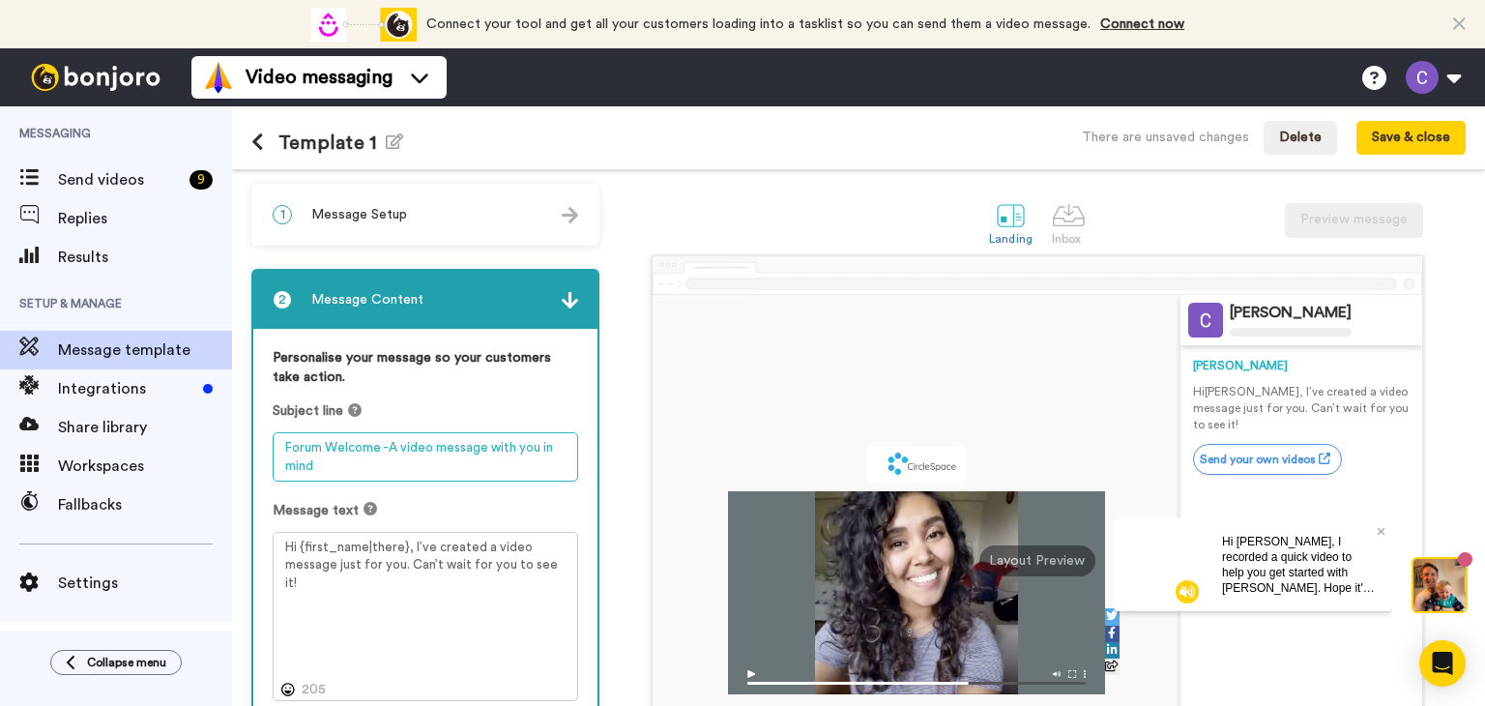
type textarea "Forum Welcome -A video message with you in mind"
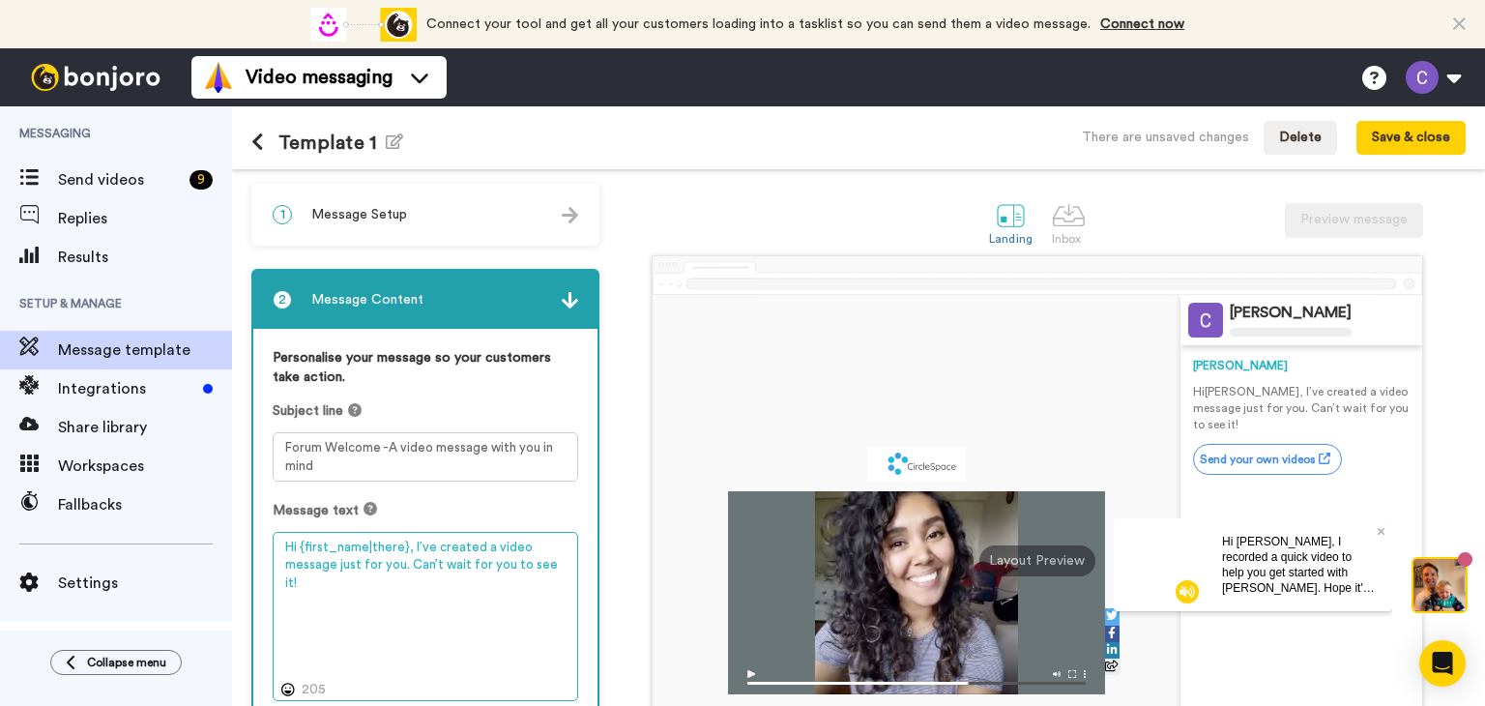
click at [568, 564] on textarea "Hi {first_name|there}, I’ve created a video message just for you. Can’t wait fo…" at bounding box center [426, 617] width 306 height 170
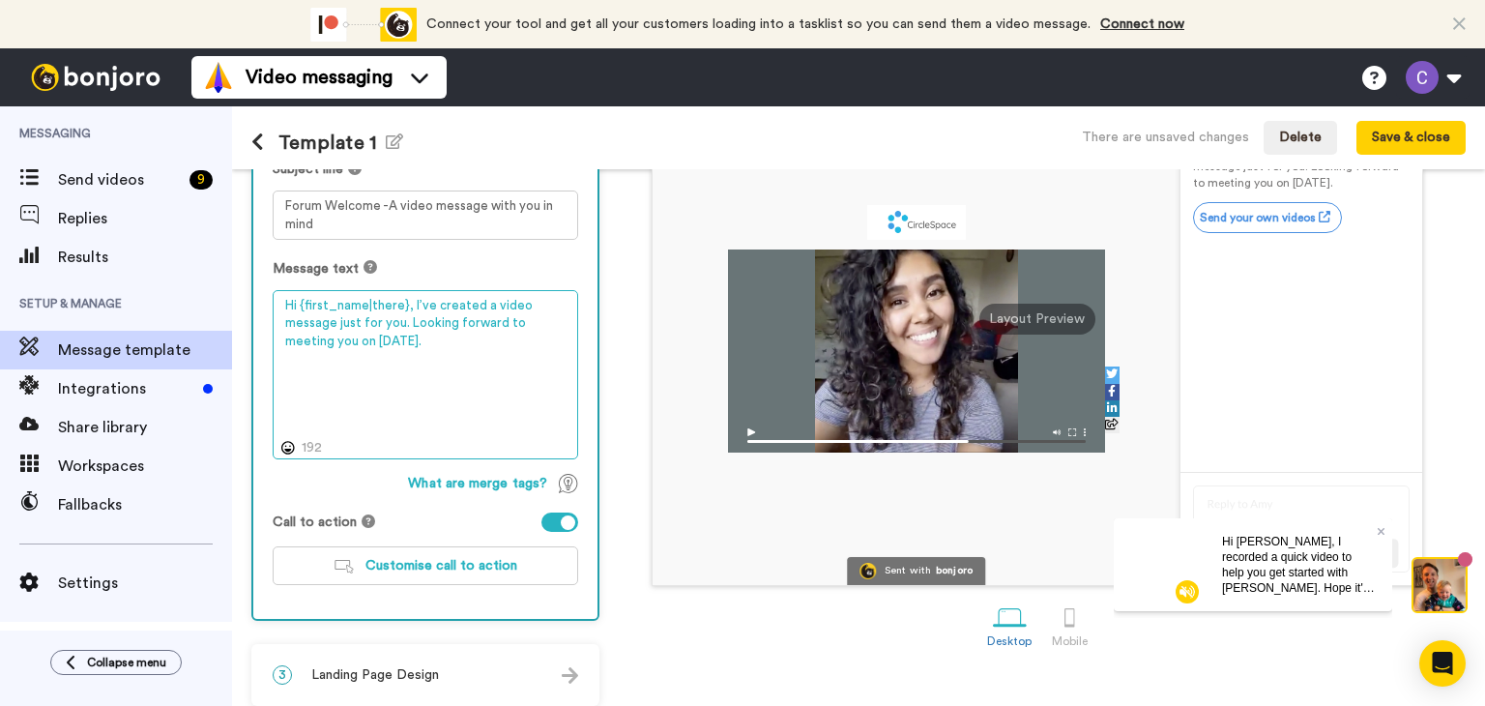
scroll to position [253, 0]
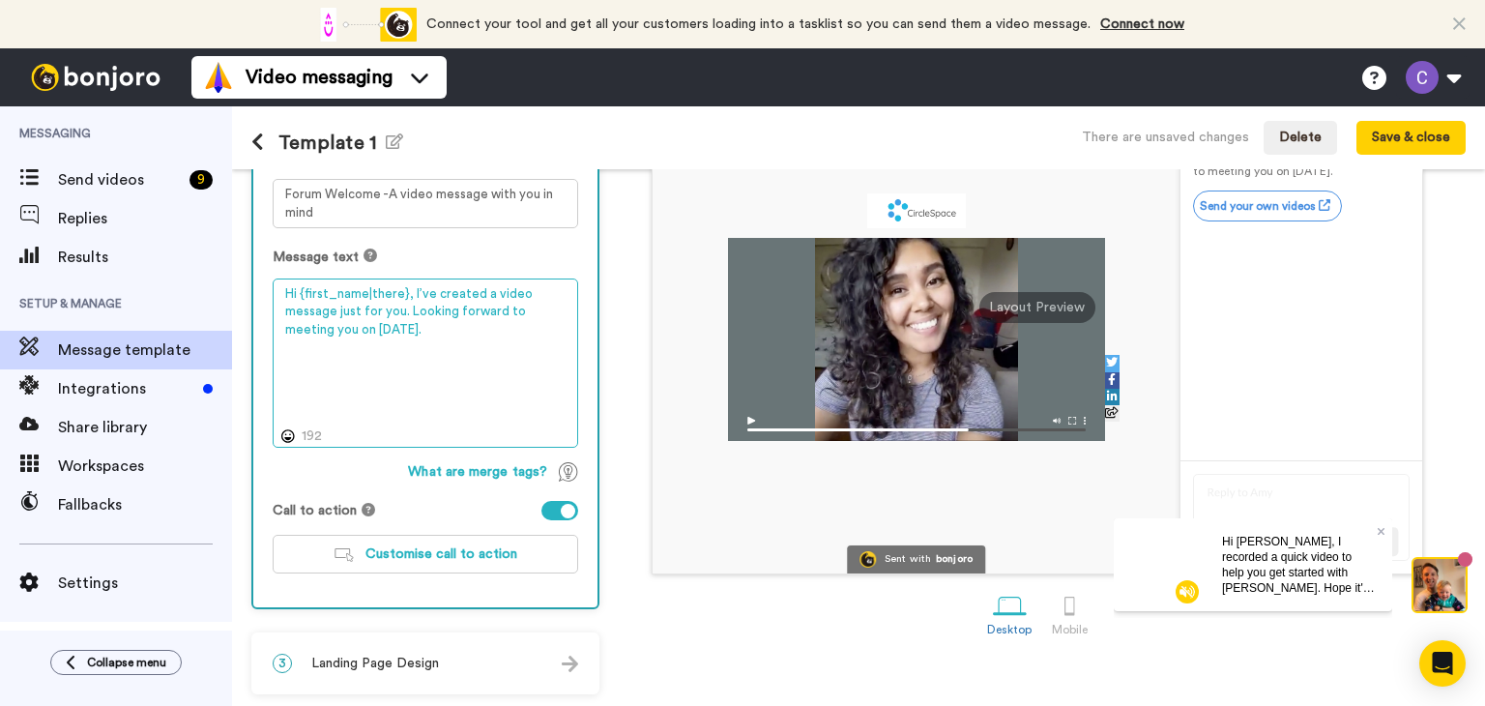
type textarea "Hi {first_name|there}, I’ve created a video message just for you. Looking forwa…"
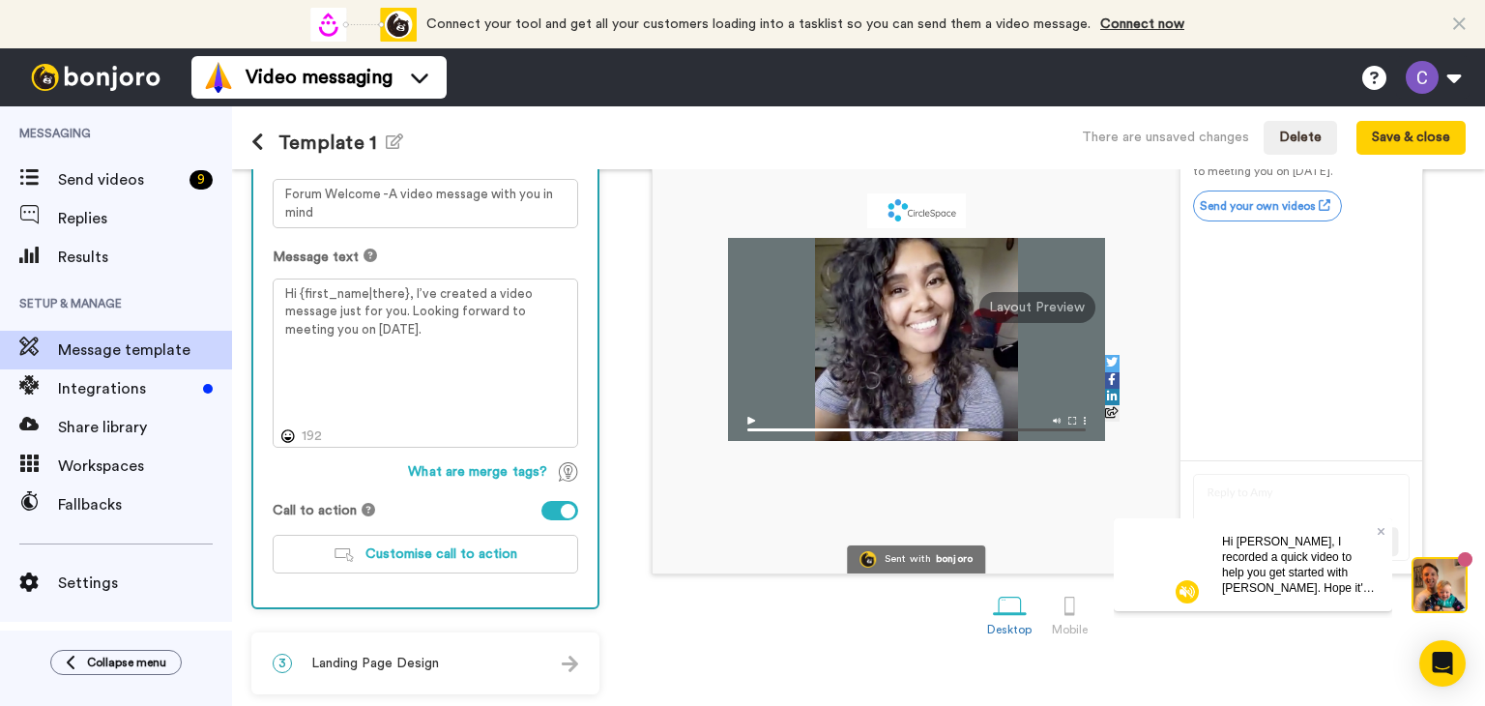
click at [386, 663] on span "Landing Page Design" at bounding box center [375, 663] width 128 height 19
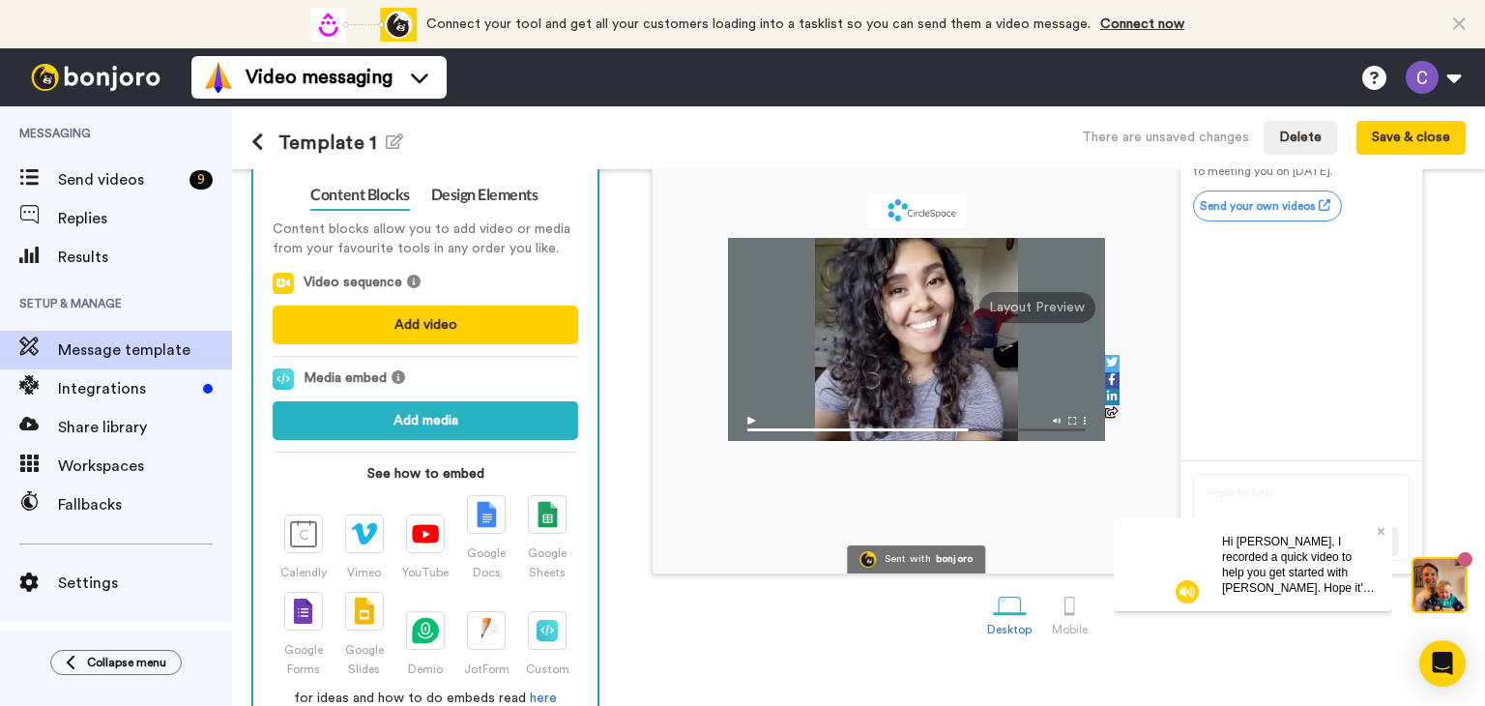
scroll to position [209, 0]
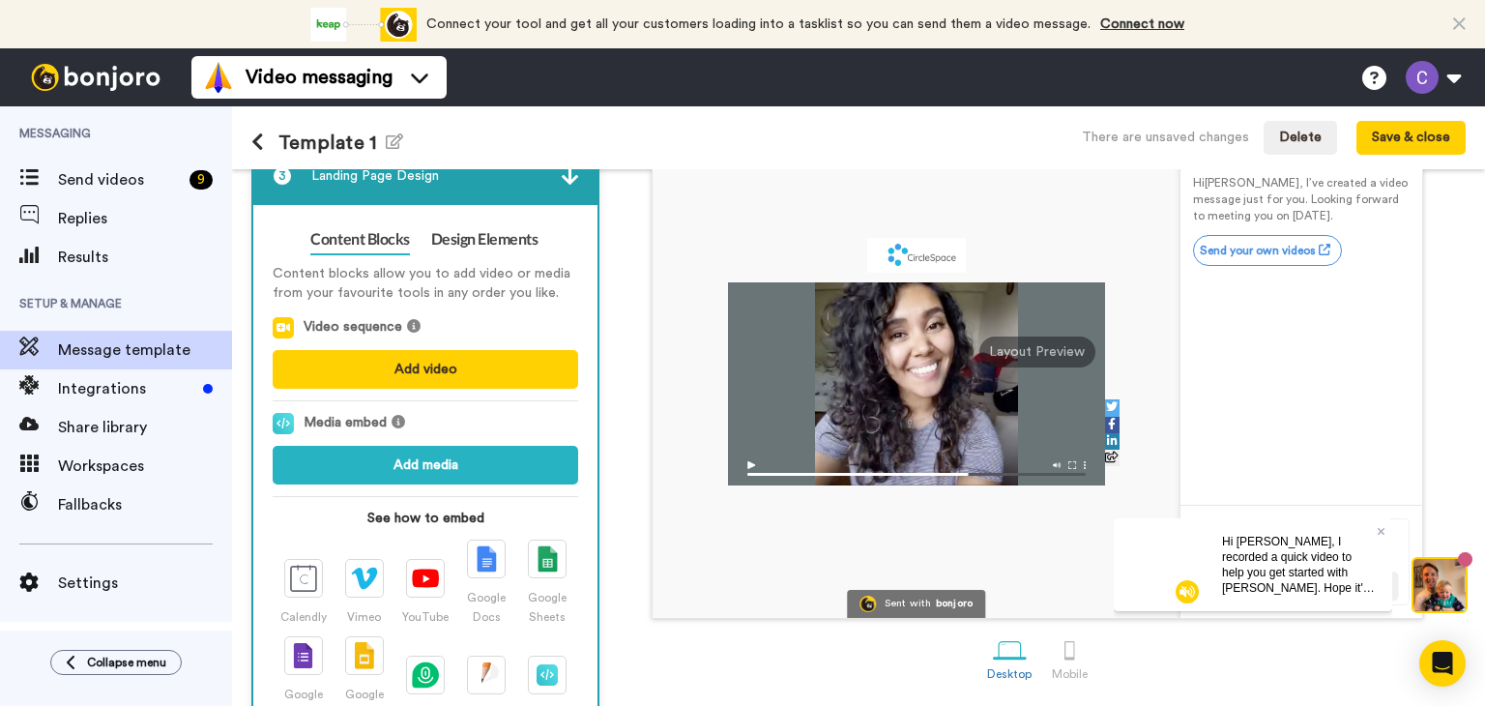
click at [642, 472] on div "Sent with bonjoro [PERSON_NAME] [PERSON_NAME] Hi [PERSON_NAME] , I’ve created a…" at bounding box center [1037, 332] width 857 height 572
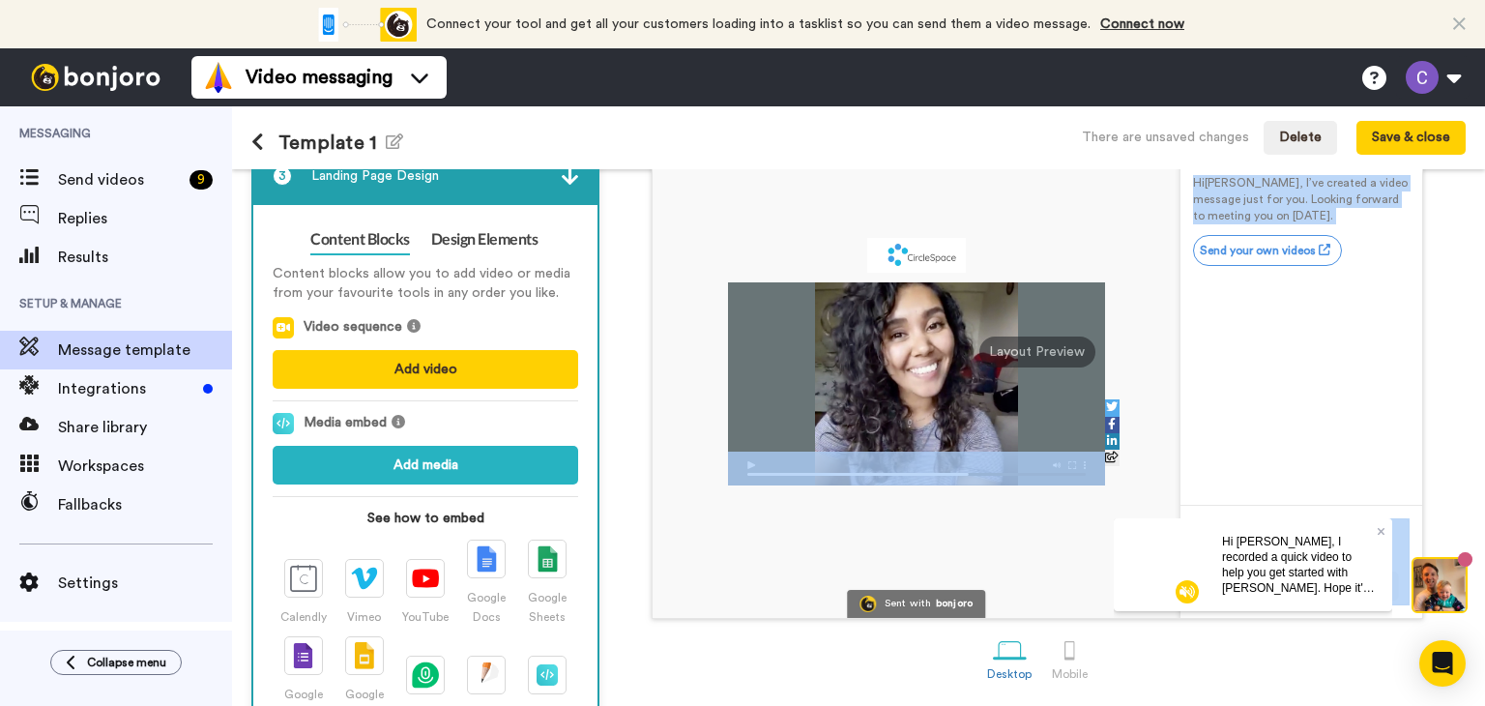
drag, startPoint x: 642, startPoint y: 472, endPoint x: 1468, endPoint y: 417, distance: 827.6
click at [1468, 417] on div "1 Message Setup From cynthia.kivland@circl.es Add your company logo CircleSpace…" at bounding box center [858, 437] width 1253 height 537
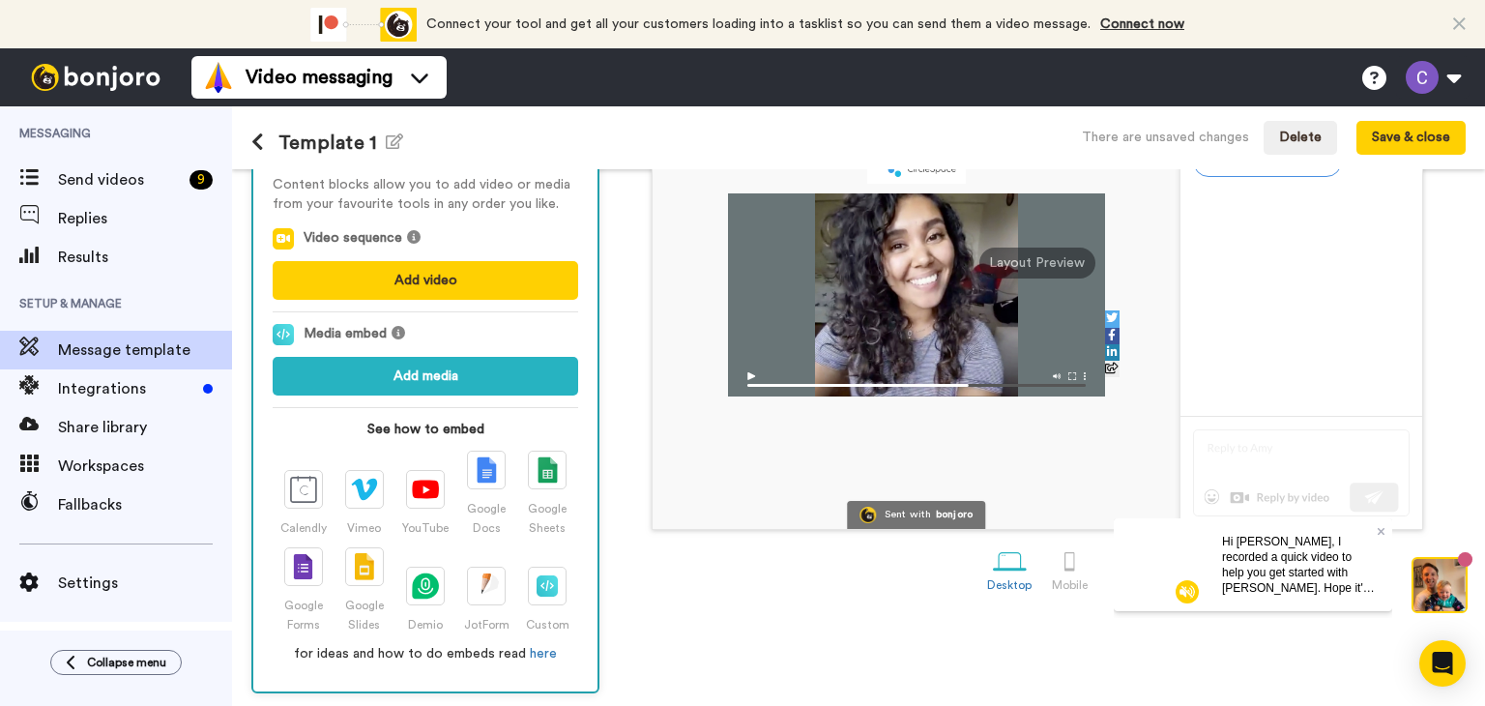
click at [739, 587] on div "Desktop Mobile" at bounding box center [1037, 568] width 857 height 67
click at [712, 589] on div "Desktop Mobile" at bounding box center [1037, 568] width 857 height 67
click at [79, 179] on span "Send videos" at bounding box center [120, 179] width 124 height 23
click at [1447, 140] on button "Save & close" at bounding box center [1411, 138] width 109 height 35
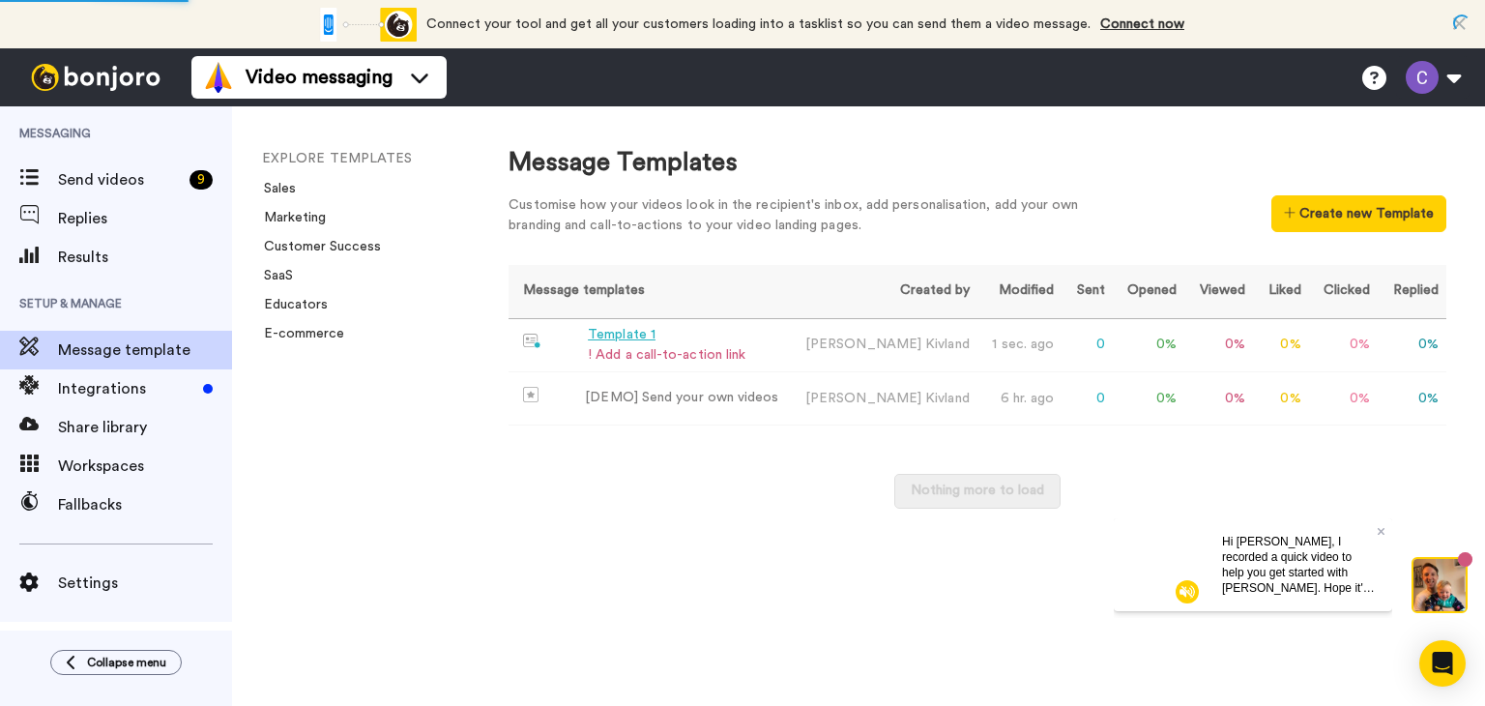
click at [718, 353] on div "! Add a call-to-action link" at bounding box center [667, 355] width 158 height 20
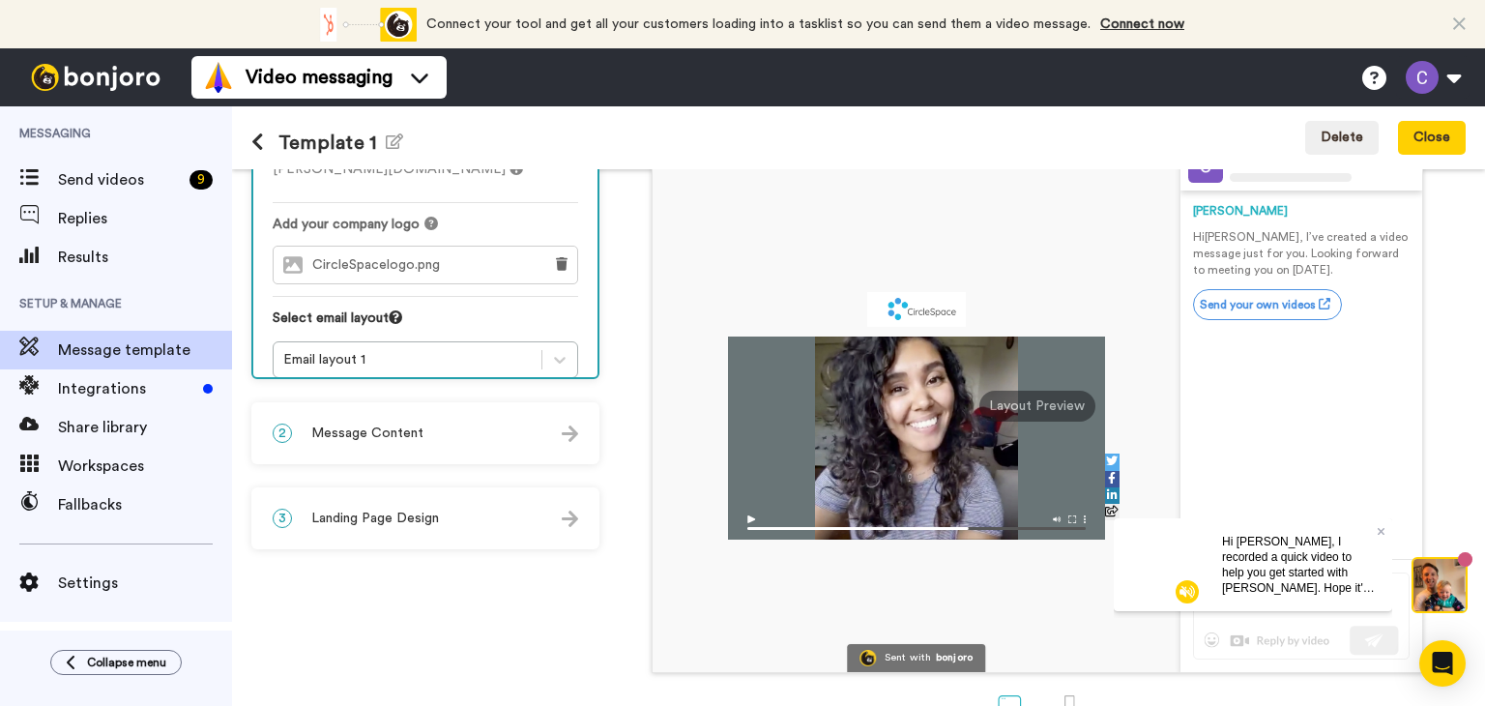
scroll to position [171, 0]
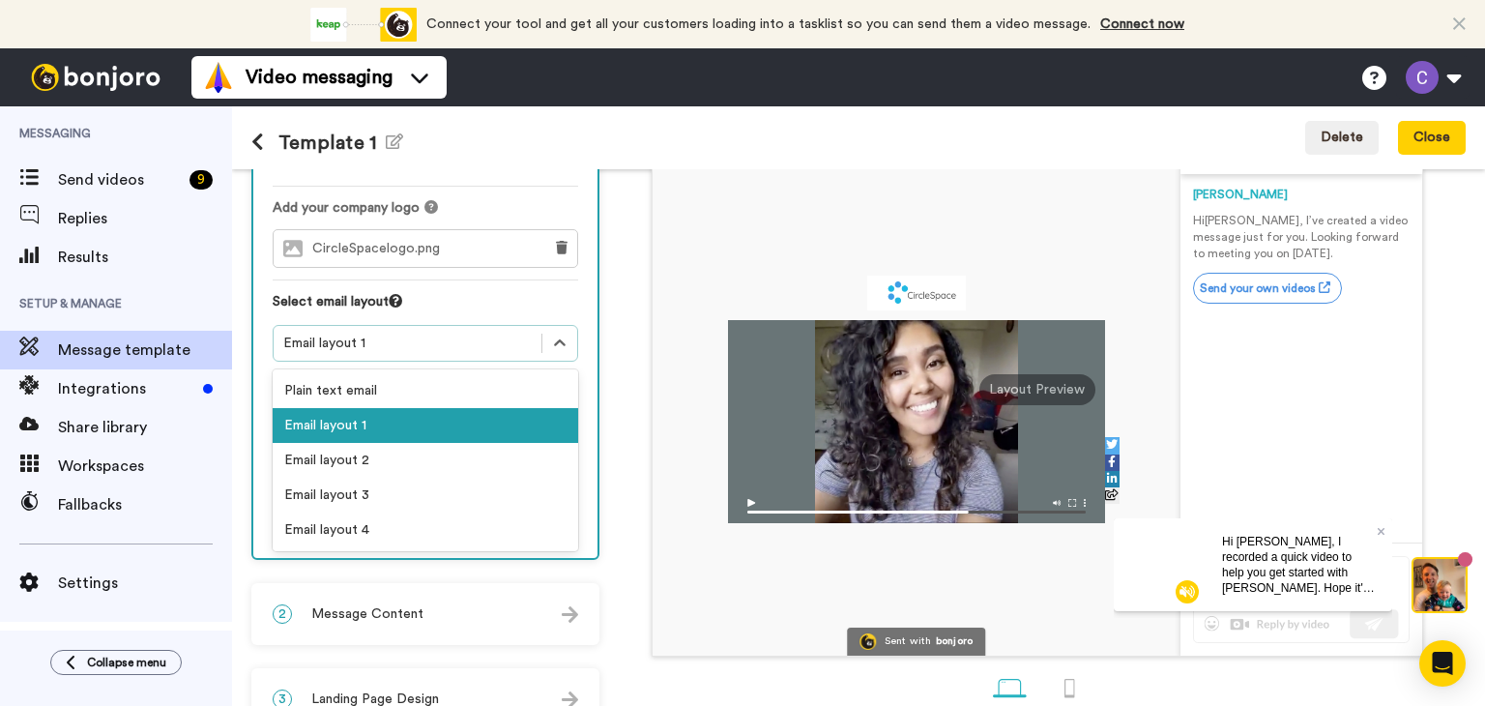
click at [563, 334] on icon at bounding box center [559, 343] width 19 height 19
click at [516, 443] on div "Email layout 2" at bounding box center [426, 460] width 306 height 35
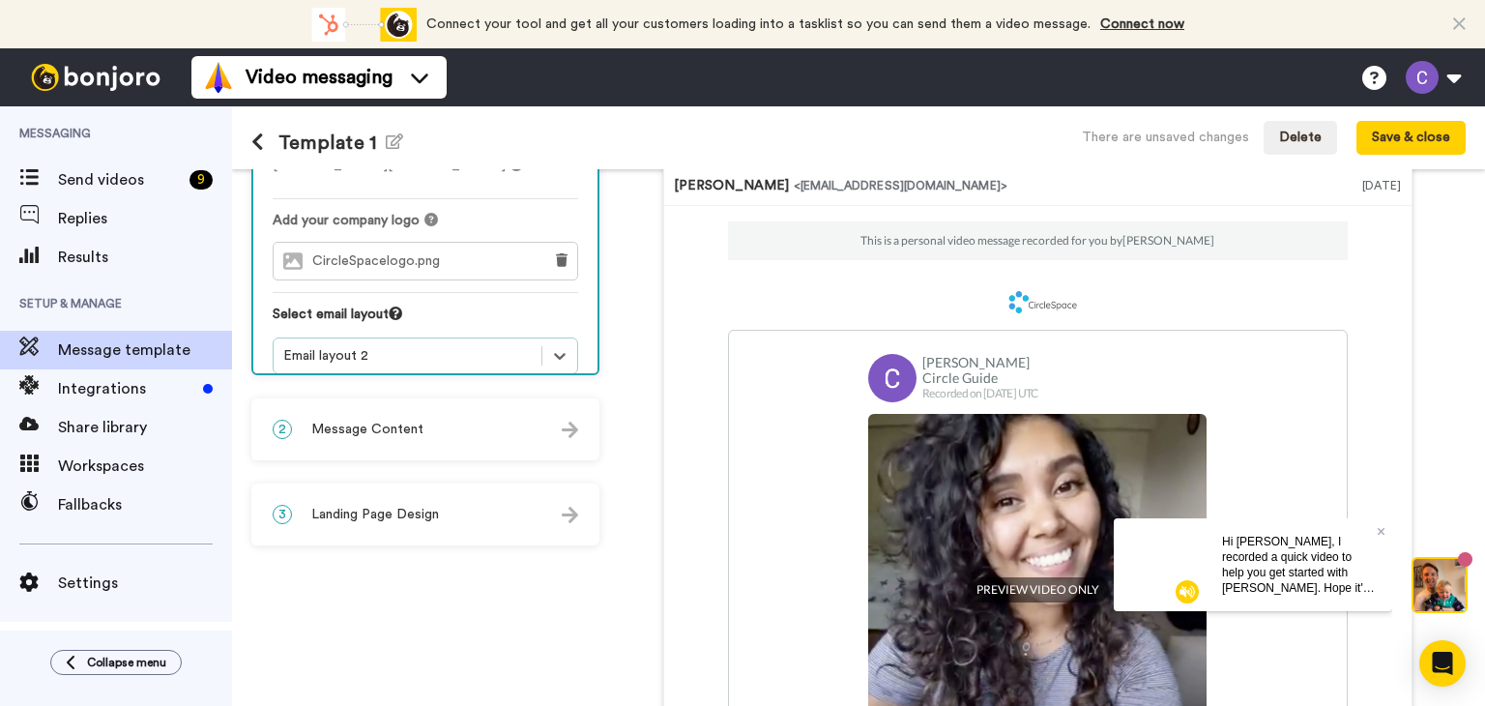
scroll to position [157, 0]
click at [575, 434] on img at bounding box center [570, 432] width 16 height 16
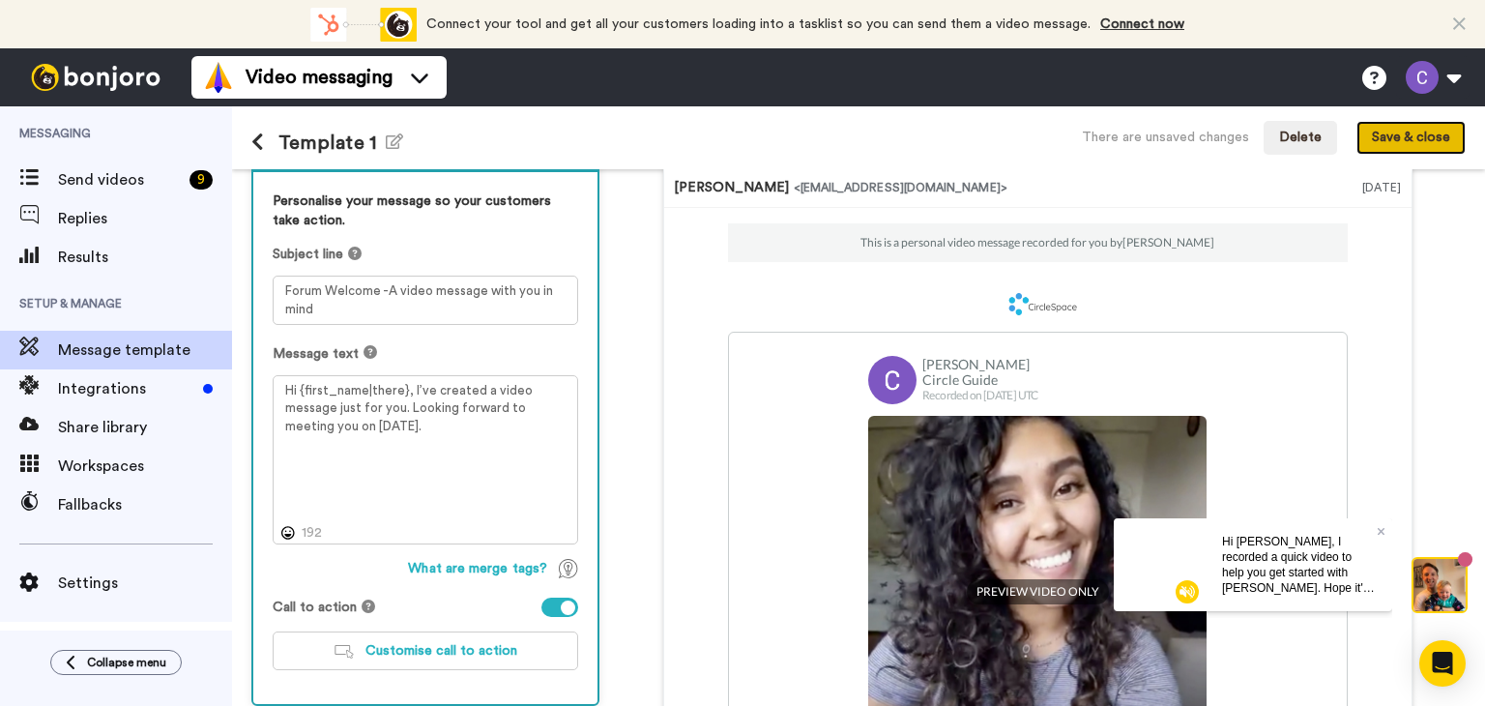
click at [1403, 132] on button "Save & close" at bounding box center [1411, 138] width 109 height 35
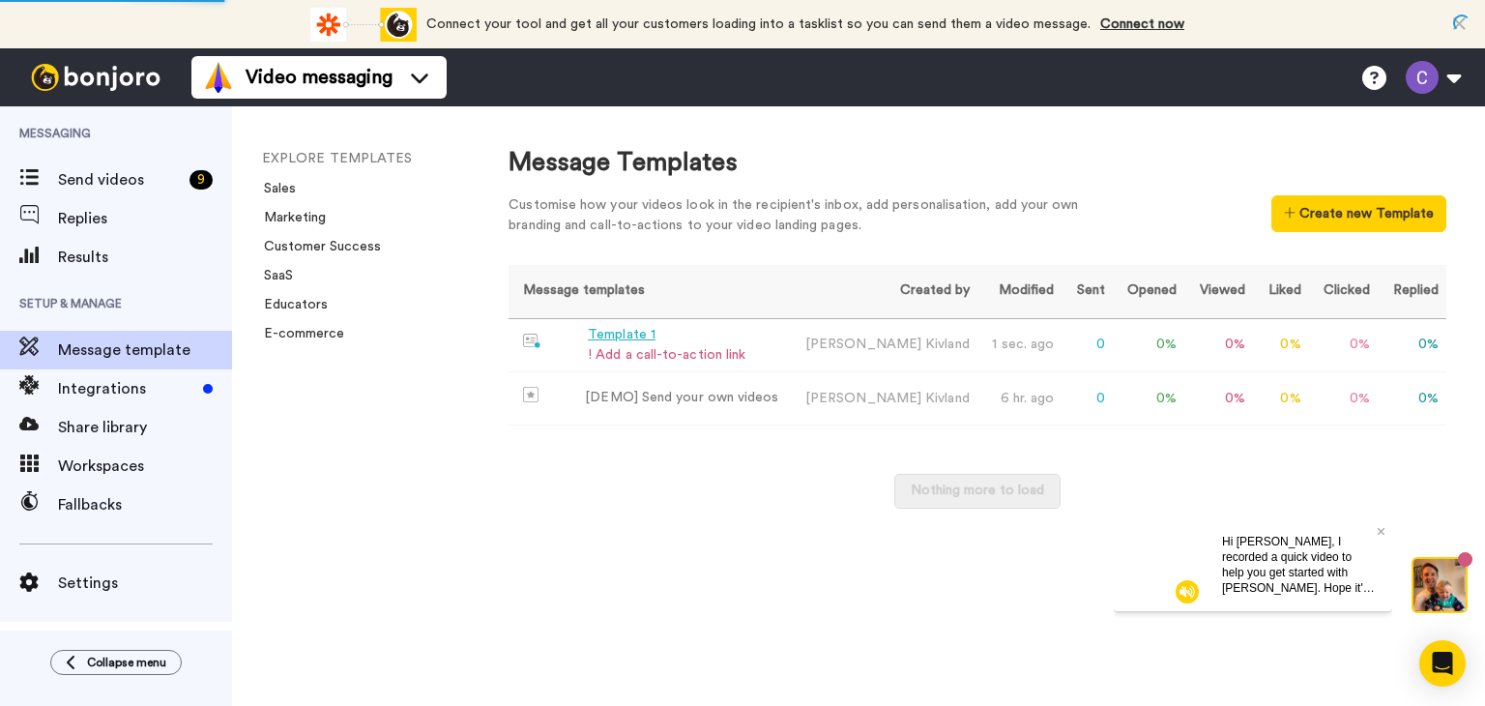
click at [651, 353] on div "! Add a call-to-action link" at bounding box center [667, 355] width 158 height 20
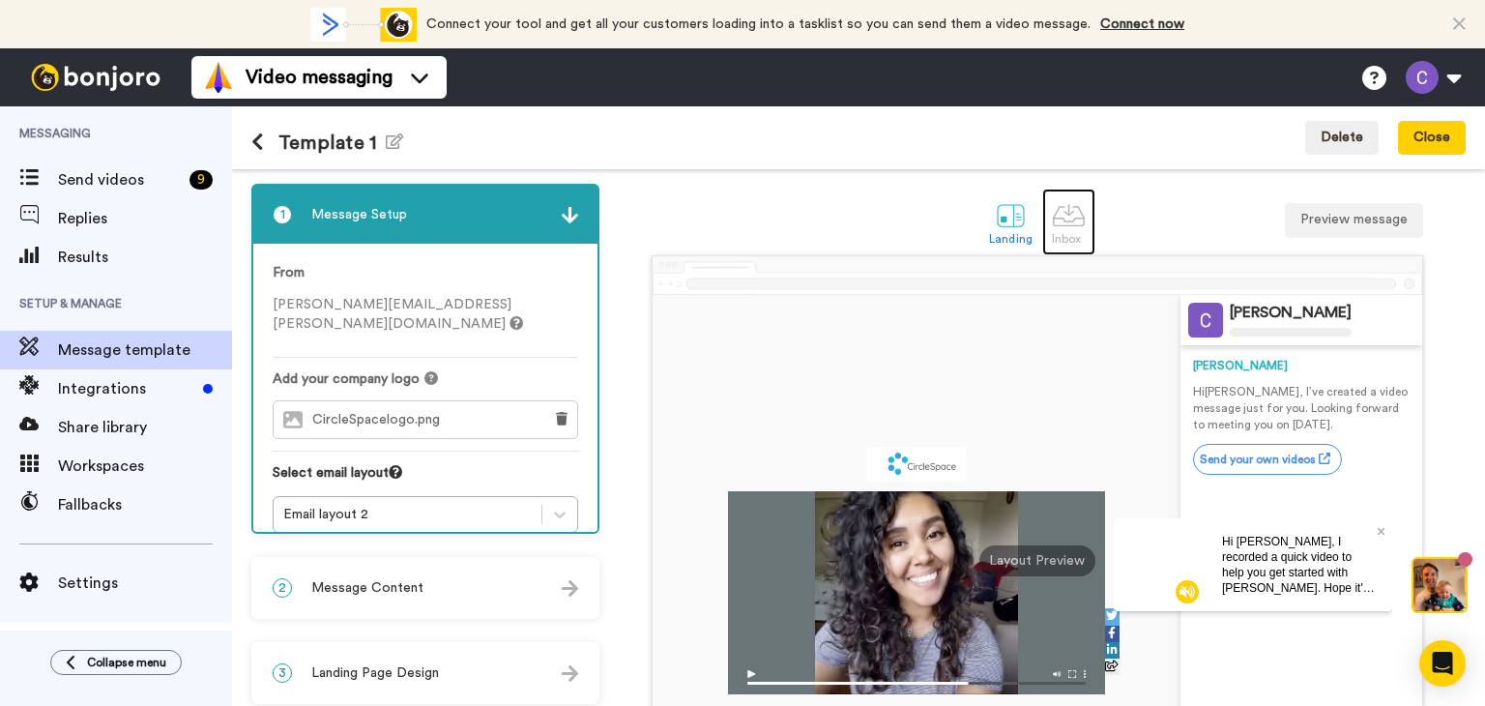
click at [1068, 214] on div at bounding box center [1069, 215] width 34 height 34
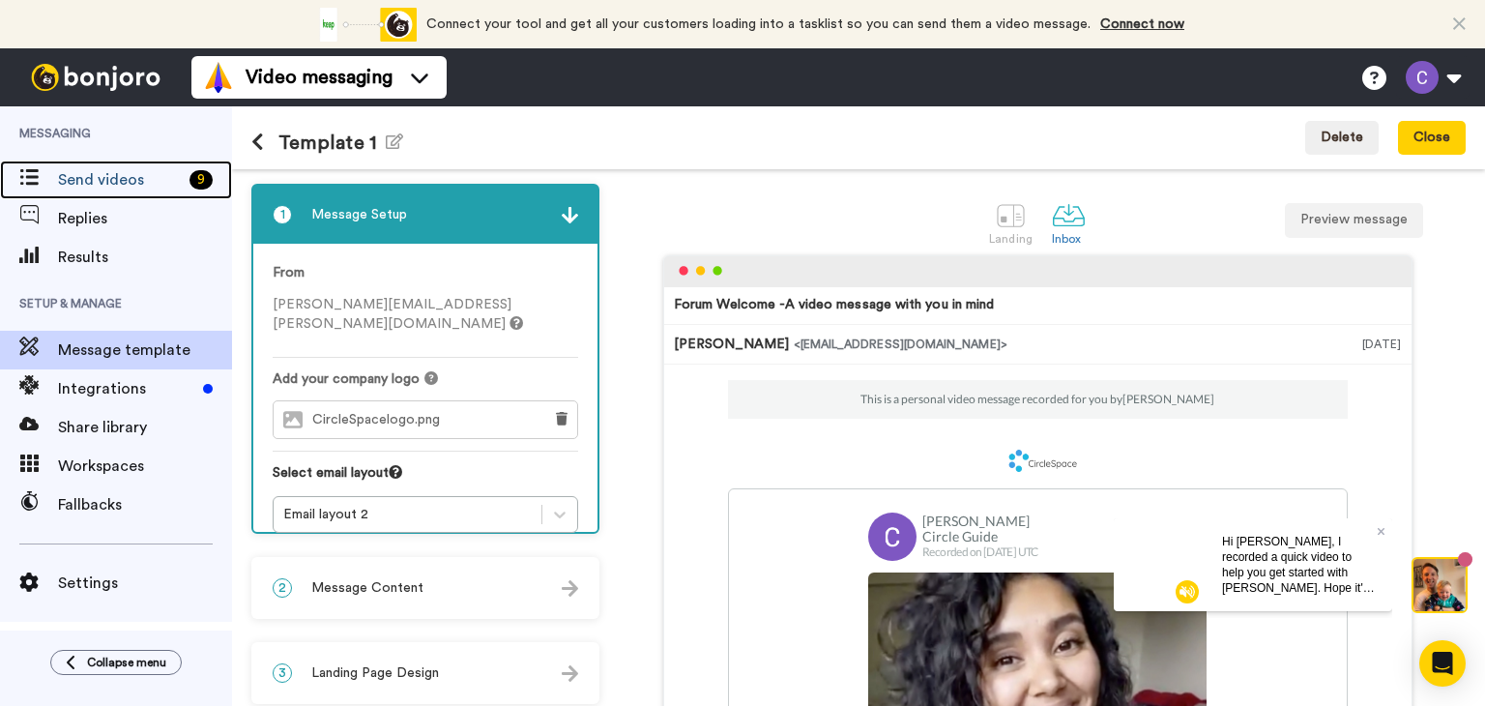
click at [101, 175] on span "Send videos" at bounding box center [120, 179] width 124 height 23
click at [635, 394] on div "Forum Welcome -A video message with you in mind Cynthia Kivland <senderfrom@ema…" at bounding box center [1037, 564] width 857 height 619
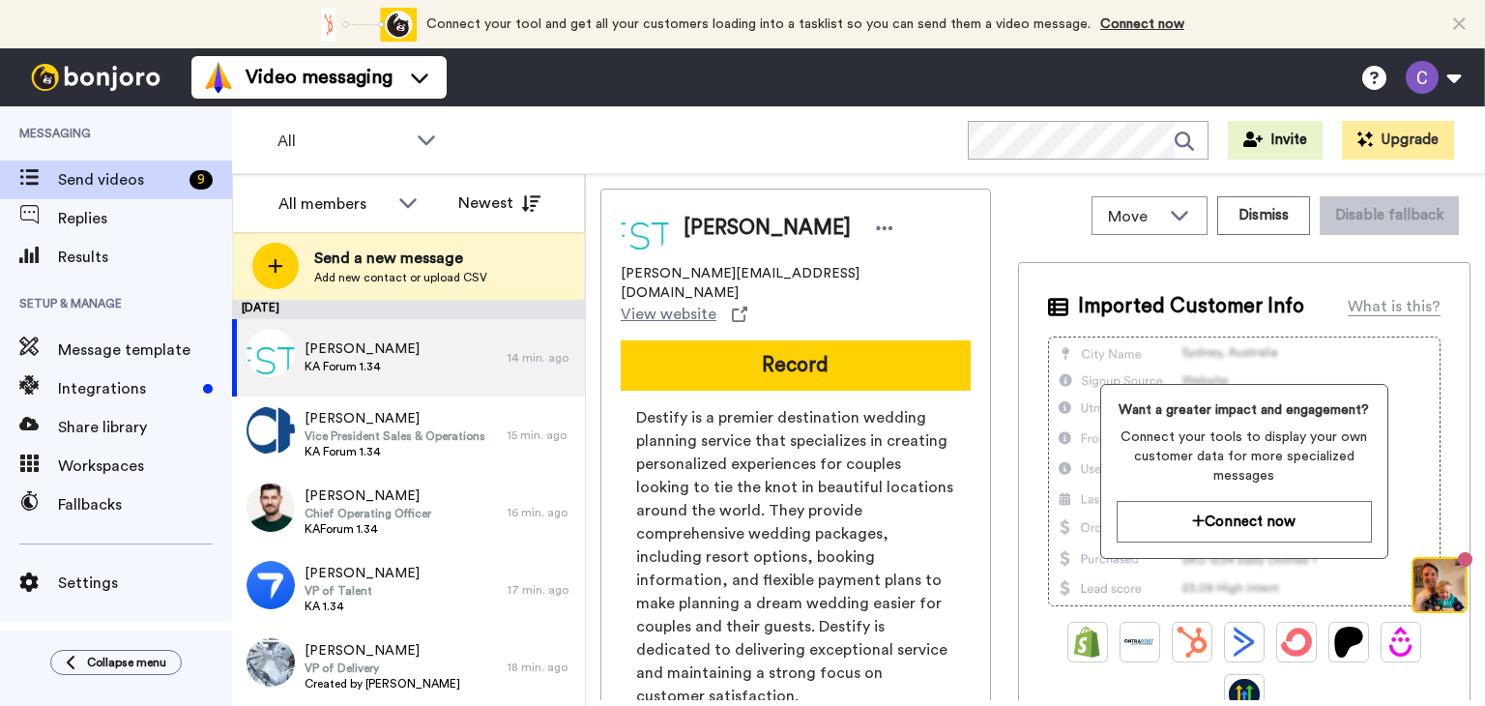
click at [719, 148] on div "All WORKSPACES View all All Default Task List + Add a new workspace Invite Upgr…" at bounding box center [858, 140] width 1253 height 68
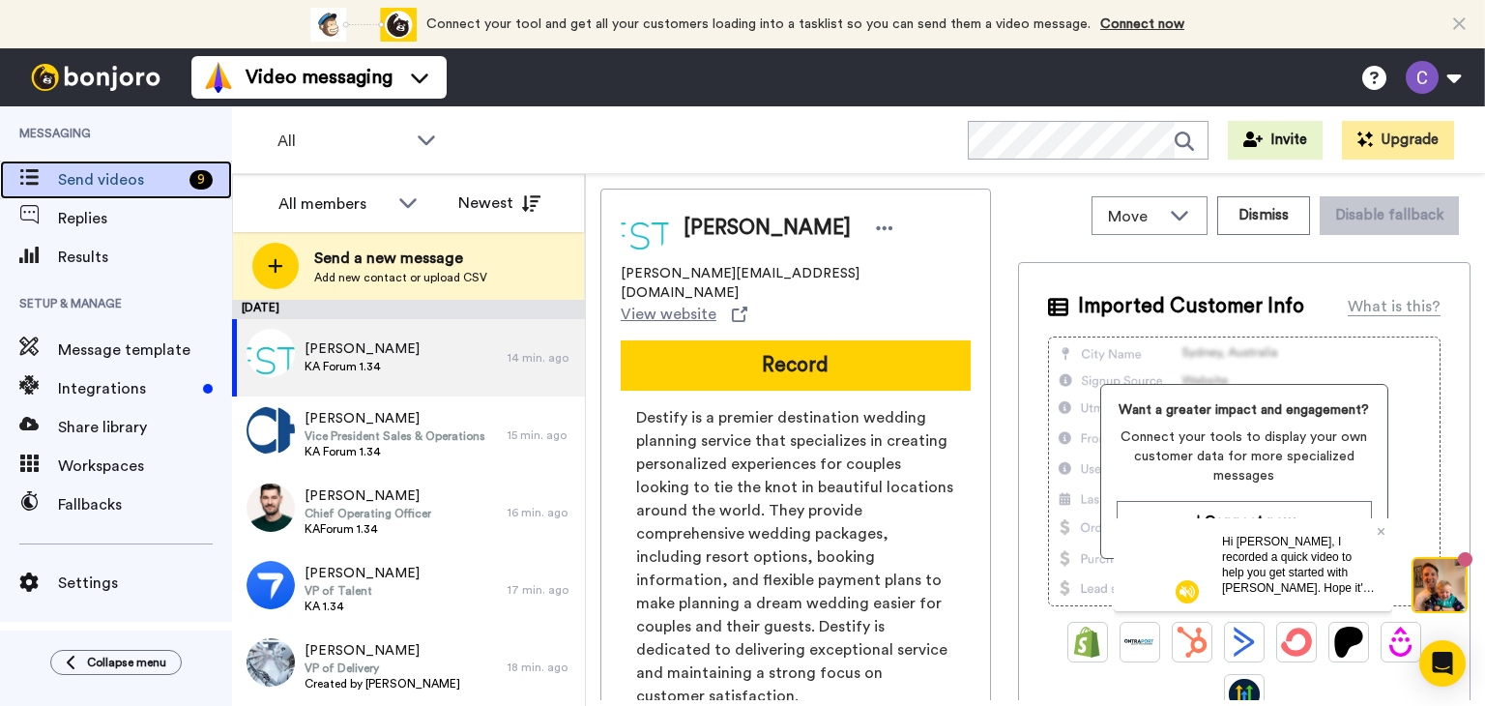
click at [86, 181] on span "Send videos" at bounding box center [120, 179] width 124 height 23
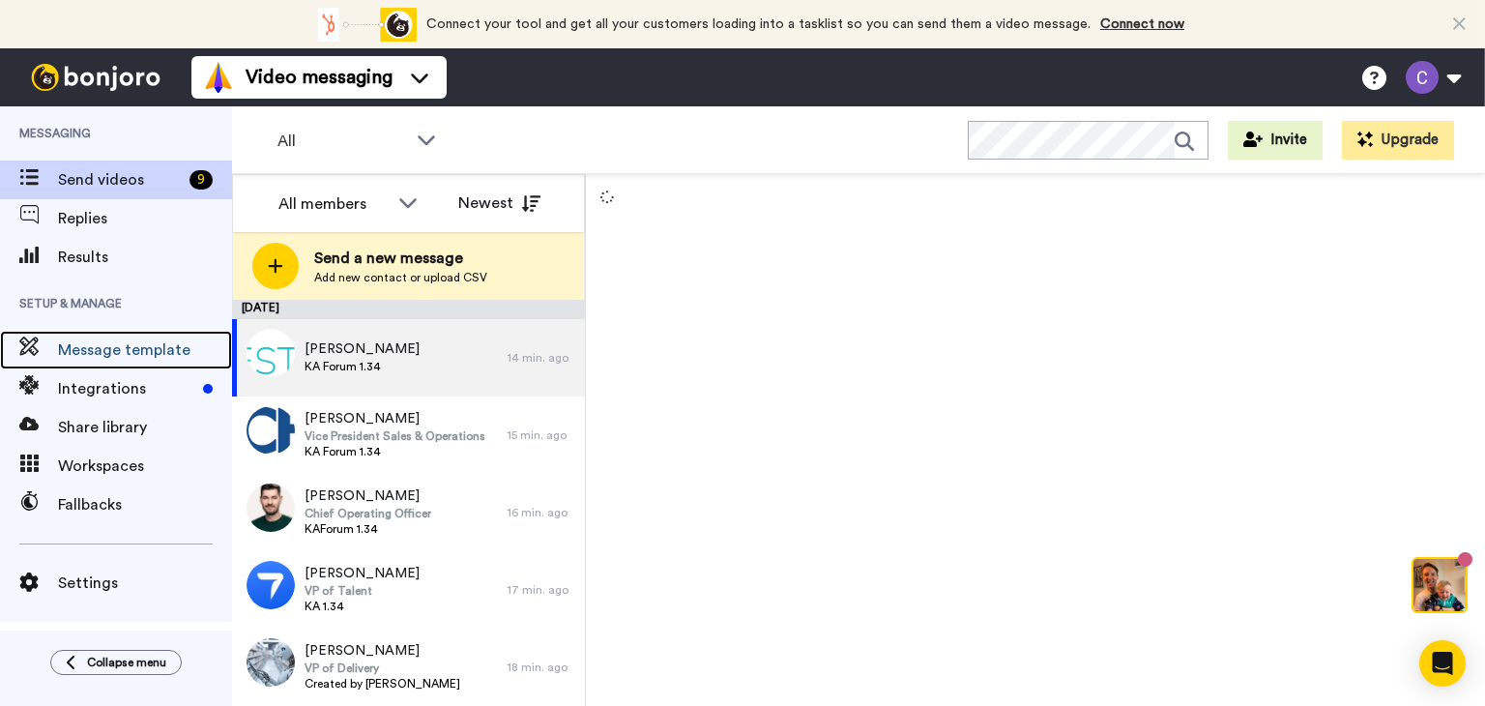
click at [119, 338] on span "Message template" at bounding box center [145, 349] width 174 height 23
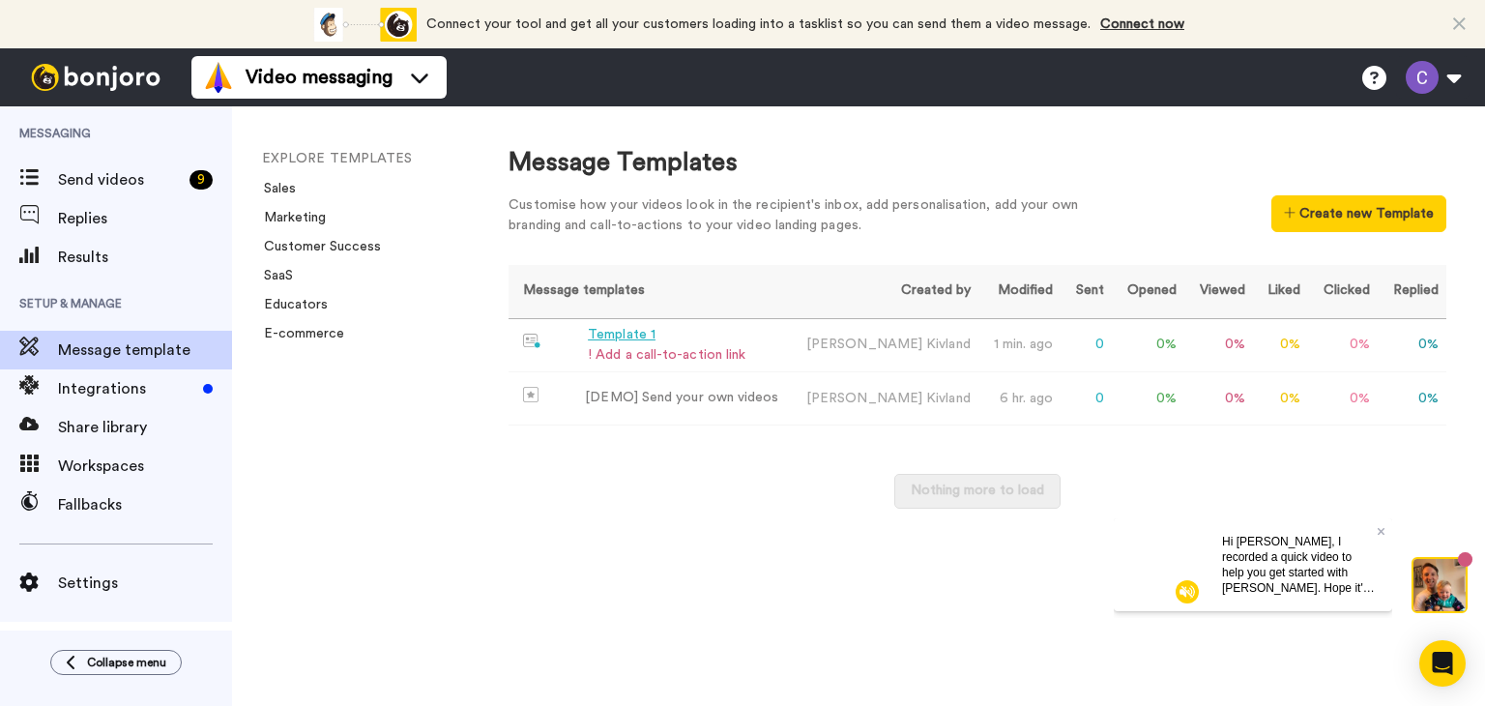
click at [622, 334] on div "Template 1" at bounding box center [667, 335] width 158 height 20
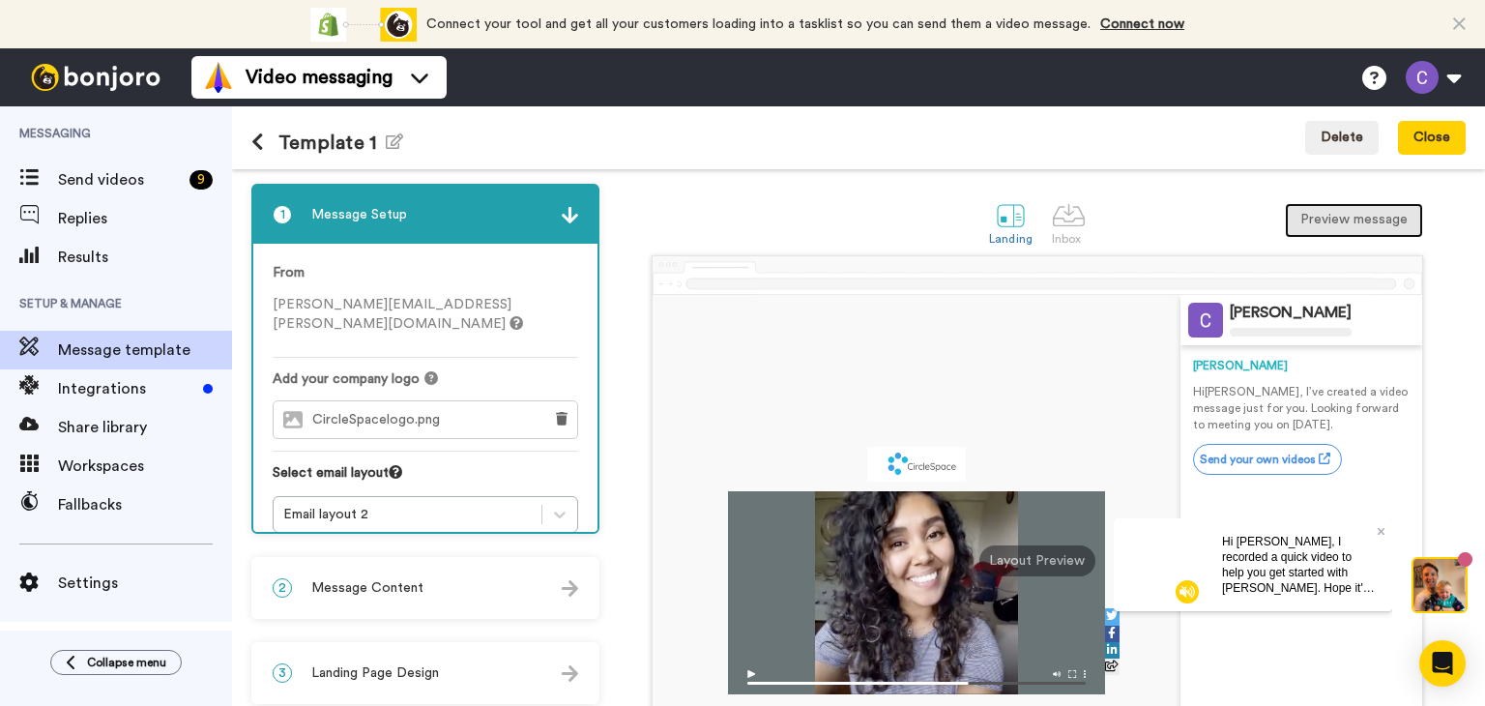
click at [1318, 218] on button "Preview message" at bounding box center [1354, 220] width 138 height 35
click at [621, 380] on div "Sent with bonjoro [PERSON_NAME] [PERSON_NAME] Hi [PERSON_NAME] , I’ve created a…" at bounding box center [1037, 541] width 857 height 572
click at [1215, 675] on div "[PERSON_NAME] Hi [PERSON_NAME] , I’ve created a video message just for you. Loo…" at bounding box center [1301, 529] width 217 height 368
click at [974, 376] on div at bounding box center [916, 561] width 527 height 532
click at [1238, 461] on link "Send your own videos" at bounding box center [1267, 459] width 149 height 31
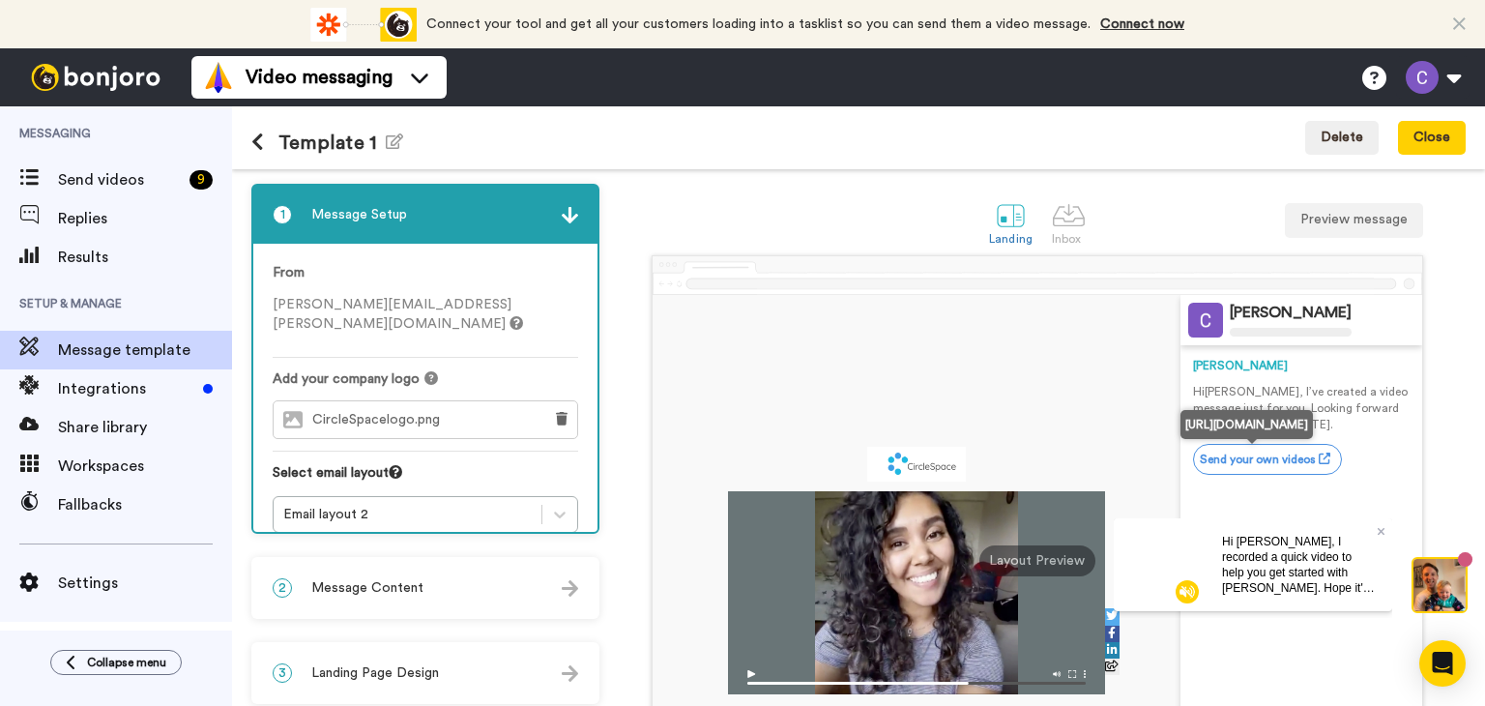
click at [1238, 461] on link "Send your own videos" at bounding box center [1267, 459] width 149 height 31
click at [1237, 455] on link "Send your own videos" at bounding box center [1267, 459] width 149 height 31
click at [772, 132] on div "Template 1 Edit name Delete Close" at bounding box center [858, 137] width 1253 height 63
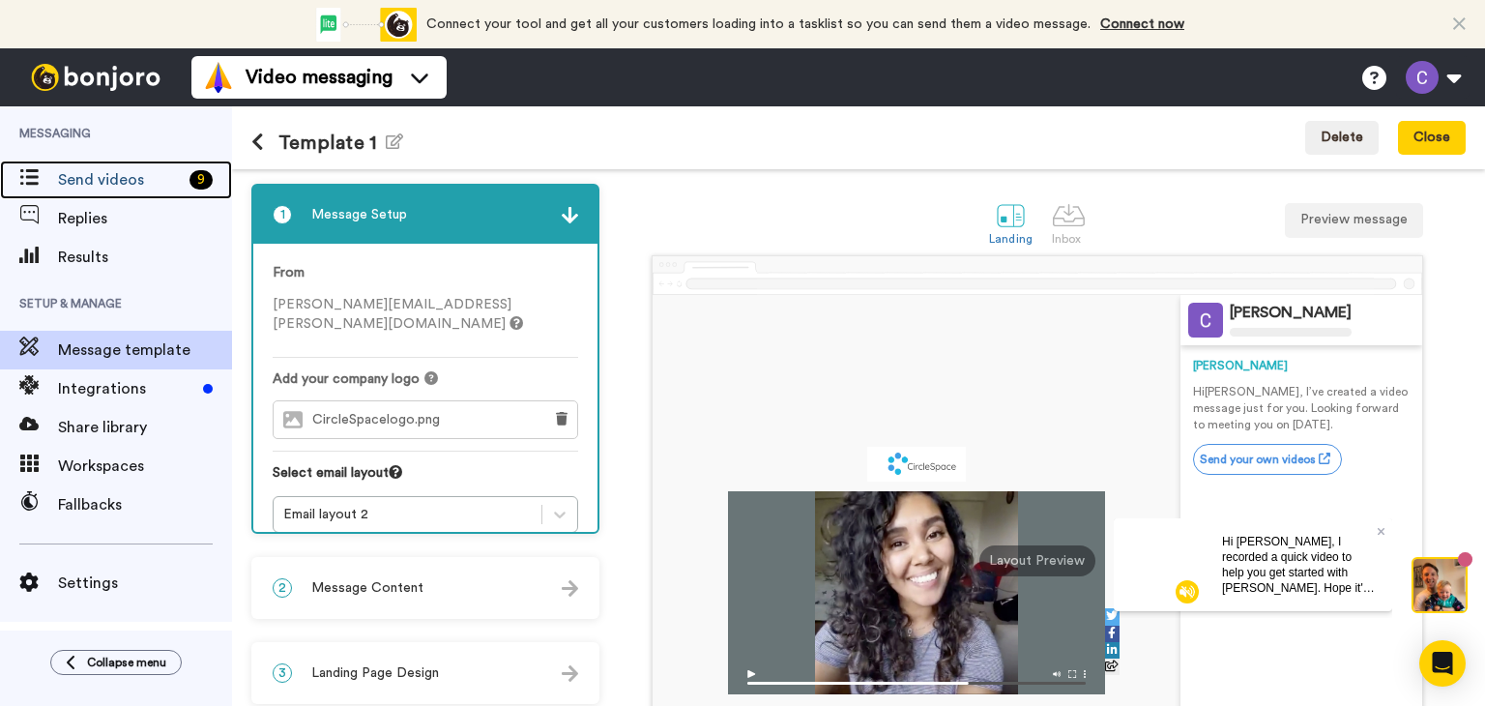
click at [22, 175] on icon at bounding box center [28, 177] width 19 height 16
click at [70, 178] on span "Send videos" at bounding box center [120, 179] width 124 height 23
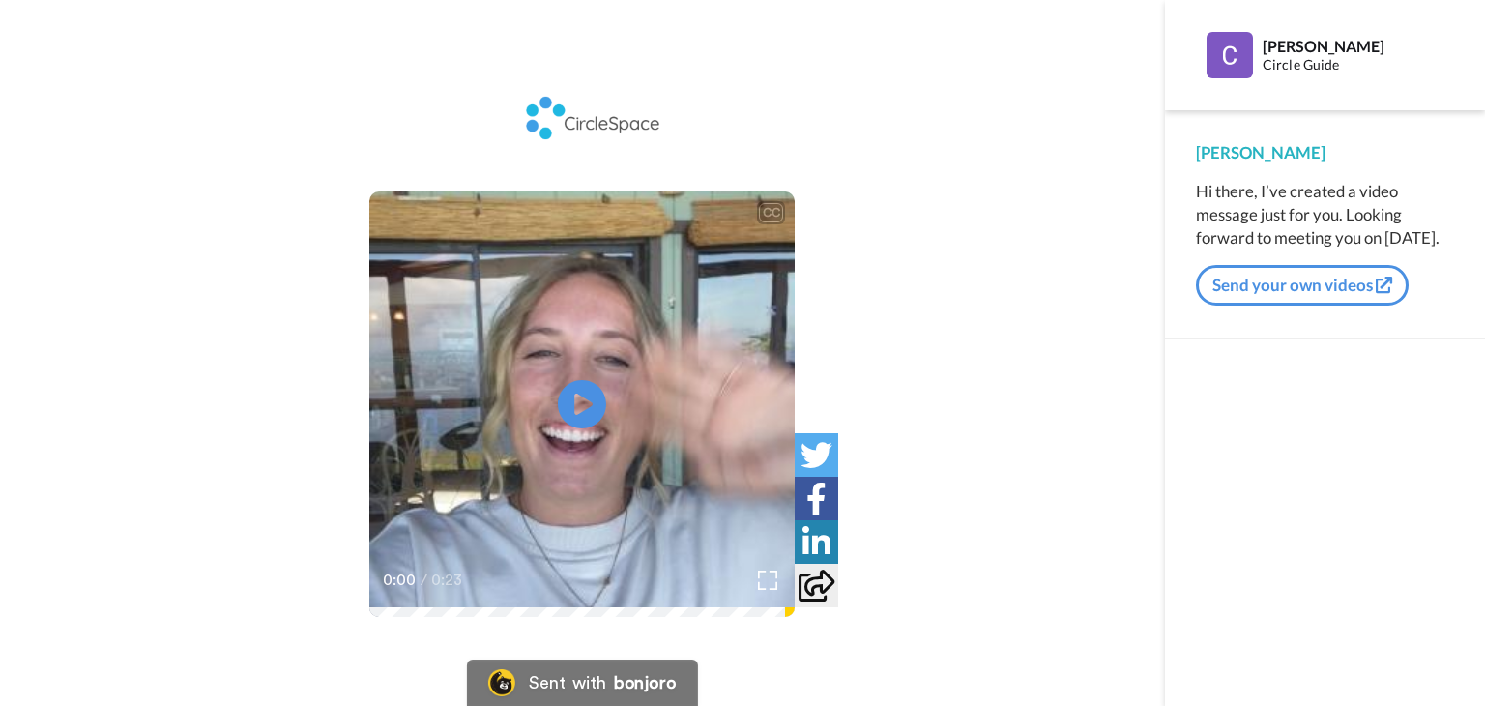
click at [1304, 285] on link "Send your own videos" at bounding box center [1302, 285] width 213 height 41
click at [1384, 284] on icon at bounding box center [1384, 285] width 16 height 16
click at [1384, 283] on icon at bounding box center [1384, 285] width 16 height 16
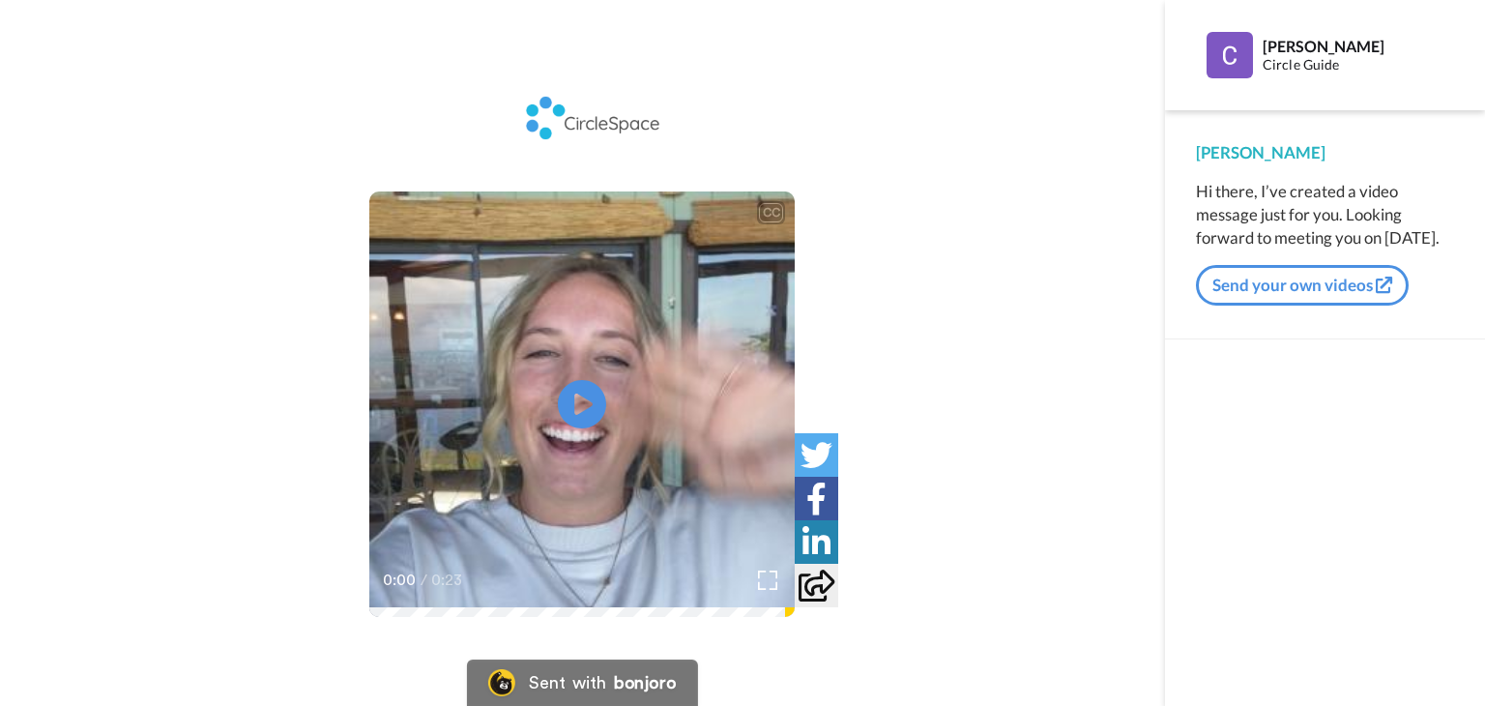
click at [820, 581] on icon at bounding box center [817, 586] width 36 height 32
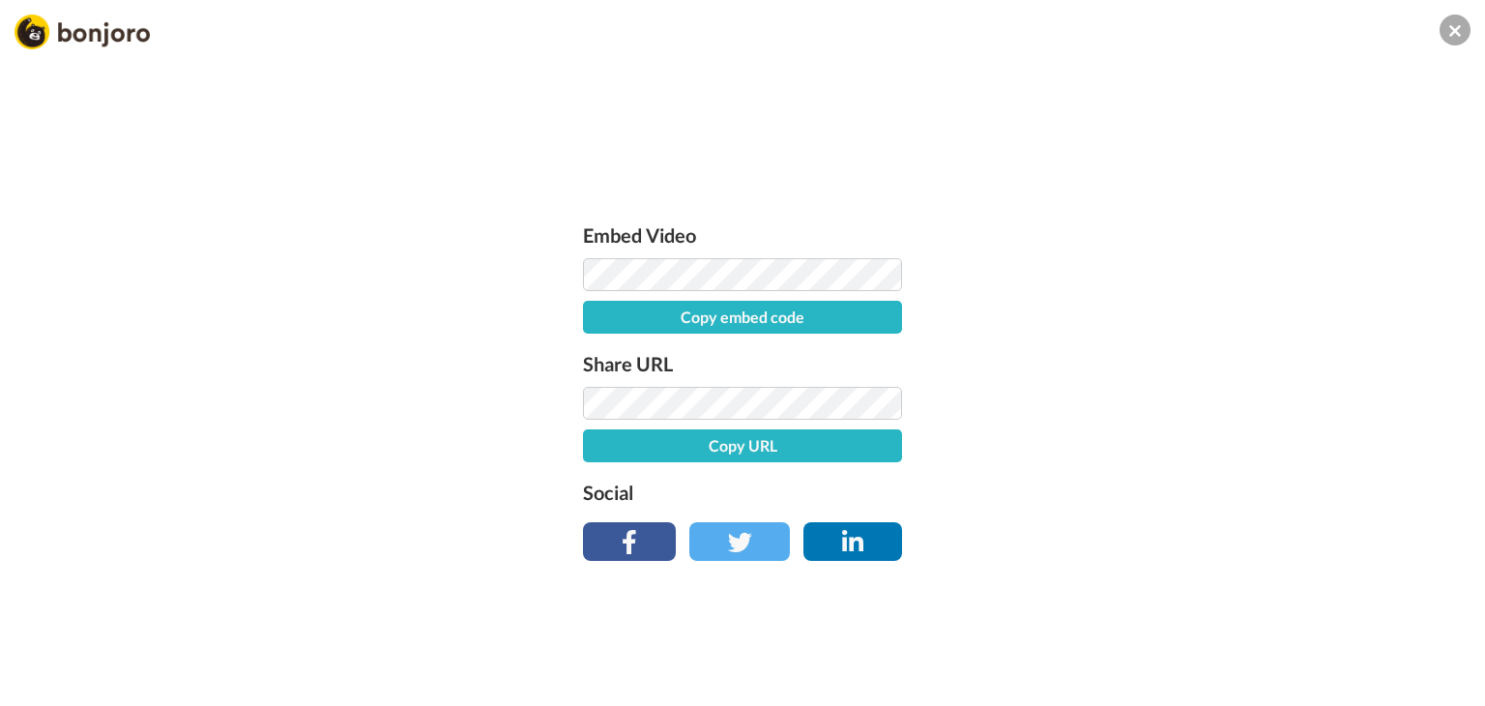
click at [1149, 450] on div "Embed Video Copy embed code Share URL Copy URL Social" at bounding box center [742, 457] width 1485 height 706
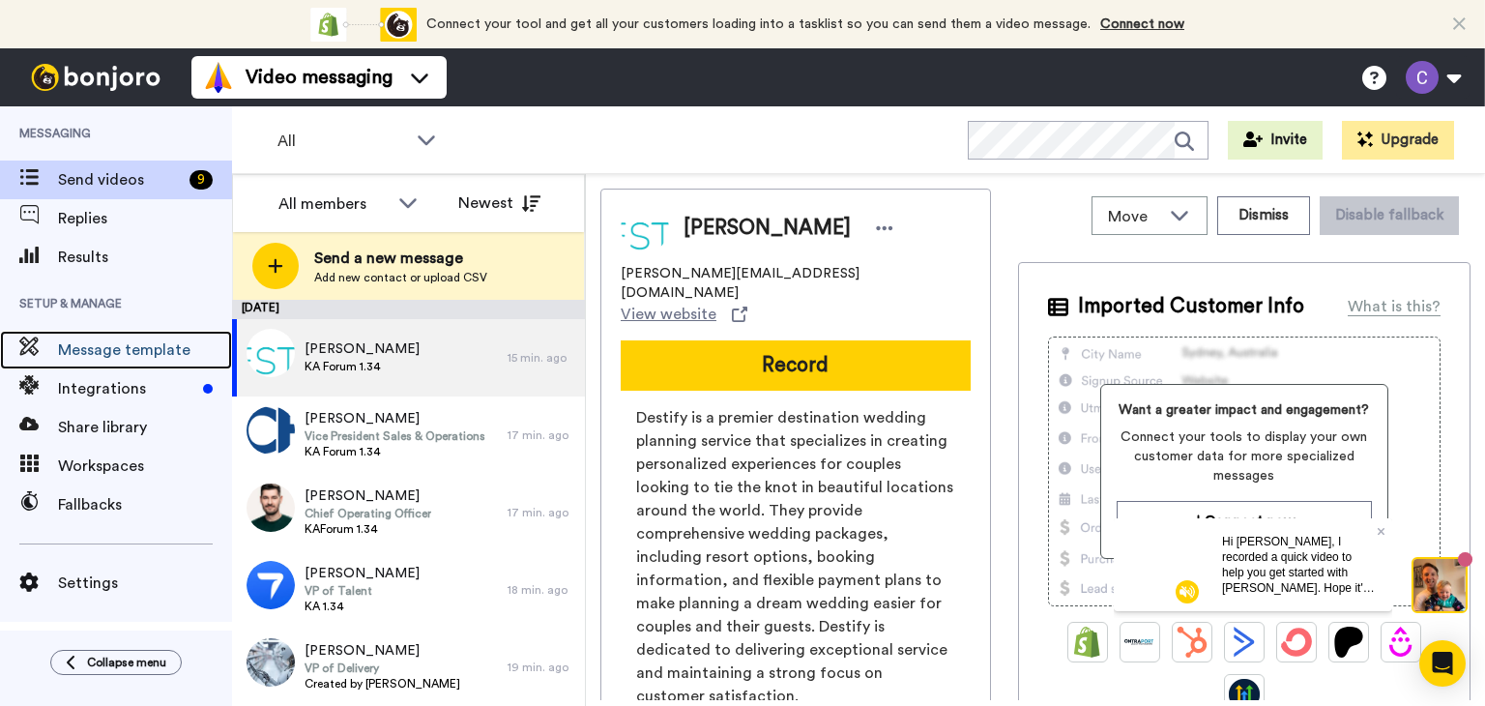
click at [101, 345] on span "Message template" at bounding box center [145, 349] width 174 height 23
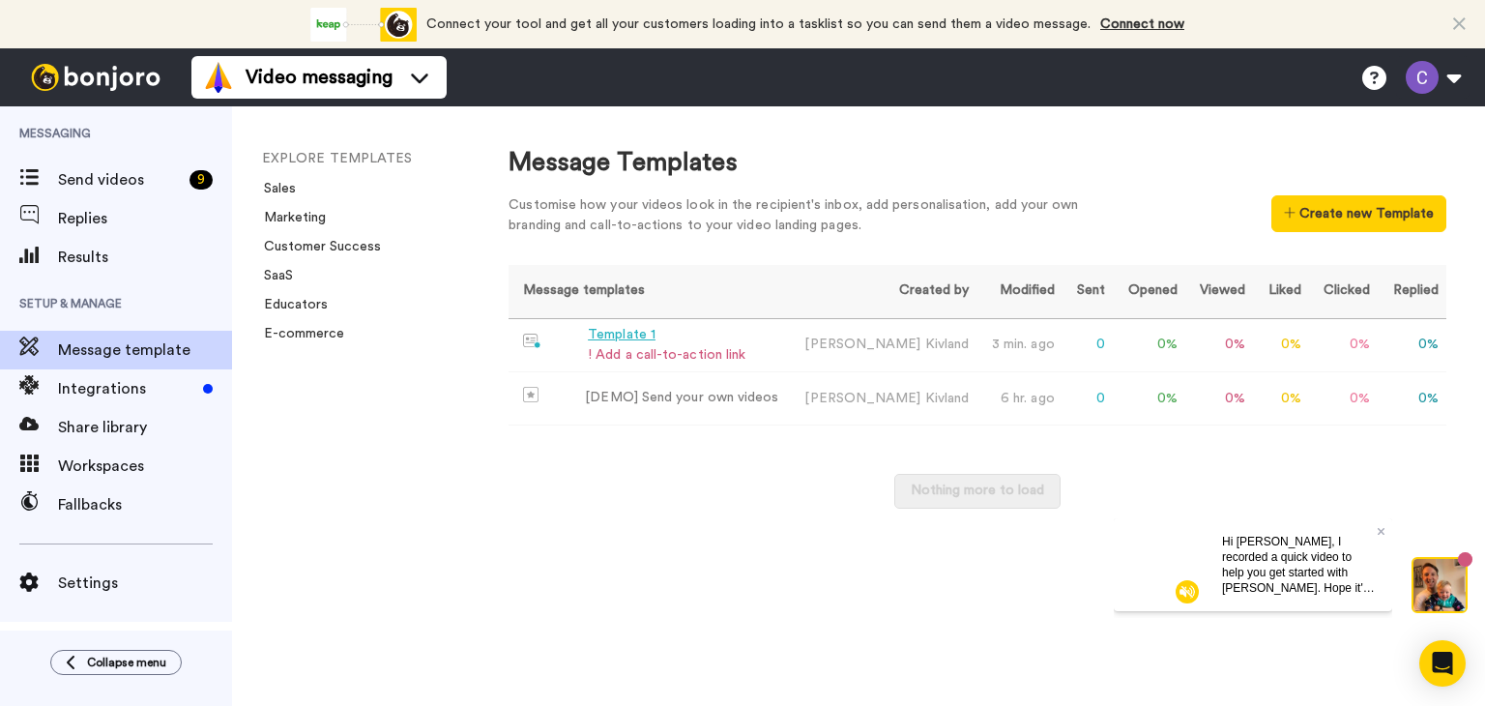
click at [707, 357] on div "! Add a call-to-action link" at bounding box center [667, 355] width 158 height 20
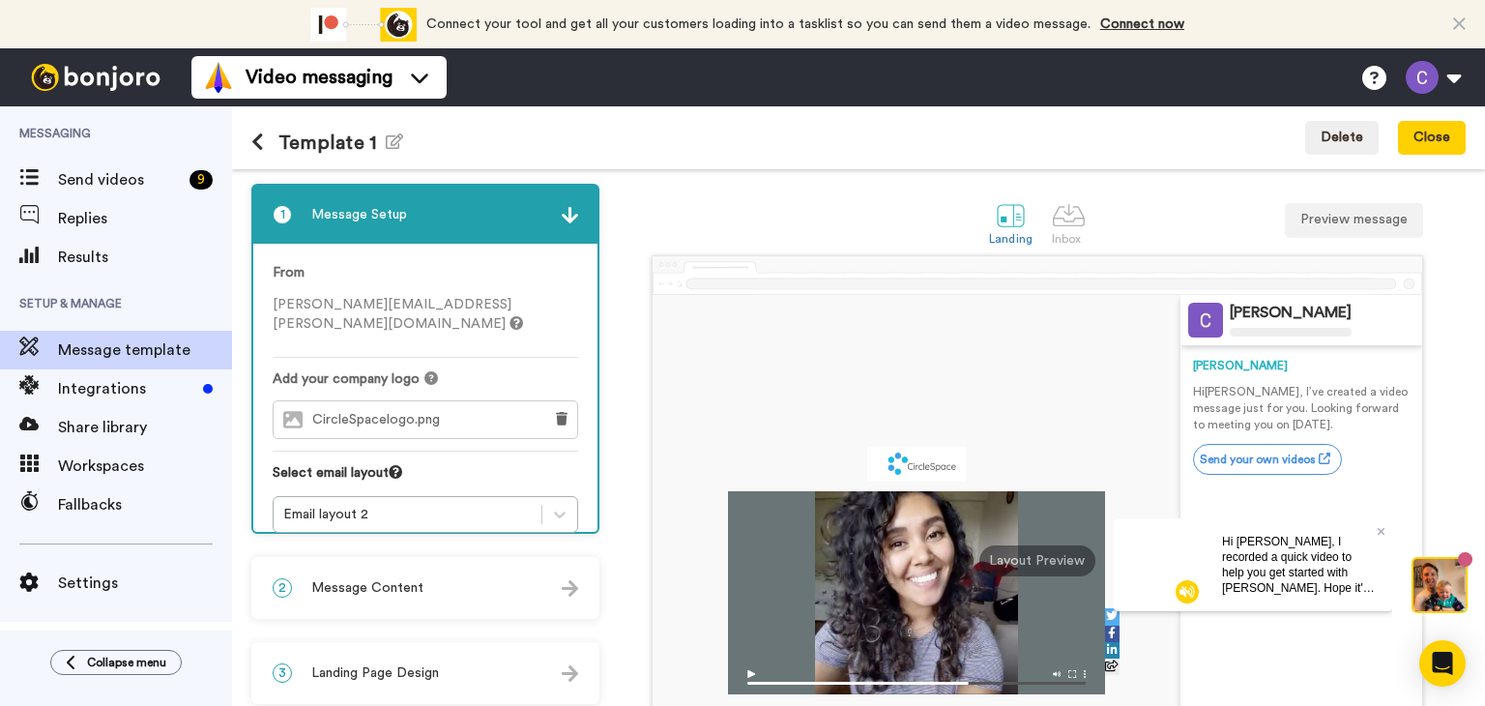
click at [342, 212] on span "Message Setup" at bounding box center [359, 214] width 96 height 19
click at [1452, 79] on button at bounding box center [1432, 77] width 73 height 43
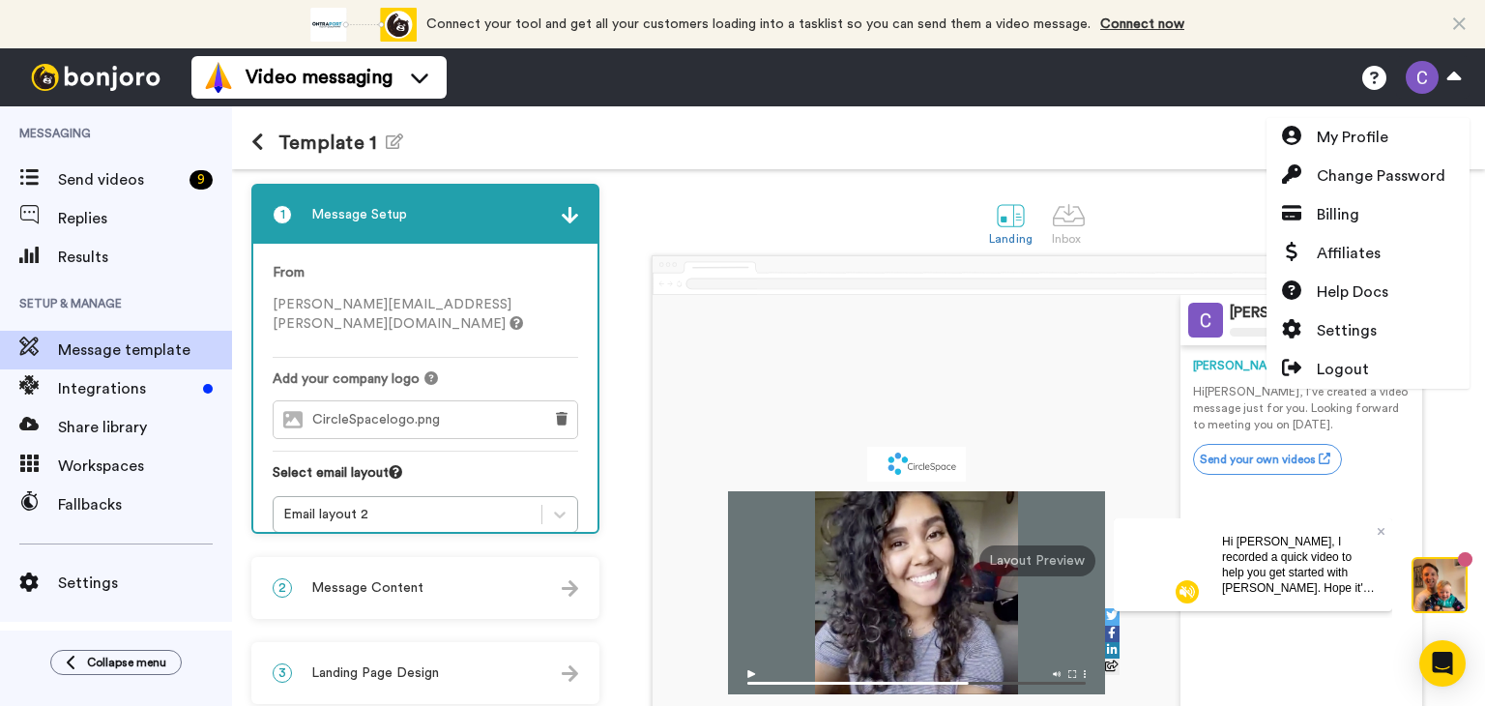
click at [1161, 147] on div "Template 1 Edit name Delete Close" at bounding box center [858, 137] width 1253 height 63
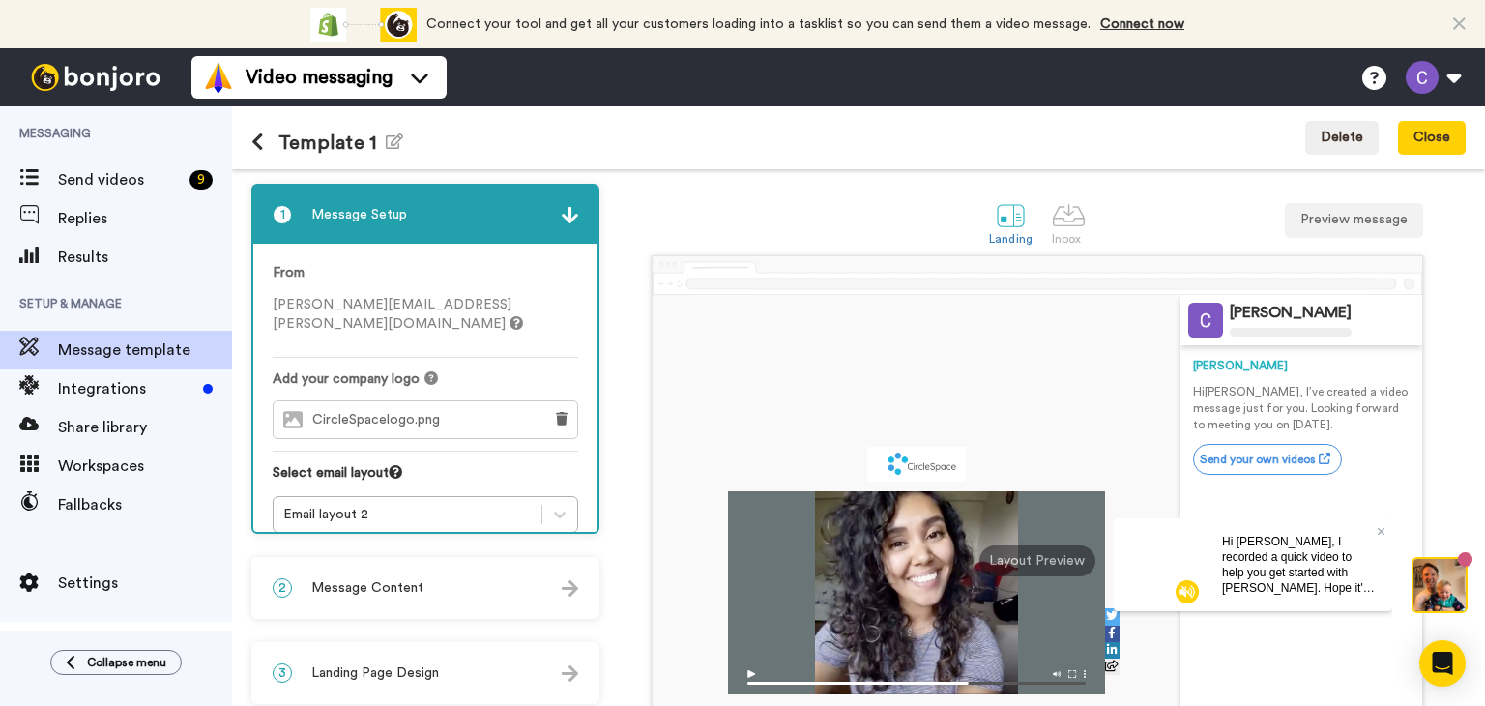
click at [563, 148] on div "Template 1 Edit name Delete Close" at bounding box center [858, 137] width 1253 height 63
click at [64, 179] on span "Send videos" at bounding box center [120, 179] width 124 height 23
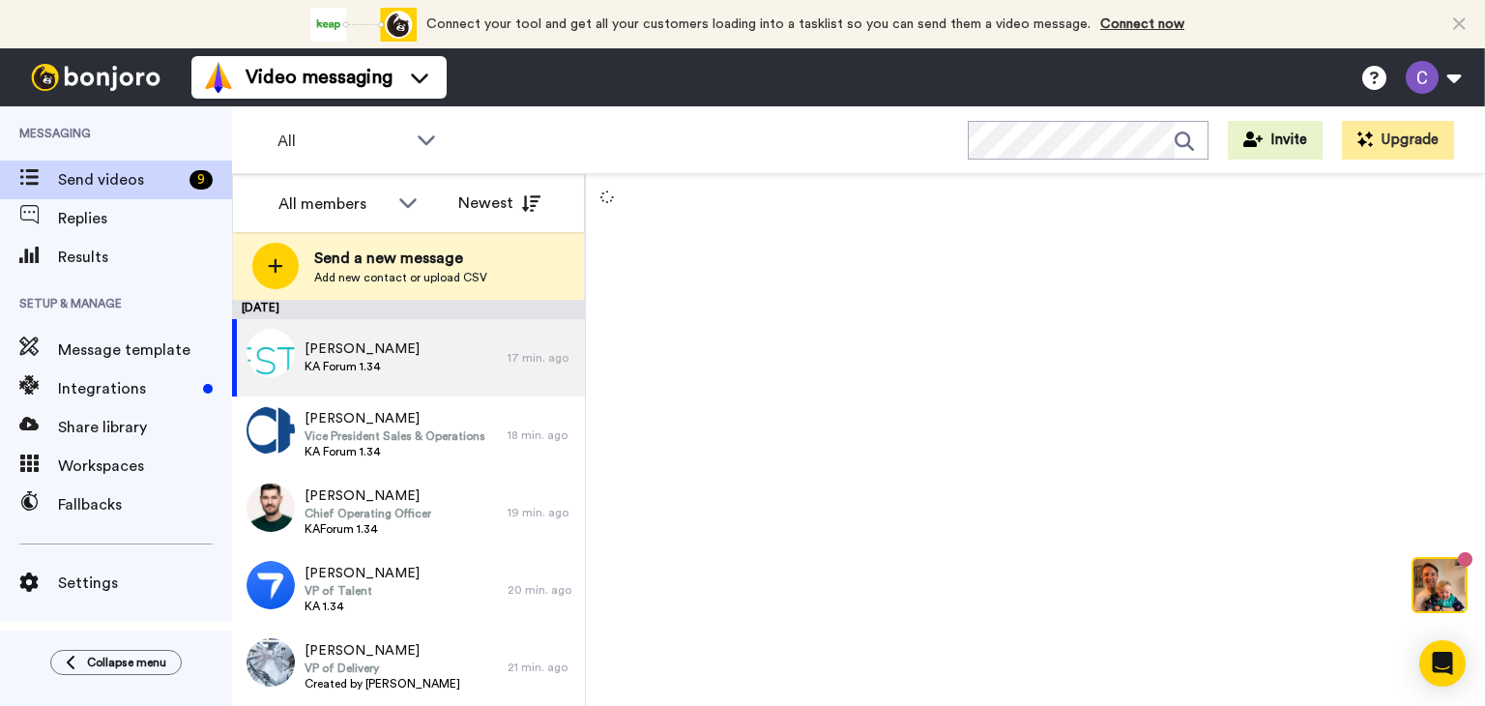
click at [392, 270] on span "Add new contact or upload CSV" at bounding box center [400, 277] width 173 height 15
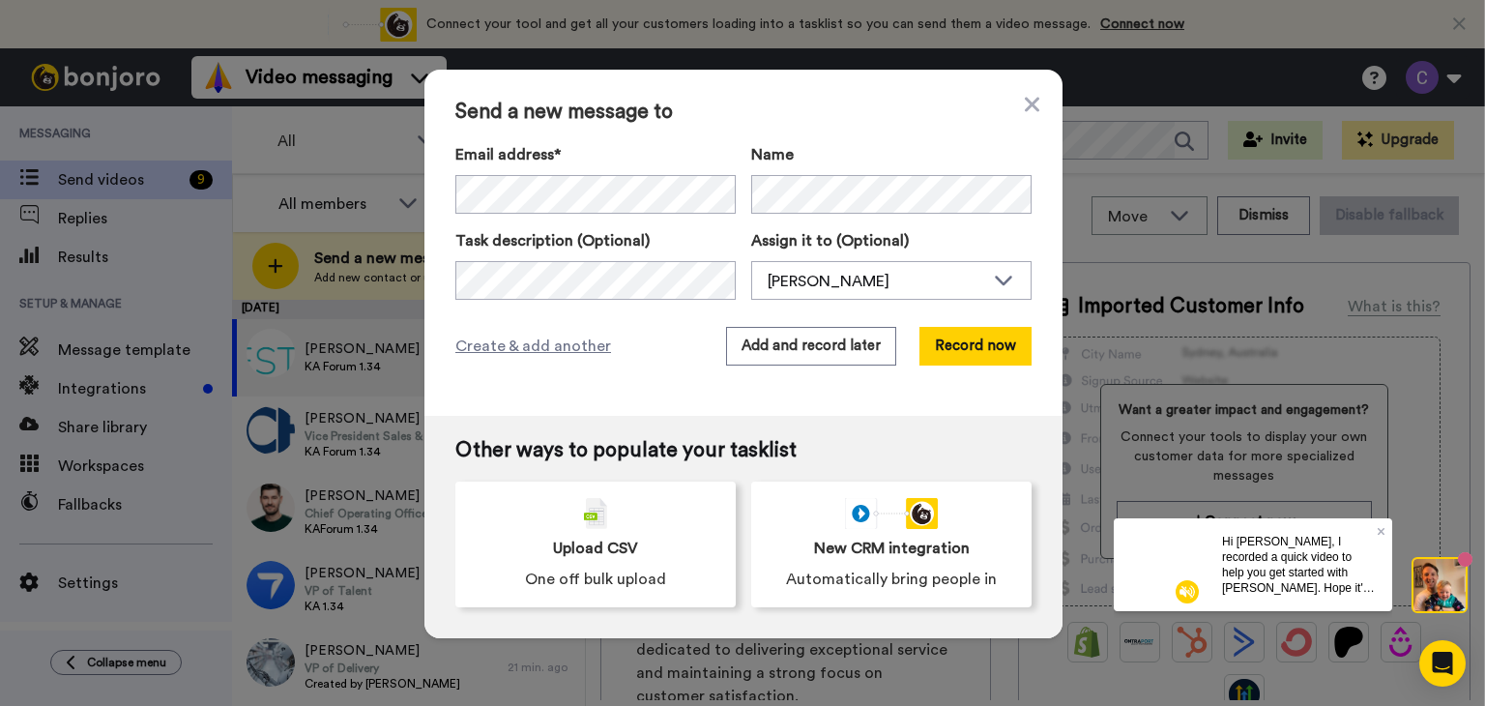
click at [392, 269] on div "Send a new message to Email address* [PERSON_NAME] <[PERSON_NAME][EMAIL_ADDRESS…" at bounding box center [742, 353] width 1485 height 706
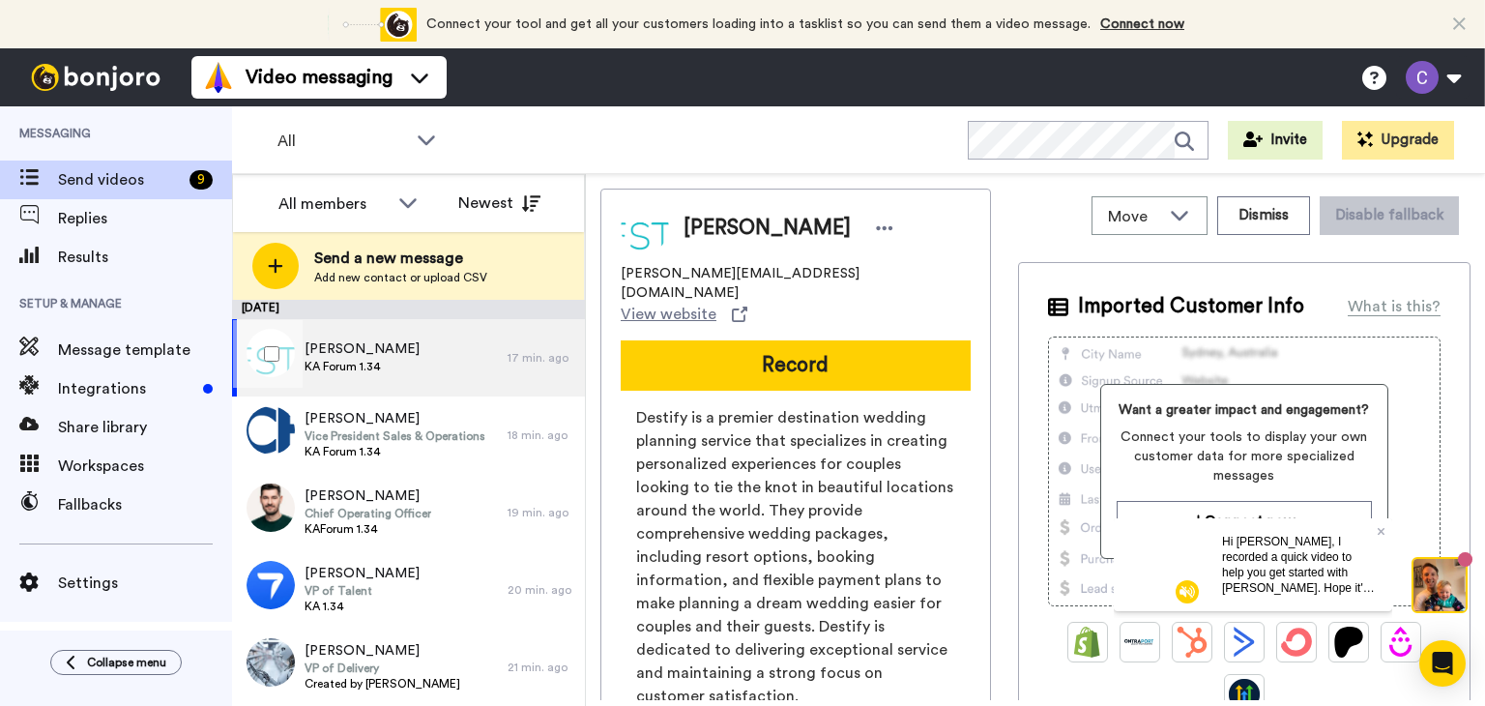
click at [371, 340] on span "[PERSON_NAME]" at bounding box center [362, 348] width 115 height 19
click at [372, 354] on span "[PERSON_NAME]" at bounding box center [362, 348] width 115 height 19
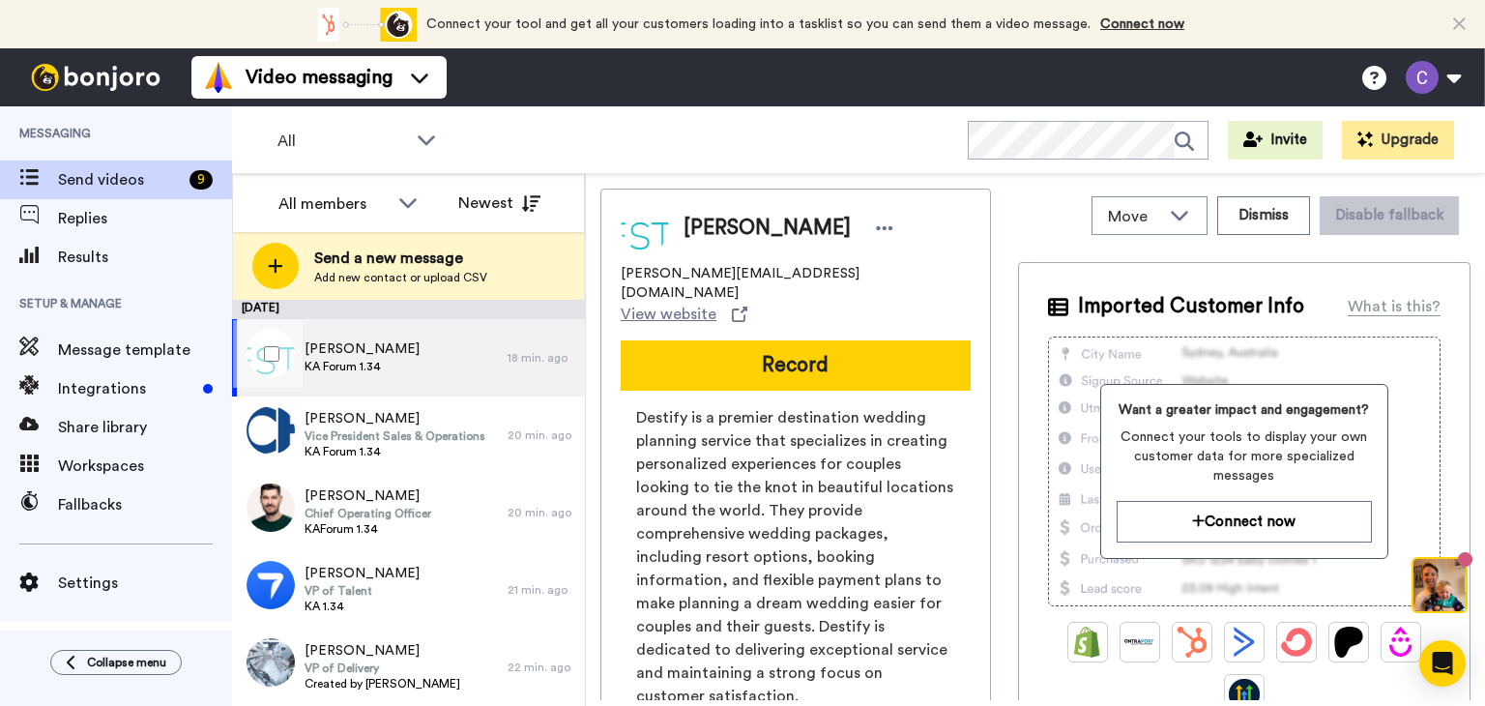
click at [368, 350] on span "[PERSON_NAME]" at bounding box center [362, 348] width 115 height 19
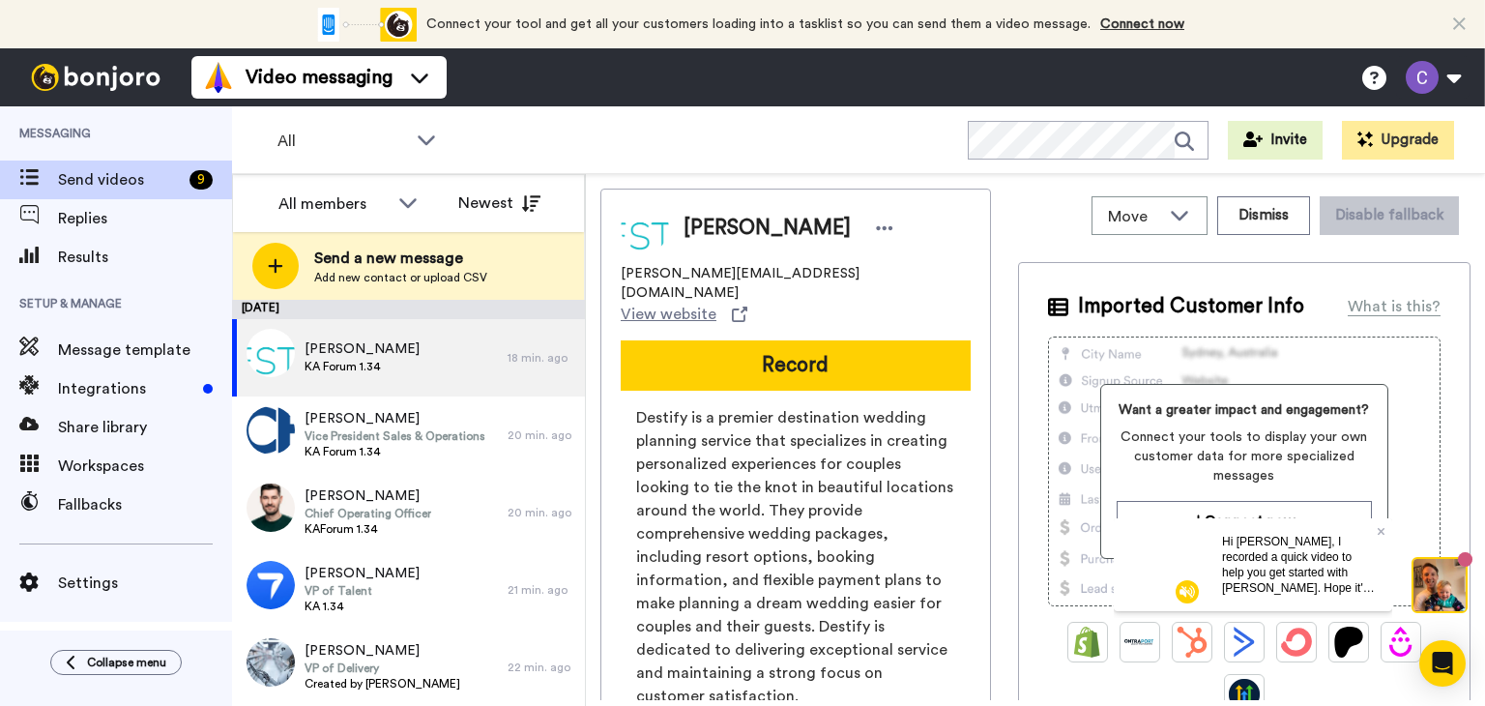
click at [344, 252] on span "Send a new message" at bounding box center [400, 258] width 173 height 23
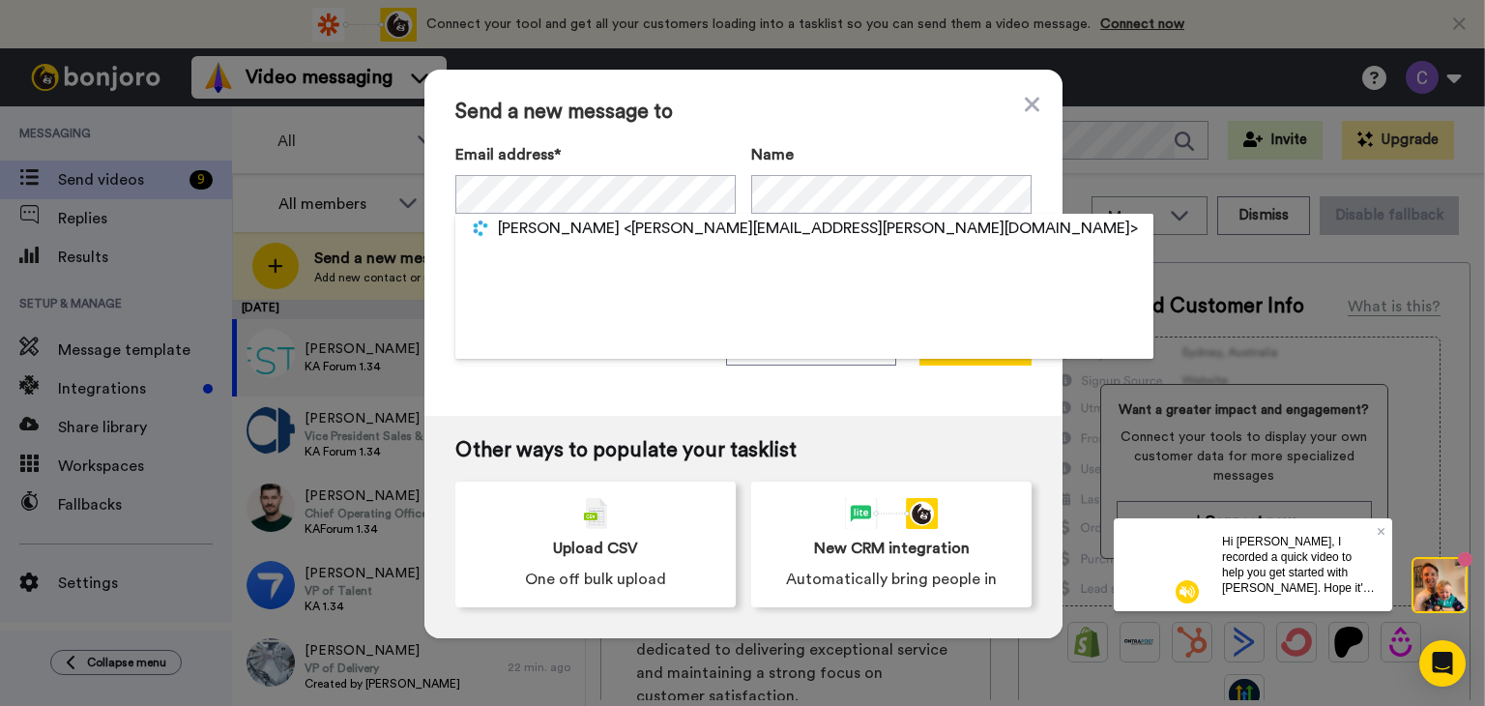
click at [569, 224] on span "[PERSON_NAME]" at bounding box center [559, 228] width 122 height 23
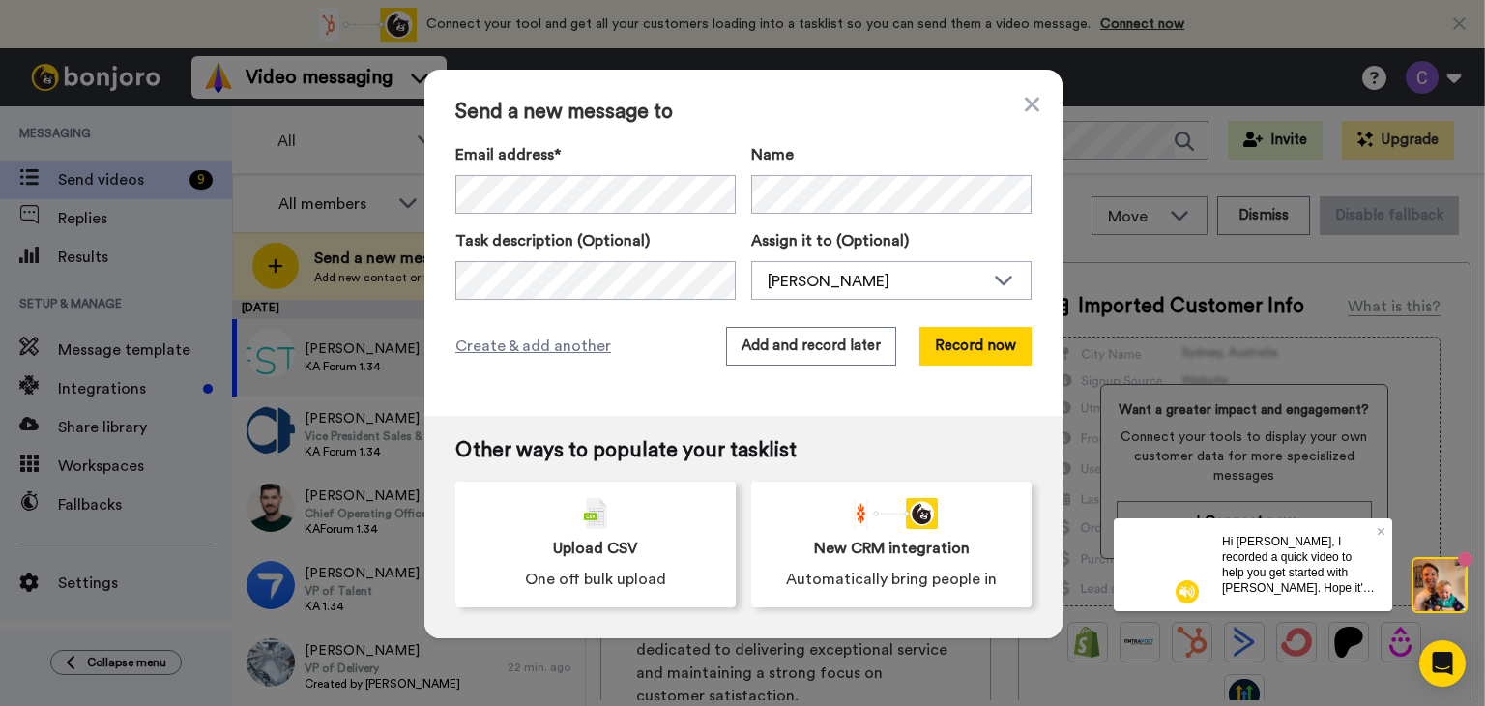
click at [966, 326] on div "Send a new message to Email address* [PERSON_NAME] <[PERSON_NAME][EMAIL_ADDRESS…" at bounding box center [743, 243] width 638 height 346
click at [963, 341] on button "Record now" at bounding box center [976, 346] width 112 height 39
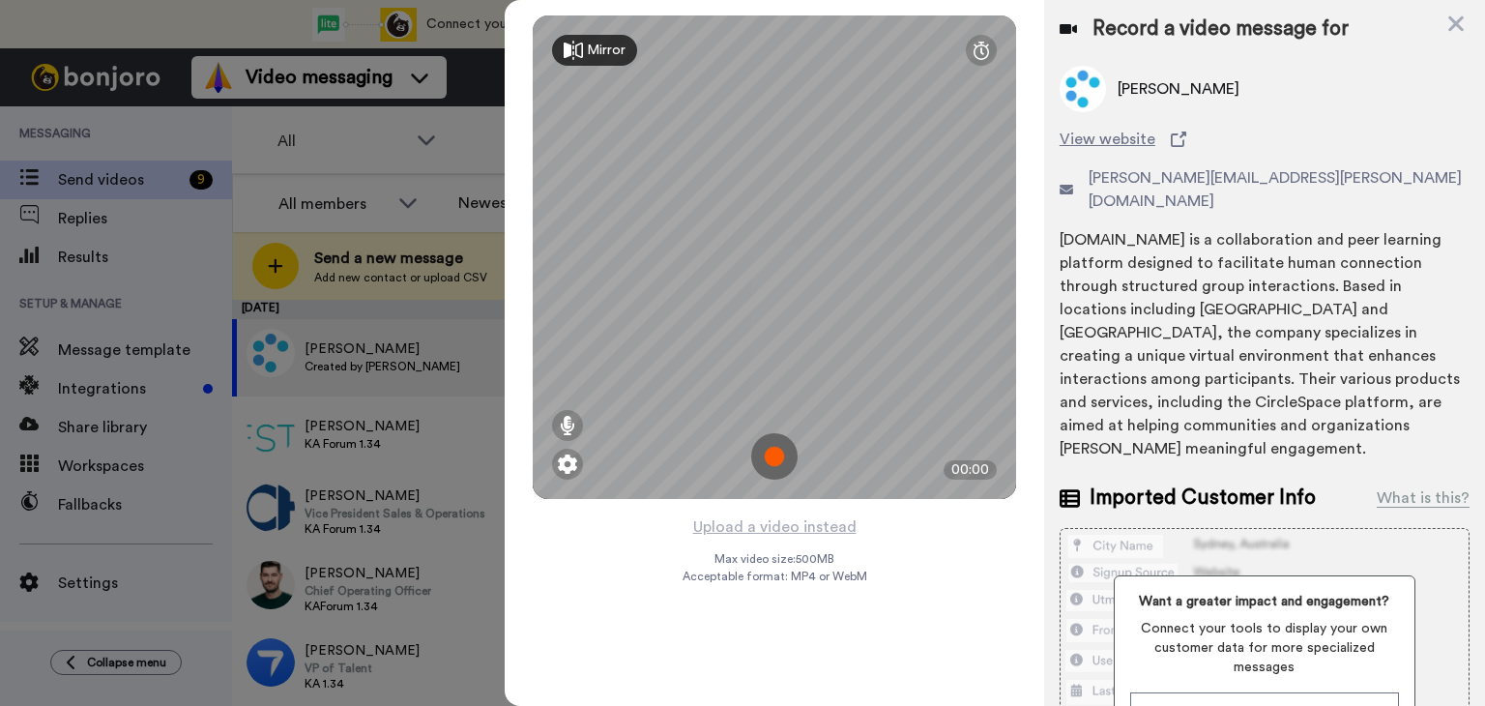
click at [776, 454] on img at bounding box center [774, 456] width 46 height 46
click at [777, 452] on img at bounding box center [774, 456] width 46 height 46
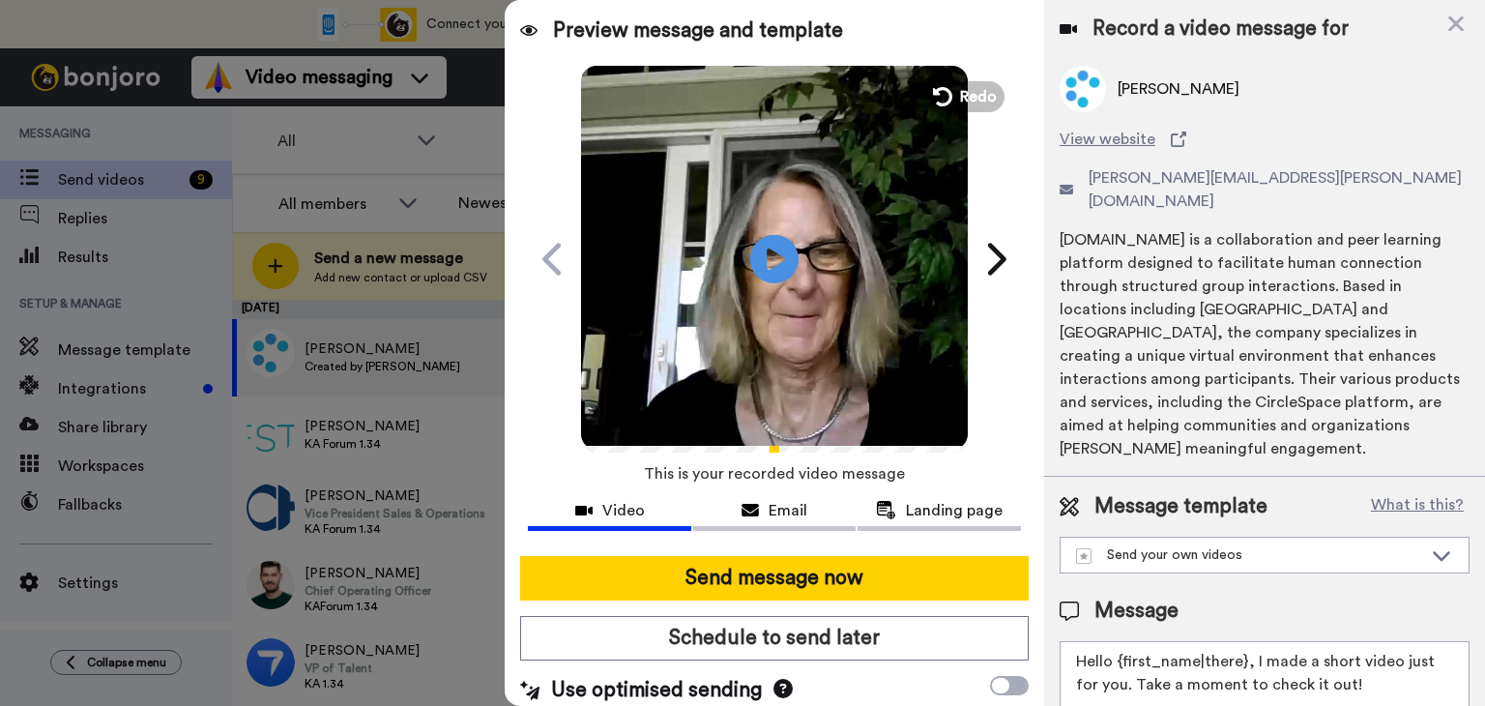
click at [746, 574] on button "Send message now" at bounding box center [774, 578] width 509 height 44
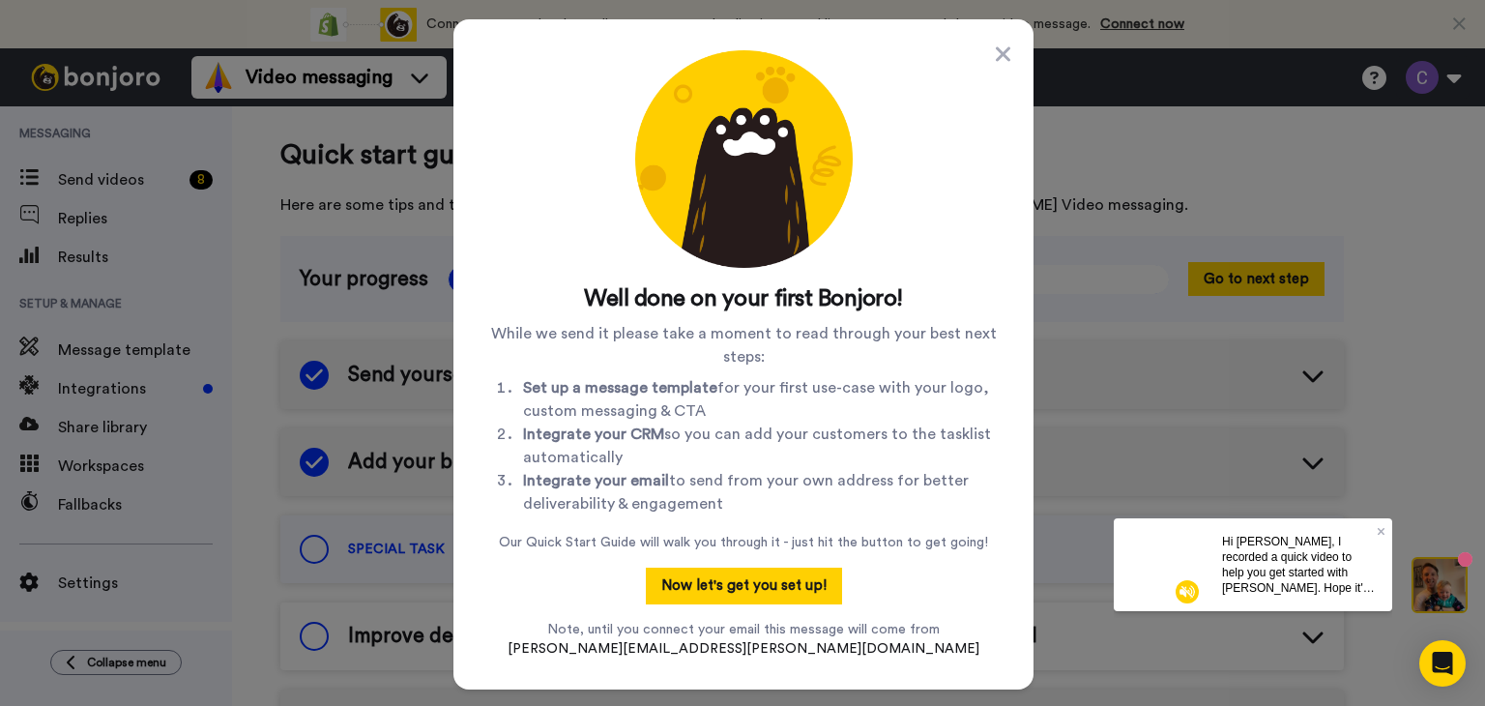
click at [730, 409] on li "Set up a message template for your first use-case with your logo, custom messag…" at bounding box center [763, 399] width 480 height 46
click at [734, 584] on button "Now let's get you set up!" at bounding box center [744, 586] width 196 height 37
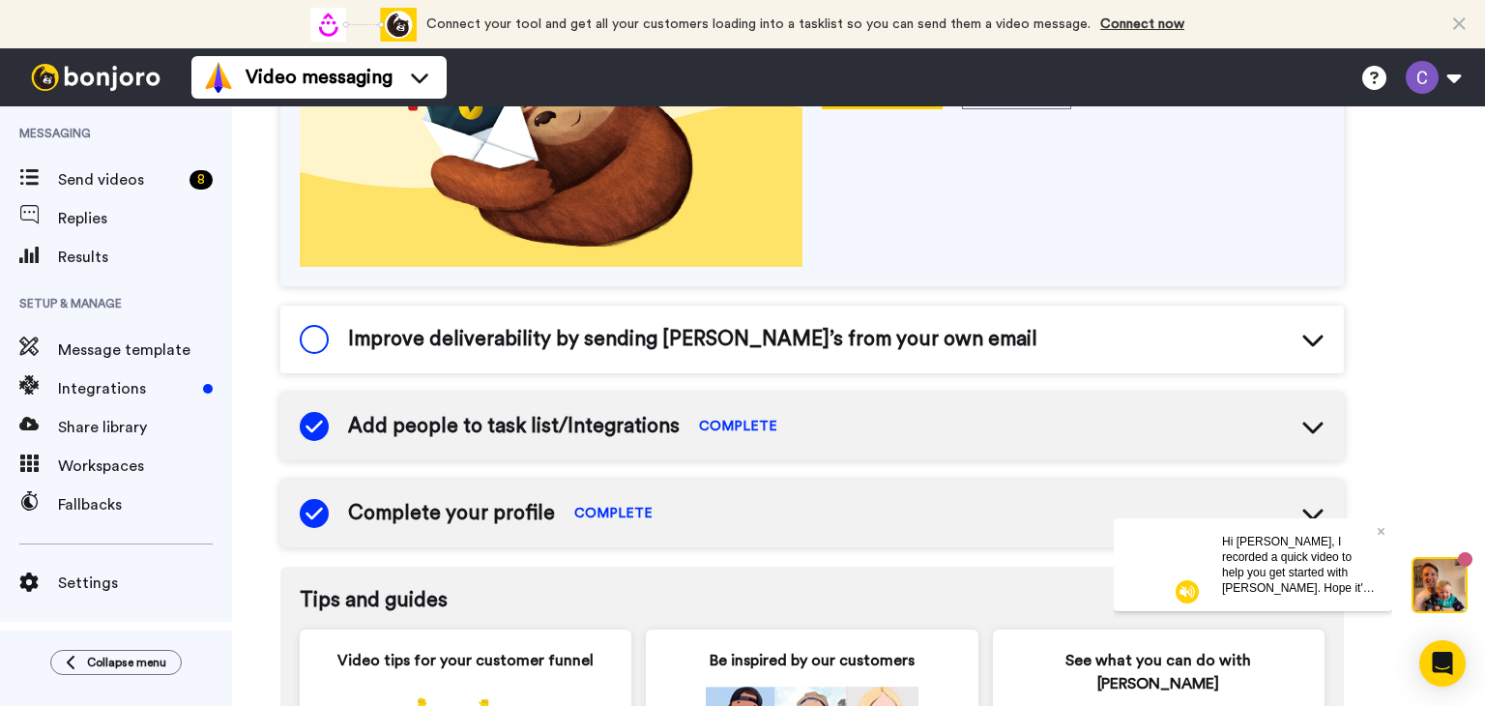
scroll to position [597, 0]
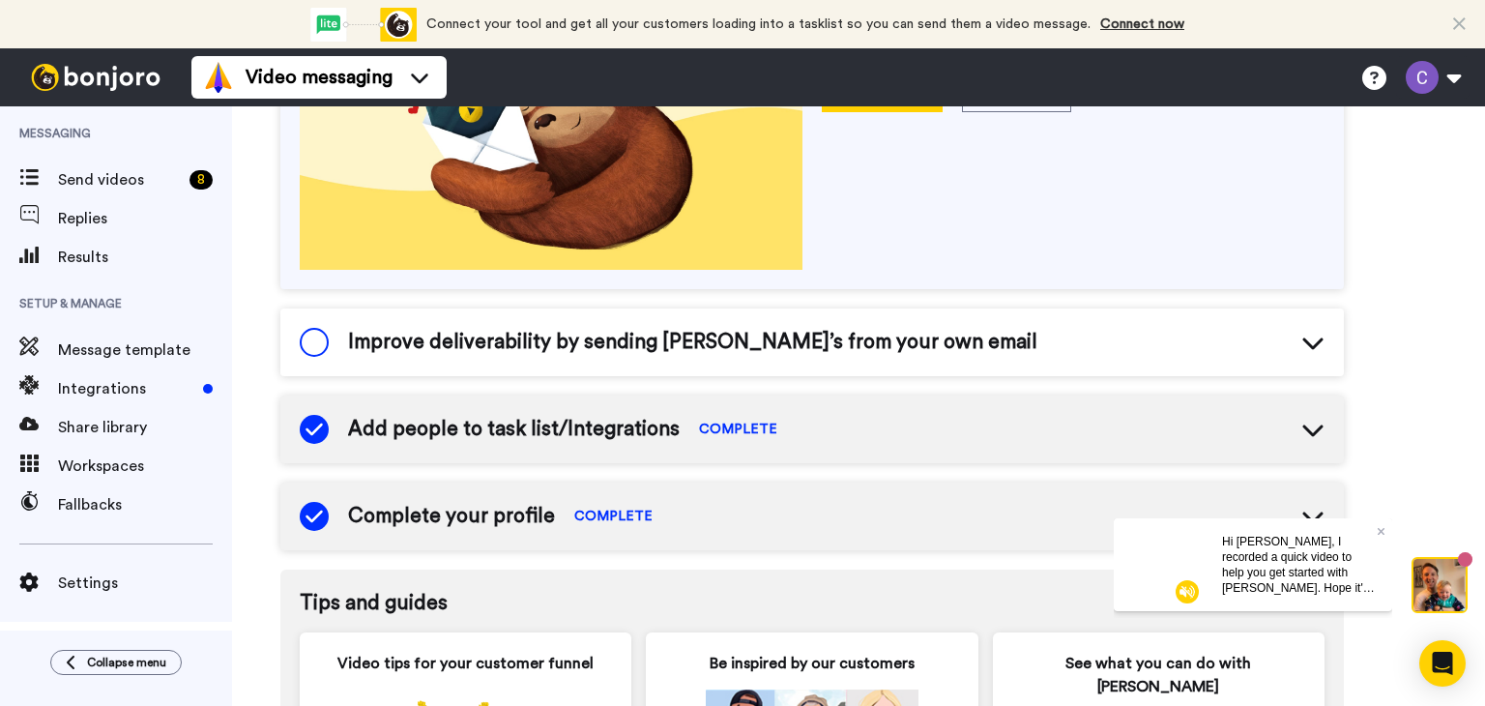
click at [1317, 337] on icon at bounding box center [1313, 342] width 23 height 23
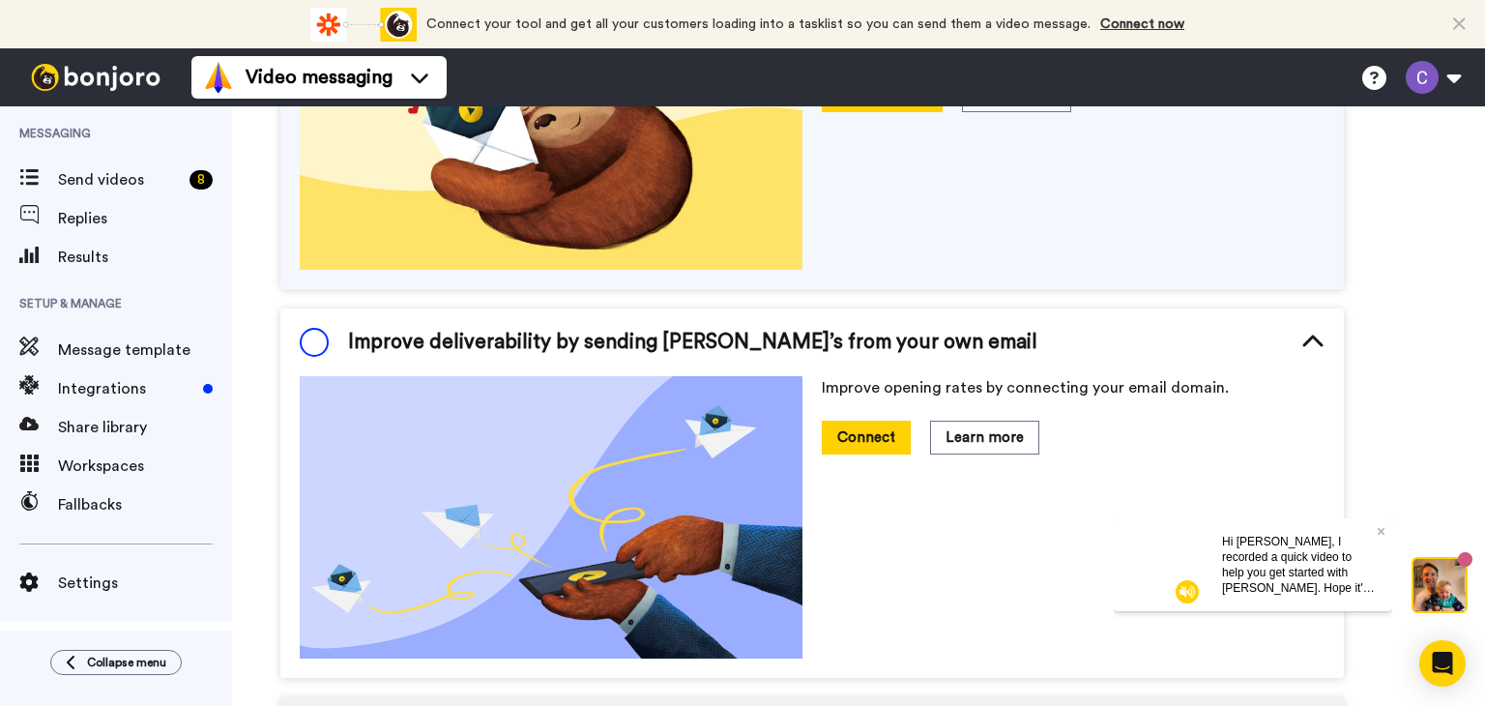
click at [307, 339] on span at bounding box center [314, 342] width 29 height 29
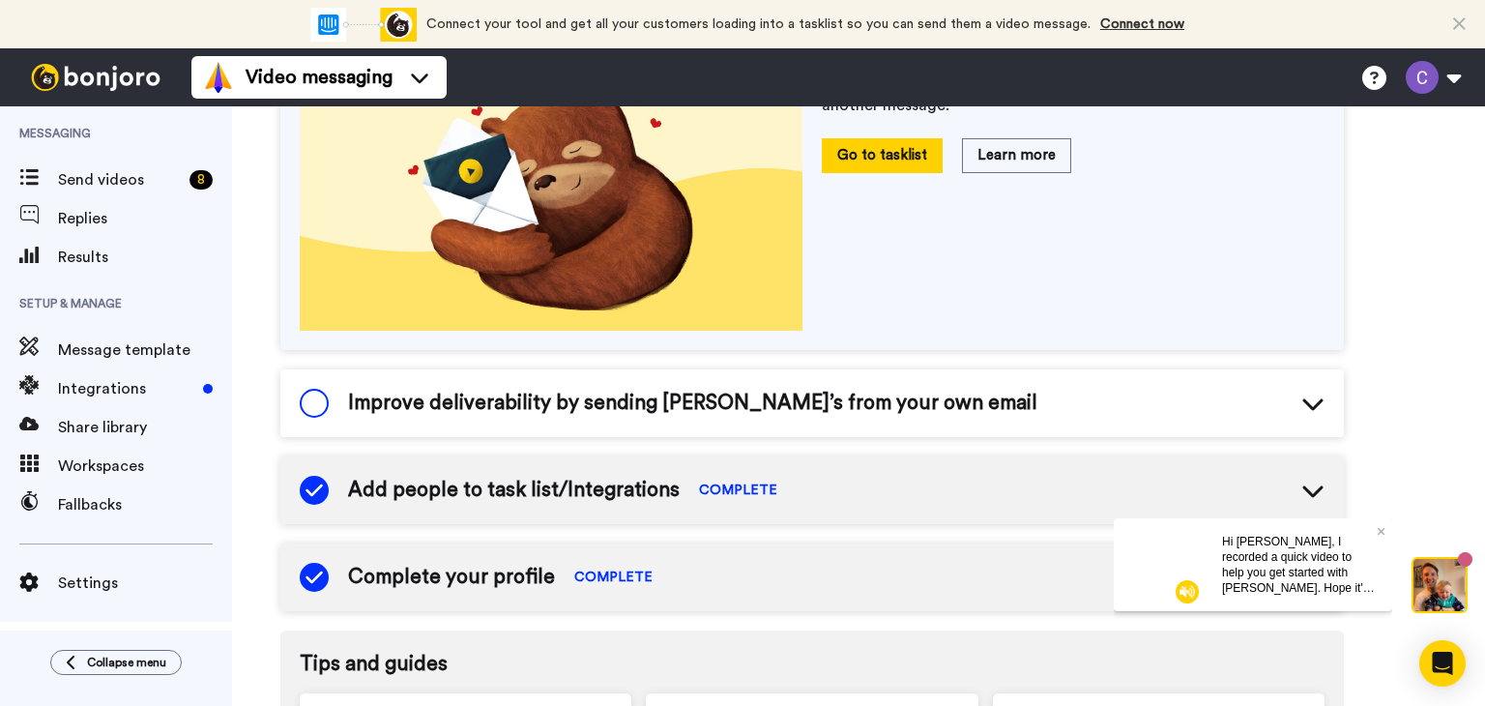
scroll to position [542, 0]
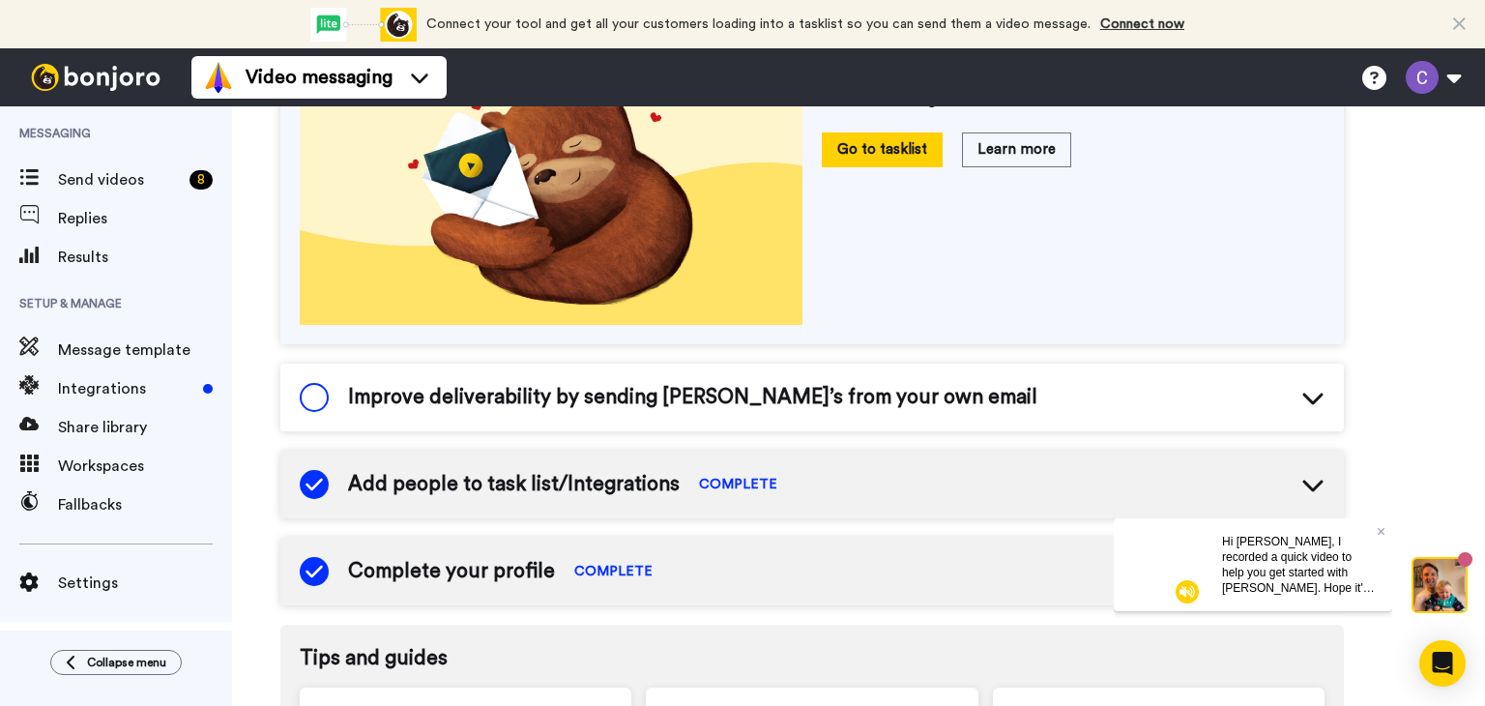
click at [899, 138] on button "Go to tasklist" at bounding box center [882, 149] width 121 height 34
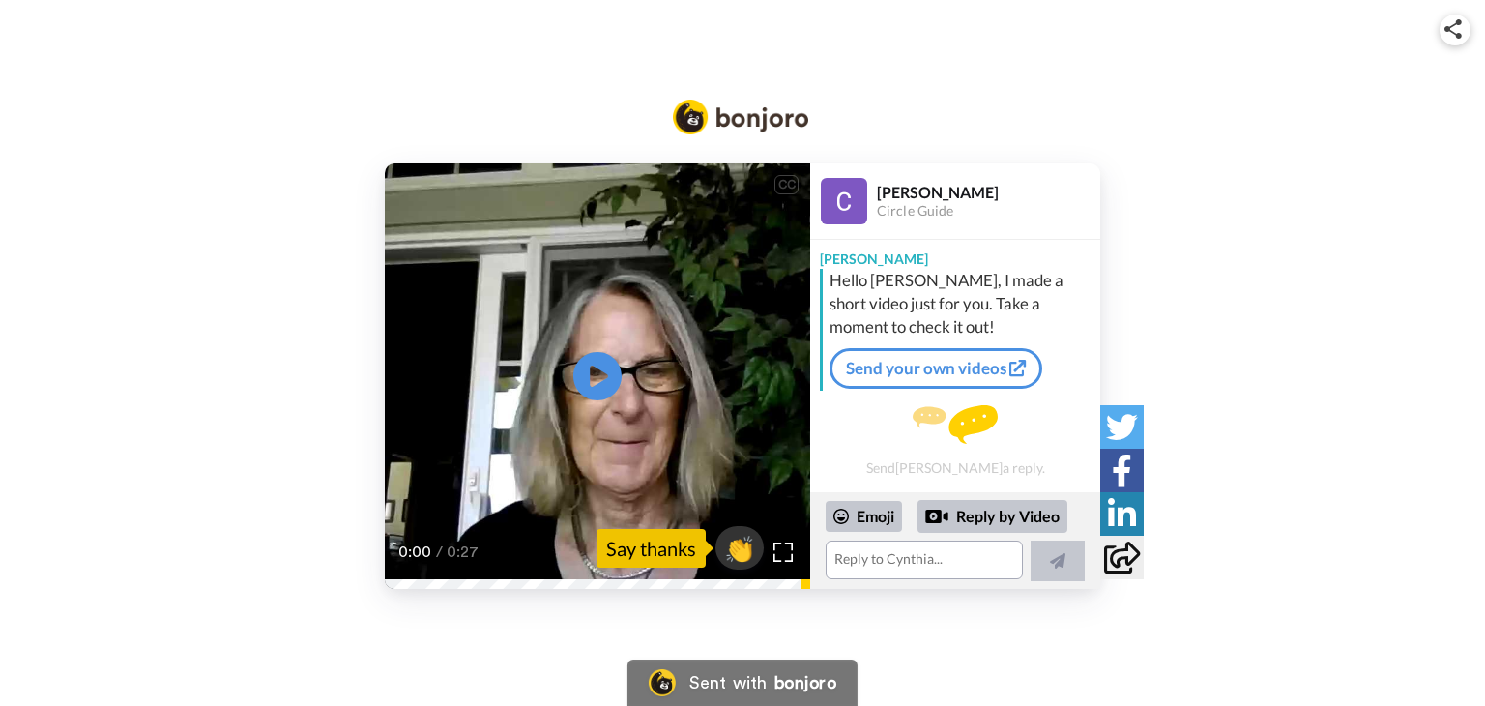
click at [582, 384] on icon at bounding box center [597, 376] width 48 height 48
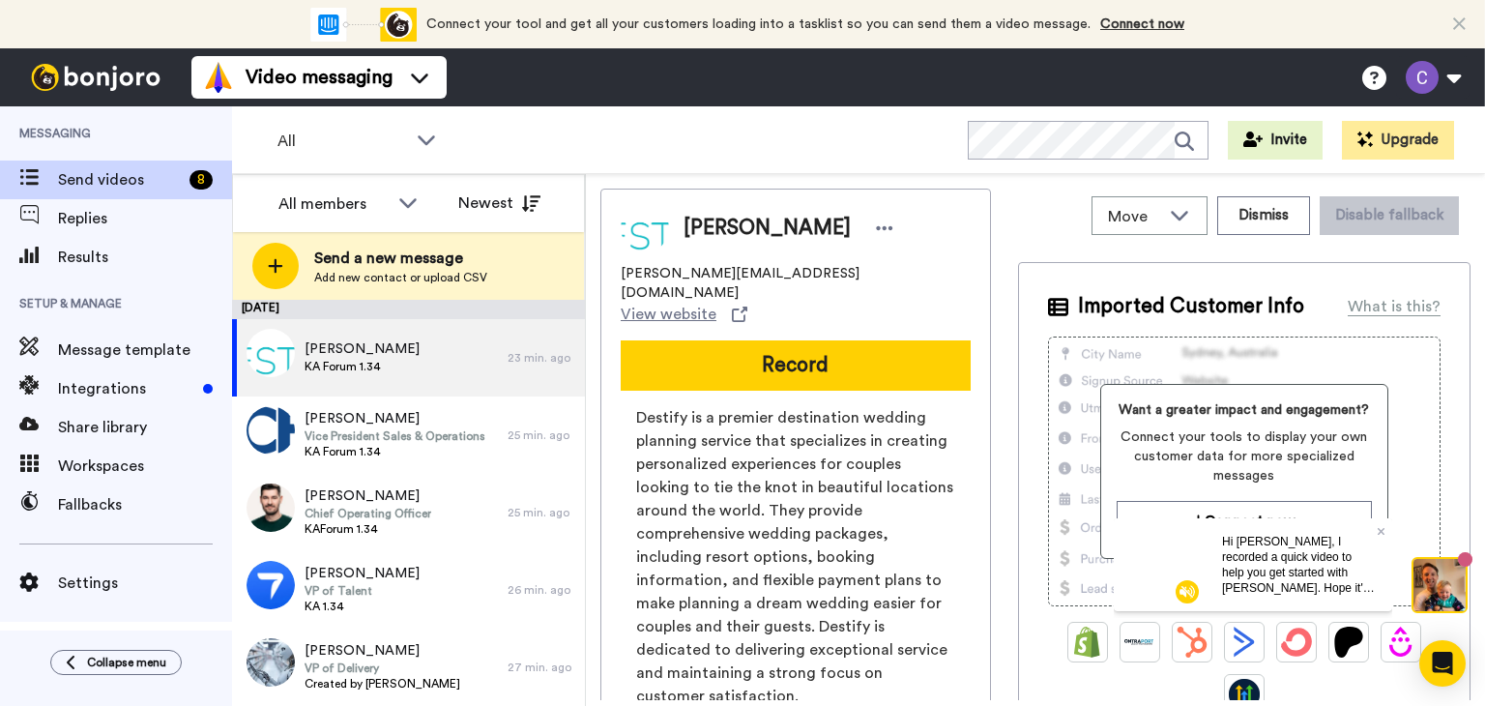
click at [1480, 287] on div "Move WORKSPACES View all Default Task List + Add a new workspace Dismiss Disabl…" at bounding box center [1035, 440] width 899 height 532
click at [847, 340] on button "Record" at bounding box center [796, 365] width 350 height 50
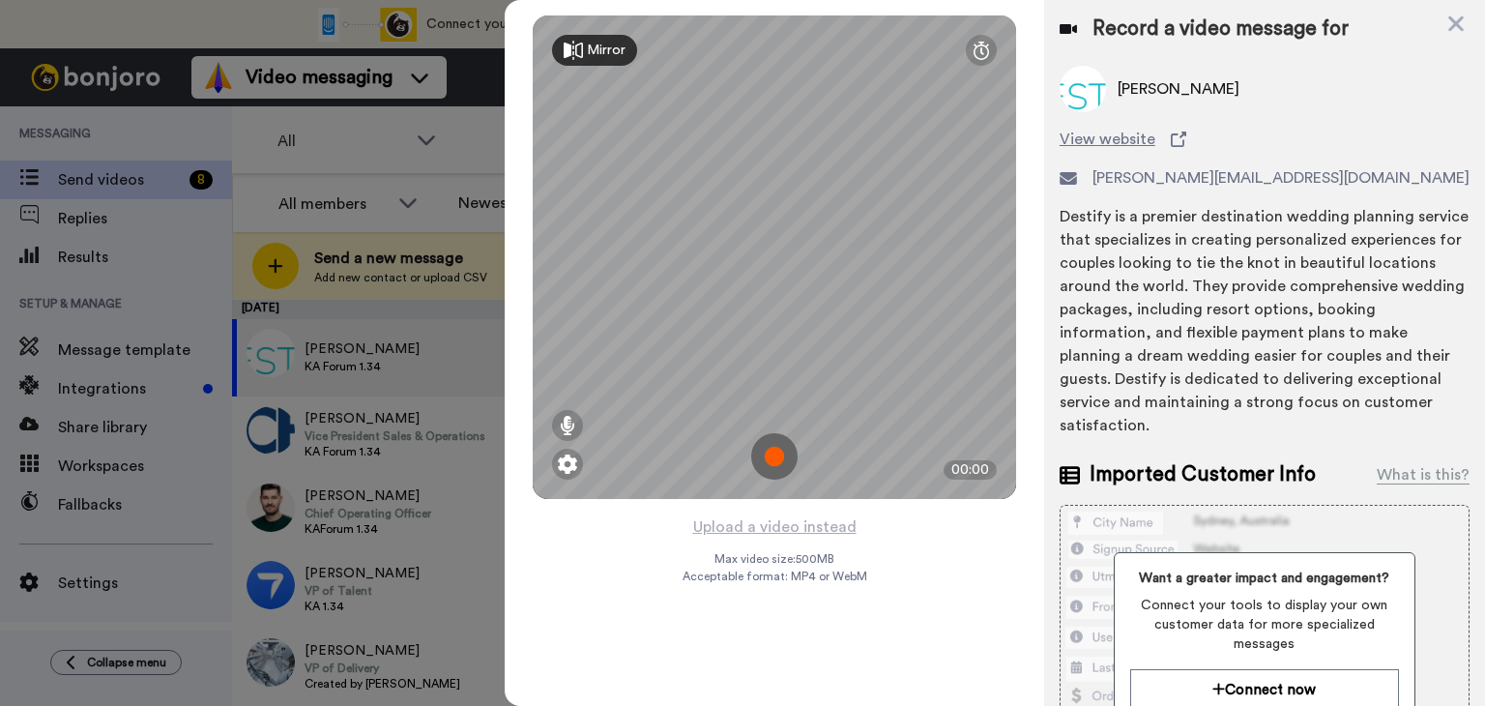
click at [778, 450] on img at bounding box center [774, 456] width 46 height 46
click at [780, 457] on img at bounding box center [774, 456] width 46 height 46
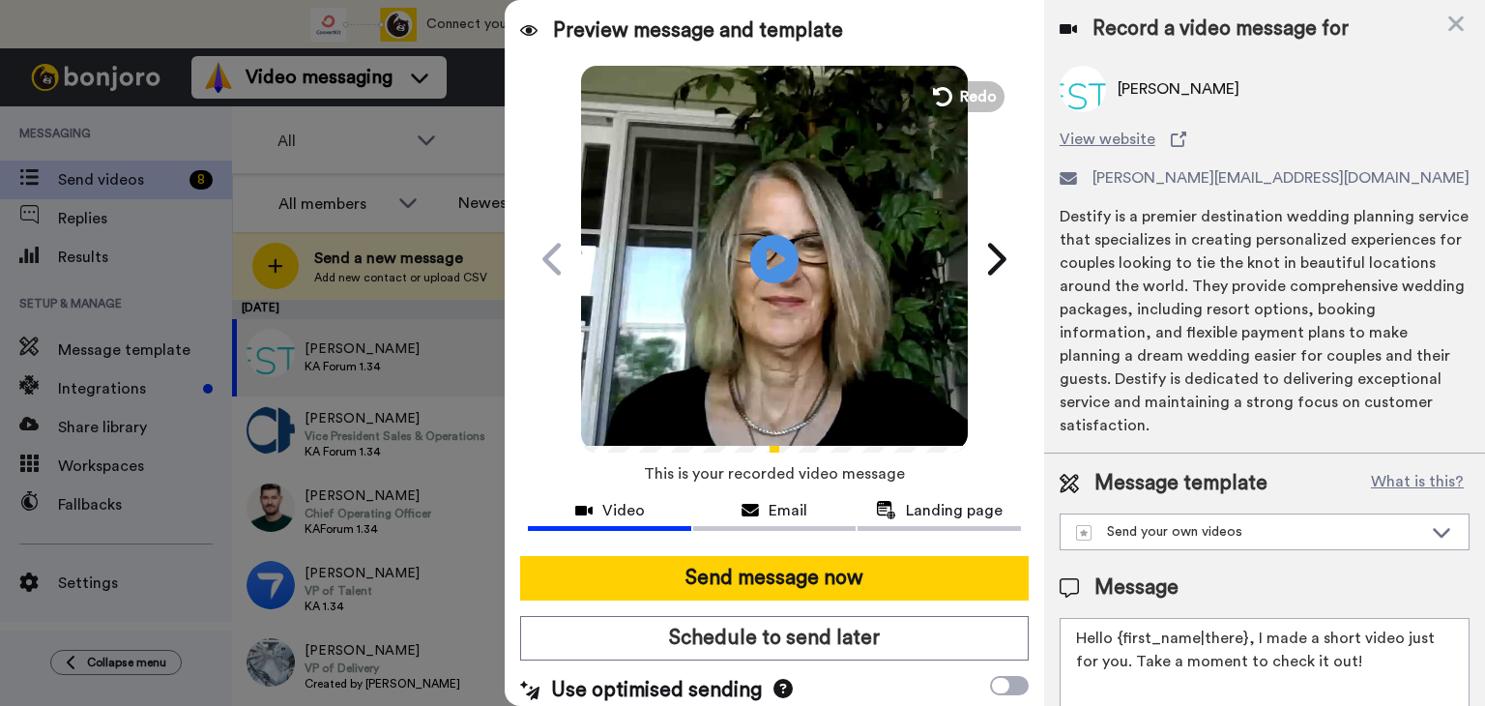
click at [777, 259] on icon "Play/Pause" at bounding box center [774, 259] width 48 height 87
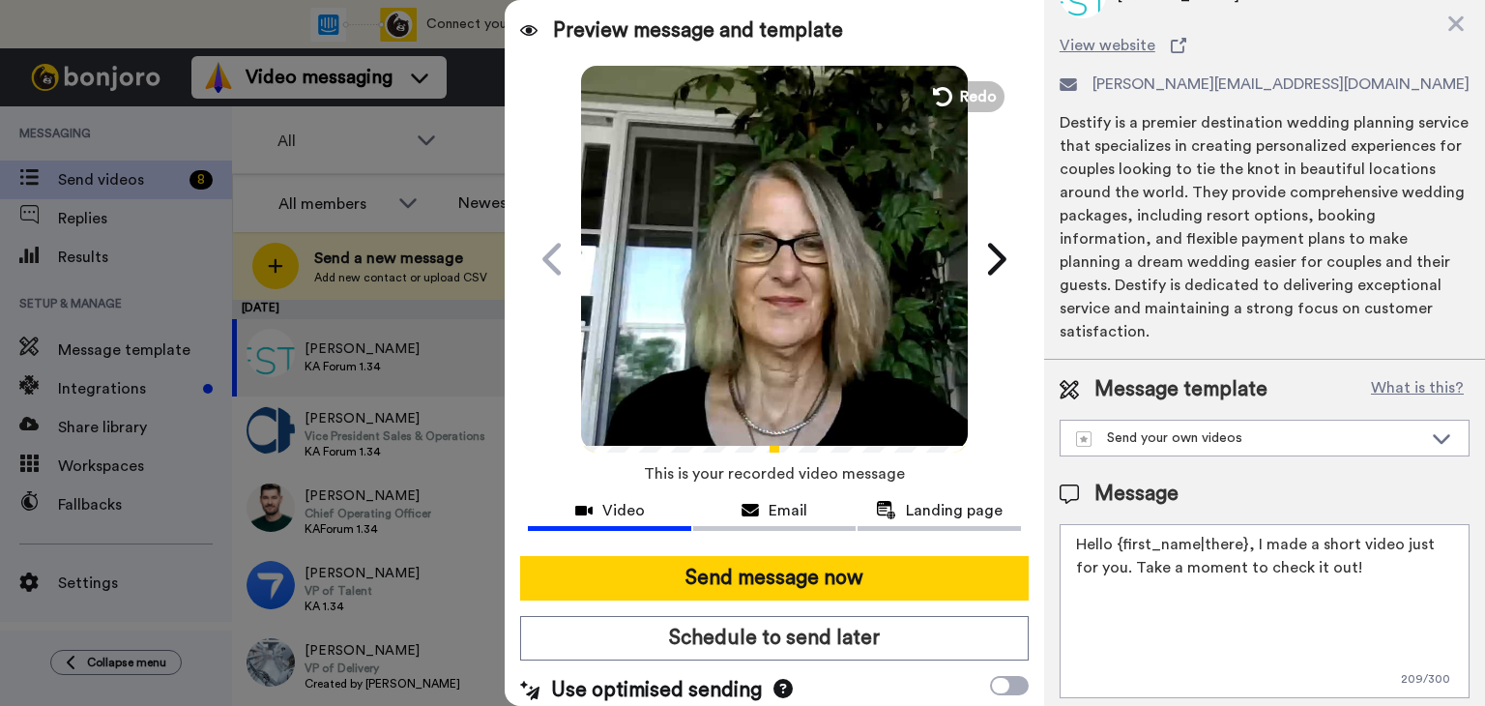
scroll to position [101, 0]
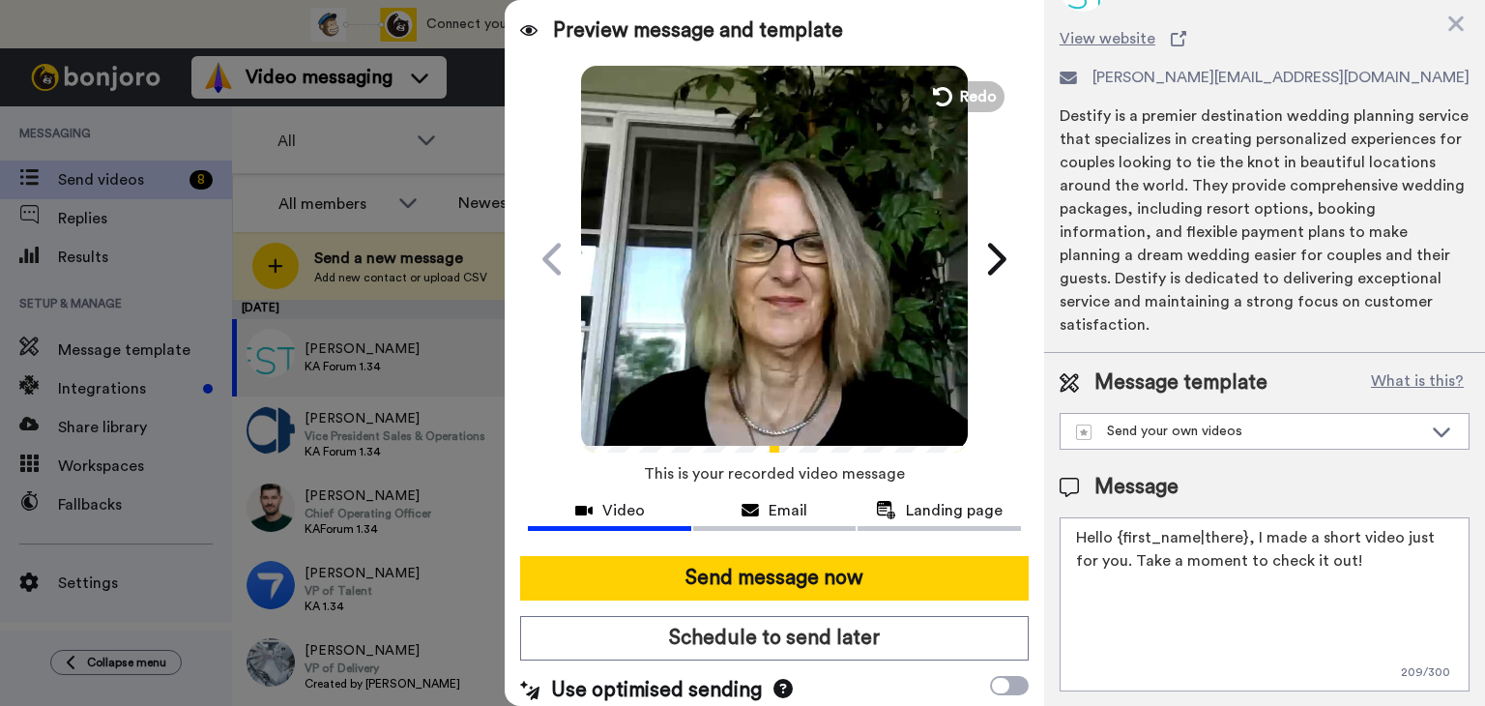
click at [1430, 432] on icon at bounding box center [1441, 431] width 23 height 19
click at [1404, 469] on li "Template 1" at bounding box center [1265, 474] width 410 height 31
click at [1220, 538] on textarea "Hi {first_name|there}, I’ve created a video message just for you. Looking forwa…" at bounding box center [1265, 604] width 410 height 174
click at [1217, 538] on textarea "Hi {first_name|there}, I’ve created a video message just for you. Looking forwa…" at bounding box center [1265, 604] width 410 height 174
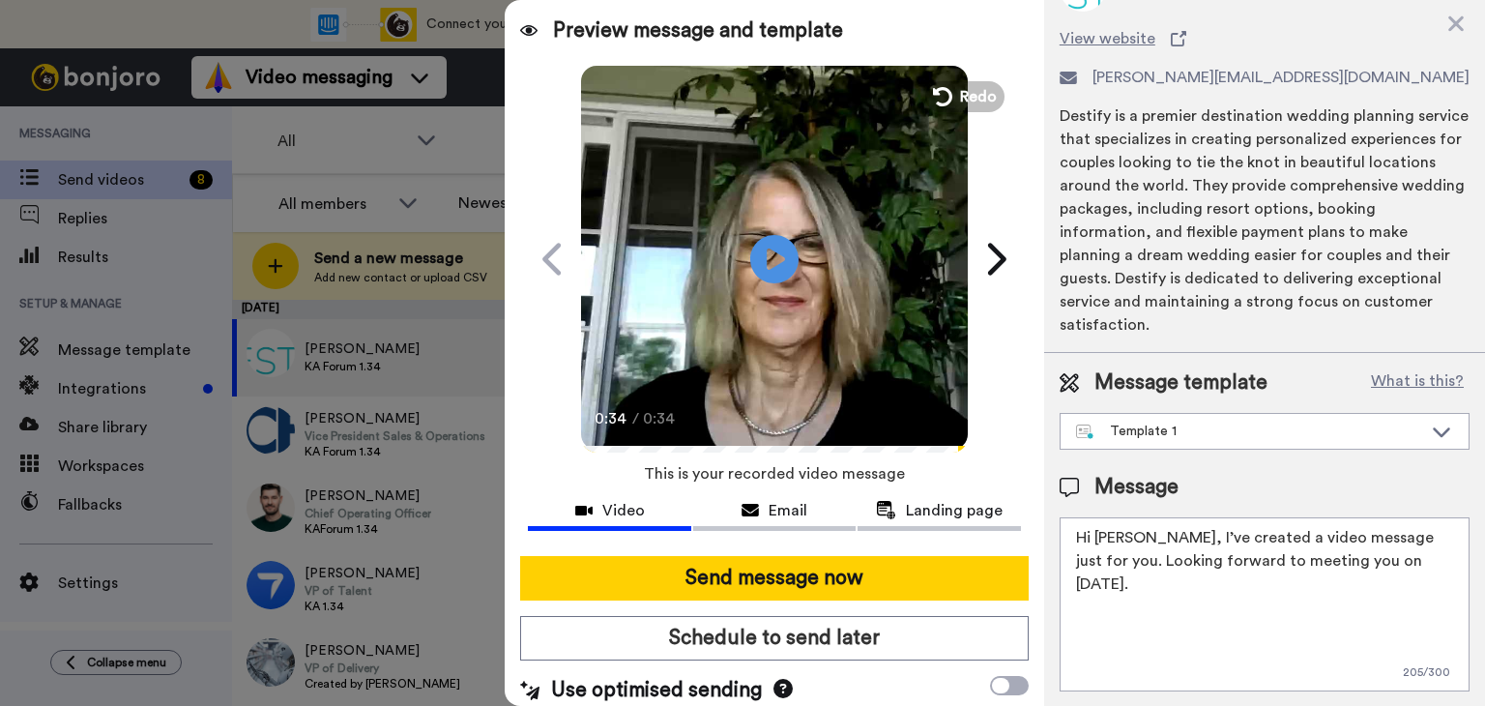
click at [1412, 641] on textarea "Hi Megan, I’ve created a video message just for you. Looking forward to meeting…" at bounding box center [1265, 604] width 410 height 174
type textarea "Hi Megan, I’ve created a video message just for you. Looking forward to meeting…"
click at [766, 260] on icon "Play/Pause" at bounding box center [774, 259] width 48 height 87
click at [920, 512] on span "Landing page" at bounding box center [954, 510] width 97 height 23
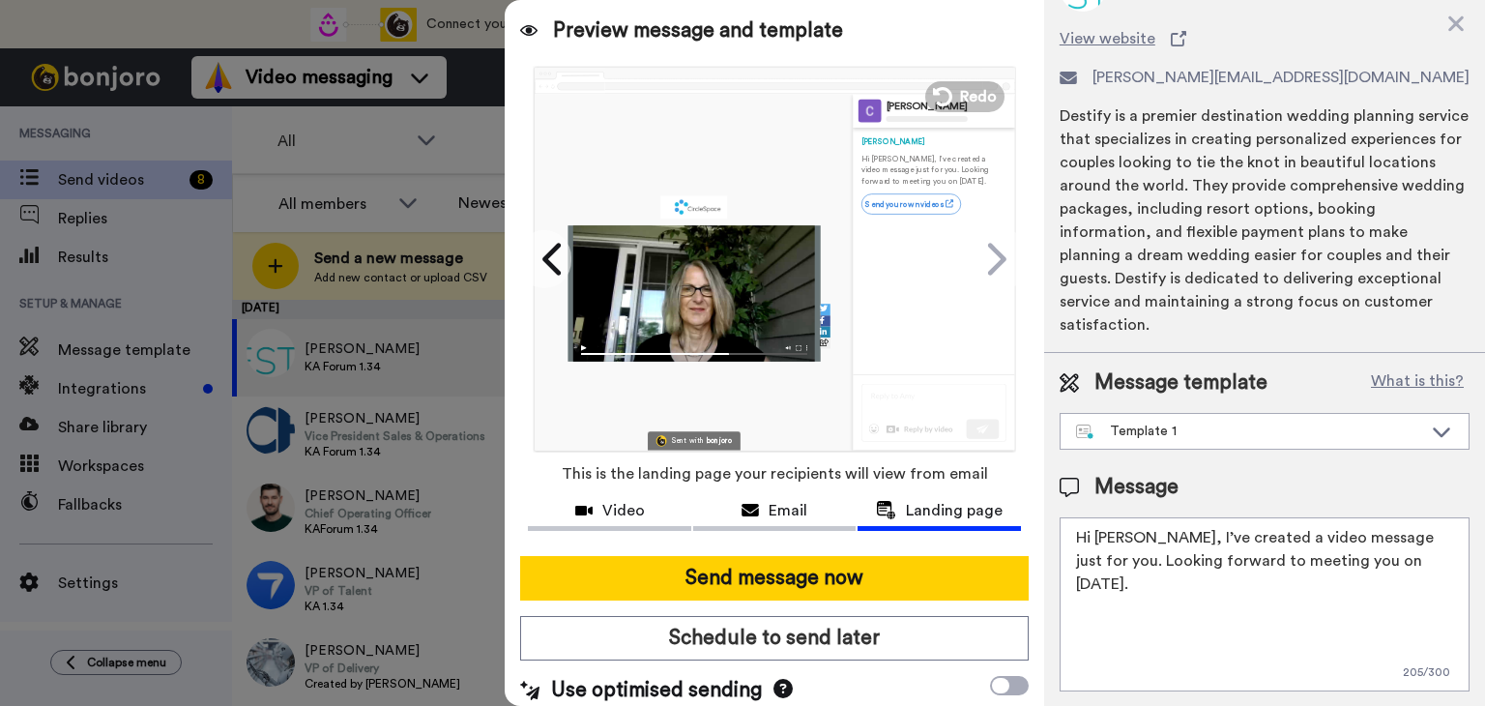
click at [782, 509] on span "Email" at bounding box center [788, 510] width 39 height 23
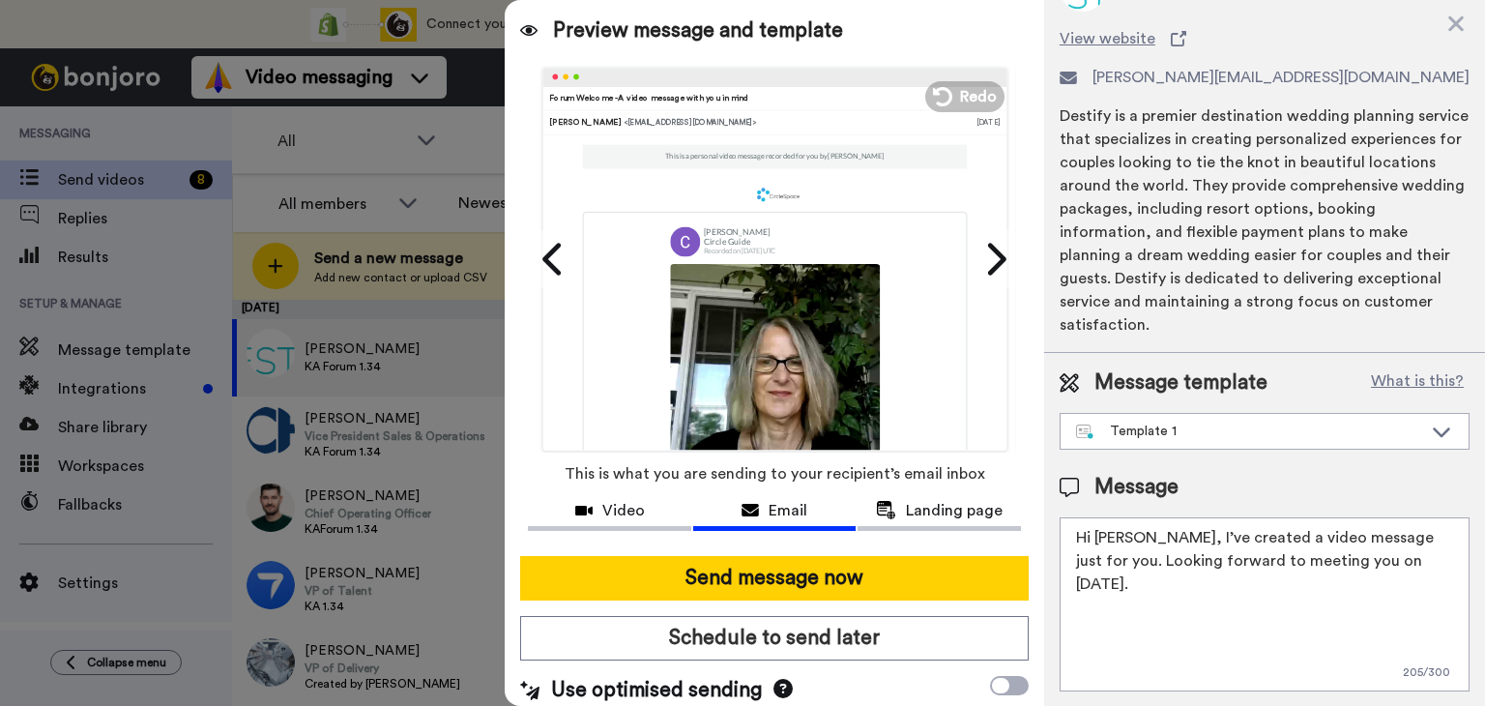
click at [780, 589] on button "Send message now" at bounding box center [774, 578] width 509 height 44
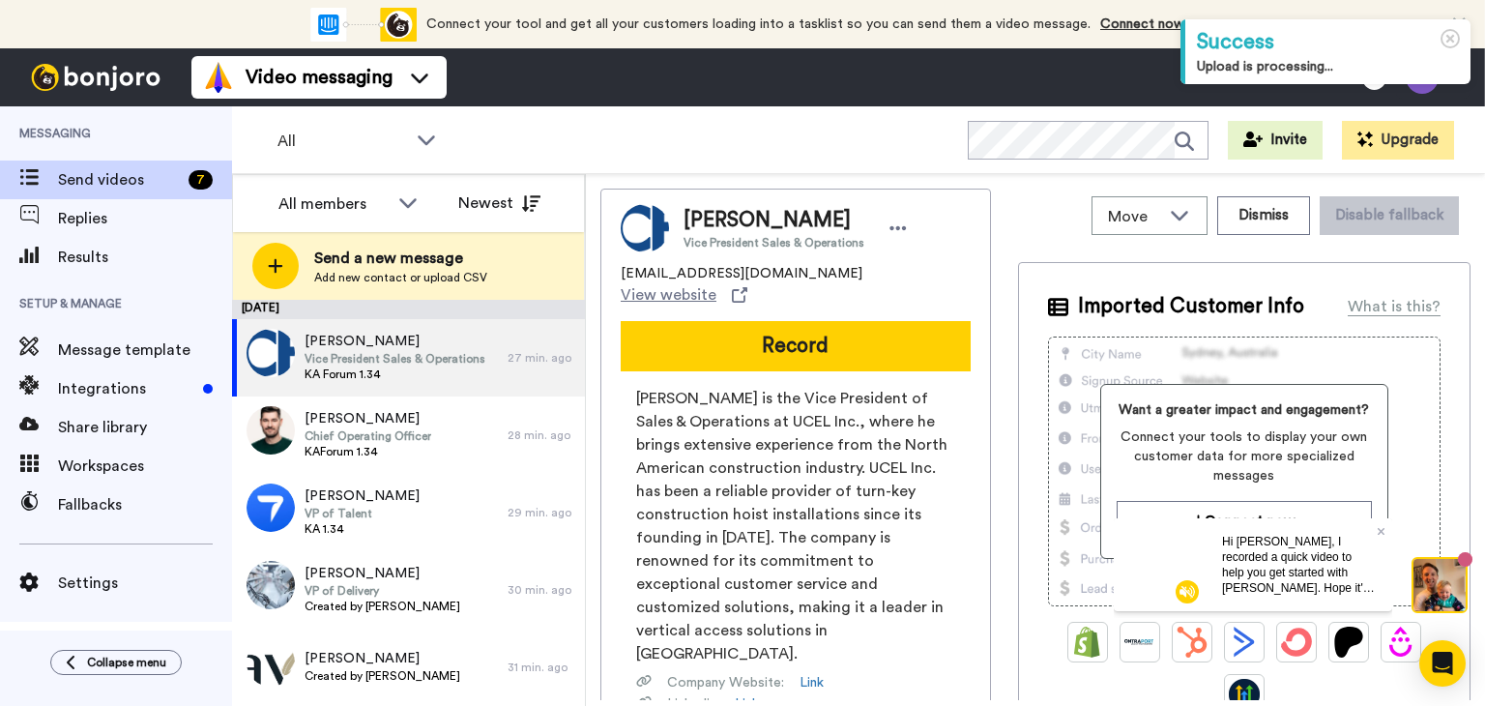
click at [801, 330] on button "Record" at bounding box center [796, 346] width 350 height 50
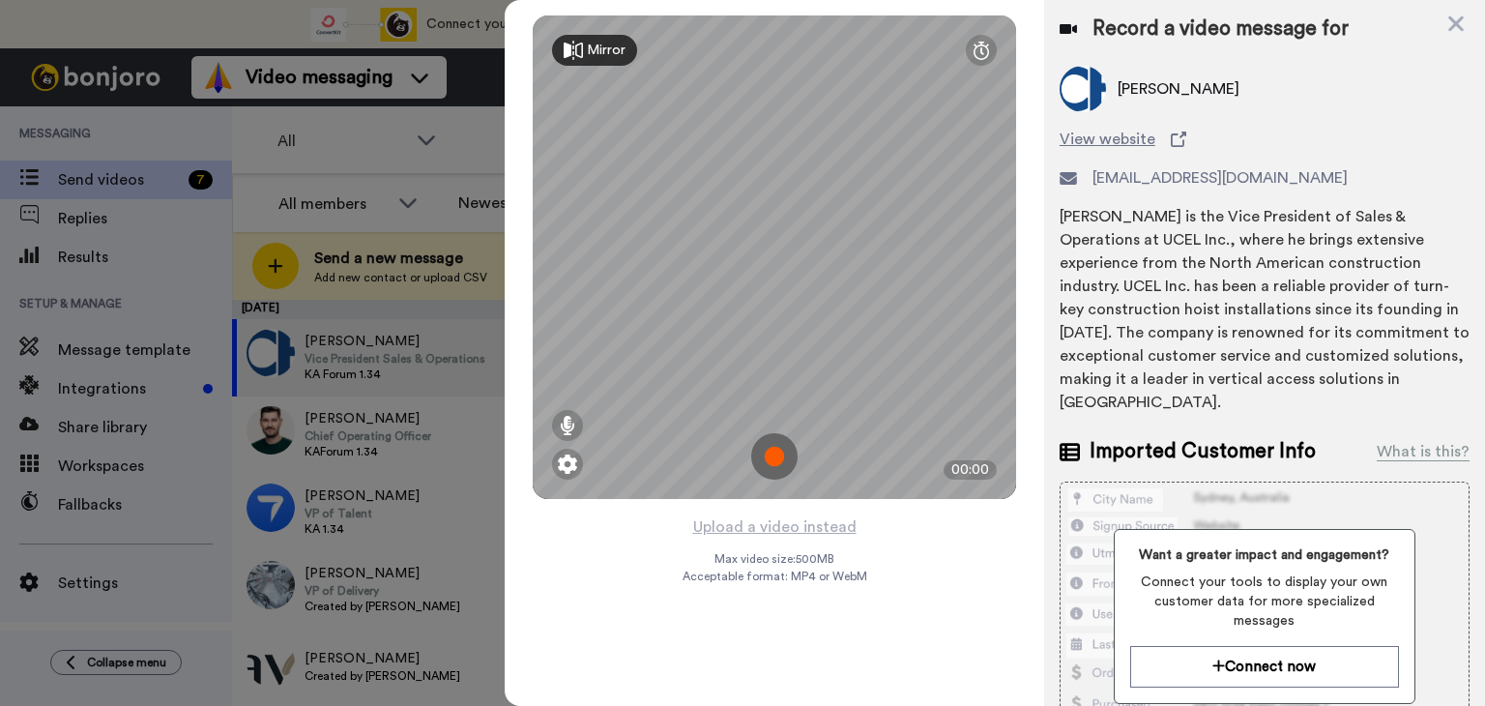
click at [774, 453] on img at bounding box center [774, 456] width 46 height 46
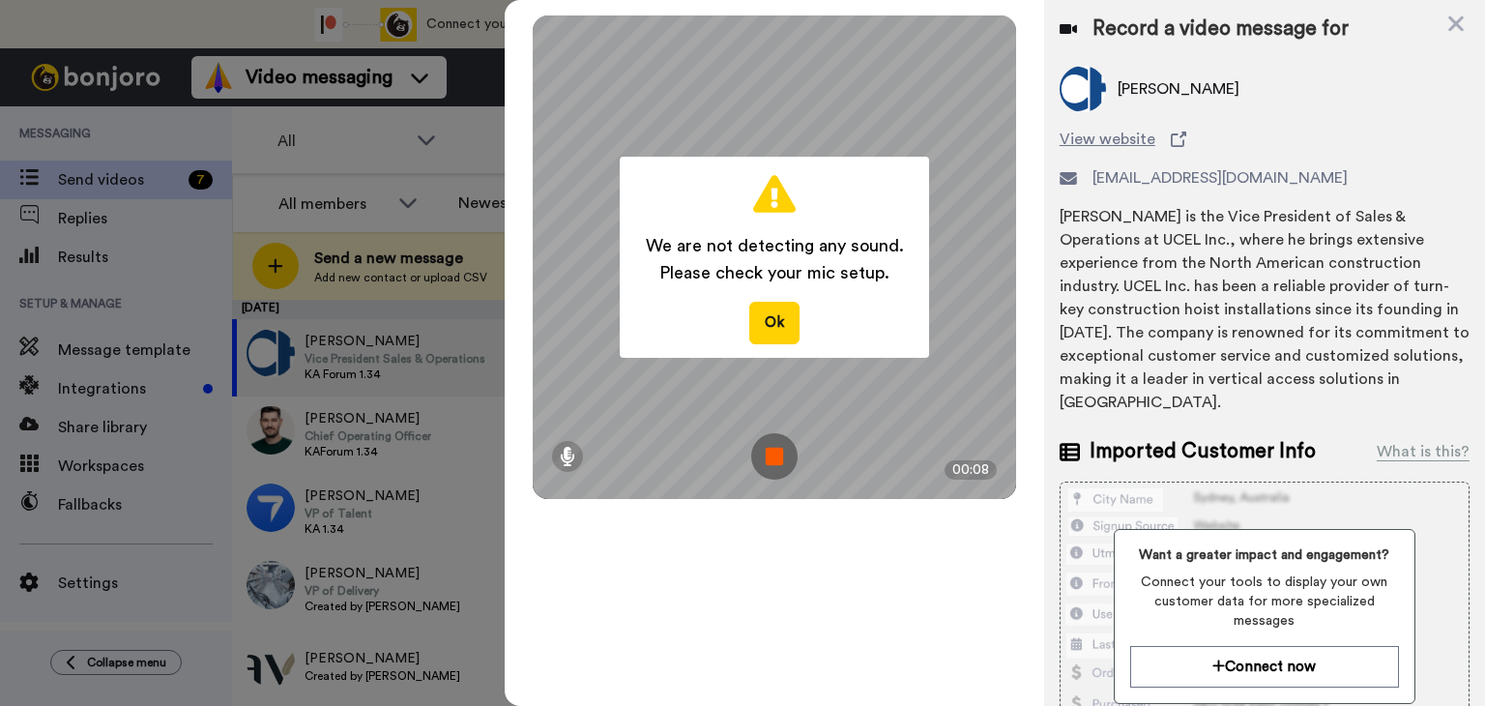
click at [773, 323] on button "Ok" at bounding box center [774, 323] width 50 height 42
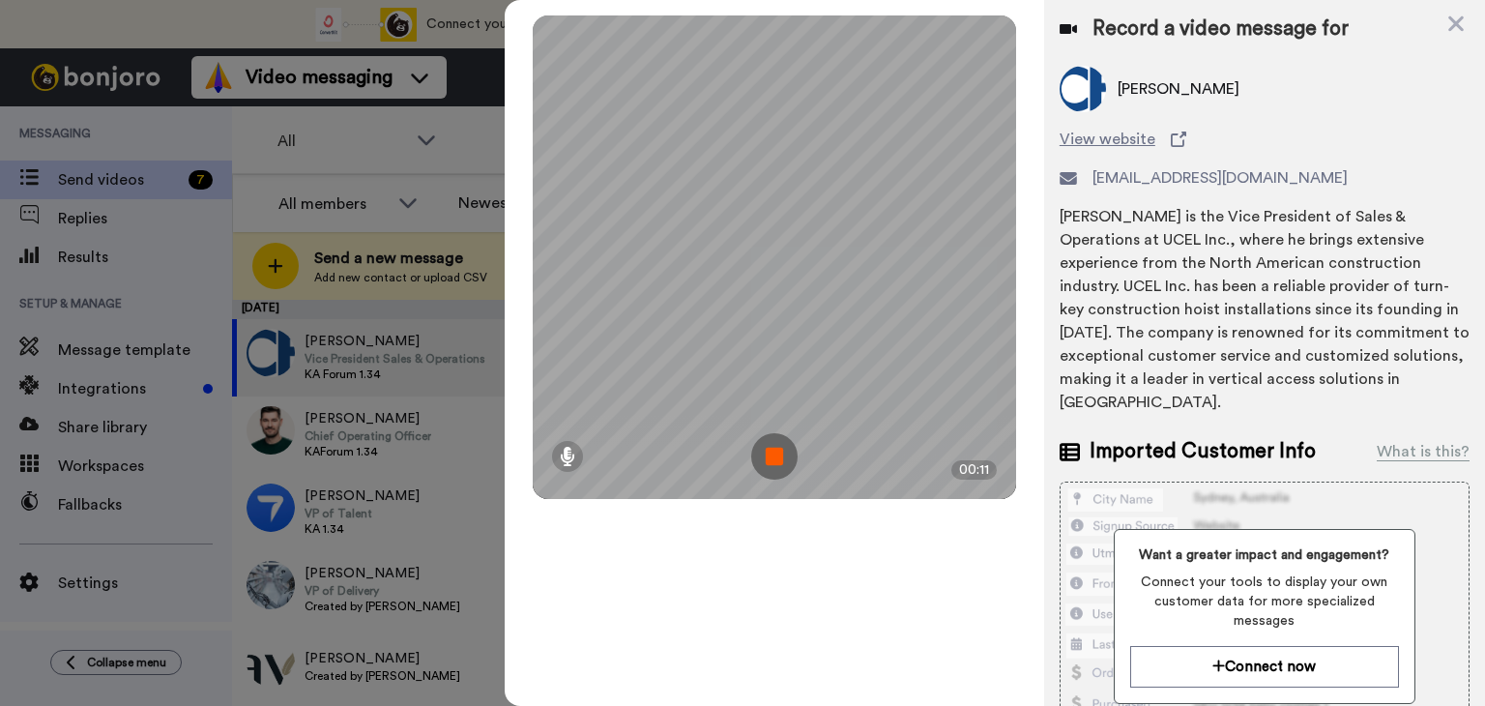
click at [570, 459] on icon at bounding box center [567, 456] width 15 height 19
click at [979, 477] on div "00:20" at bounding box center [971, 469] width 52 height 19
click at [769, 450] on img at bounding box center [774, 456] width 46 height 46
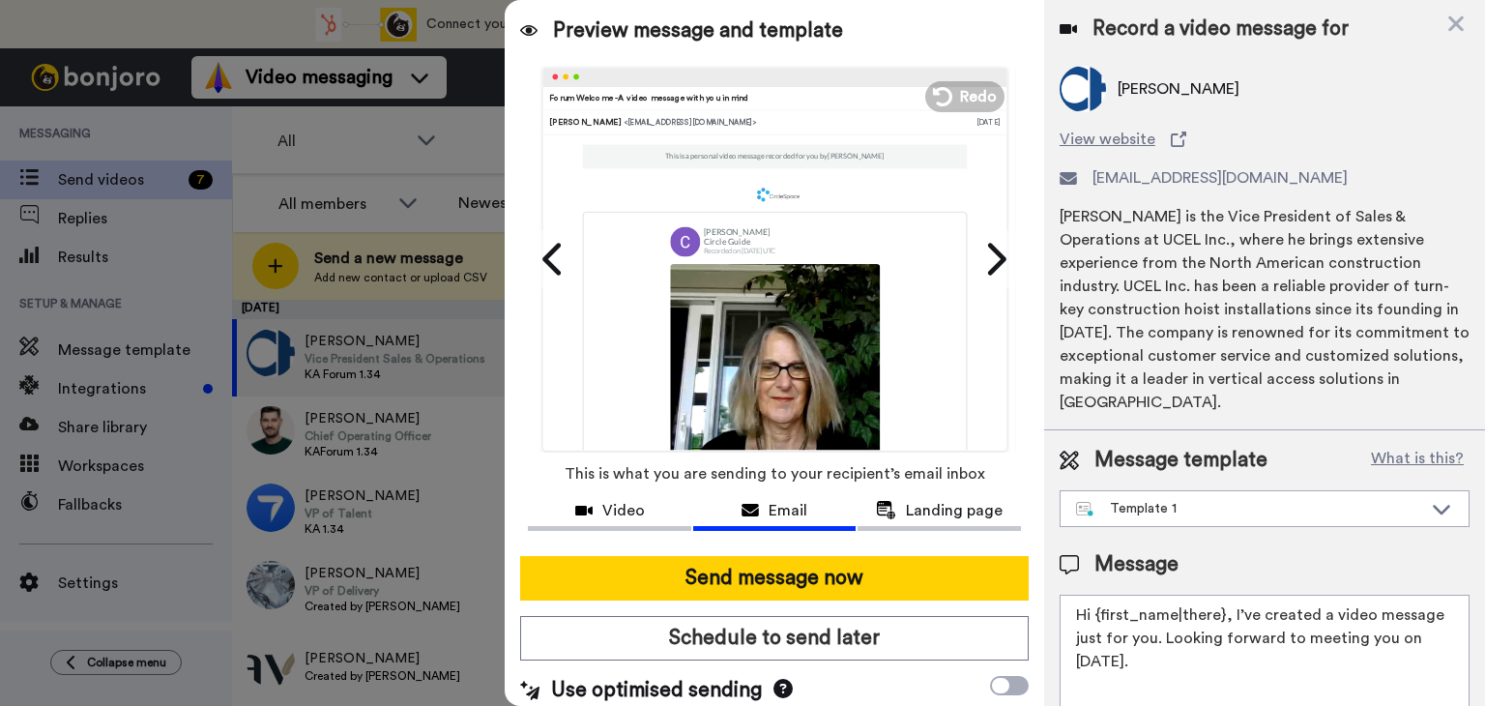
click at [604, 513] on span "Video" at bounding box center [623, 510] width 43 height 23
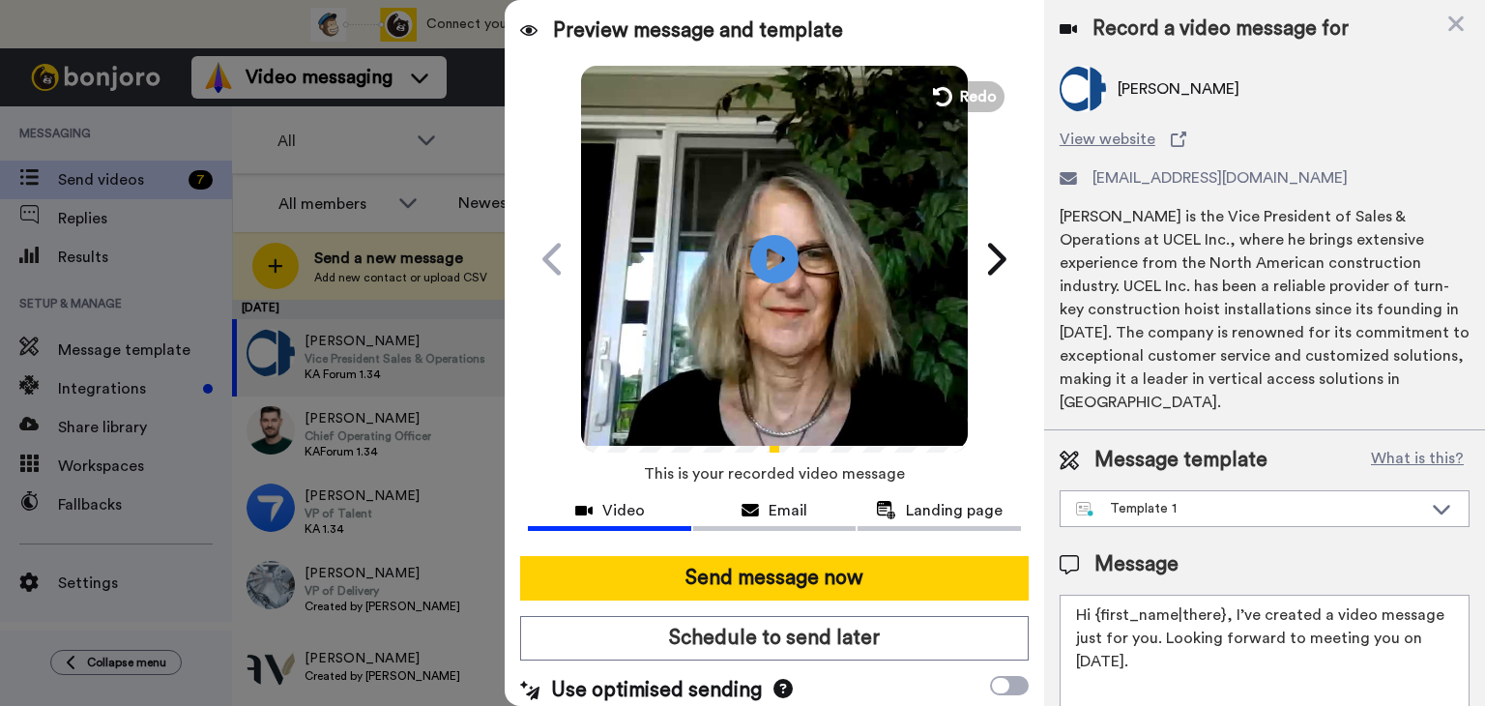
click at [935, 94] on icon at bounding box center [942, 96] width 19 height 19
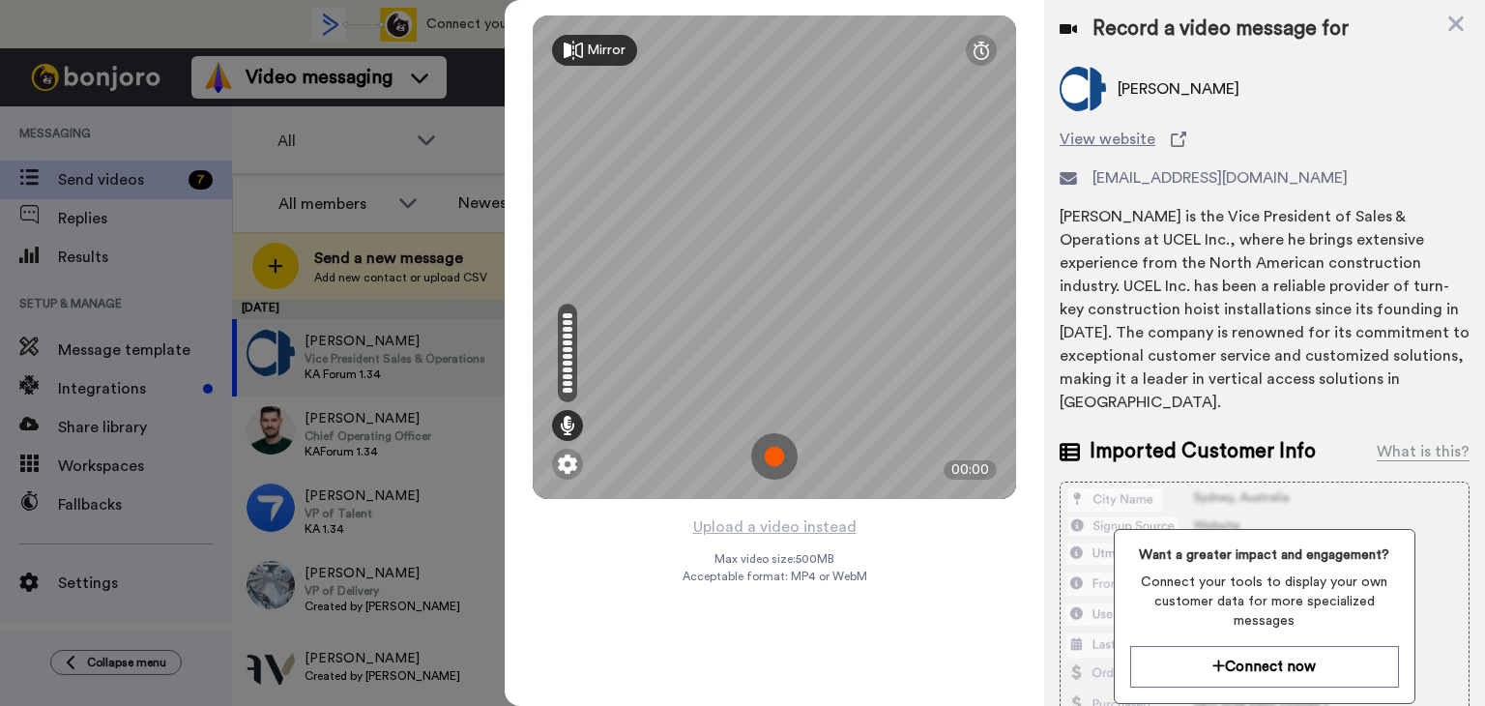
click at [771, 464] on img at bounding box center [774, 456] width 46 height 46
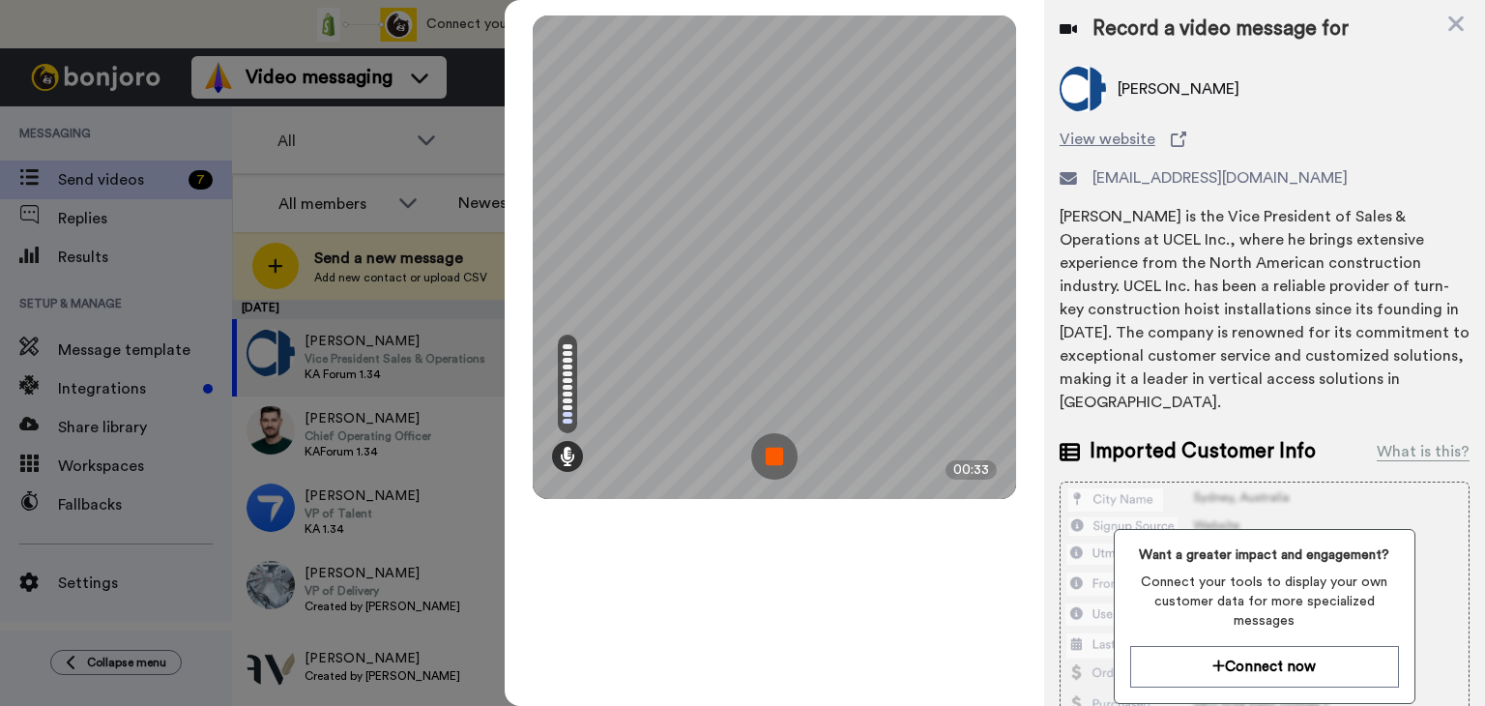
click at [775, 455] on img at bounding box center [774, 456] width 46 height 46
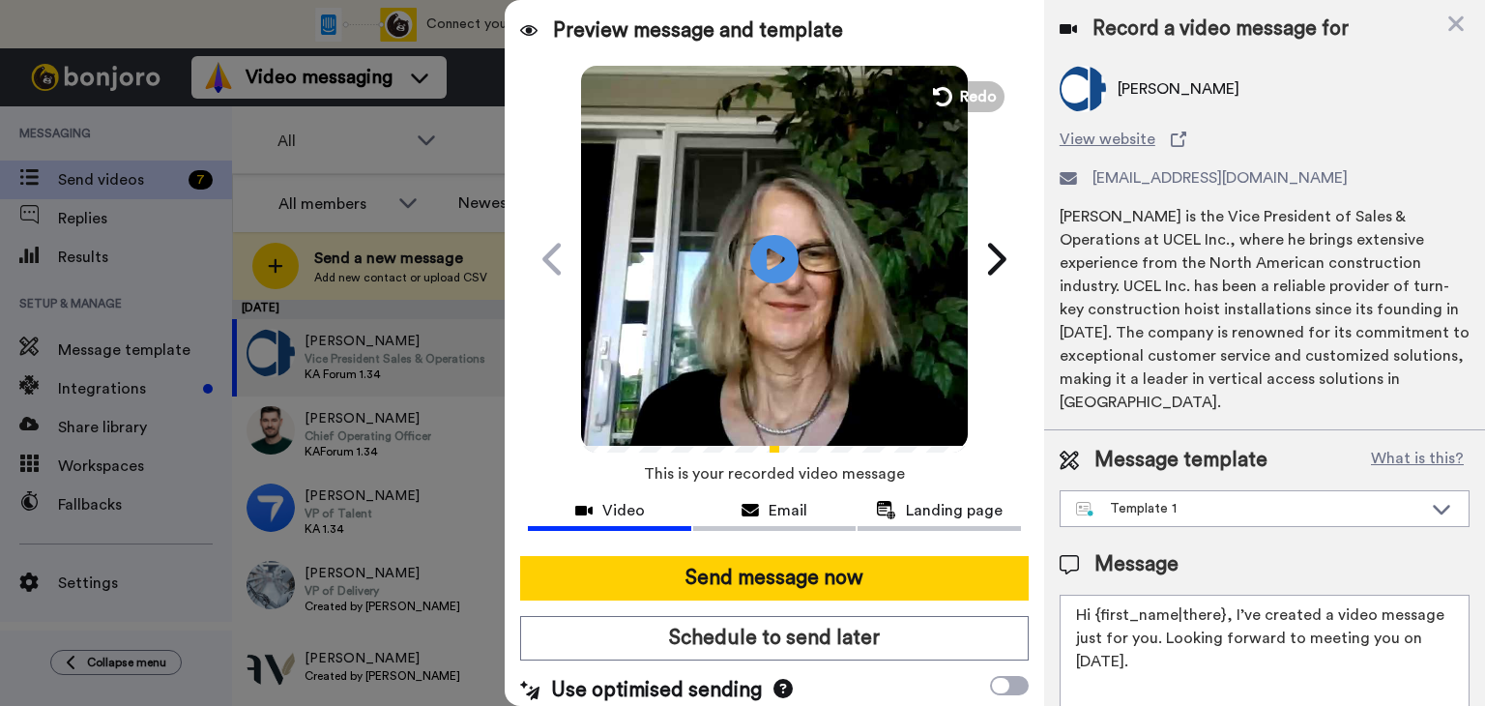
click at [781, 252] on icon at bounding box center [774, 259] width 48 height 48
click at [896, 577] on button "Send message now" at bounding box center [774, 578] width 509 height 44
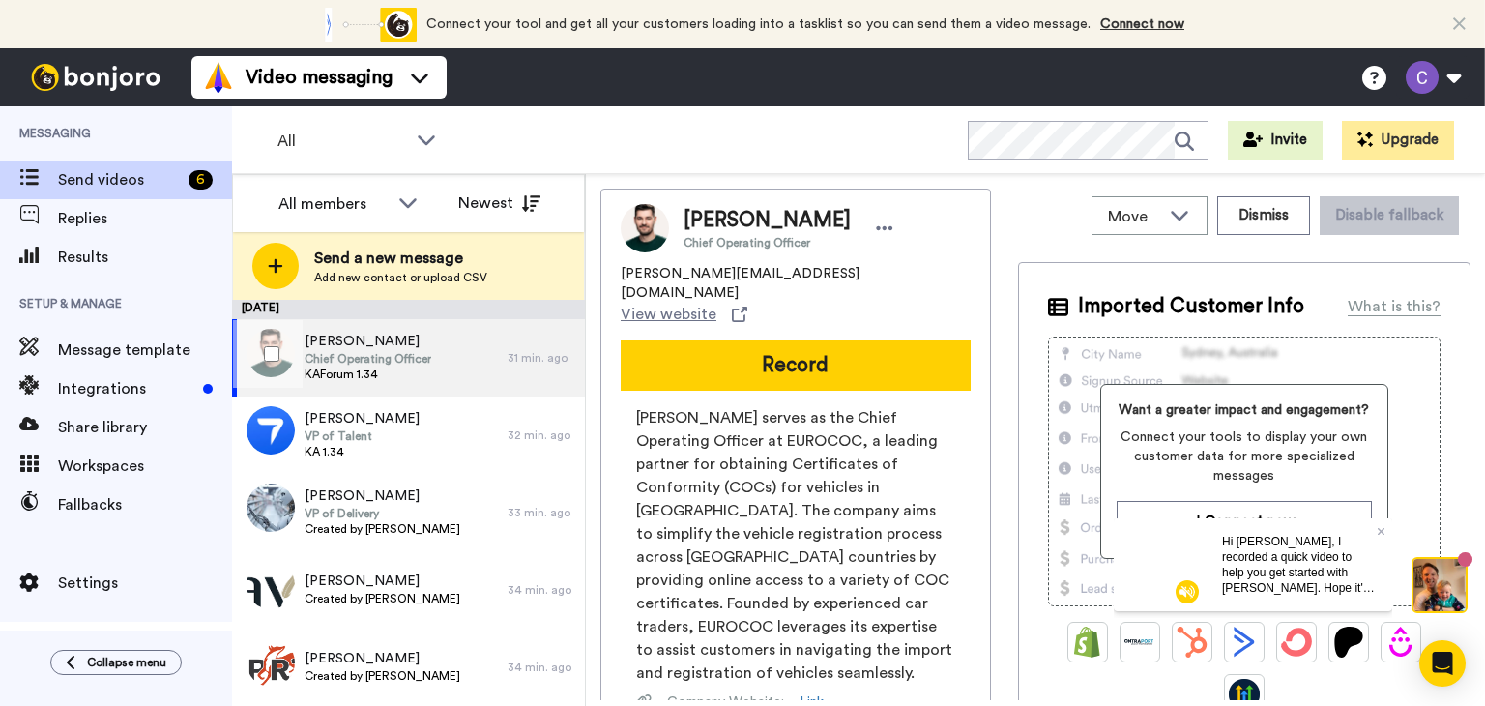
click at [366, 346] on span "[PERSON_NAME]" at bounding box center [368, 341] width 127 height 19
click at [843, 340] on button "Record" at bounding box center [796, 365] width 350 height 50
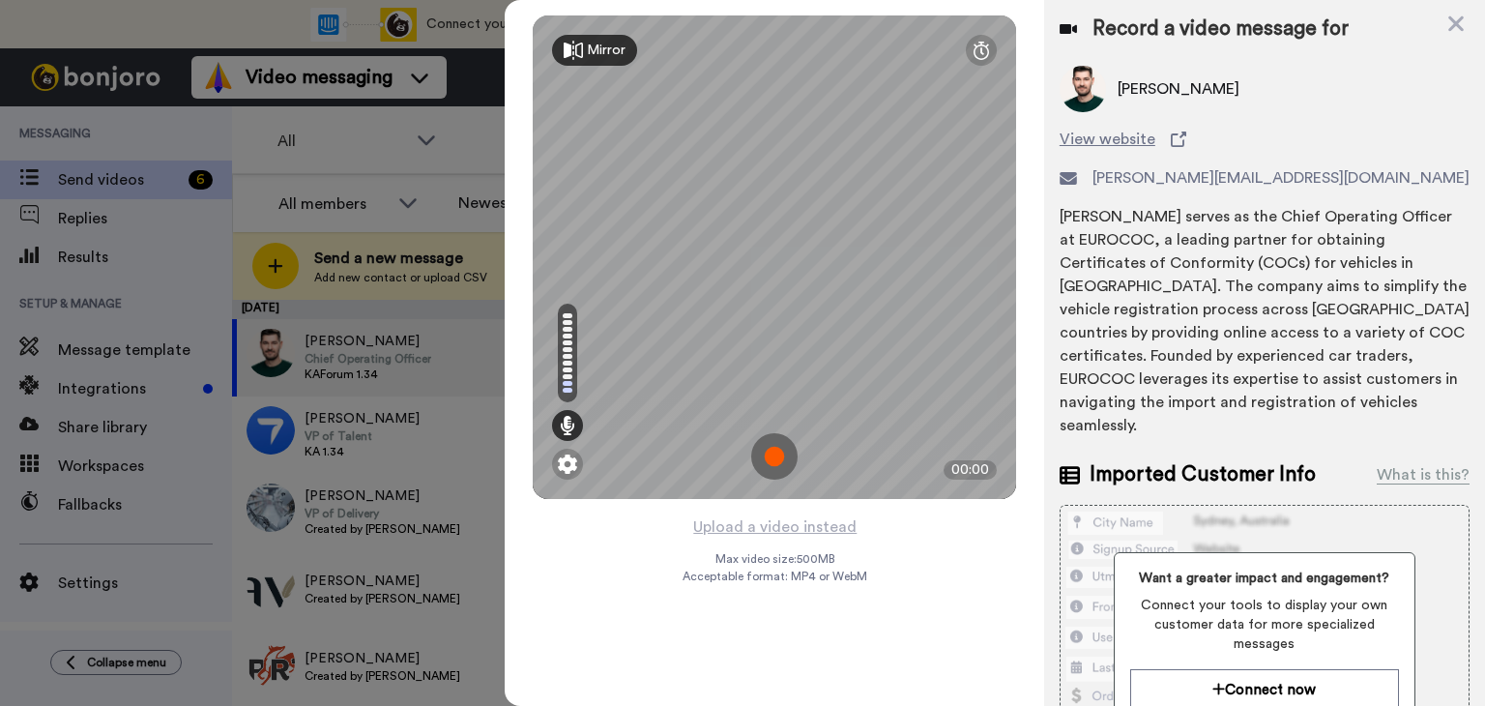
click at [785, 459] on img at bounding box center [774, 456] width 46 height 46
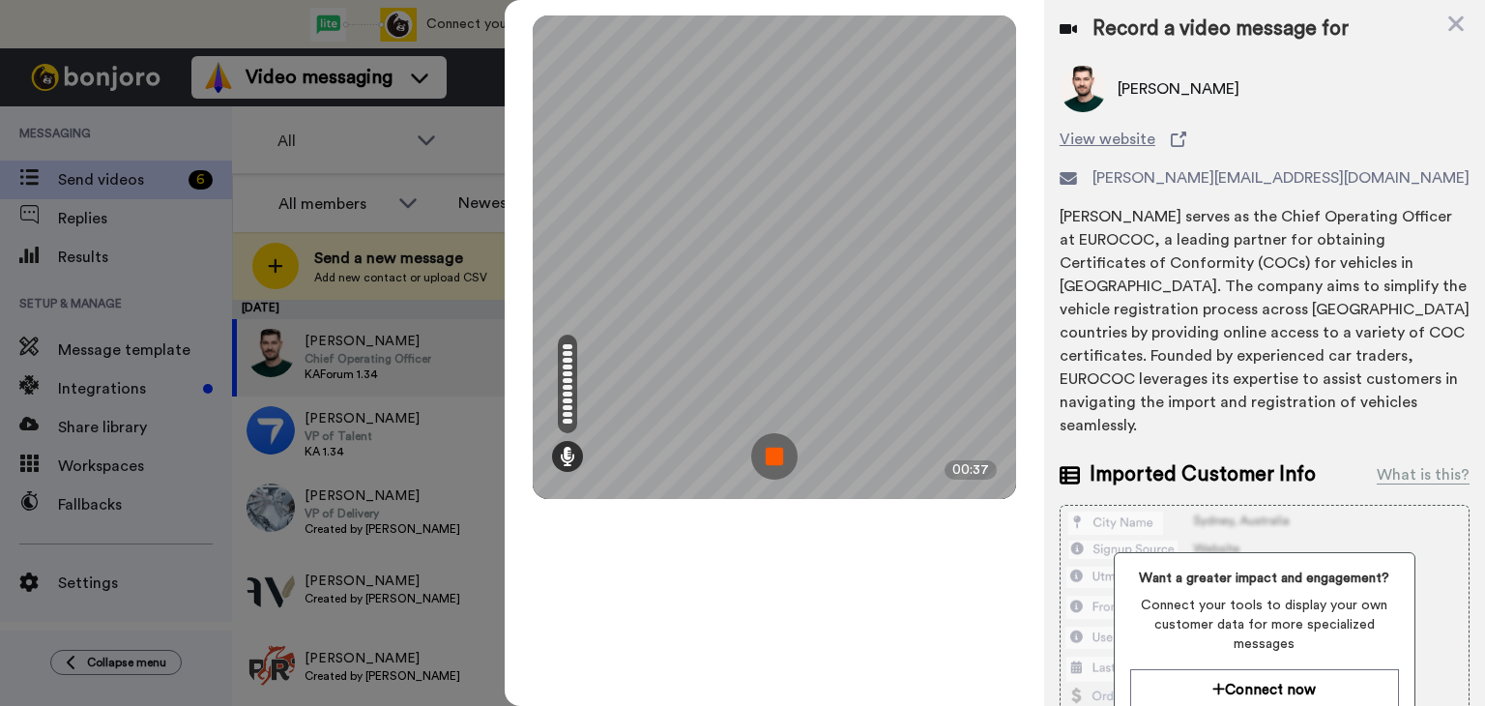
click at [769, 456] on img at bounding box center [774, 456] width 46 height 46
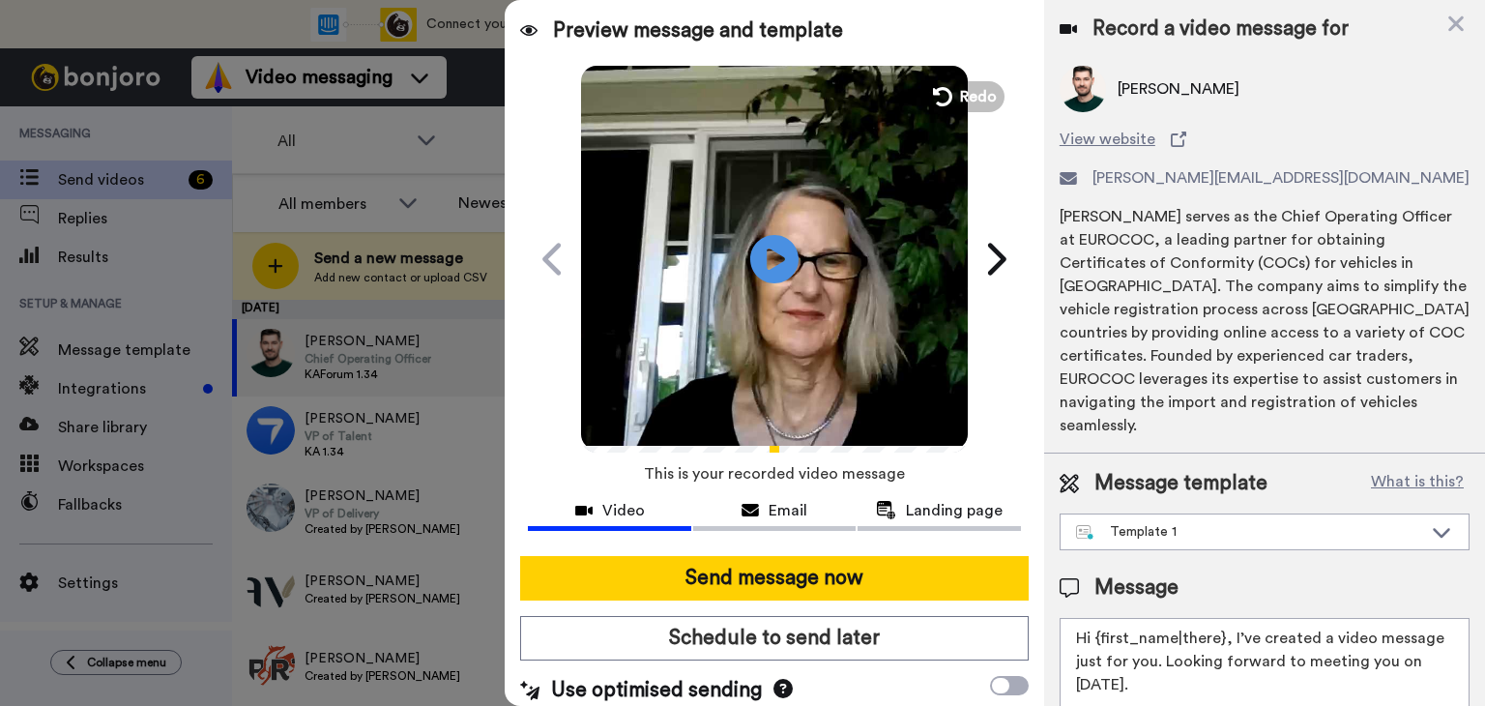
click at [760, 268] on icon "Play/Pause" at bounding box center [774, 259] width 48 height 87
click at [851, 588] on button "Send message now" at bounding box center [774, 578] width 509 height 44
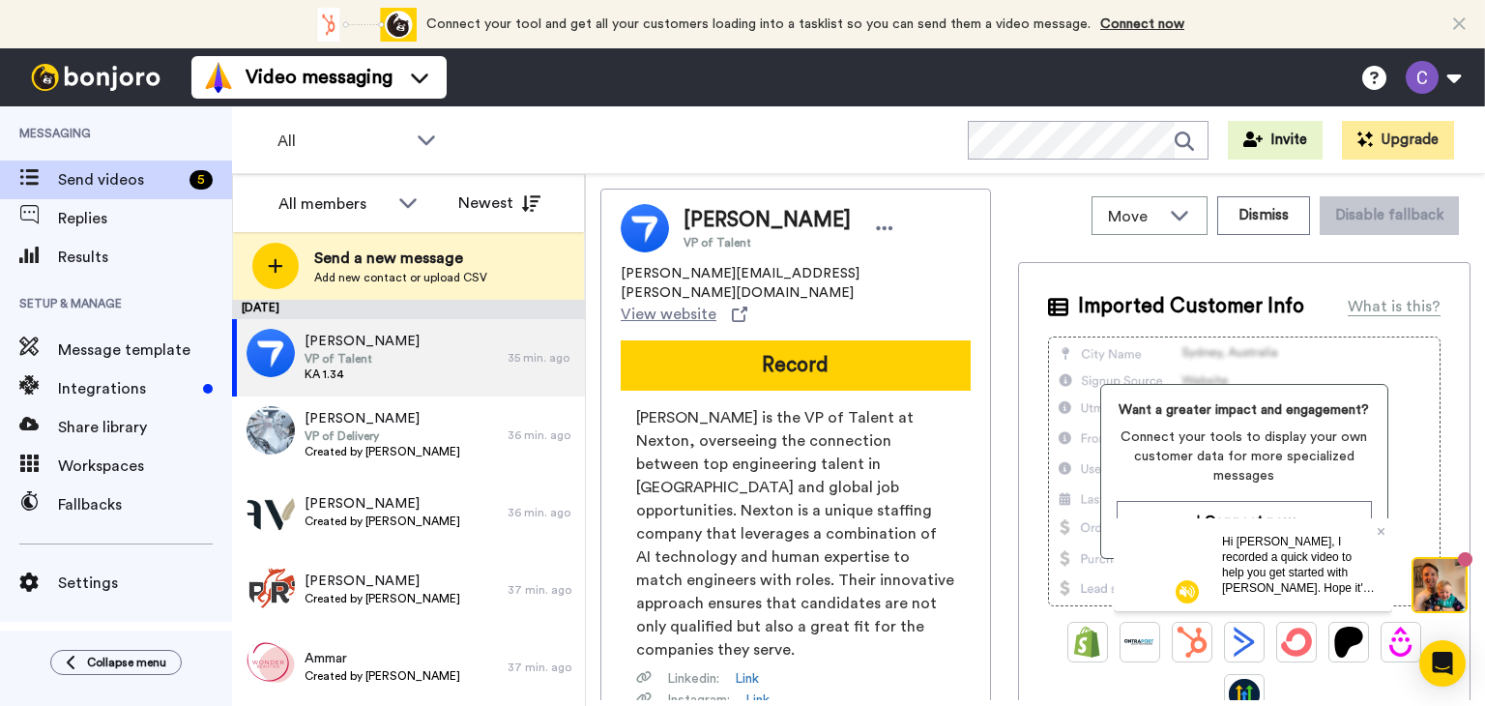
click at [792, 340] on button "Record" at bounding box center [796, 365] width 350 height 50
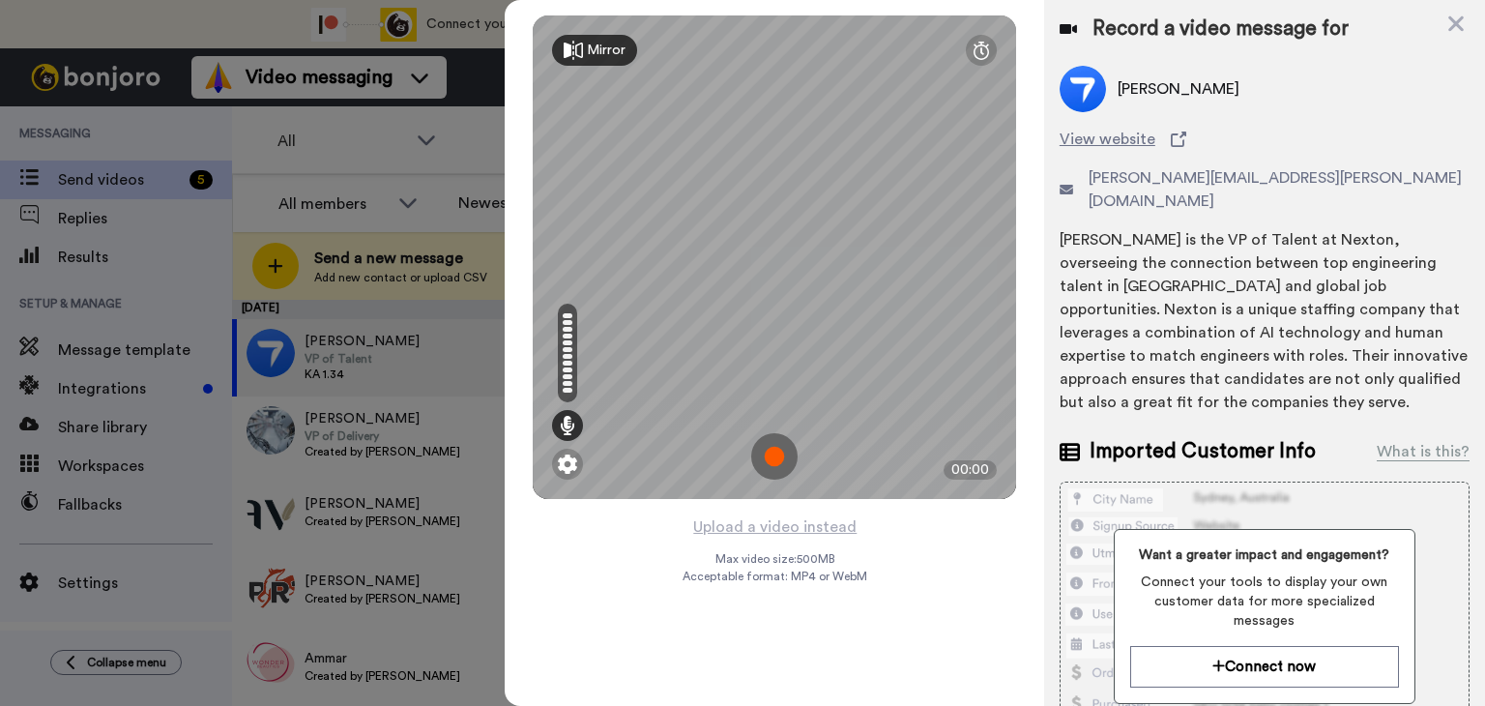
click at [774, 460] on img at bounding box center [774, 456] width 46 height 46
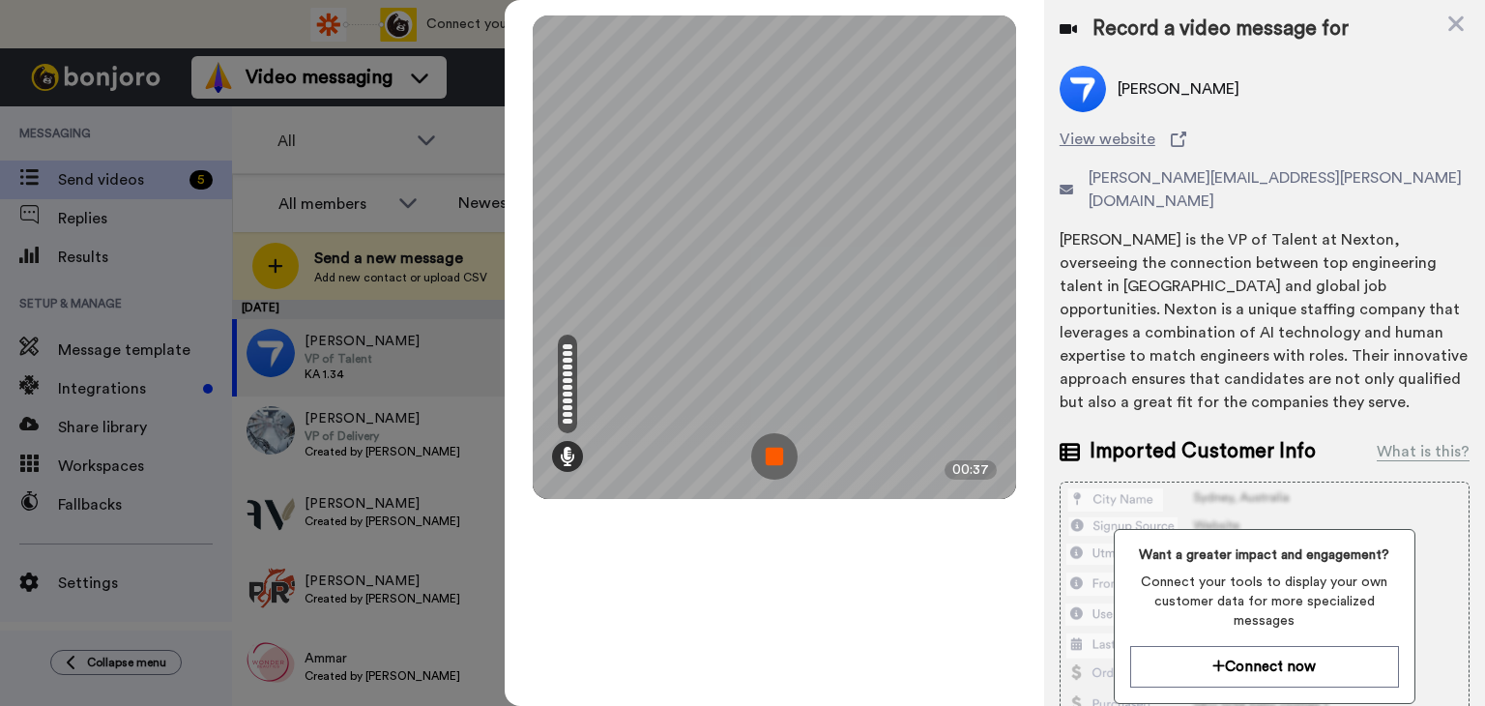
click at [774, 460] on img at bounding box center [774, 456] width 46 height 46
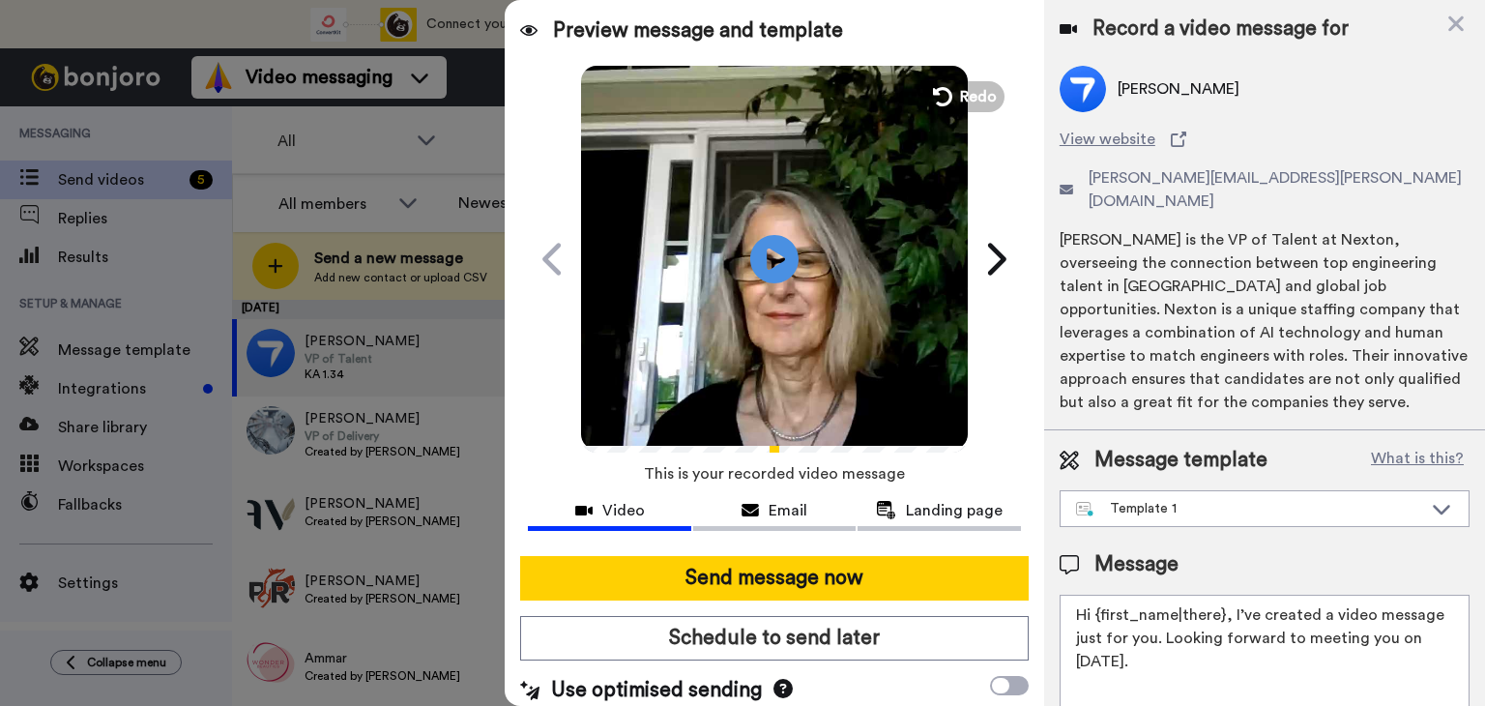
click at [776, 264] on icon at bounding box center [774, 259] width 48 height 48
click at [812, 583] on button "Send message now" at bounding box center [774, 578] width 509 height 44
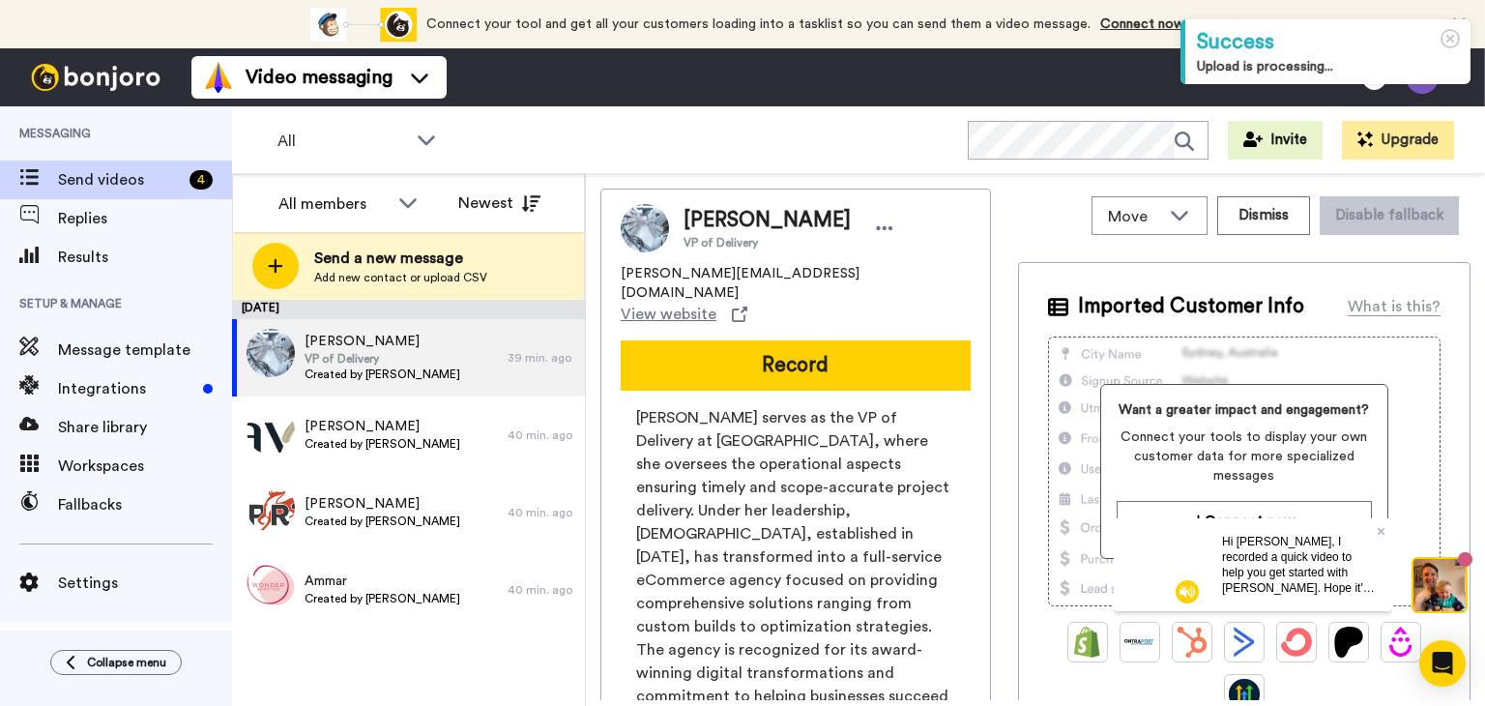
click at [696, 340] on button "Record" at bounding box center [796, 365] width 350 height 50
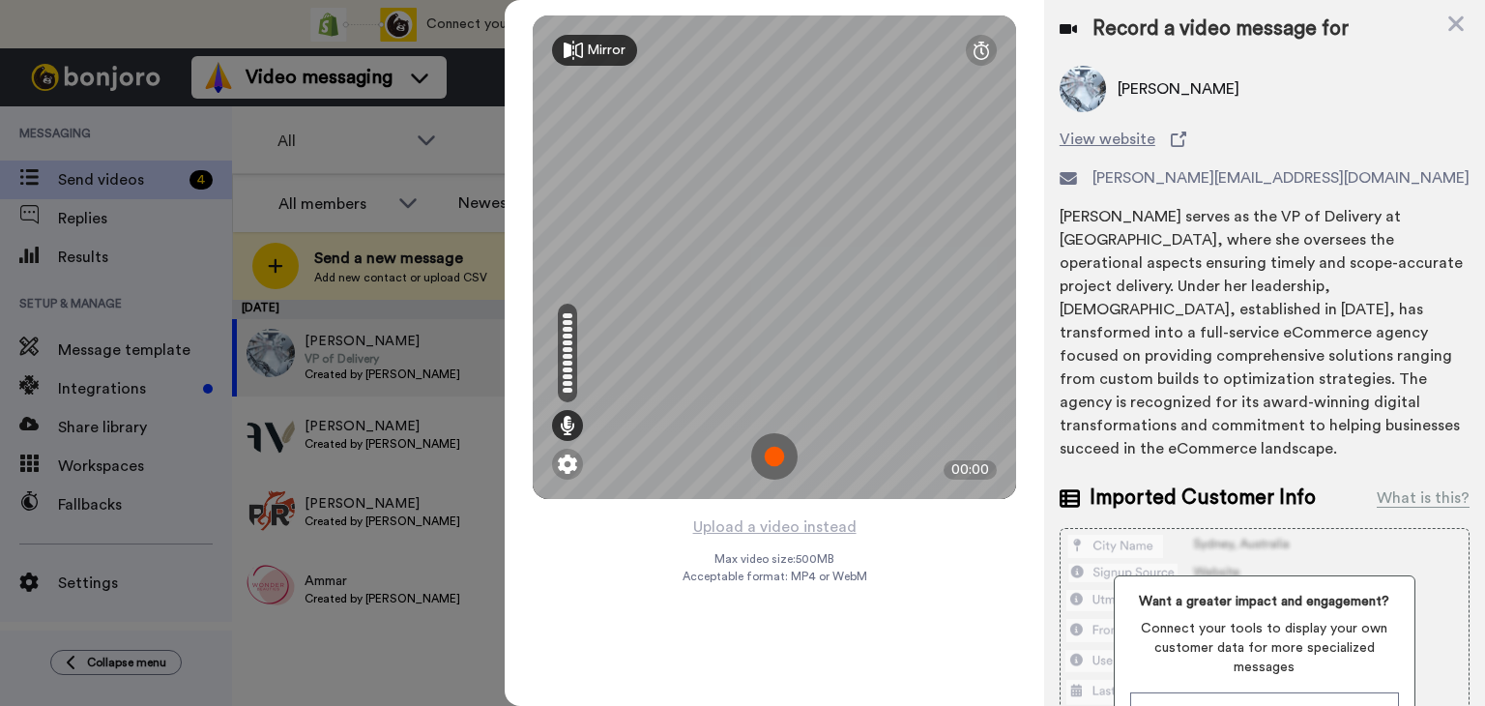
click at [795, 453] on img at bounding box center [774, 456] width 46 height 46
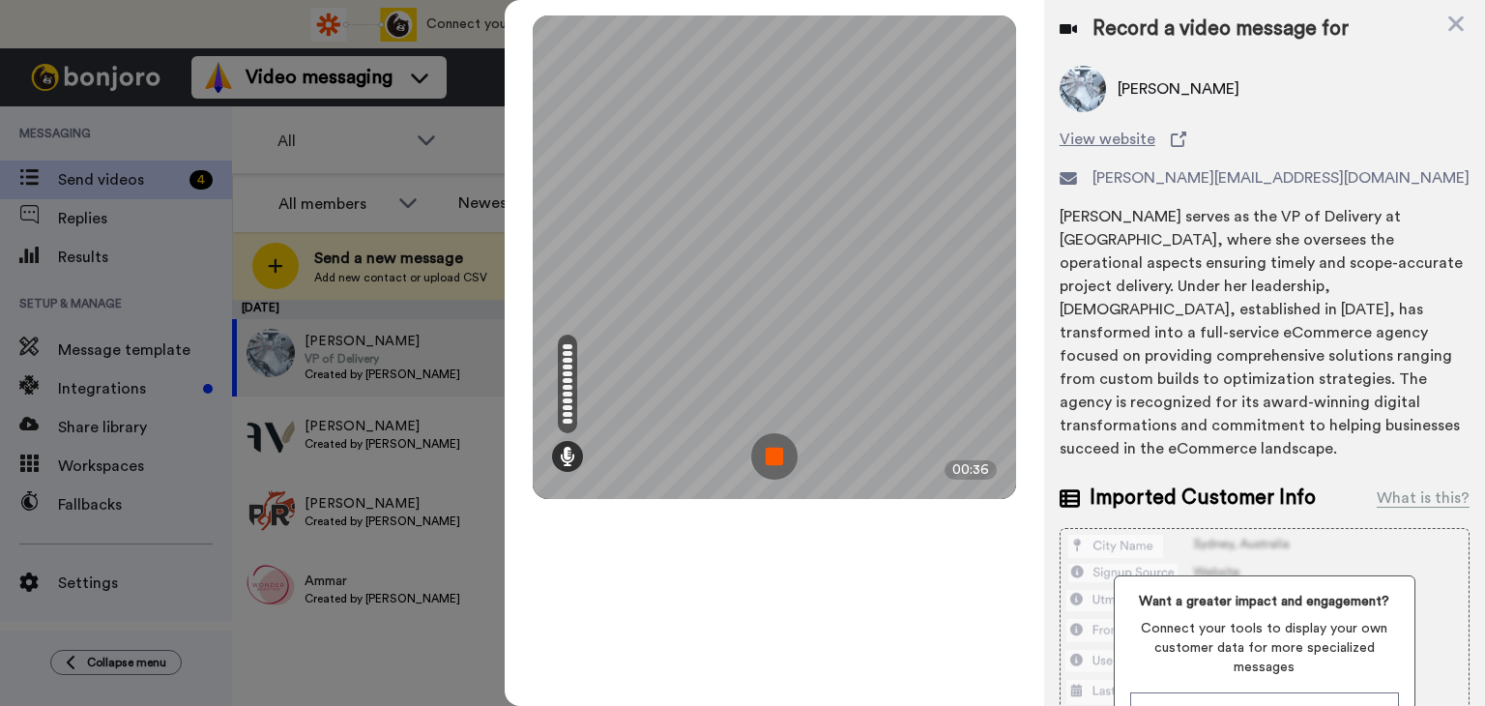
click at [784, 454] on img at bounding box center [774, 456] width 46 height 46
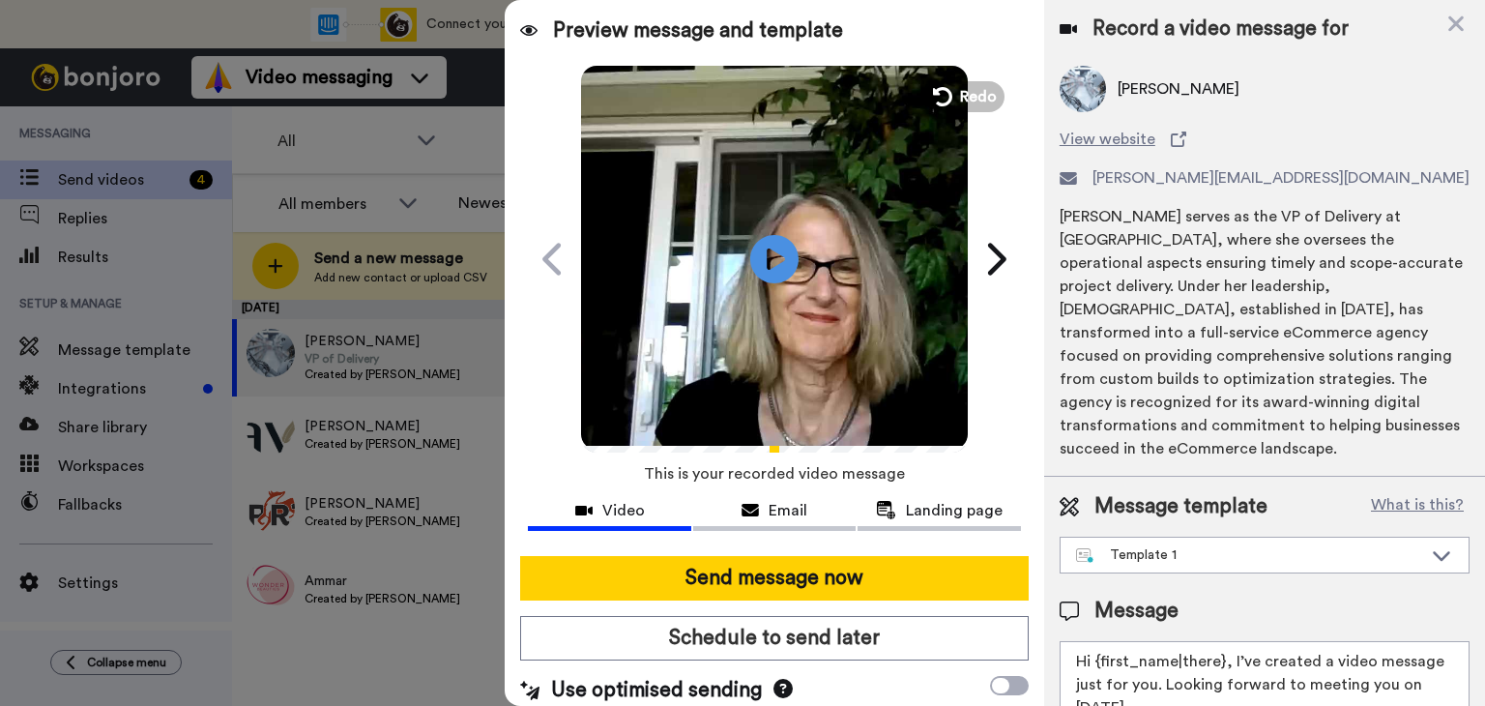
click at [770, 250] on icon at bounding box center [774, 259] width 48 height 48
click at [805, 571] on button "Send message now" at bounding box center [774, 578] width 509 height 44
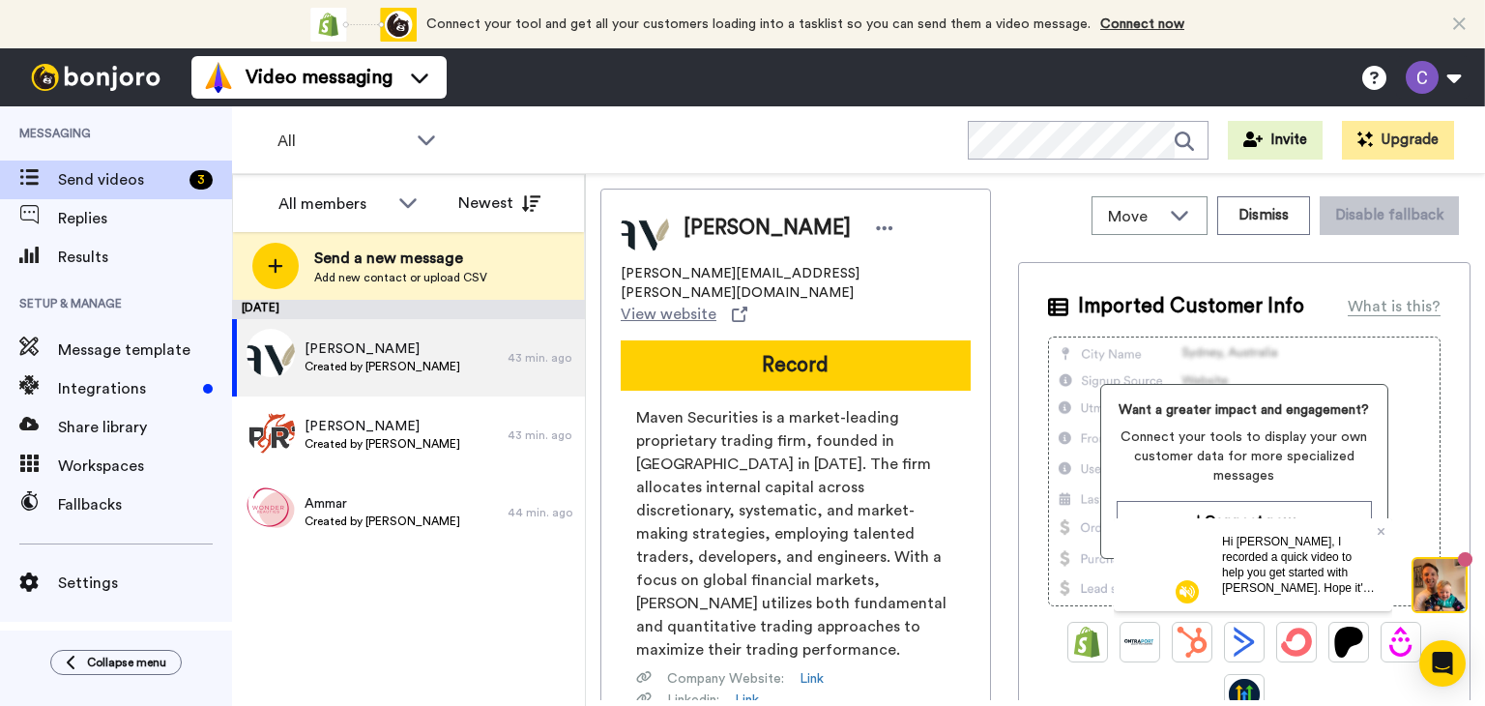
click at [820, 340] on button "Record" at bounding box center [796, 365] width 350 height 50
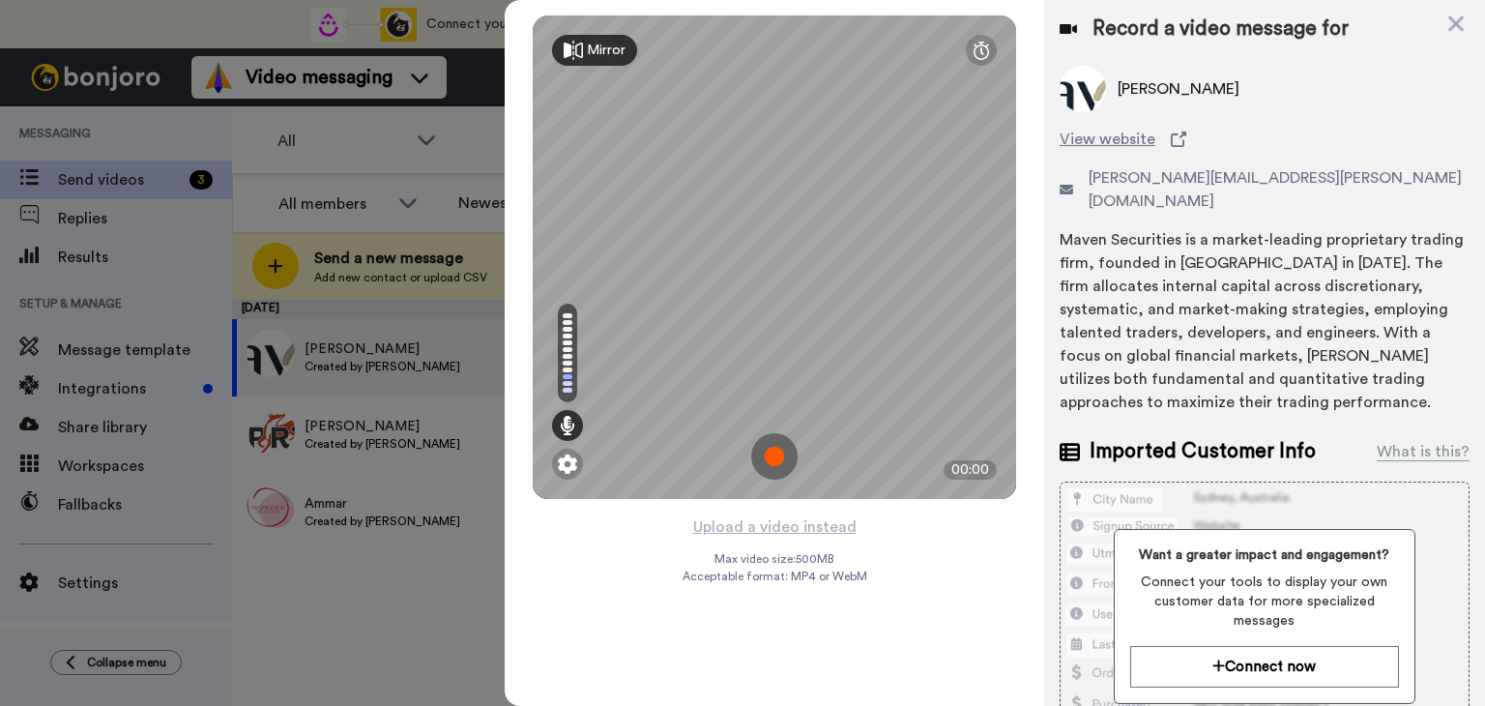
click at [771, 456] on img at bounding box center [774, 456] width 46 height 46
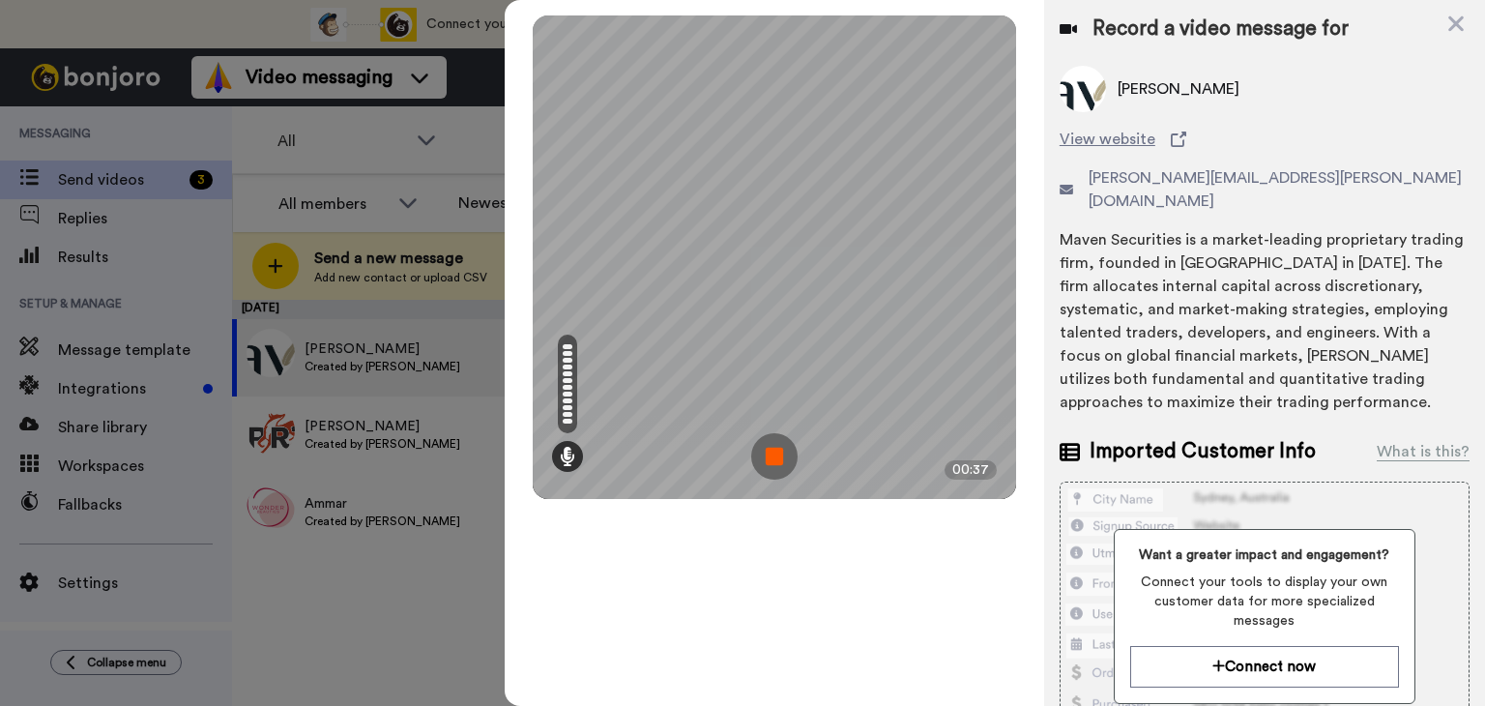
click at [771, 456] on img at bounding box center [774, 456] width 46 height 46
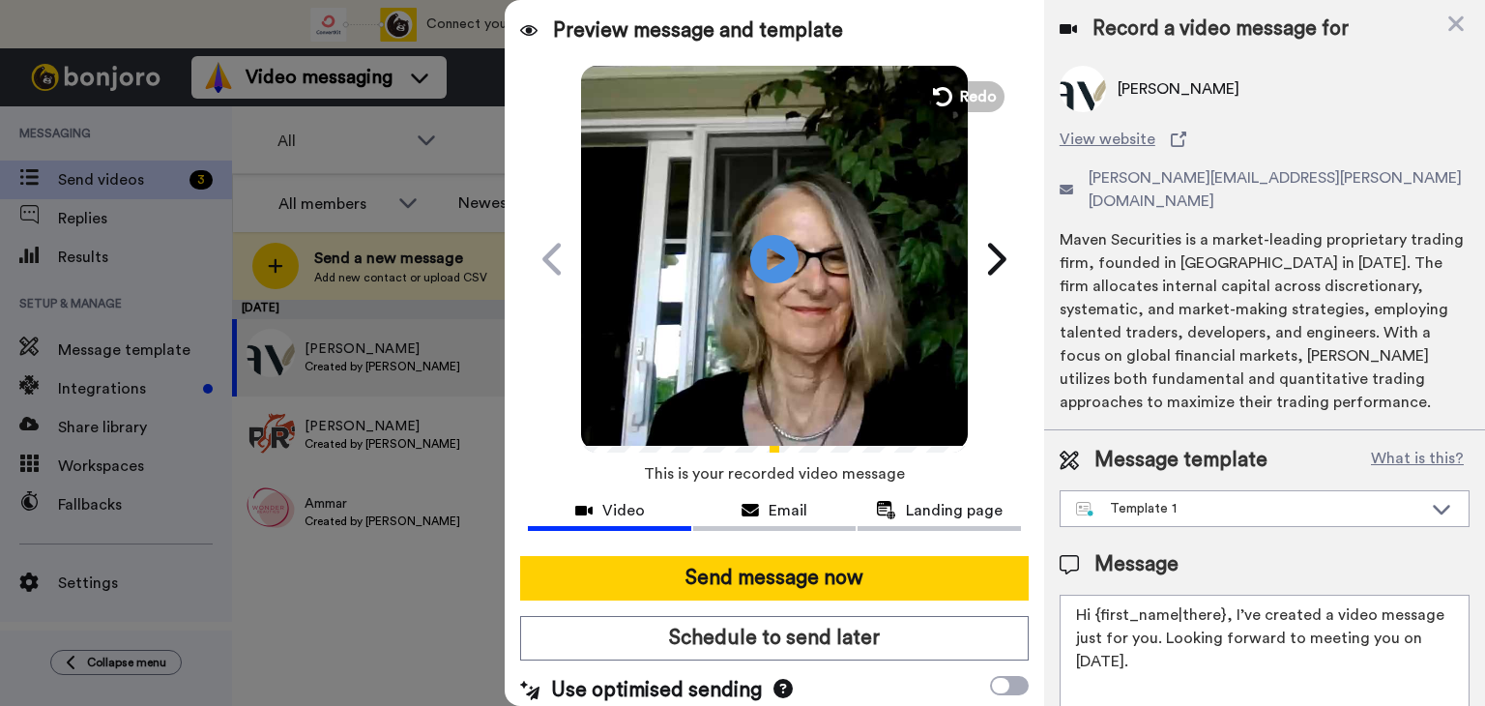
click at [766, 254] on icon "Play/Pause" at bounding box center [774, 259] width 48 height 87
click at [757, 578] on button "Send message now" at bounding box center [774, 578] width 509 height 44
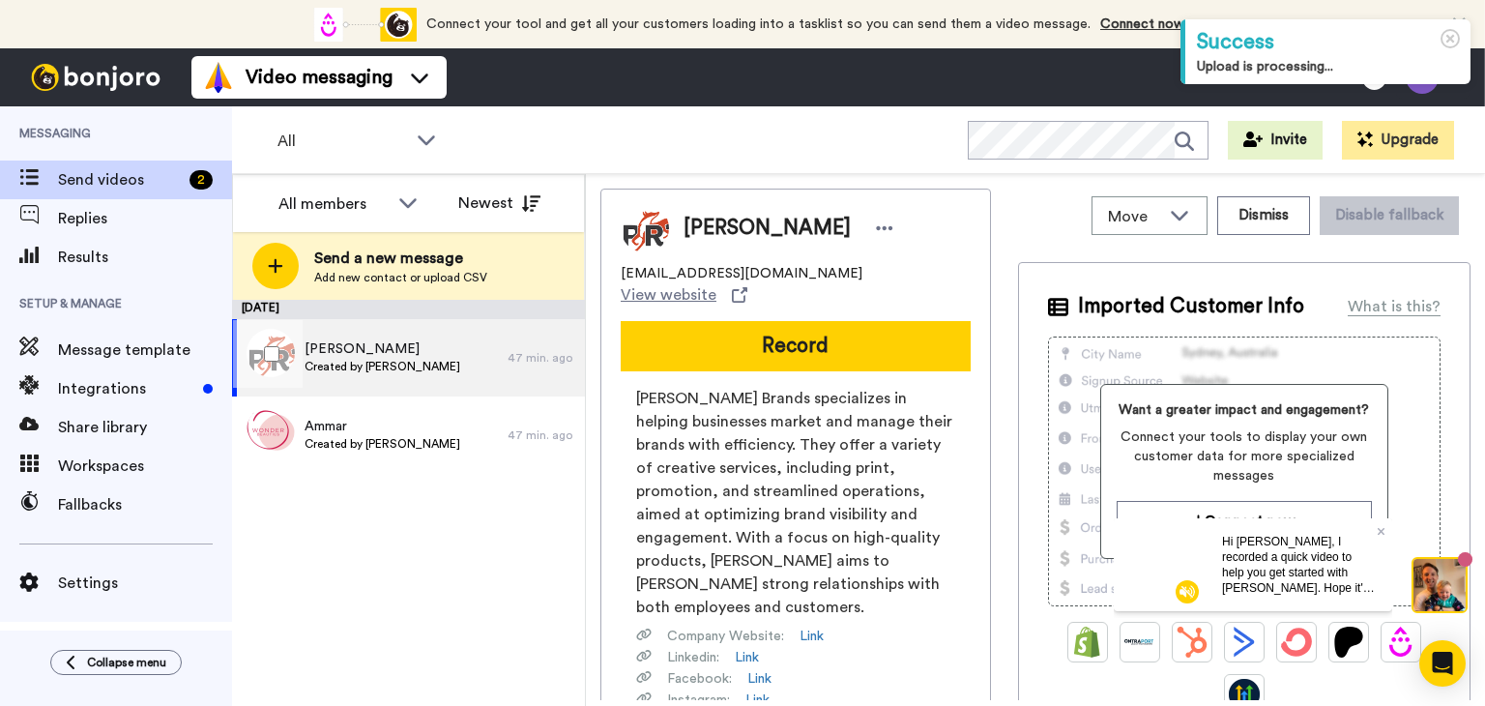
click at [362, 354] on span "Eric" at bounding box center [383, 348] width 156 height 19
click at [878, 326] on button "Record" at bounding box center [796, 346] width 350 height 50
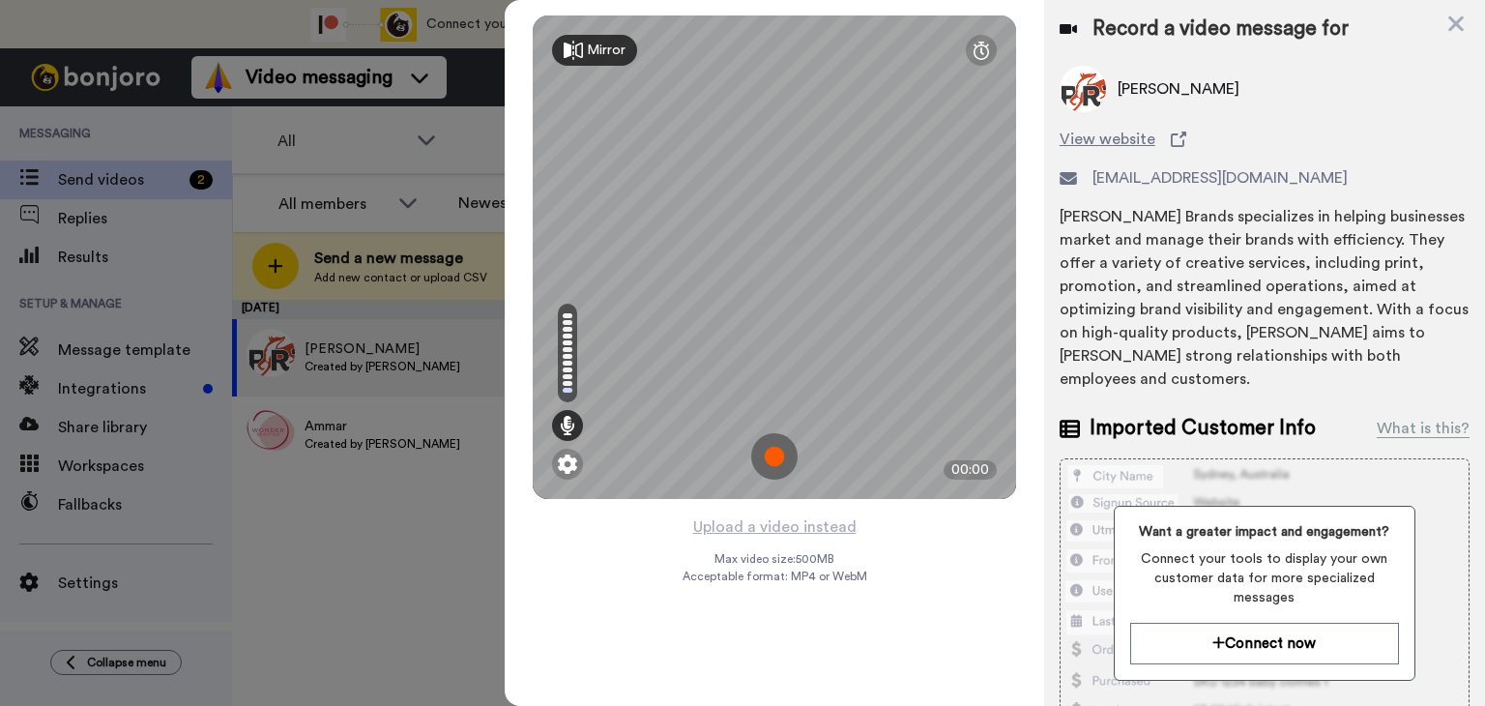
click at [780, 453] on img at bounding box center [774, 456] width 46 height 46
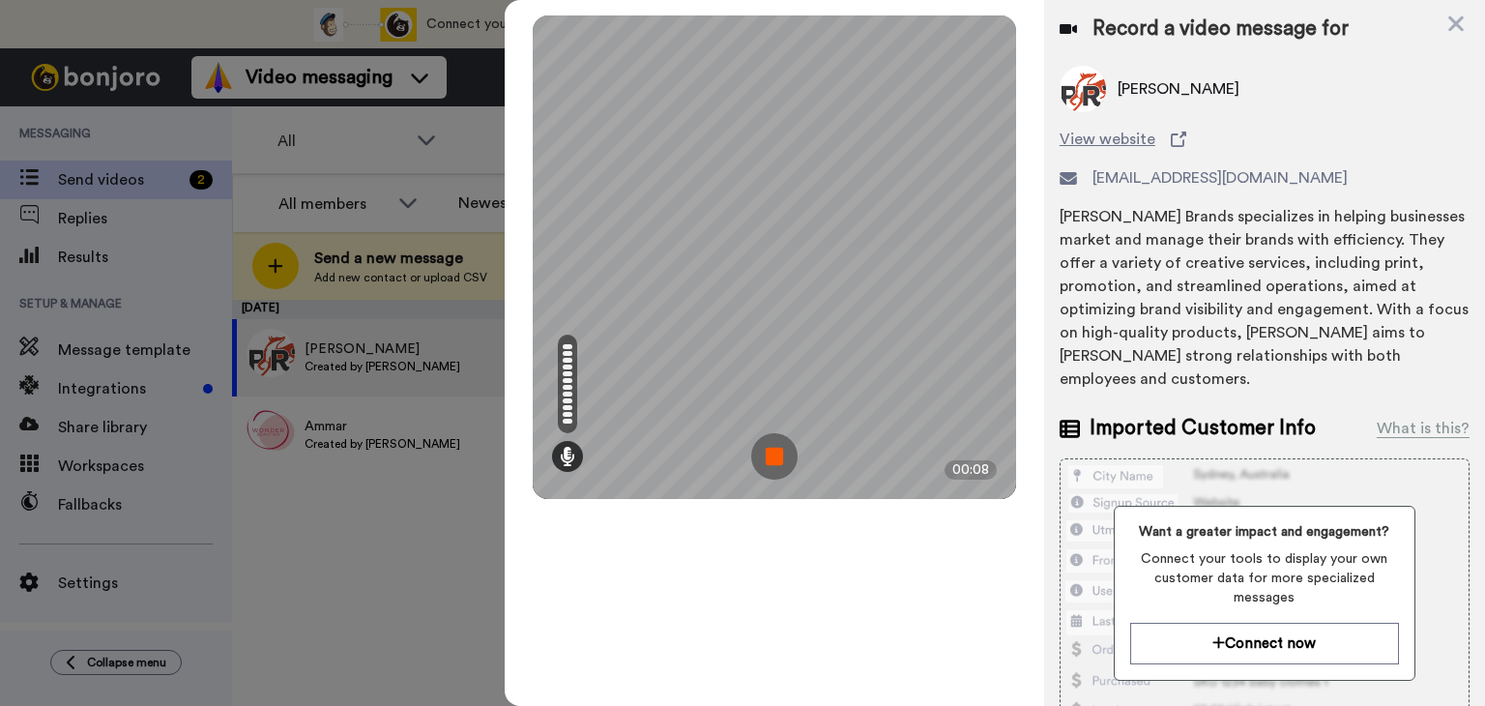
click at [780, 453] on img at bounding box center [774, 456] width 46 height 46
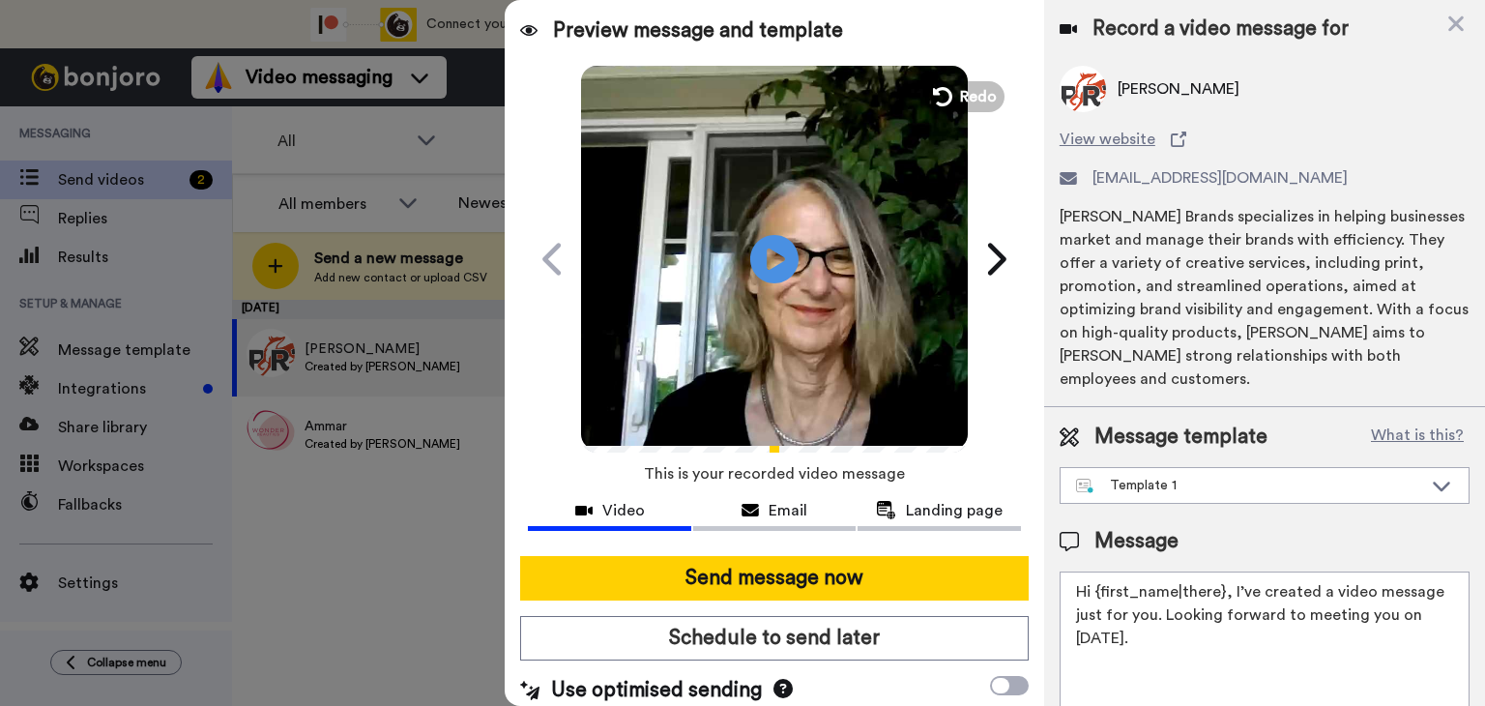
click at [964, 94] on span "Redo" at bounding box center [978, 96] width 37 height 23
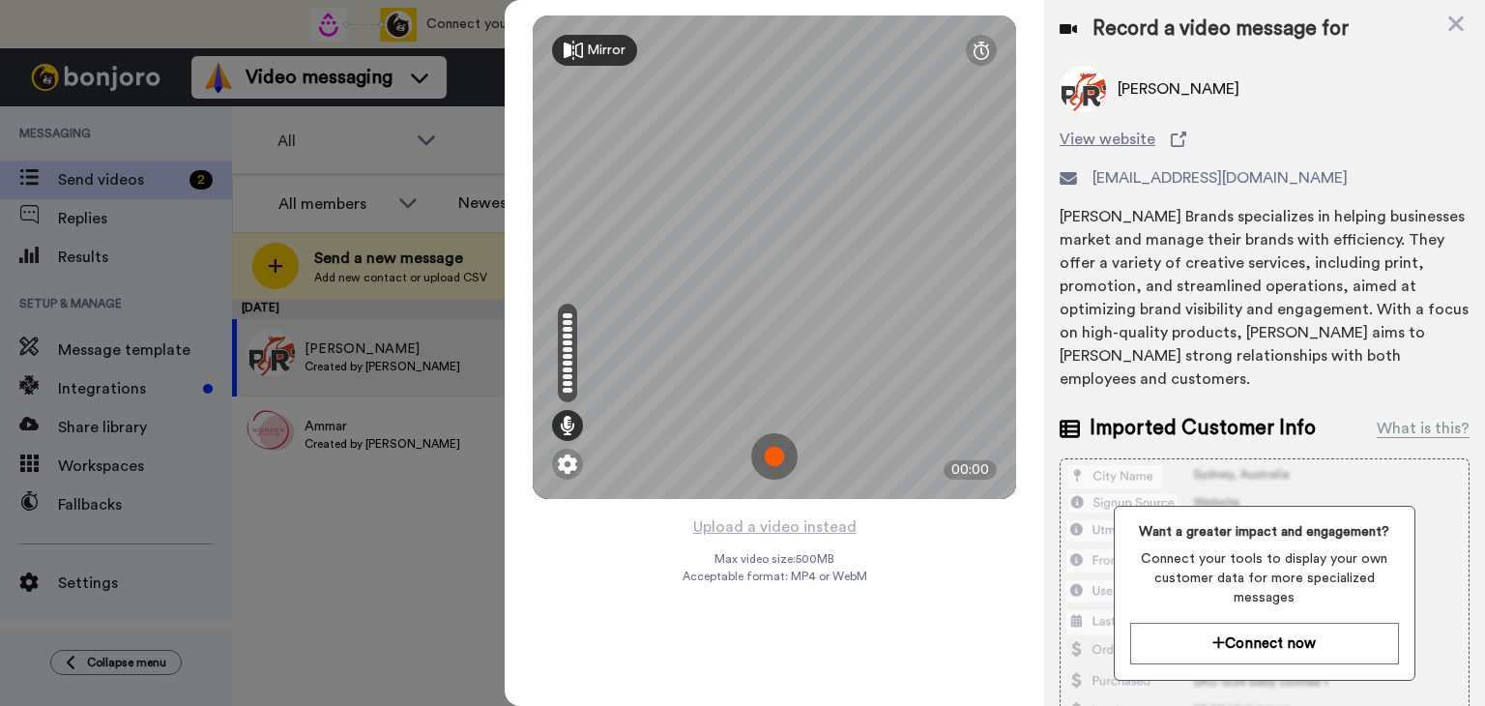
click at [765, 457] on img at bounding box center [774, 456] width 46 height 46
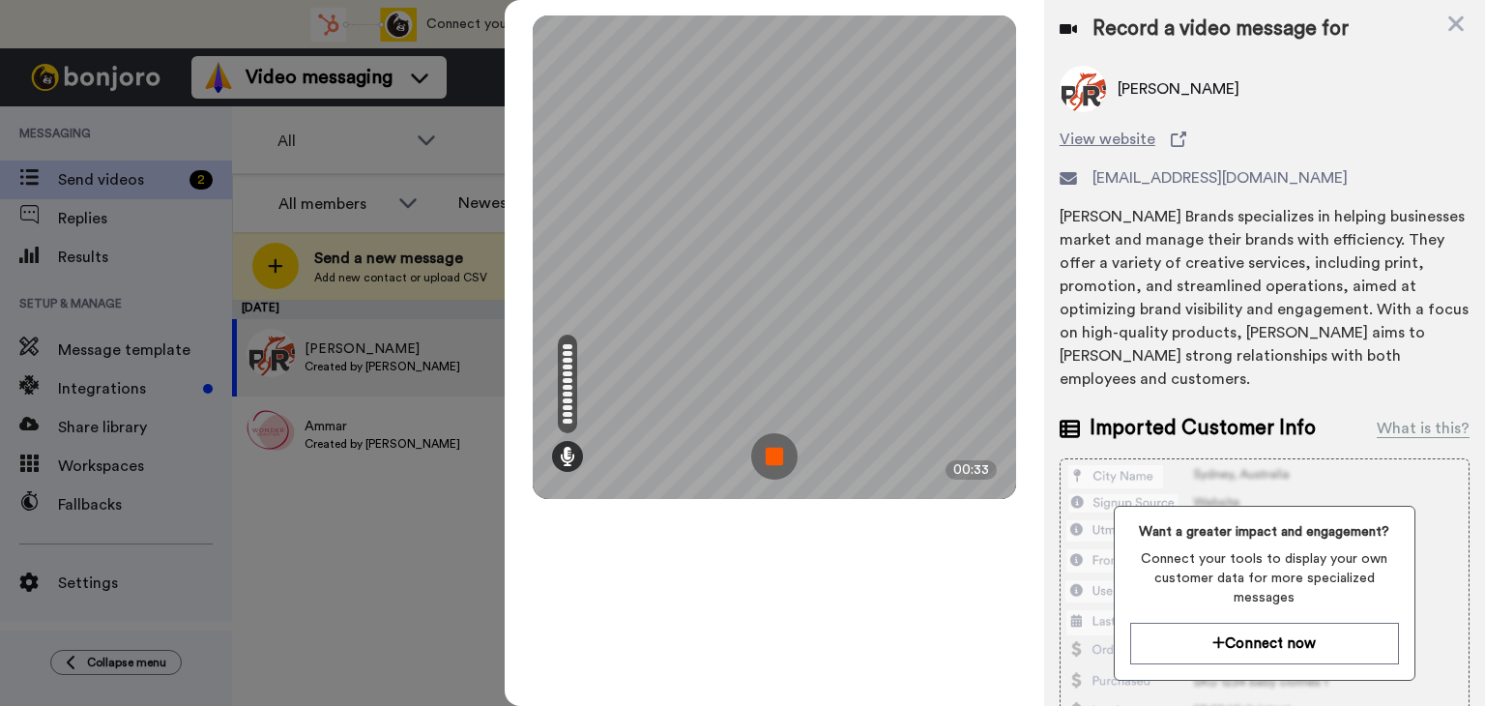
click at [782, 457] on img at bounding box center [774, 456] width 46 height 46
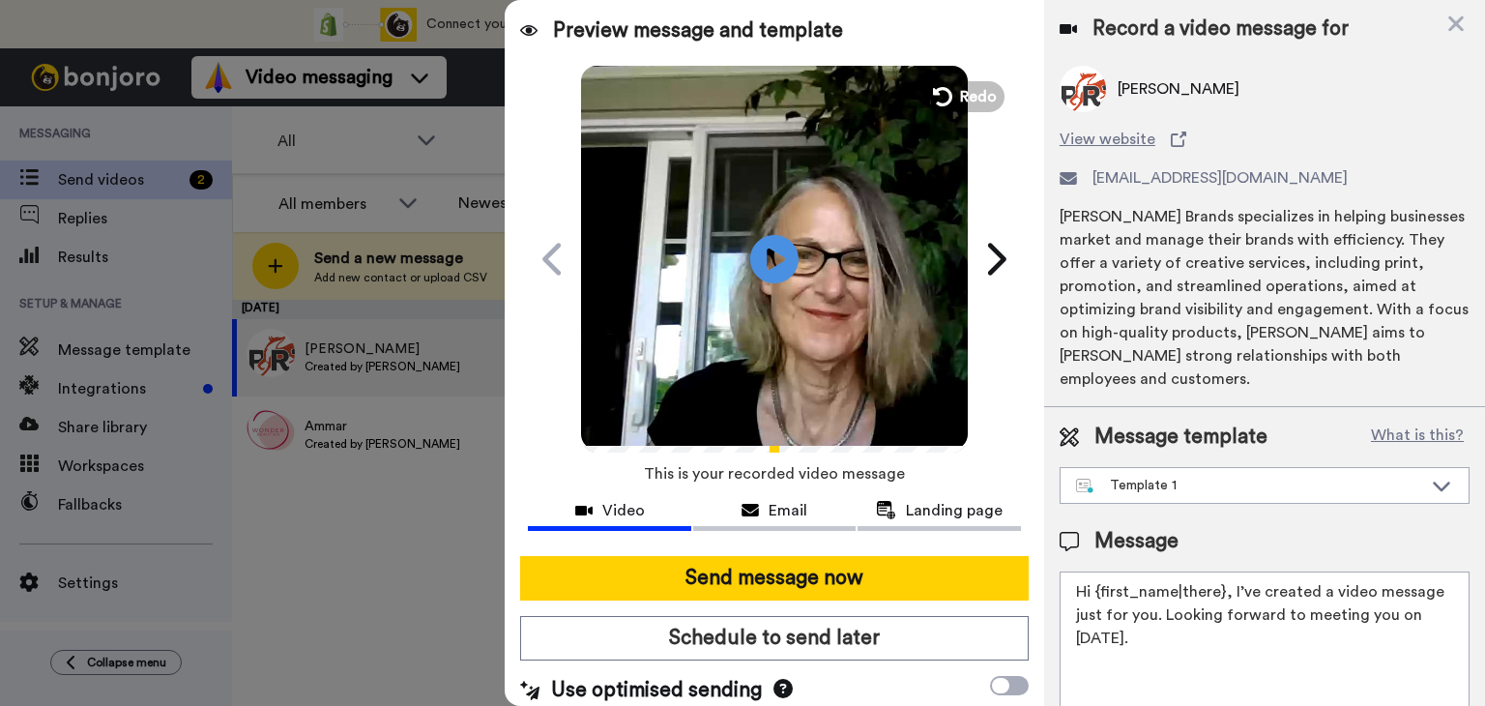
click at [756, 264] on icon at bounding box center [774, 259] width 48 height 48
click at [795, 581] on button "Send message now" at bounding box center [774, 578] width 509 height 44
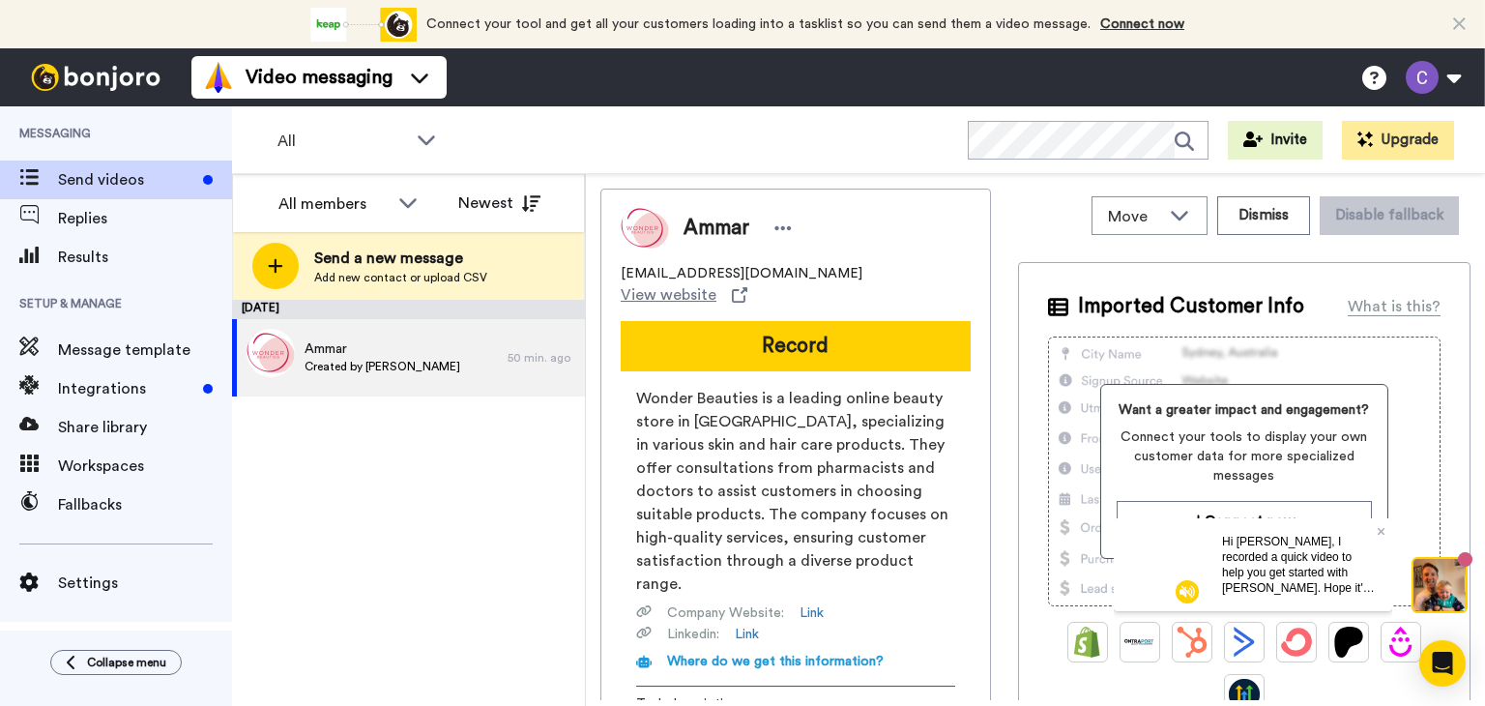
click at [814, 323] on button "Record" at bounding box center [796, 346] width 350 height 50
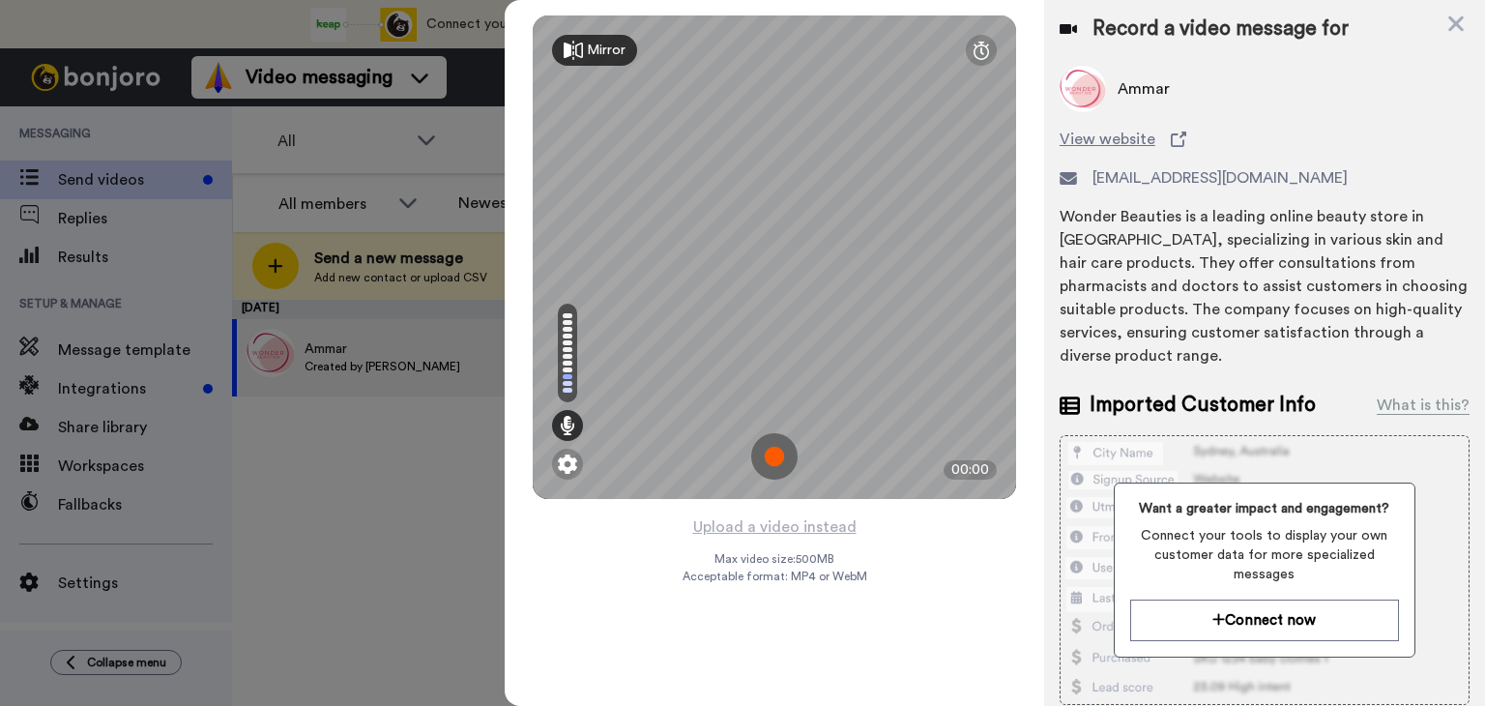
click at [775, 465] on img at bounding box center [774, 456] width 46 height 46
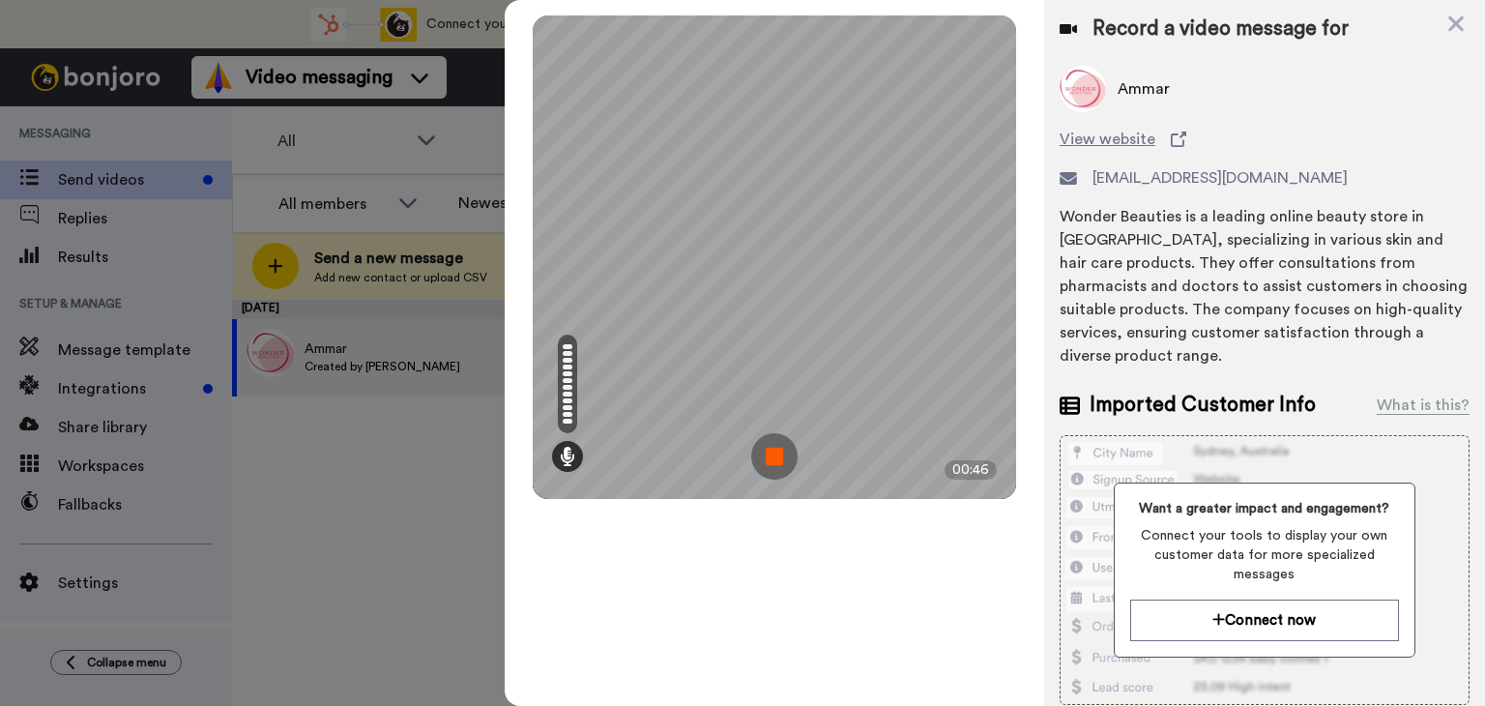
click at [782, 461] on img at bounding box center [774, 456] width 46 height 46
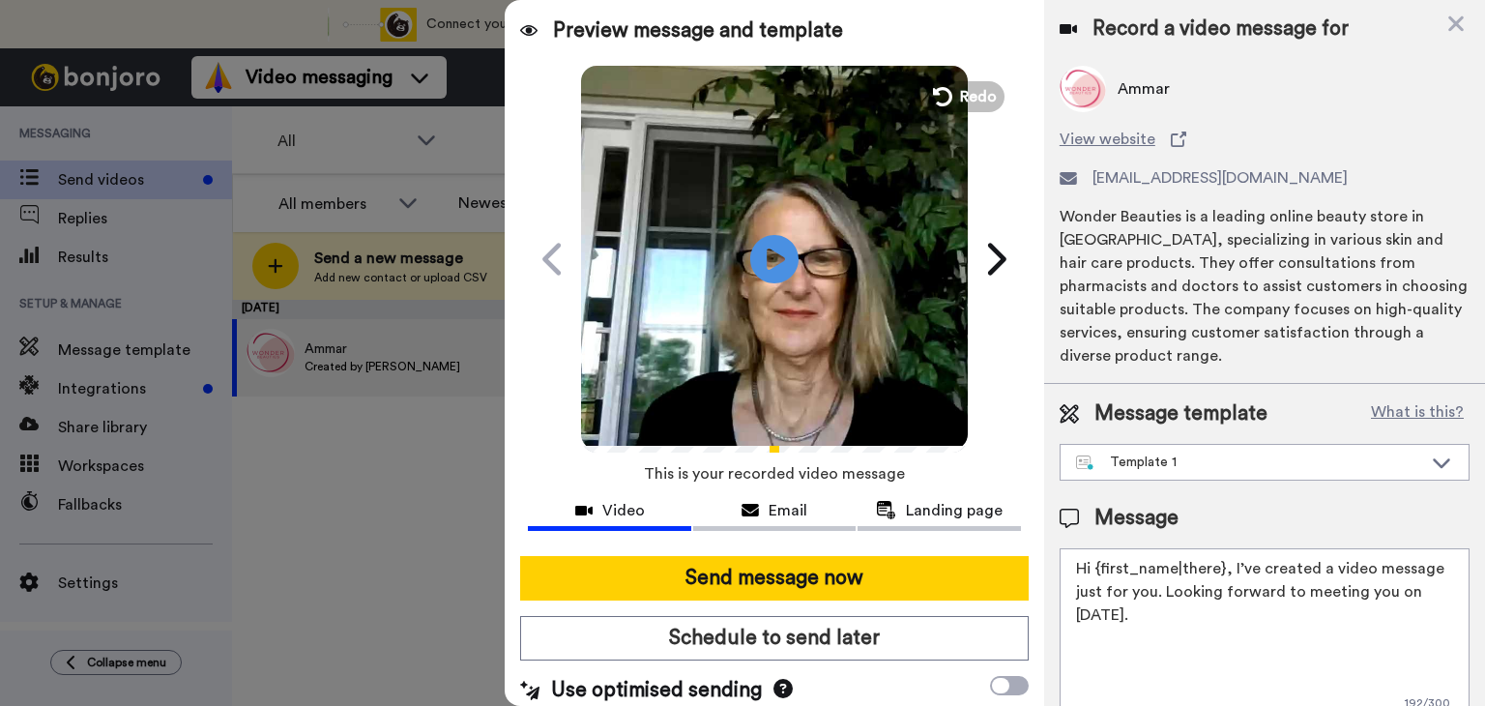
click at [766, 262] on icon "Play/Pause" at bounding box center [774, 259] width 48 height 87
click at [812, 570] on button "Send message now" at bounding box center [774, 578] width 509 height 44
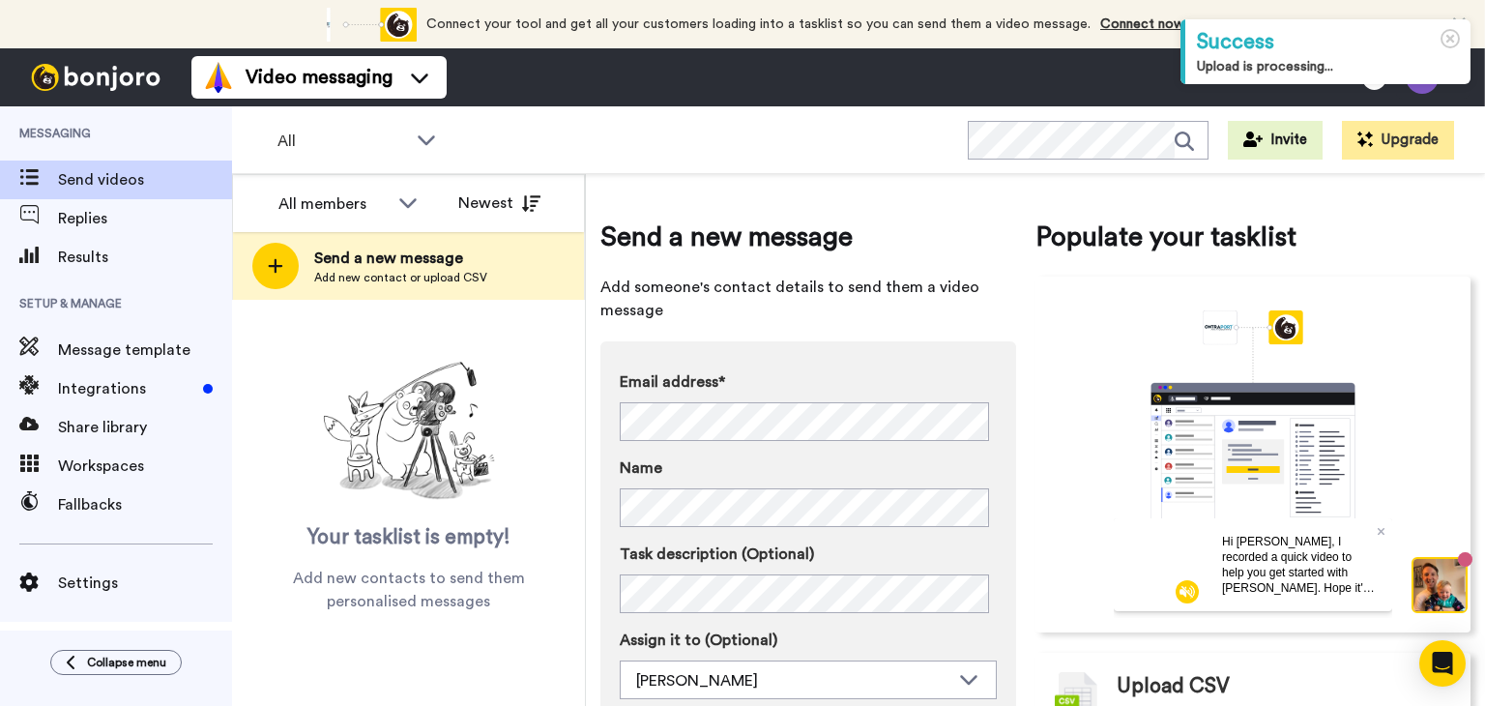
click at [424, 137] on icon at bounding box center [426, 139] width 23 height 19
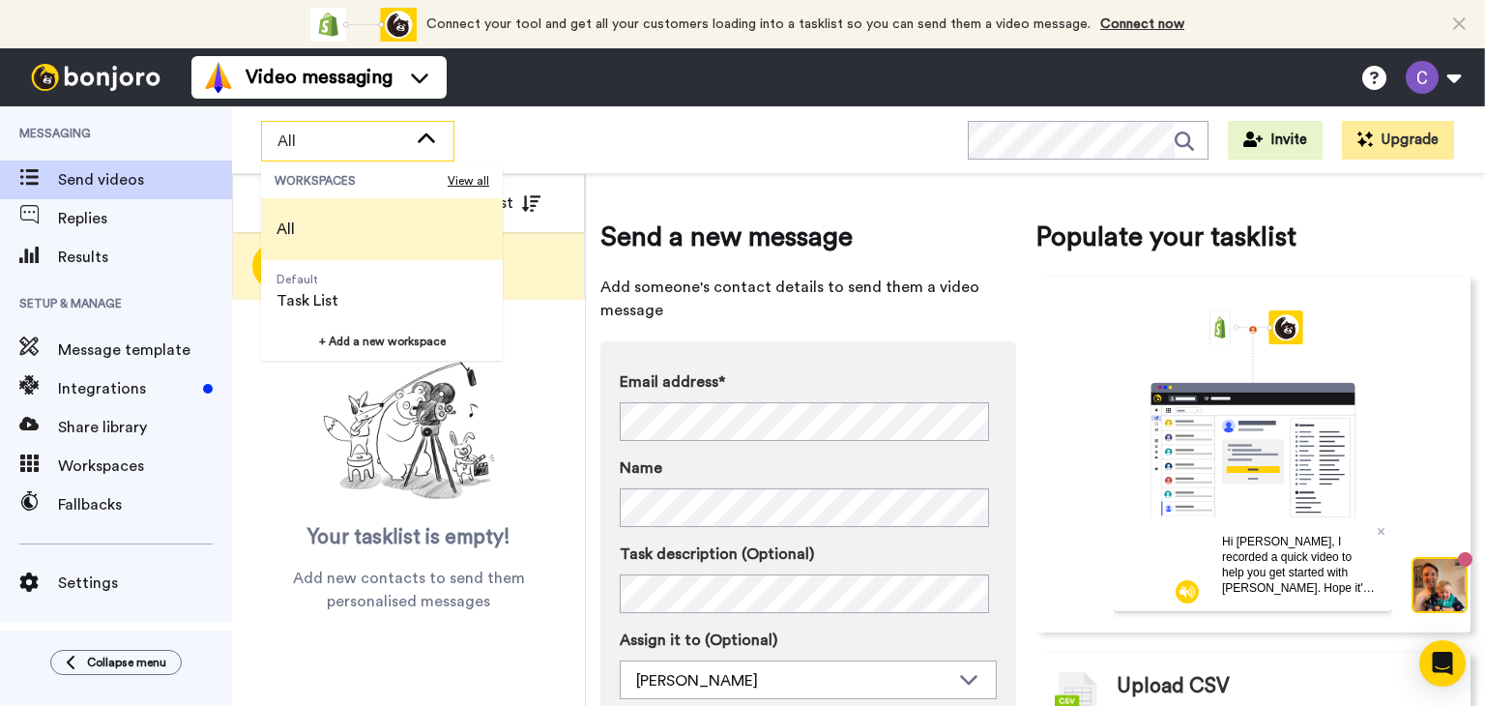
click at [572, 145] on div "All WORKSPACES View all All Default Task List + Add a new workspace Invite Upgr…" at bounding box center [858, 140] width 1253 height 68
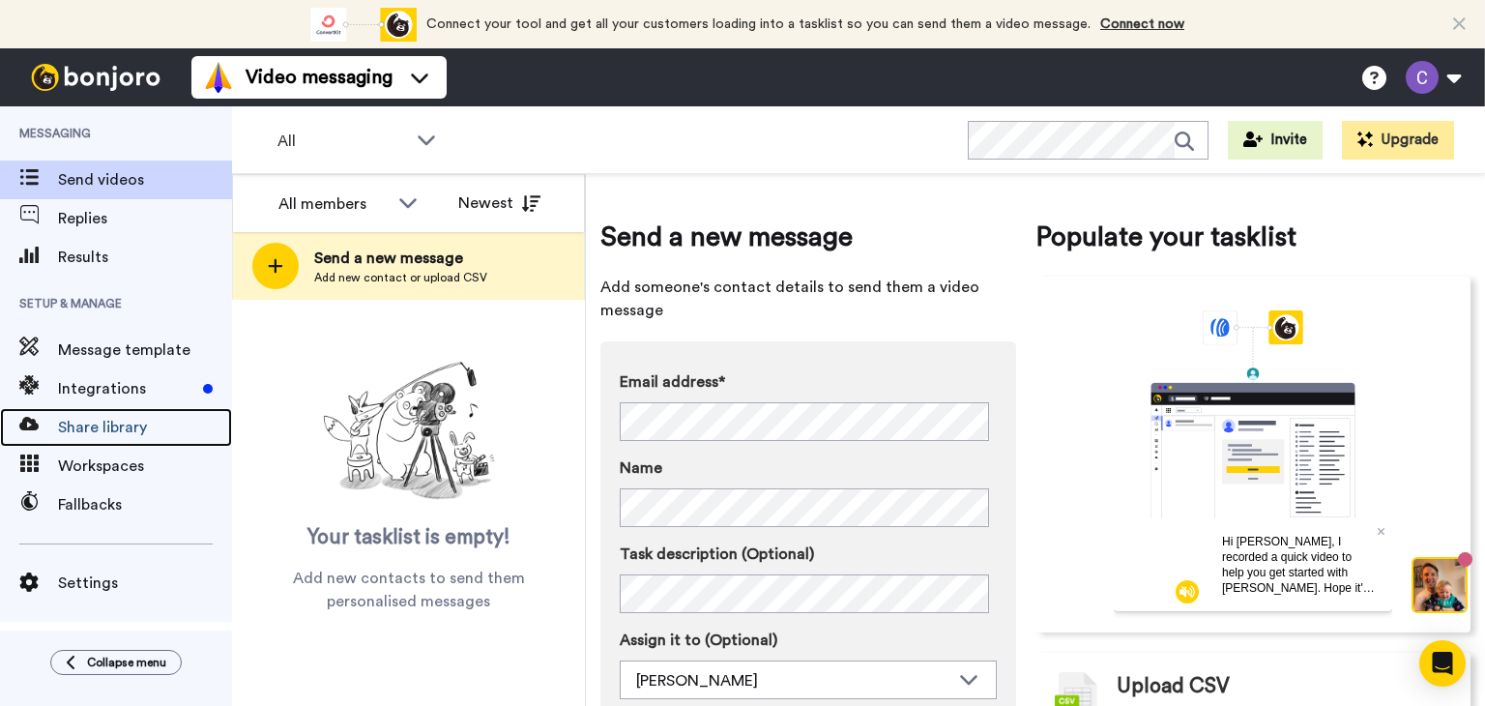
click at [151, 426] on span "Share library" at bounding box center [145, 427] width 174 height 23
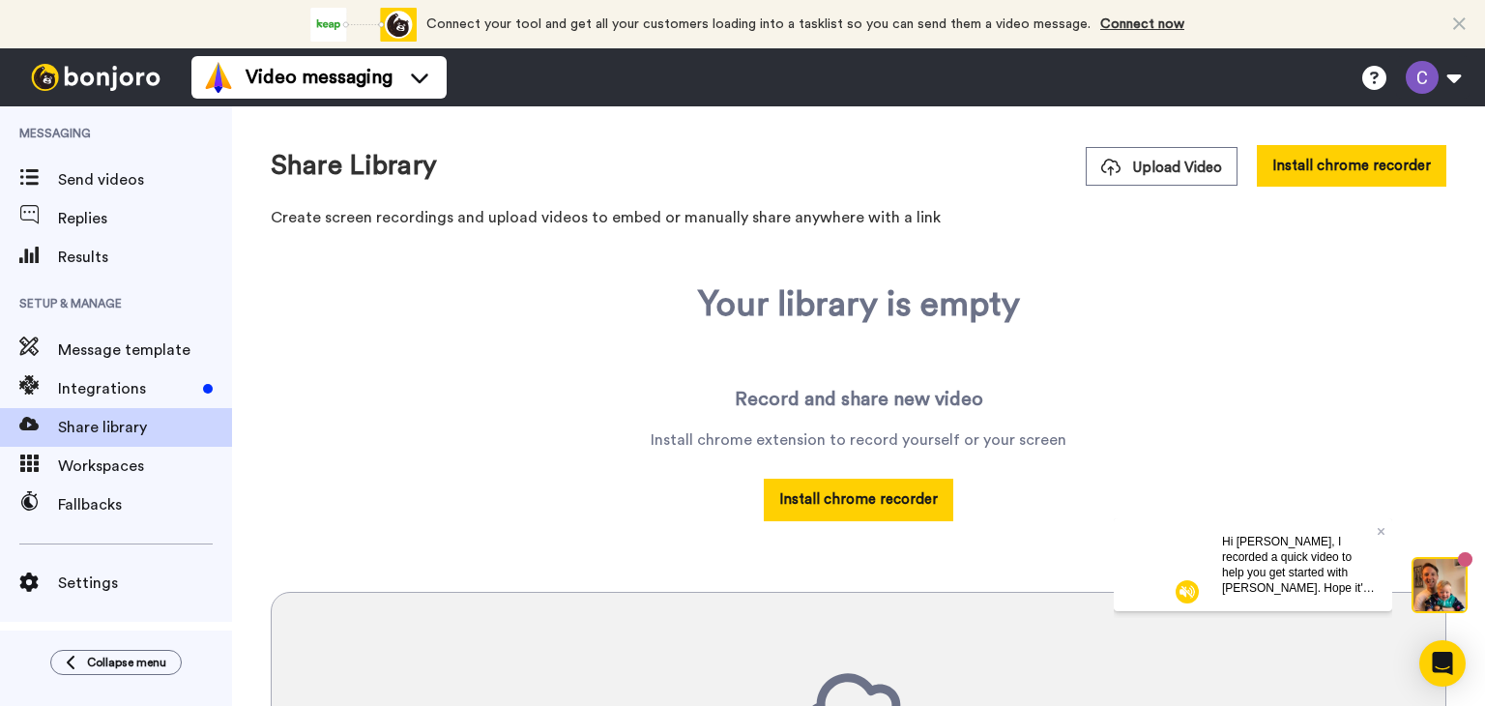
click at [915, 493] on button "Install chrome recorder" at bounding box center [859, 500] width 190 height 42
click at [615, 380] on div "Your library is empty Record and share new video Install chrome extension to re…" at bounding box center [859, 658] width 1176 height 746
click at [1370, 71] on icon at bounding box center [1374, 78] width 24 height 24
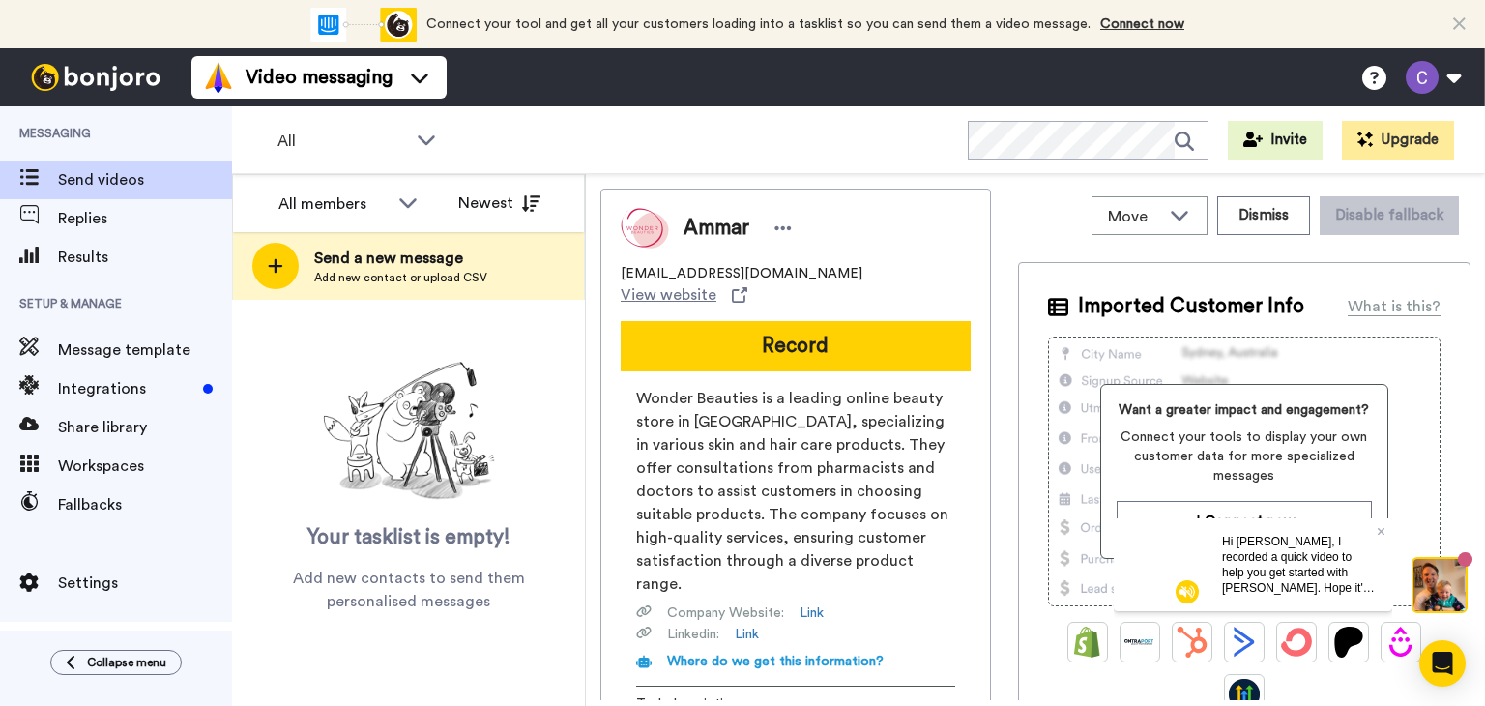
click at [554, 368] on div "Your tasklist is empty! Add new contacts to send them personalised messages" at bounding box center [408, 483] width 353 height 259
click at [116, 175] on span "Send videos" at bounding box center [145, 179] width 174 height 23
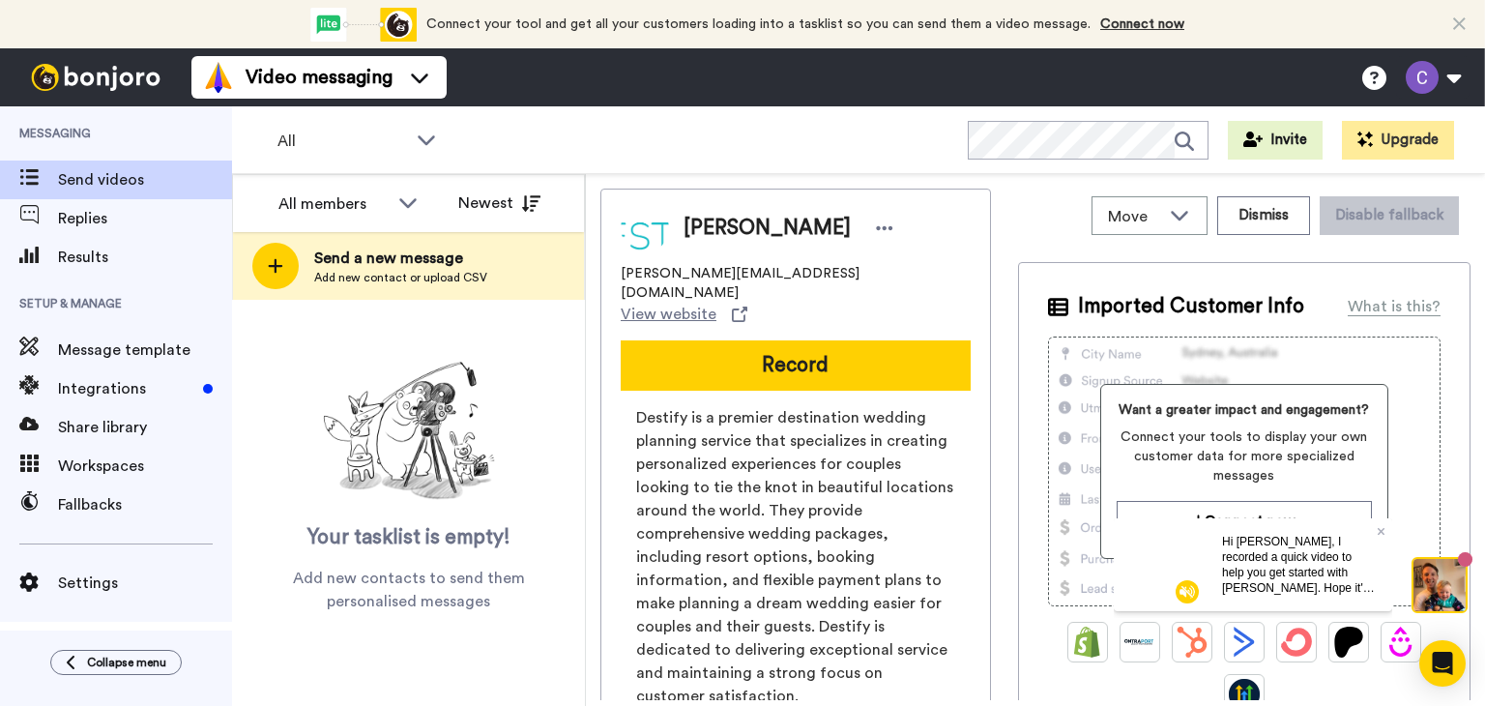
click at [358, 272] on span "Add new contact or upload CSV" at bounding box center [400, 277] width 173 height 15
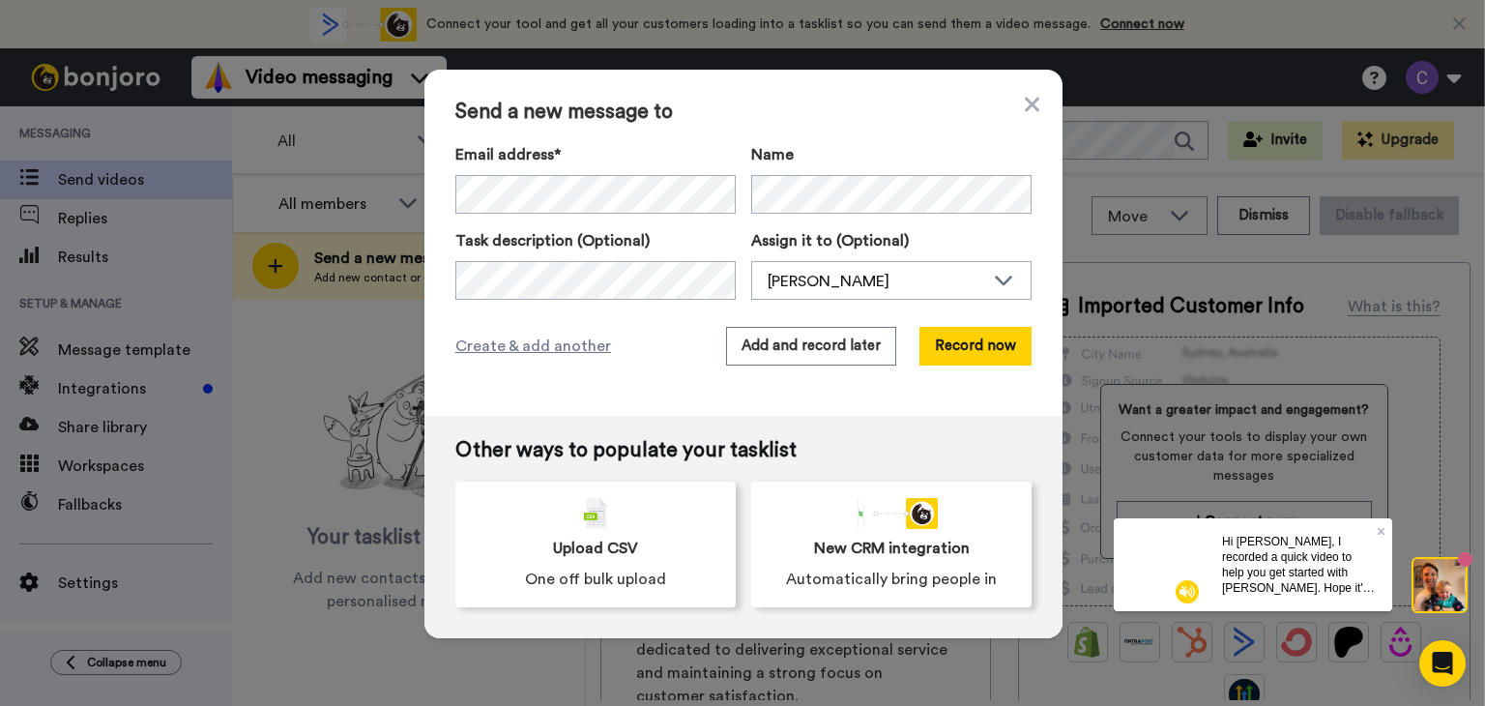
click at [823, 351] on button "Add and record later" at bounding box center [811, 346] width 170 height 39
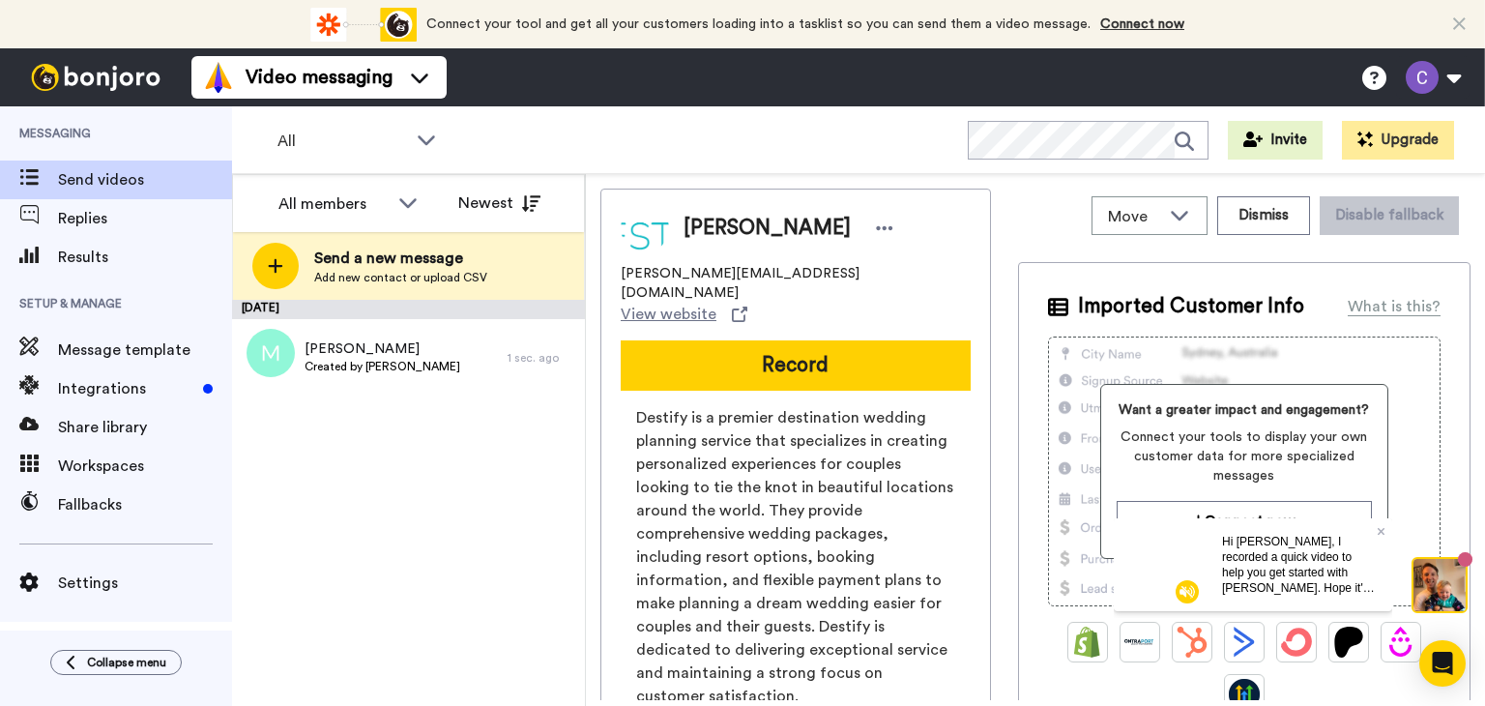
click at [376, 256] on span "Send a new message" at bounding box center [400, 258] width 173 height 23
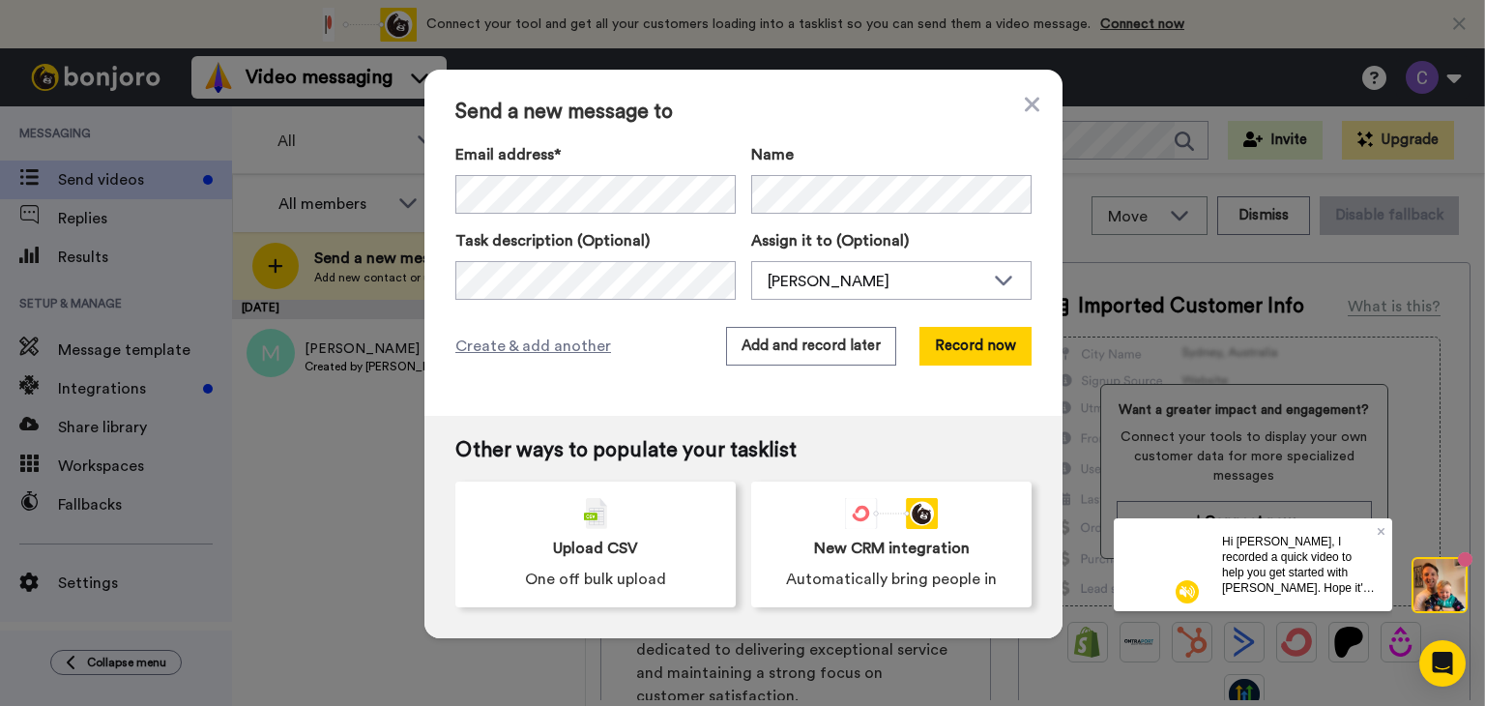
click at [821, 348] on button "Add and record later" at bounding box center [811, 346] width 170 height 39
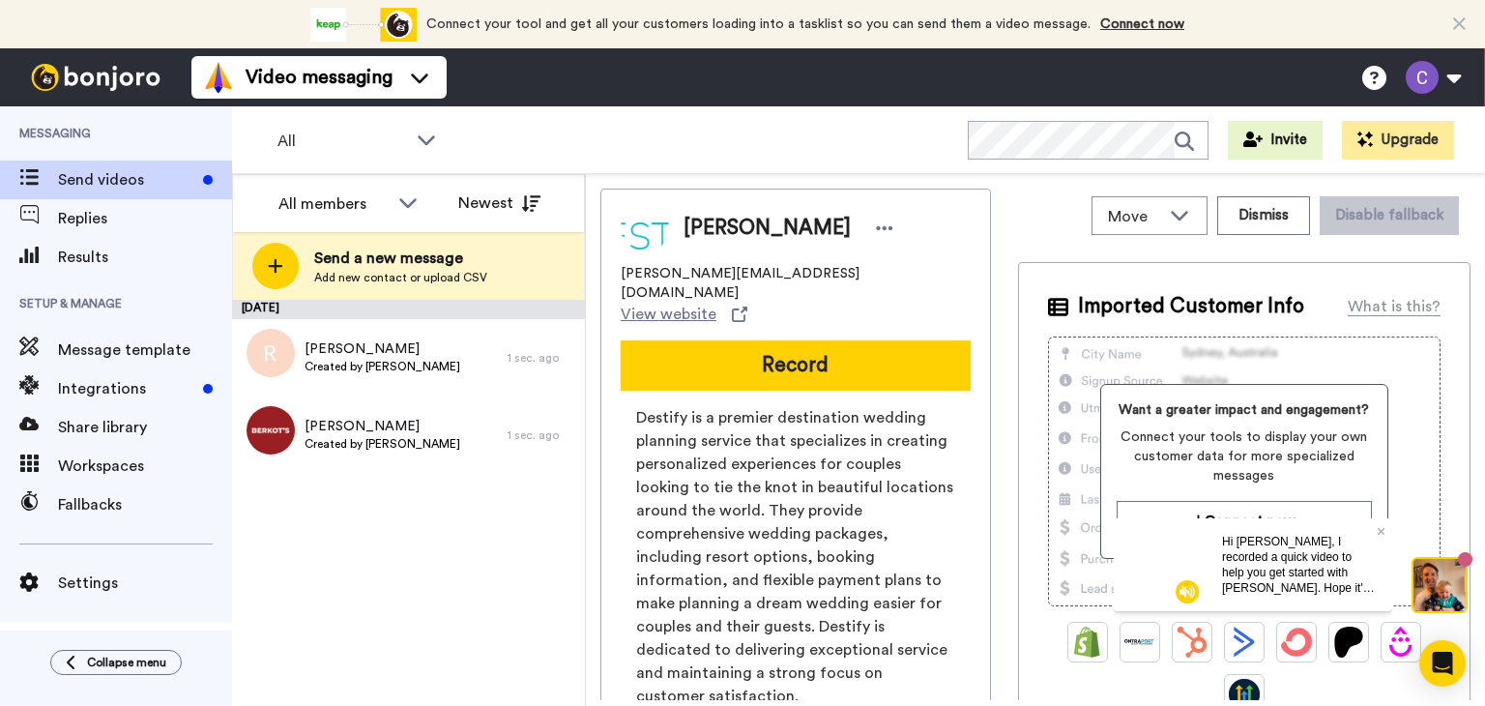
click at [370, 279] on span "Add new contact or upload CSV" at bounding box center [400, 277] width 173 height 15
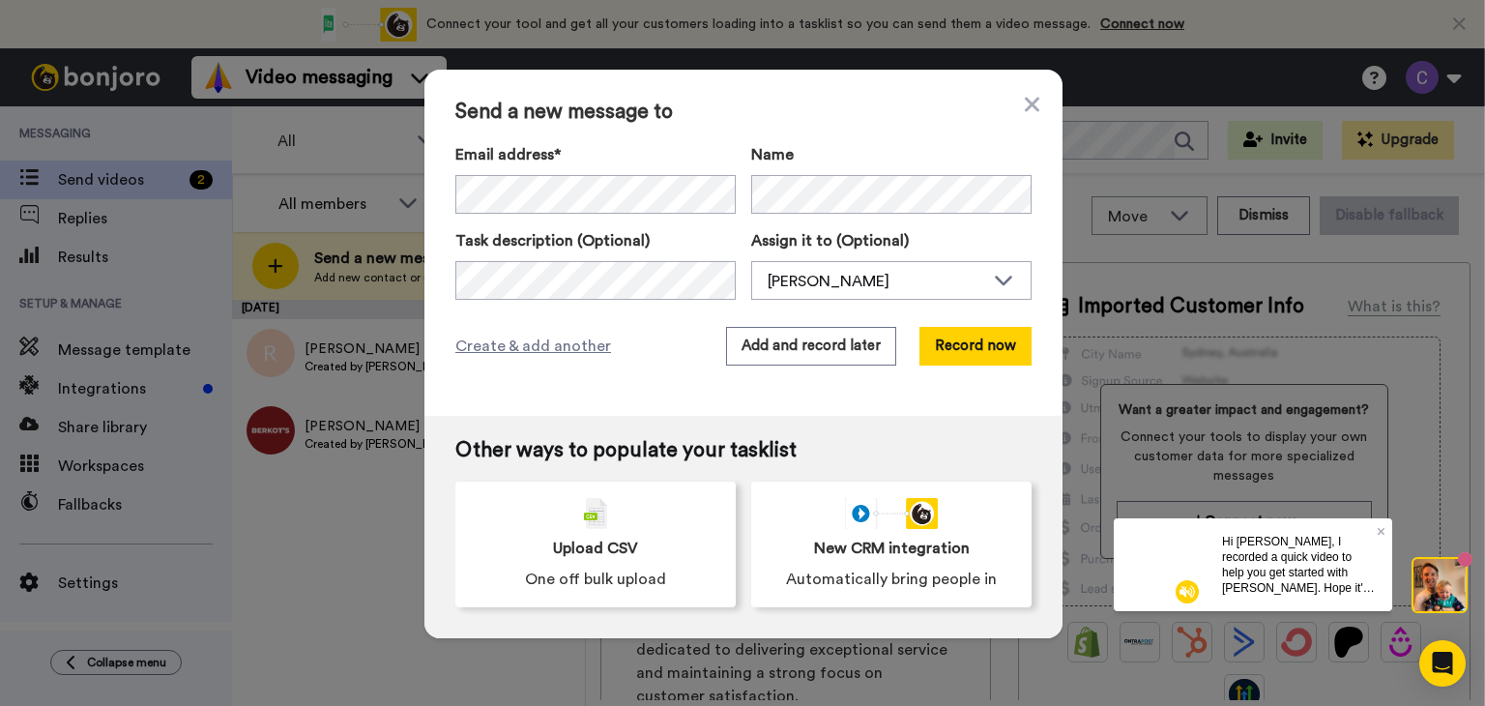
click at [793, 354] on button "Add and record later" at bounding box center [811, 346] width 170 height 39
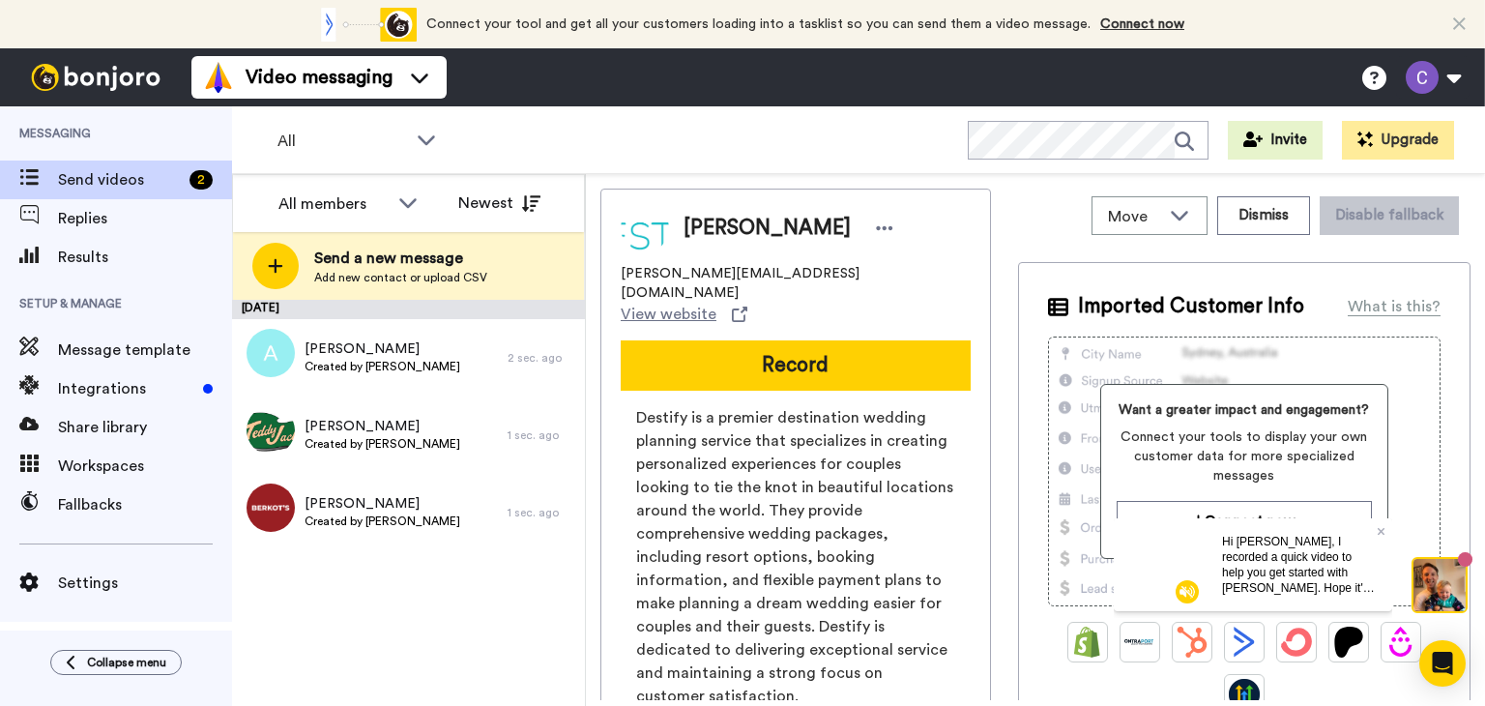
click at [384, 283] on span "Add new contact or upload CSV" at bounding box center [400, 277] width 173 height 15
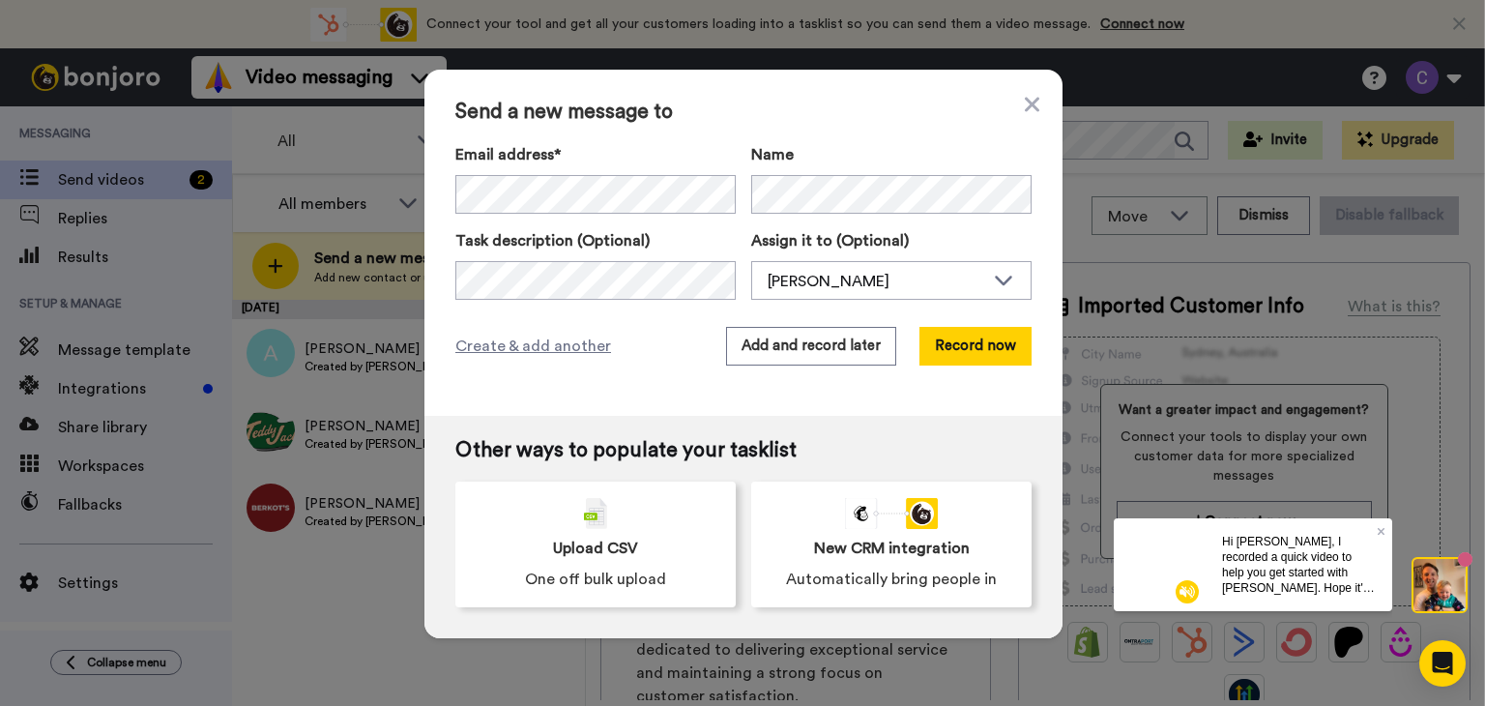
click at [839, 331] on button "Add and record later" at bounding box center [811, 346] width 170 height 39
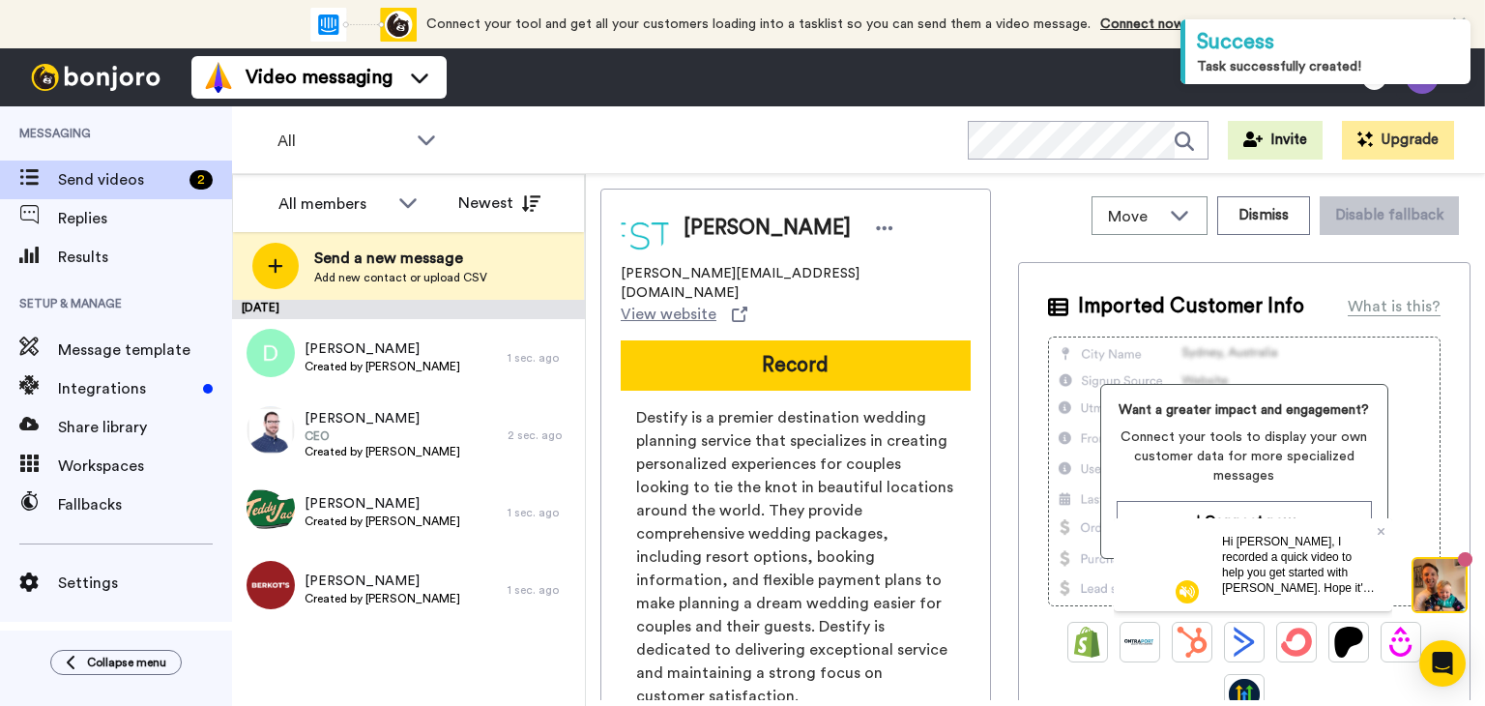
click at [425, 258] on span "Send a new message" at bounding box center [400, 258] width 173 height 23
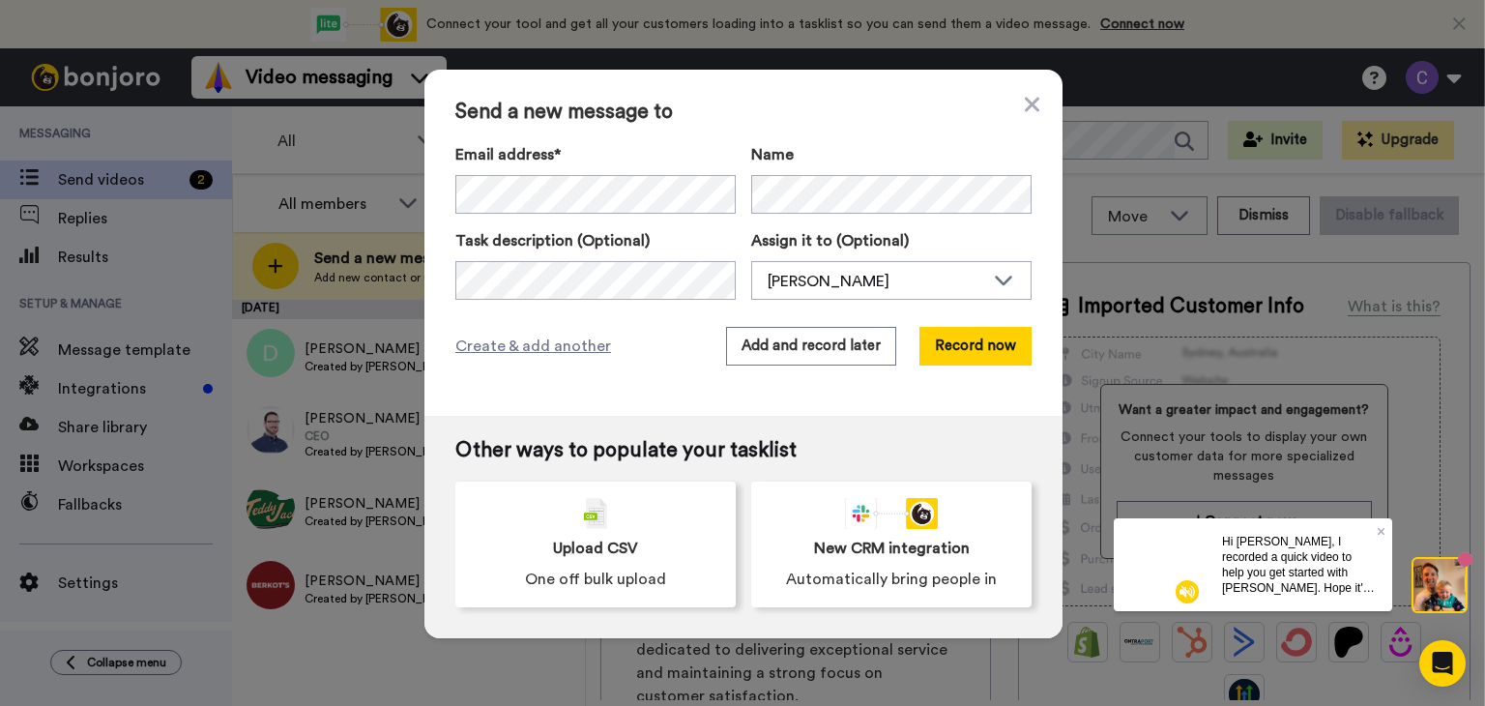
click at [820, 341] on button "Add and record later" at bounding box center [811, 346] width 170 height 39
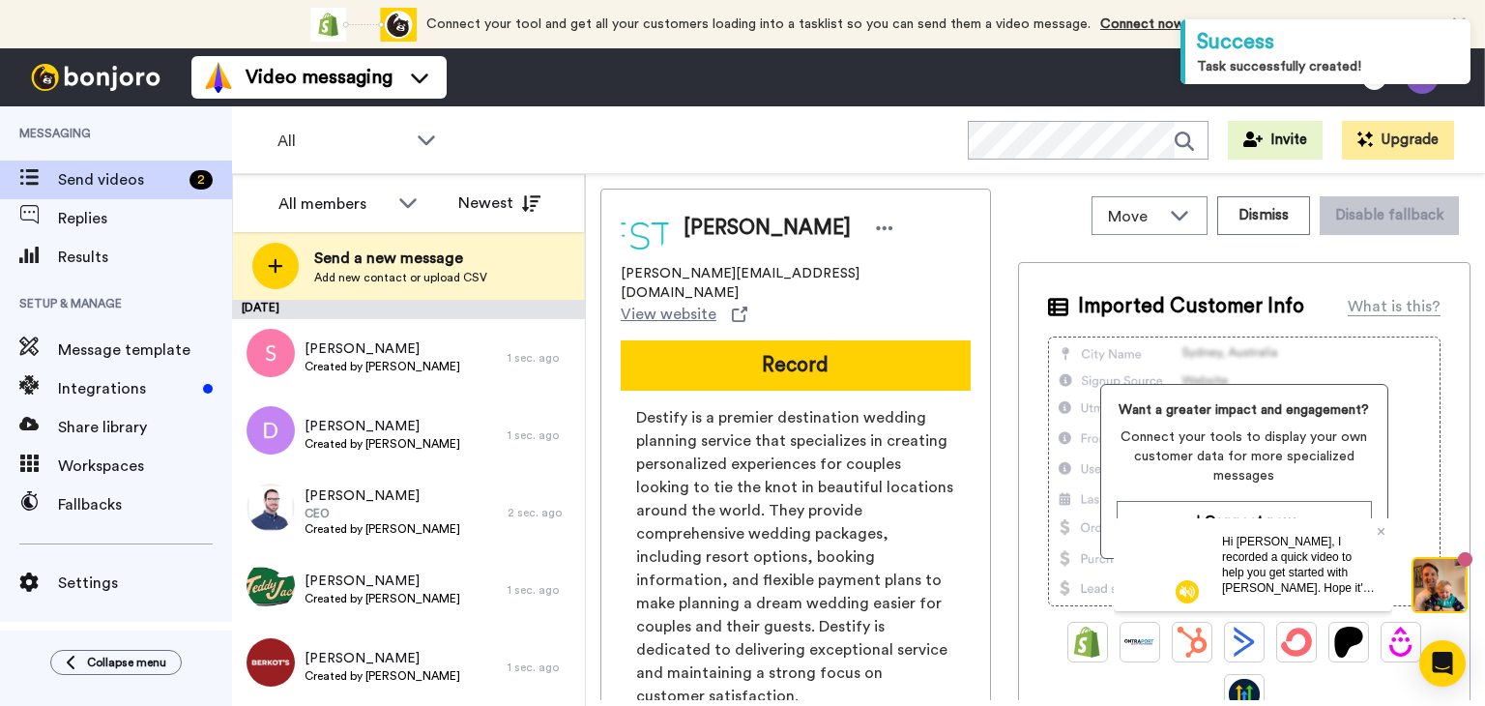
click at [414, 264] on span "Send a new message" at bounding box center [400, 258] width 173 height 23
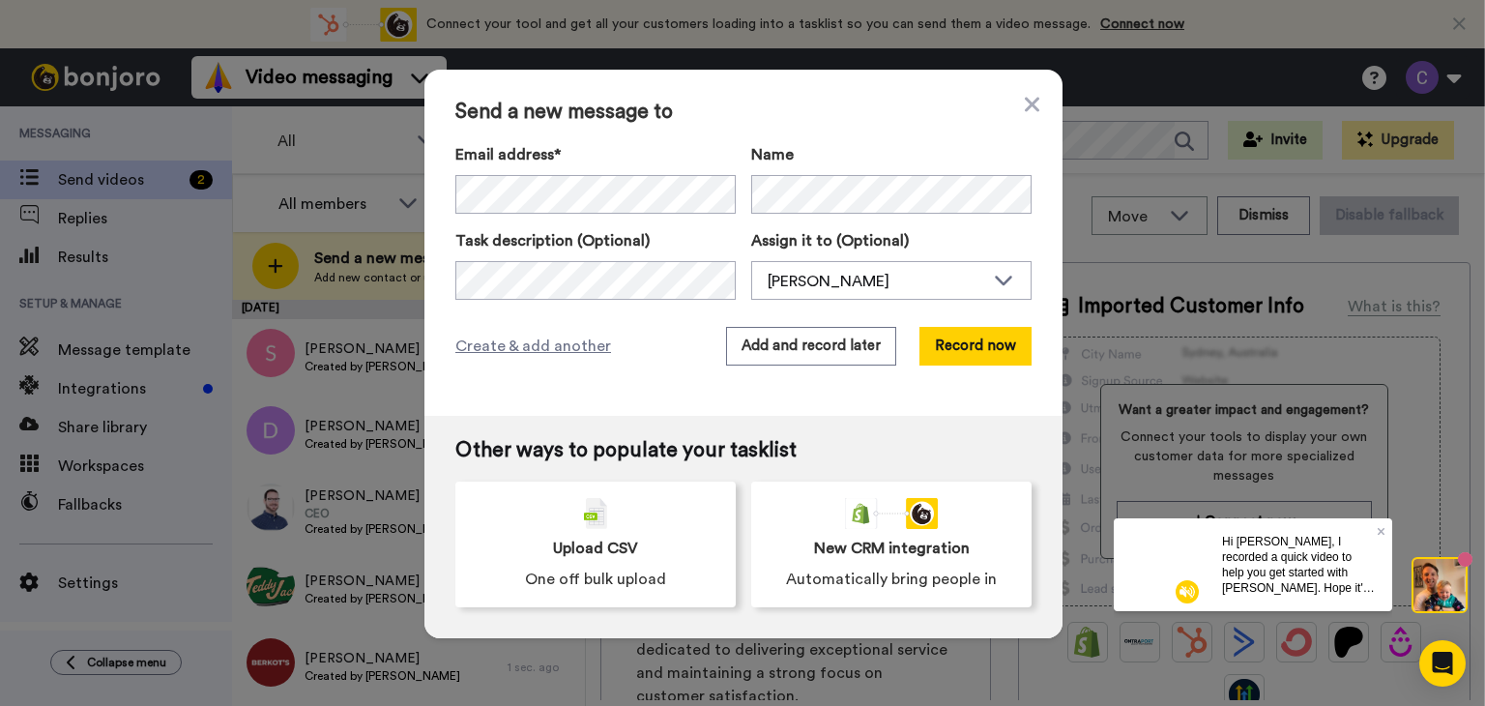
click at [827, 343] on button "Add and record later" at bounding box center [811, 346] width 170 height 39
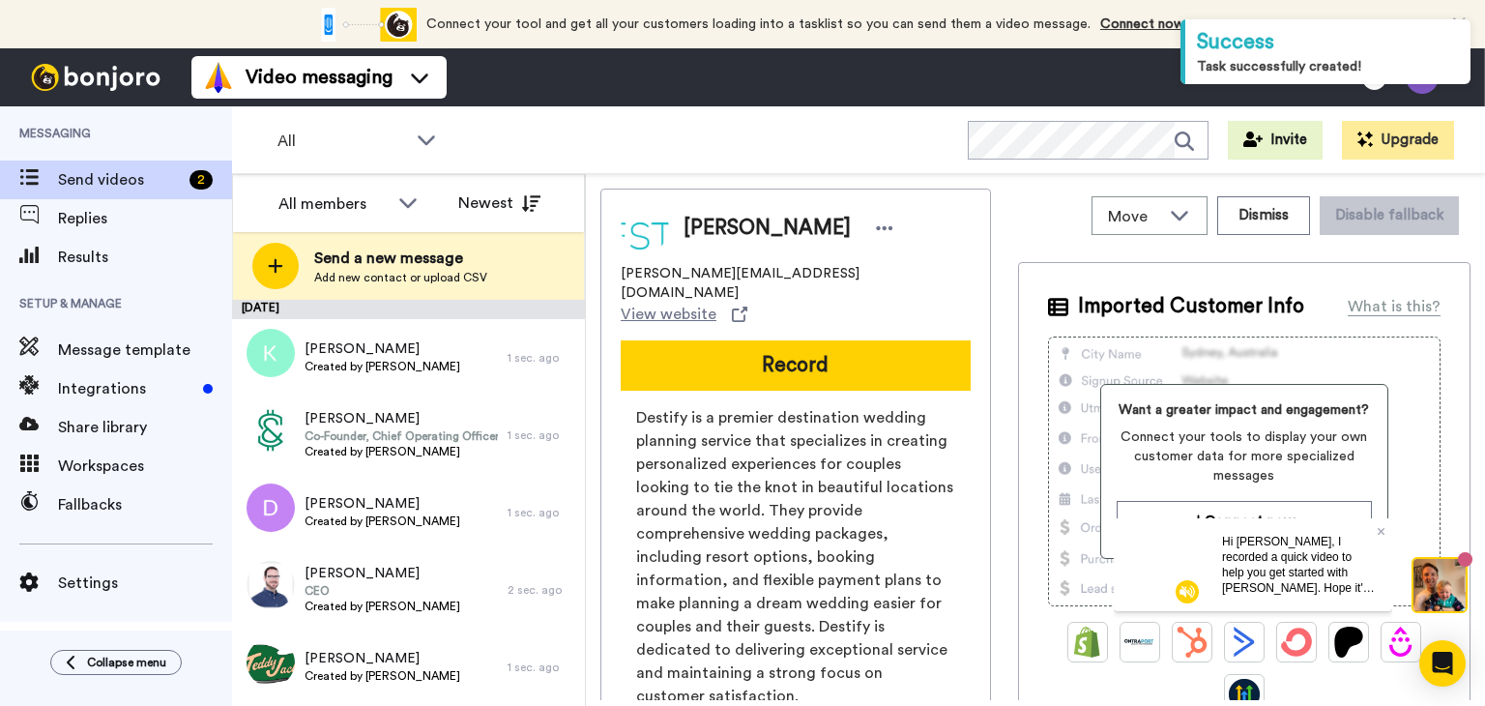
click at [367, 273] on span "Add new contact or upload CSV" at bounding box center [400, 277] width 173 height 15
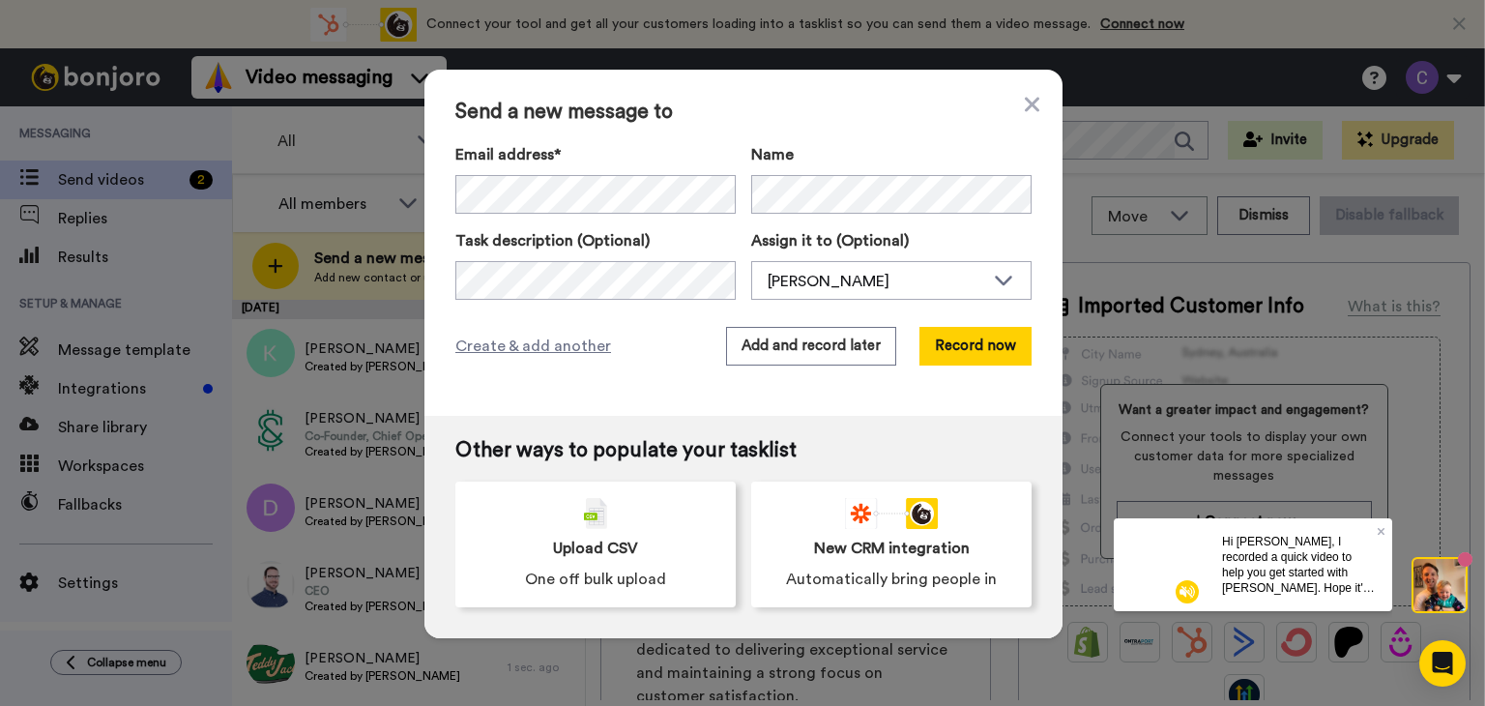
click at [793, 341] on button "Add and record later" at bounding box center [811, 346] width 170 height 39
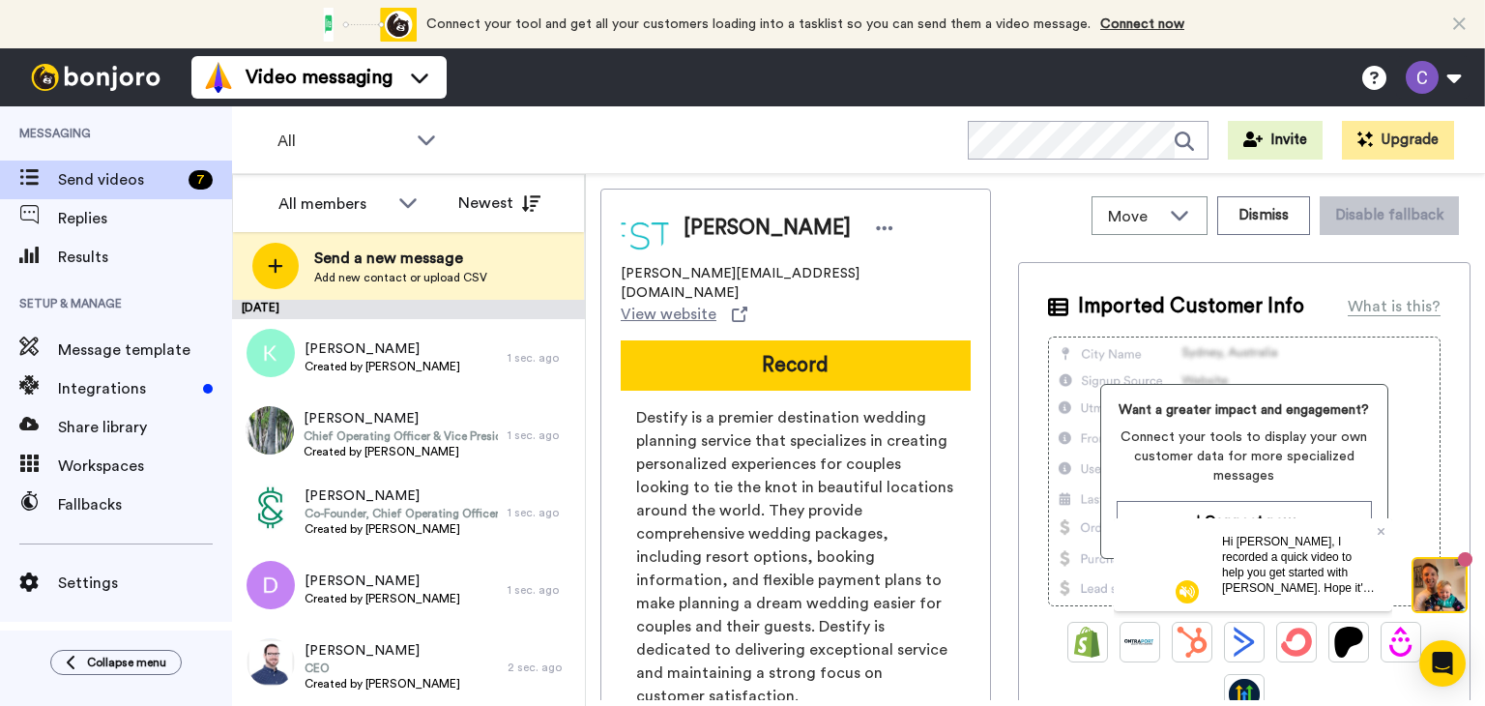
click at [362, 261] on span "Send a new message" at bounding box center [400, 258] width 173 height 23
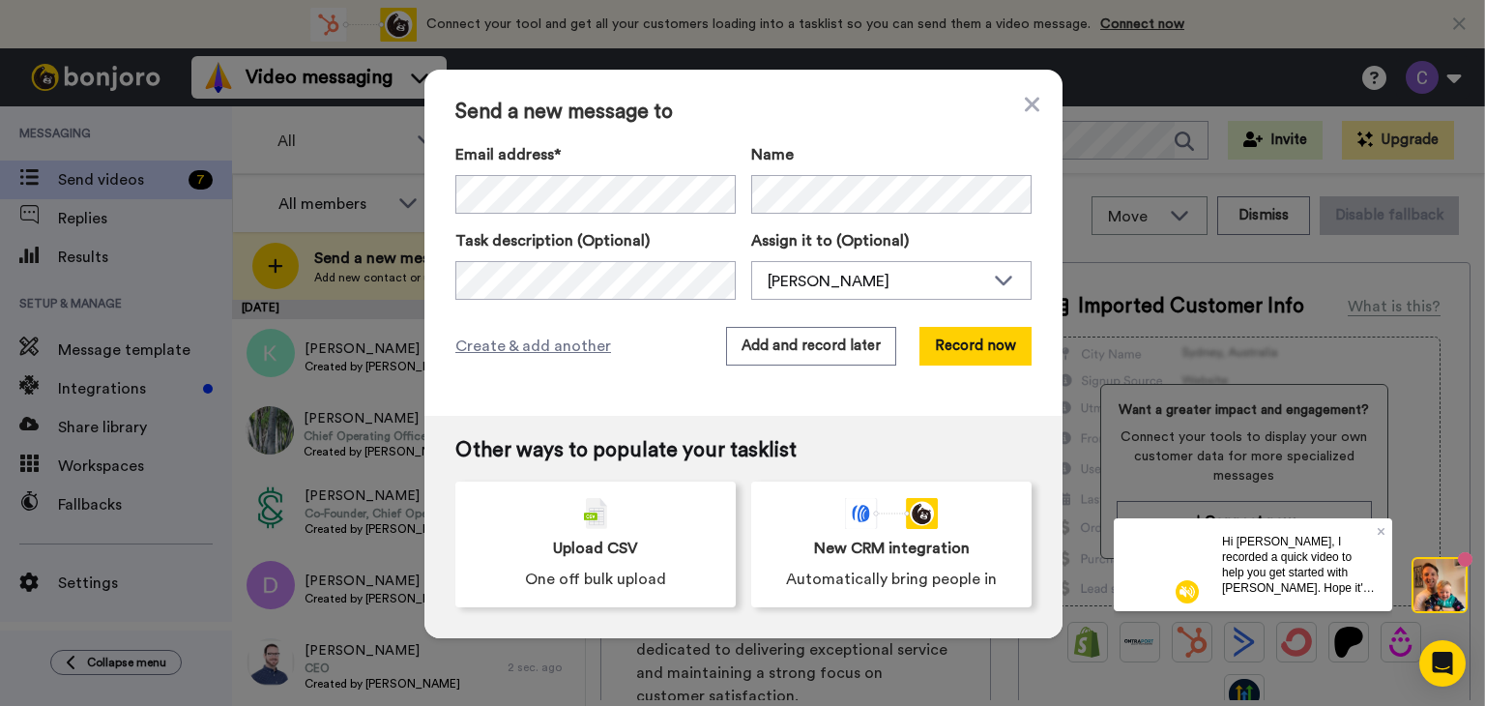
click at [817, 349] on button "Add and record later" at bounding box center [811, 346] width 170 height 39
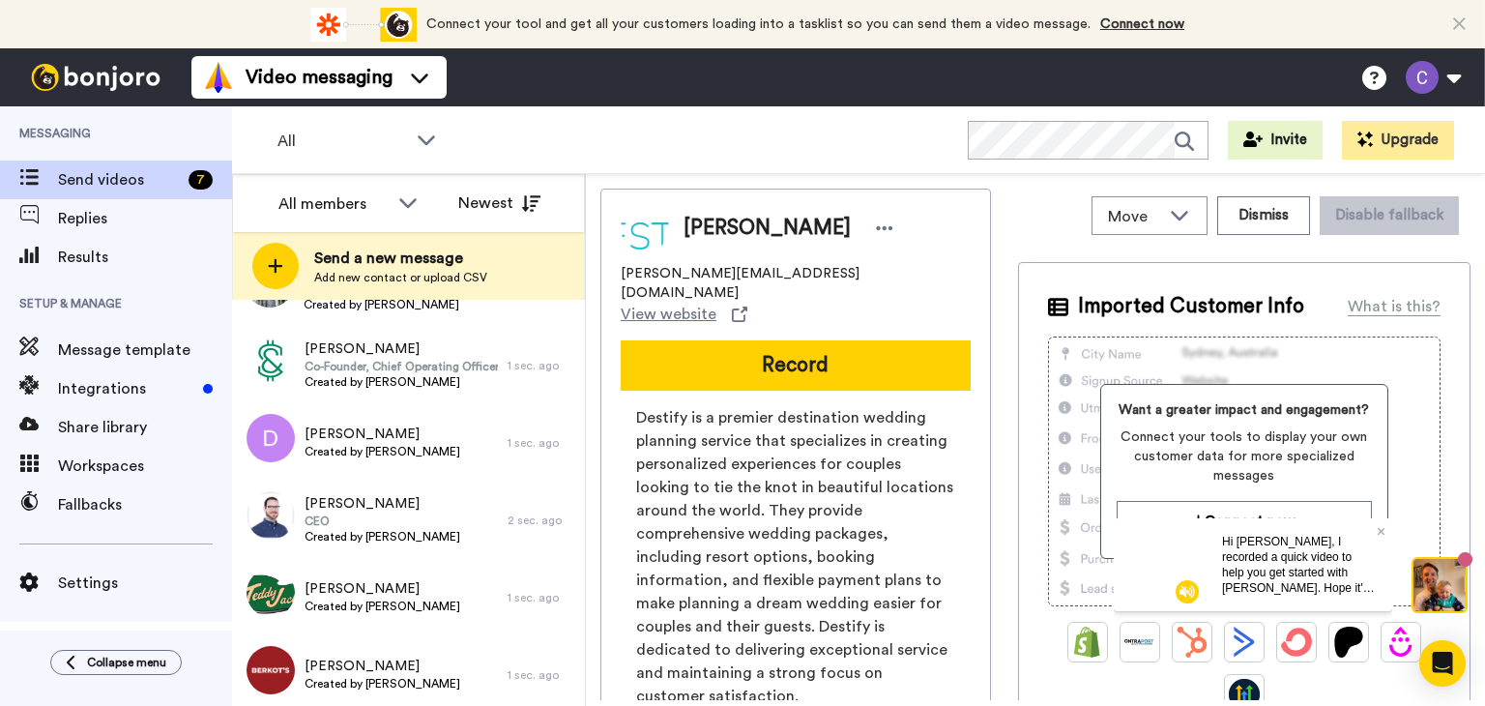
scroll to position [232, 0]
